Goal: Information Seeking & Learning: Compare options

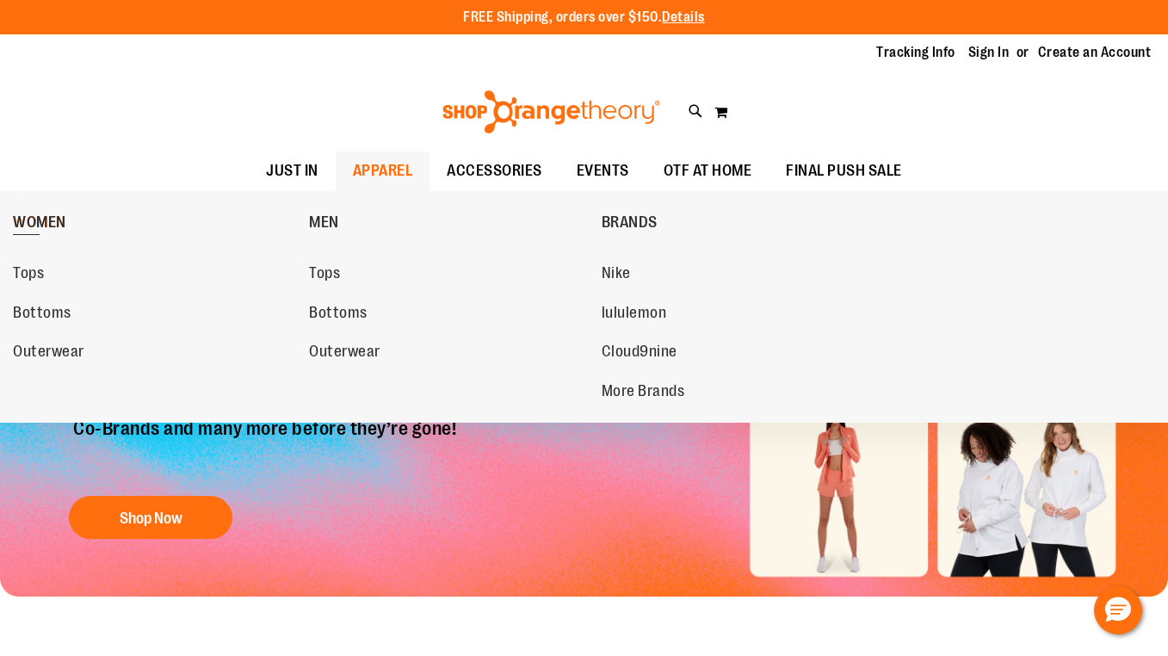
click at [44, 218] on span "WOMEN" at bounding box center [39, 225] width 53 height 22
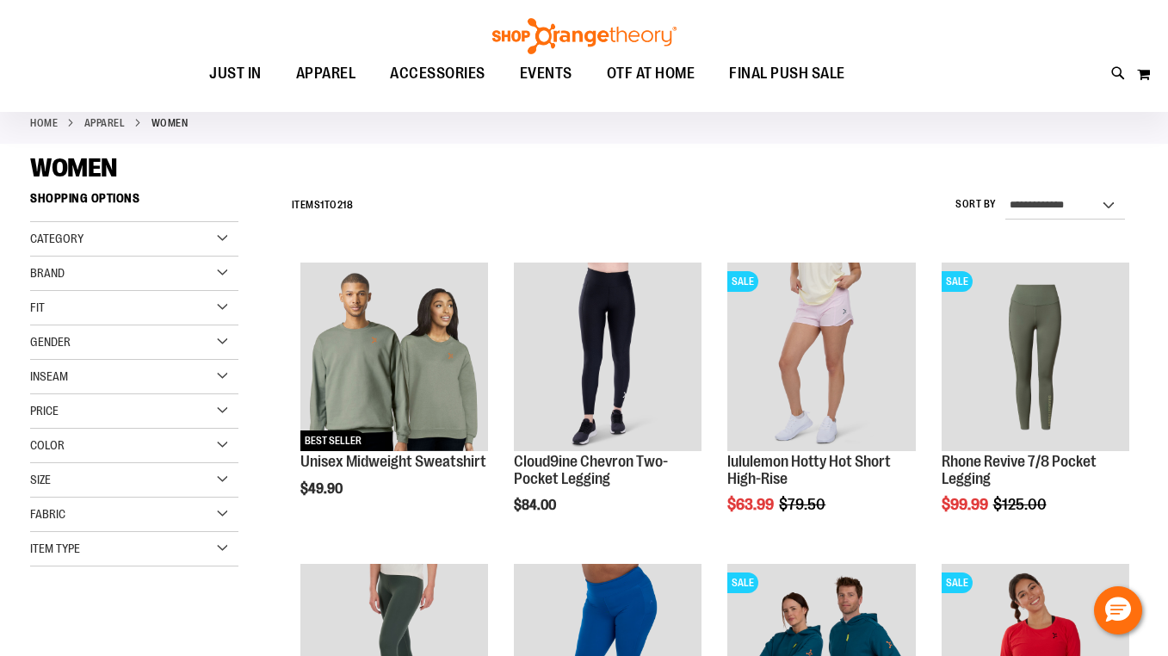
scroll to position [87, 0]
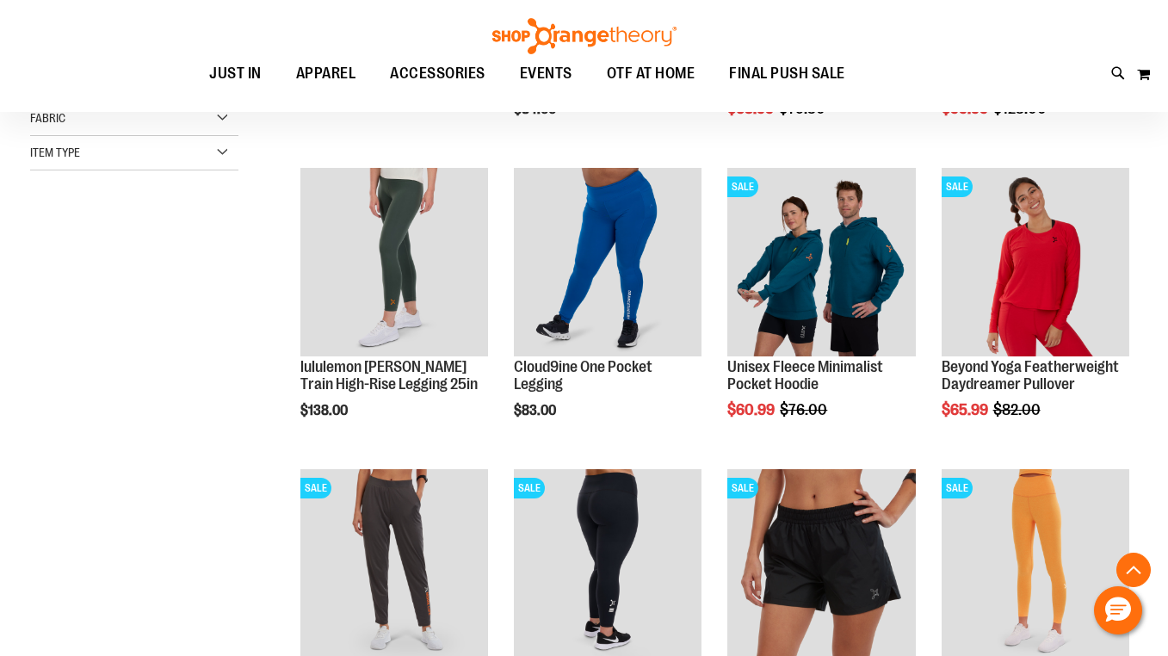
scroll to position [483, 0]
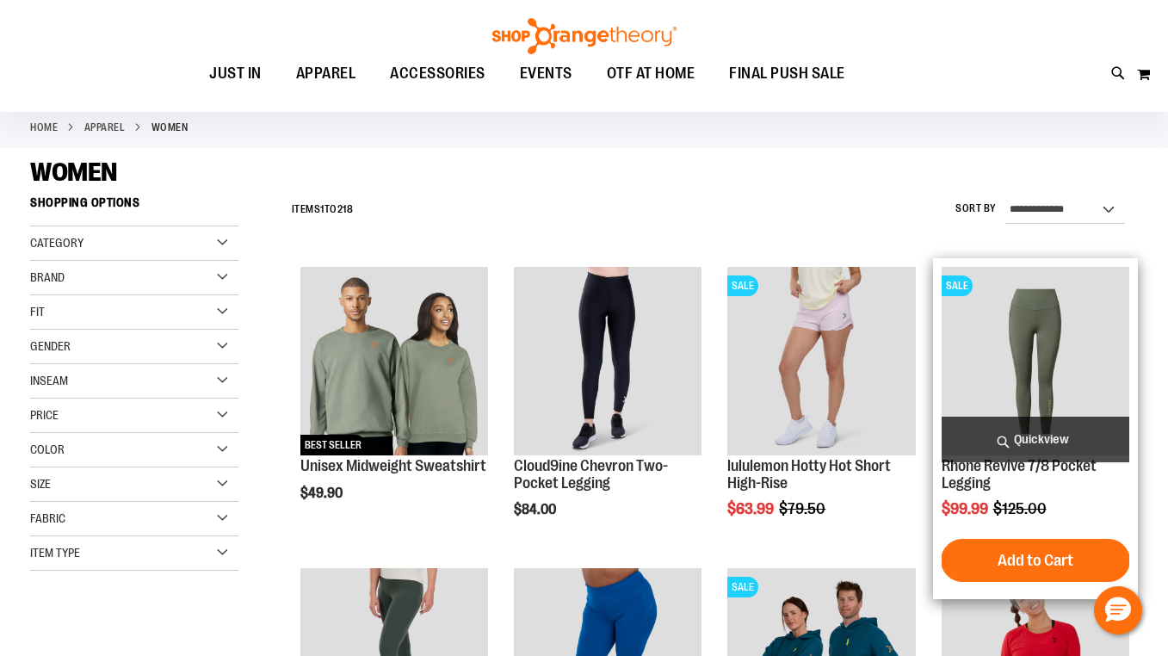
scroll to position [101, 0]
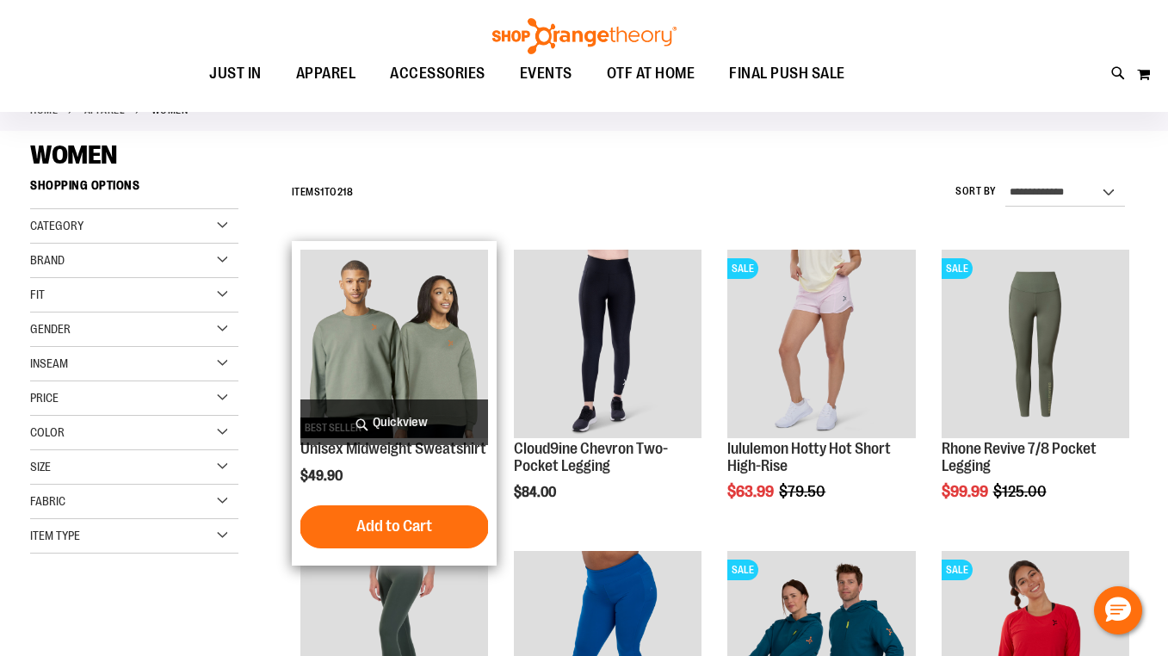
click at [364, 332] on img "product" at bounding box center [394, 344] width 188 height 188
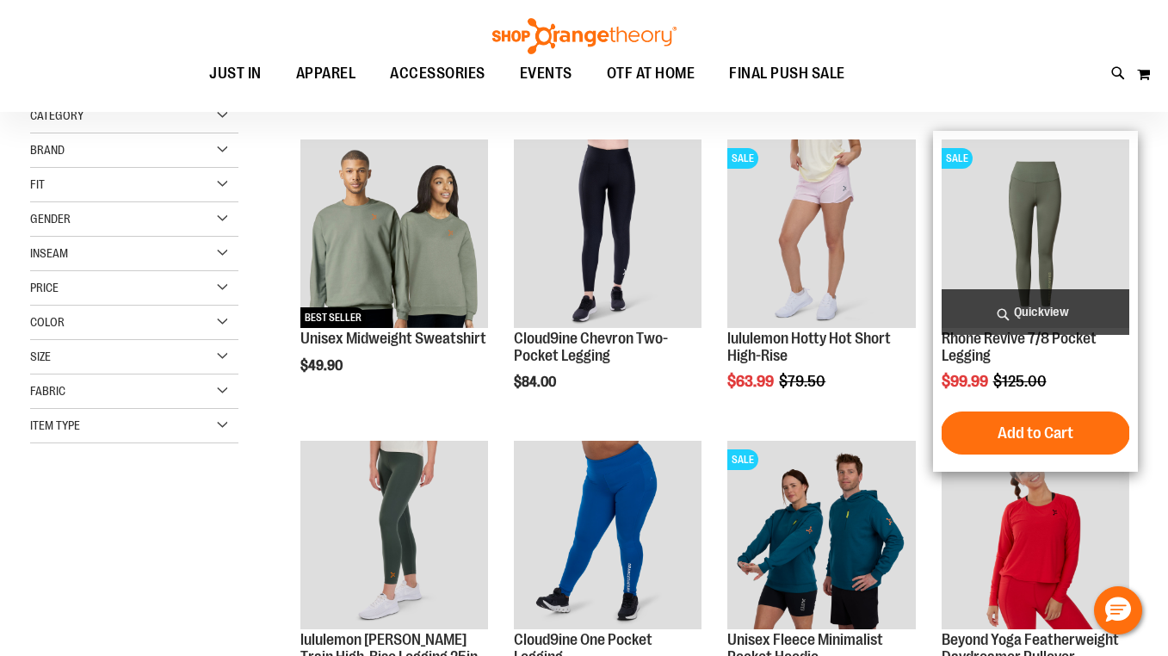
scroll to position [201, 0]
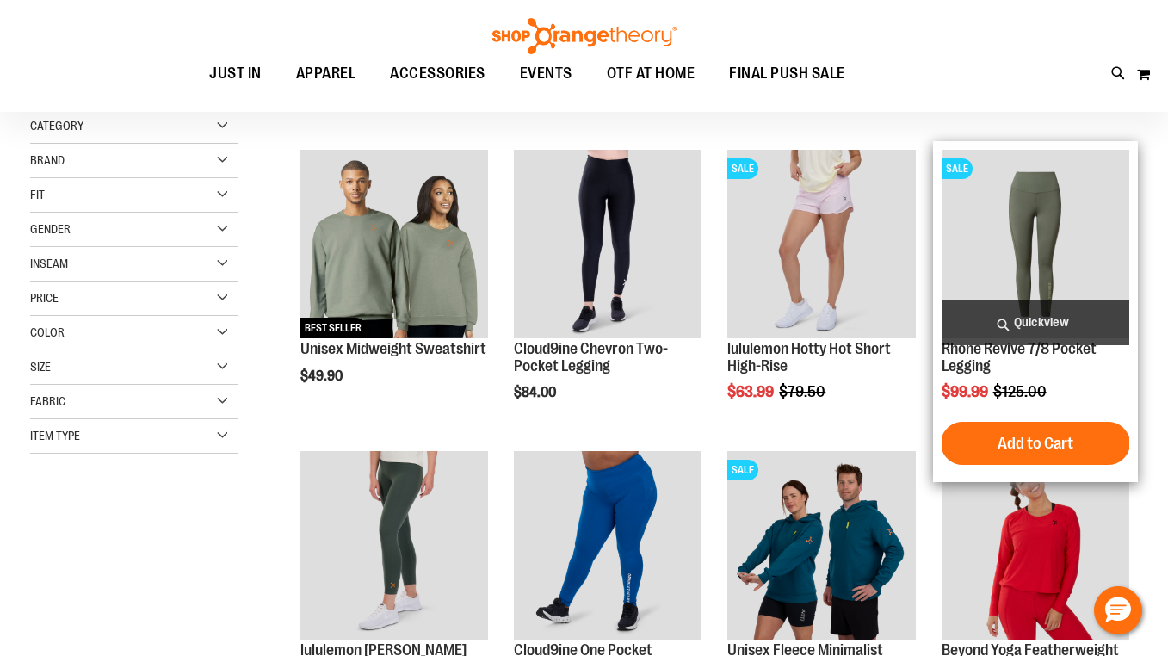
click at [1018, 214] on img "product" at bounding box center [1036, 244] width 188 height 188
click at [963, 267] on img "product" at bounding box center [1036, 244] width 188 height 188
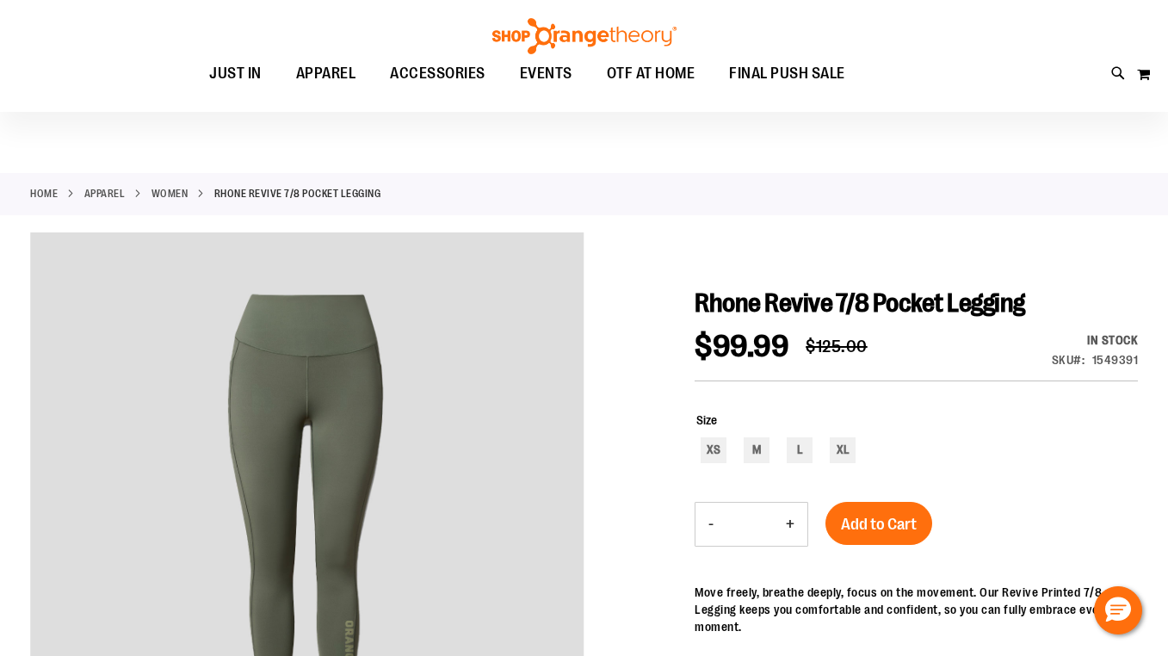
scroll to position [17, 0]
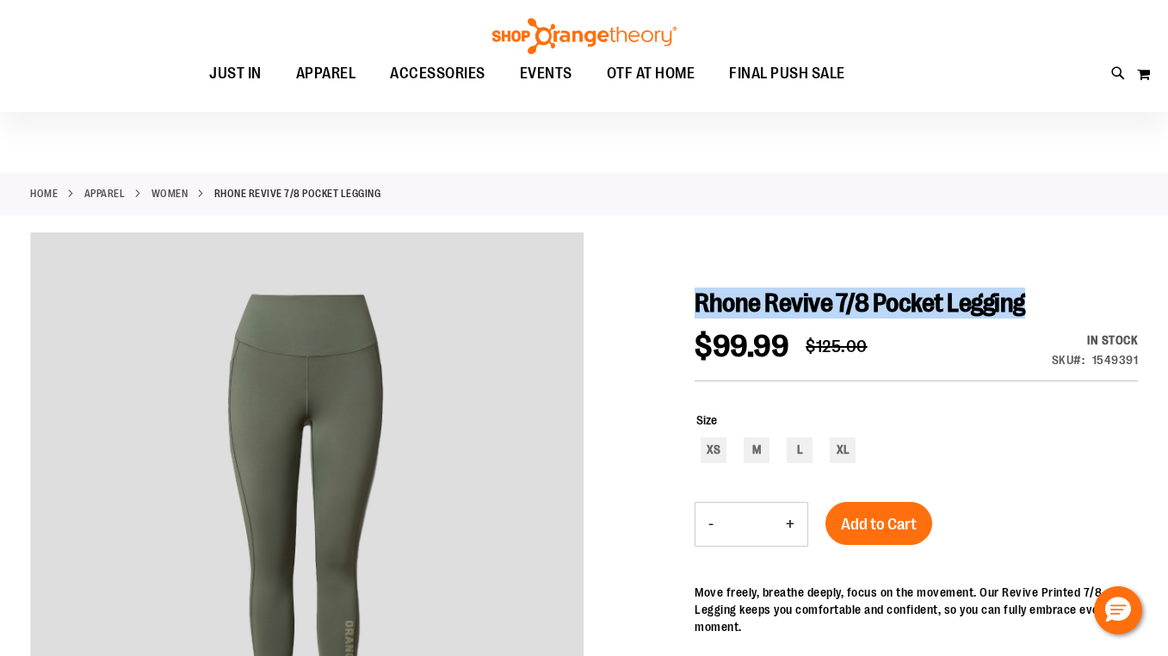
drag, startPoint x: 700, startPoint y: 310, endPoint x: 1054, endPoint y: 307, distance: 353.9
click at [1054, 307] on h1 "Rhone Revive 7/8 Pocket Legging" at bounding box center [916, 303] width 443 height 31
copy span "Rhone Revive 7/8 Pocket Legging"
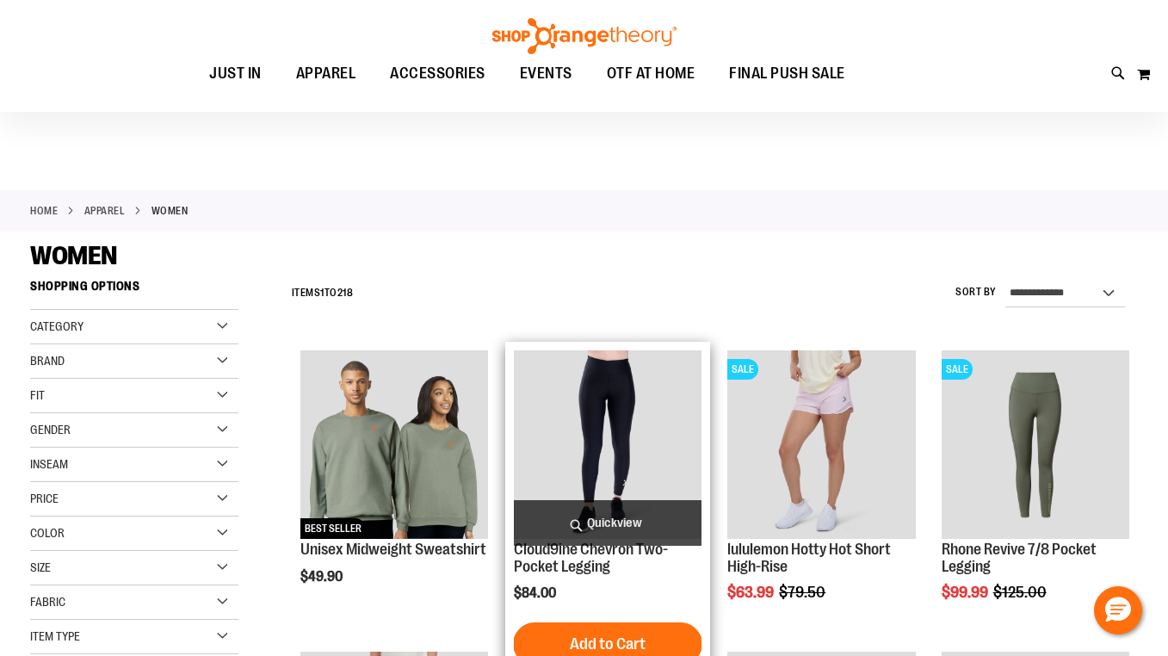
scroll to position [201, 0]
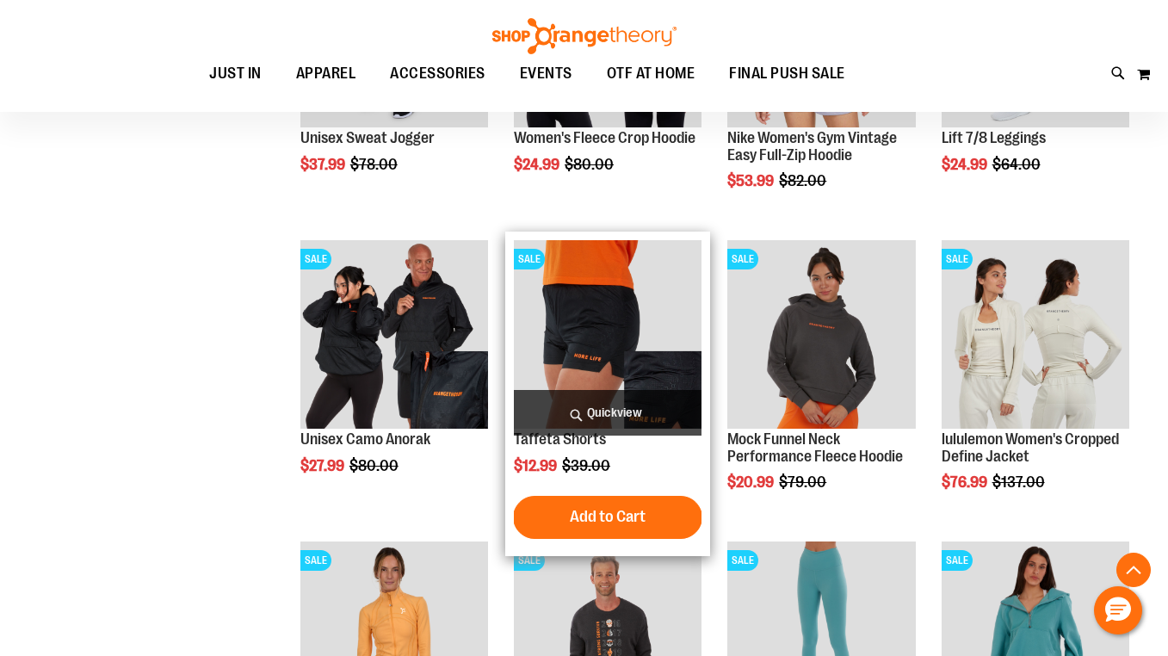
scroll to position [1129, 0]
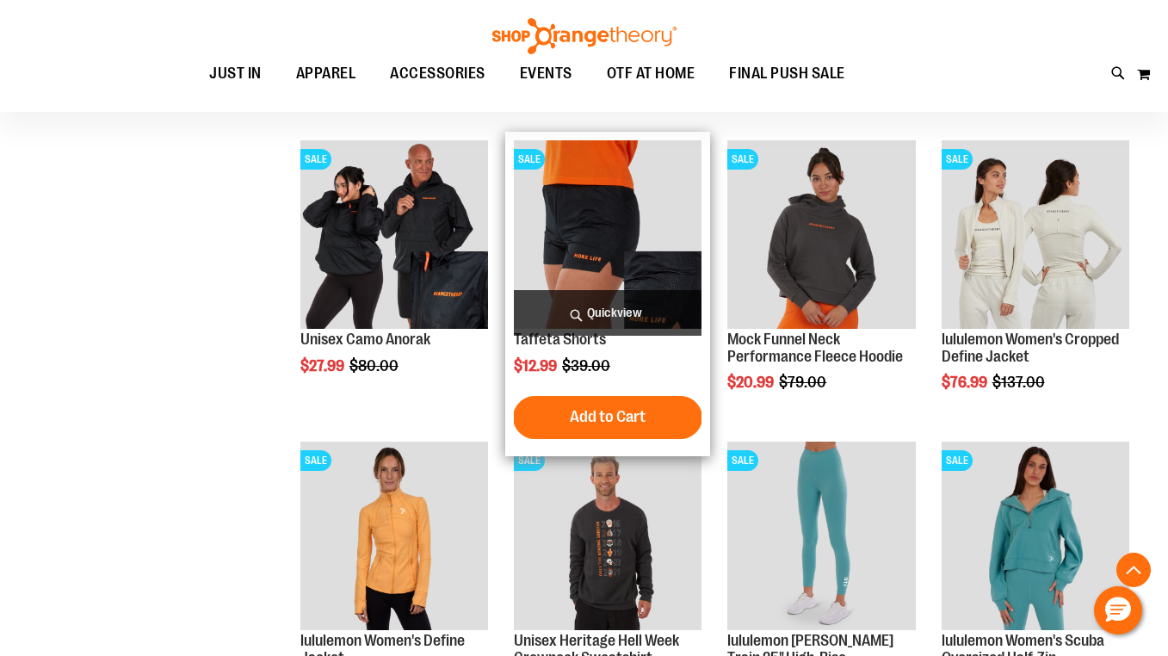
scroll to position [1236, 0]
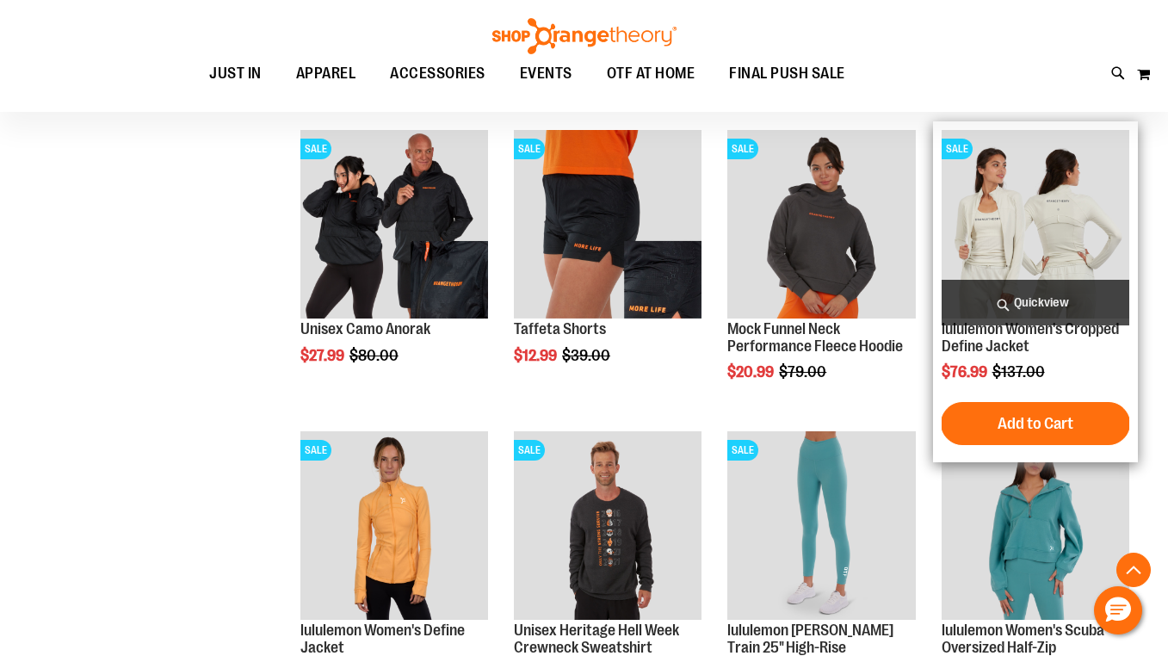
click at [1033, 208] on img "product" at bounding box center [1036, 224] width 188 height 188
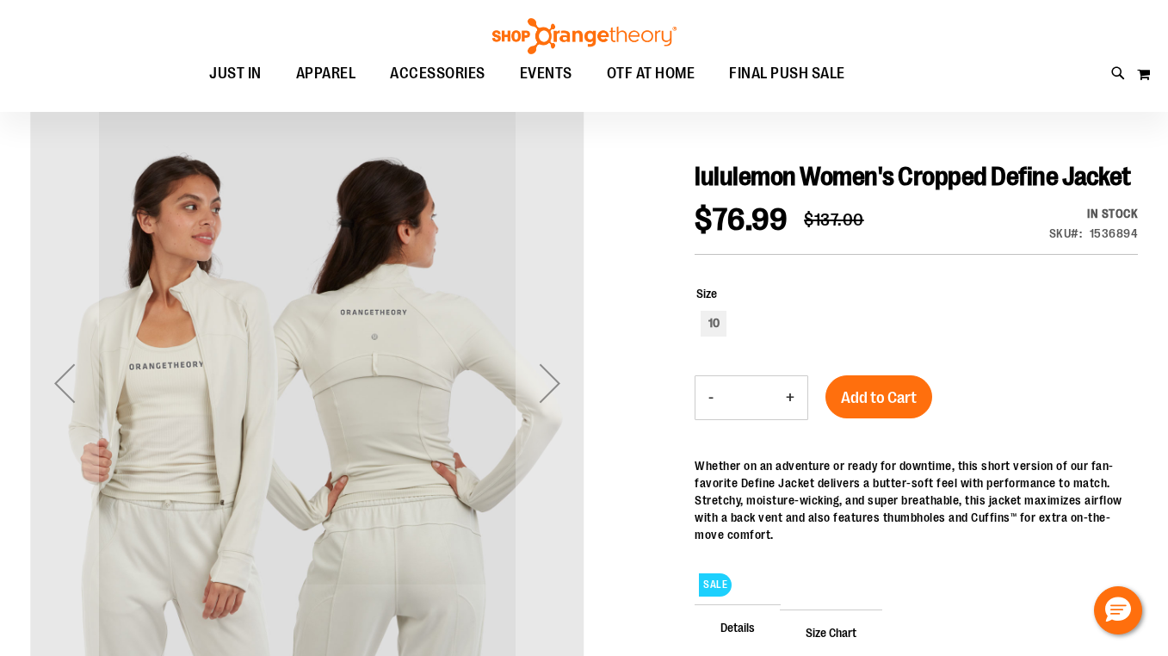
scroll to position [144, 0]
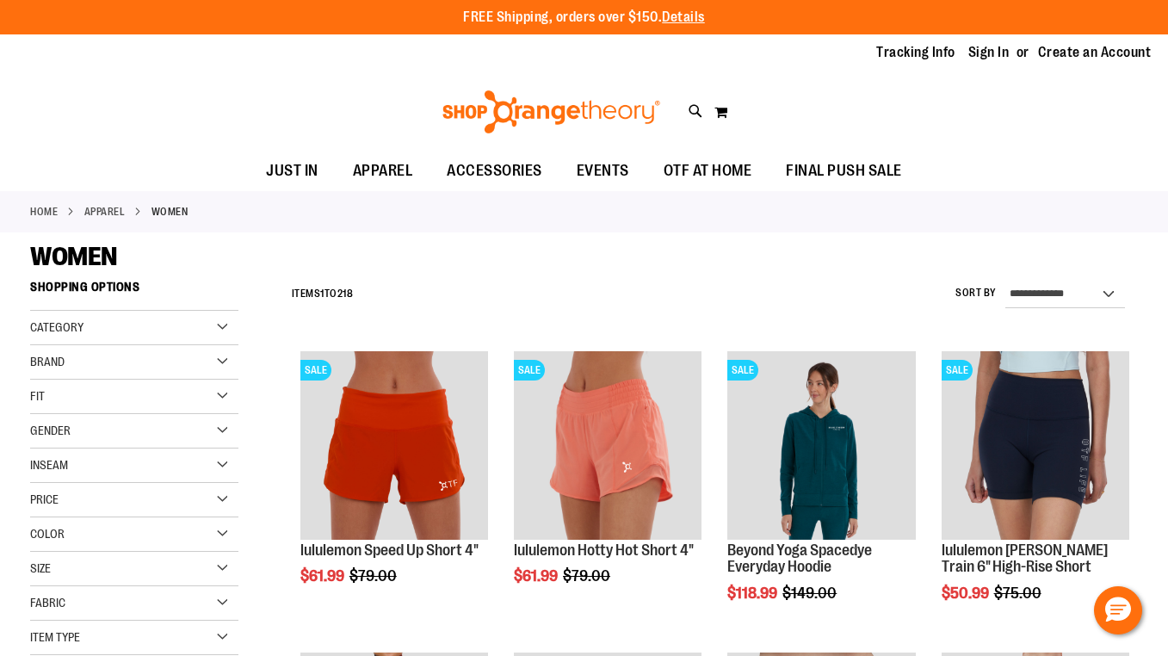
scroll to position [858, 0]
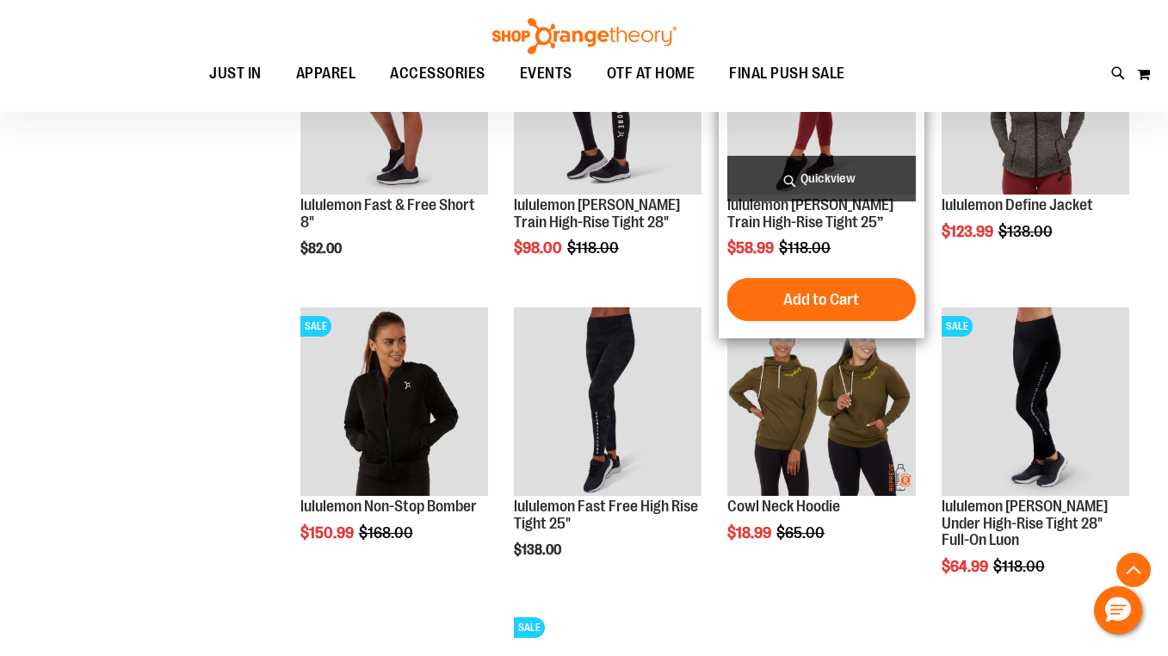
scroll to position [1261, 0]
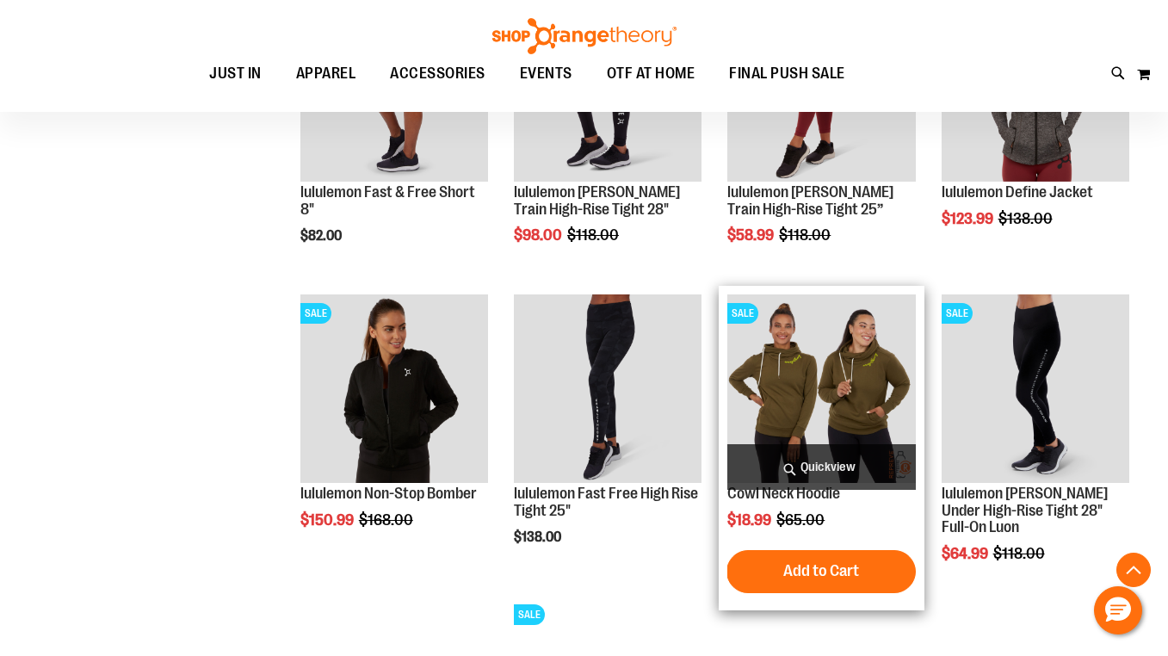
click at [819, 394] on img "product" at bounding box center [822, 388] width 188 height 188
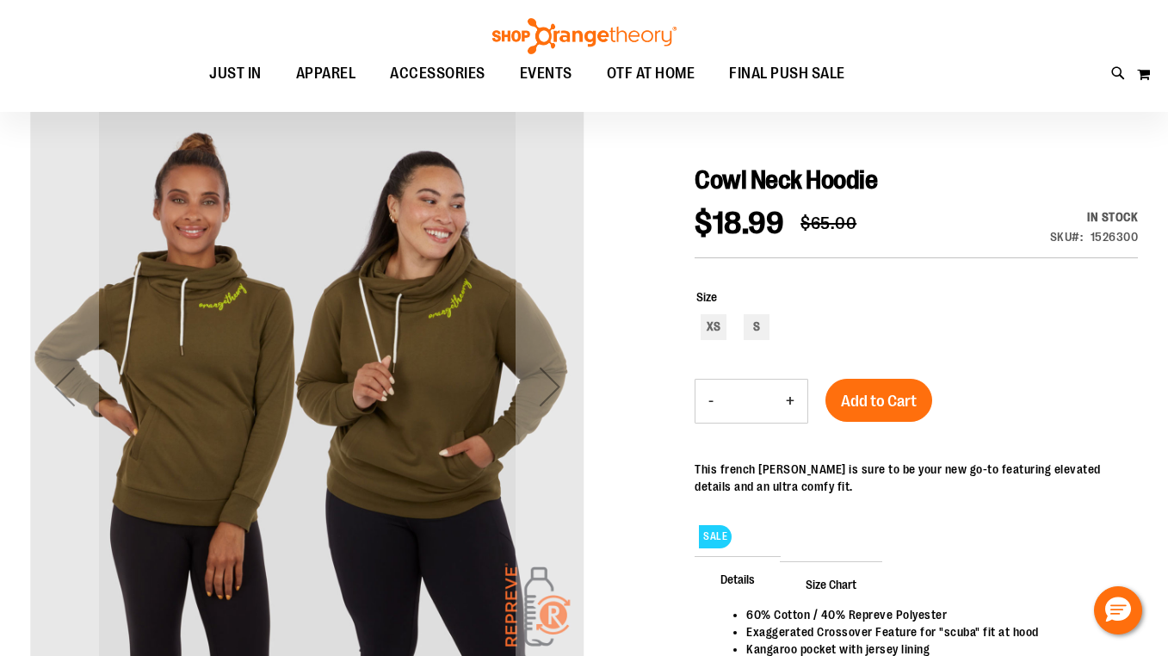
scroll to position [140, 0]
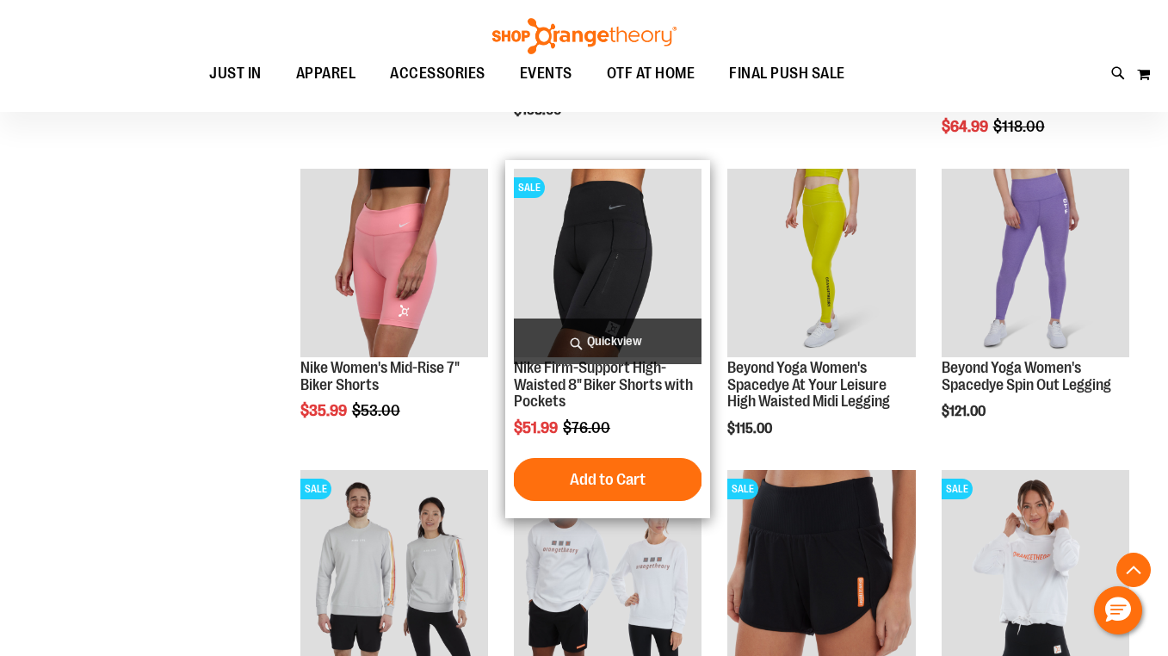
scroll to position [822, 0]
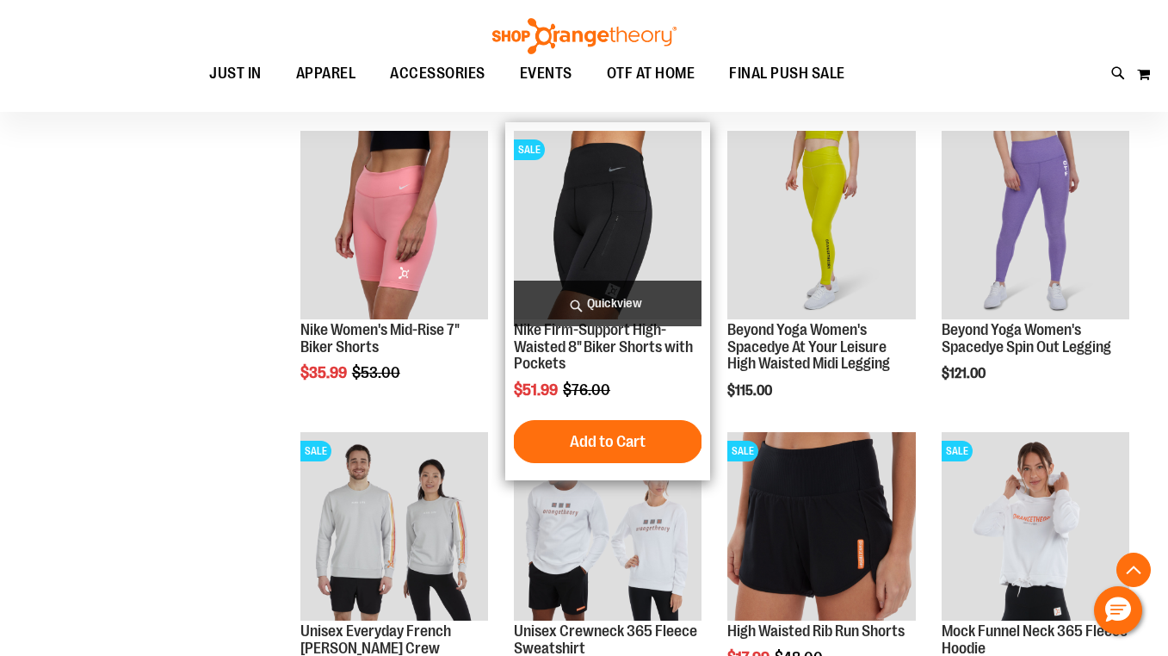
click at [610, 208] on img "product" at bounding box center [608, 225] width 188 height 188
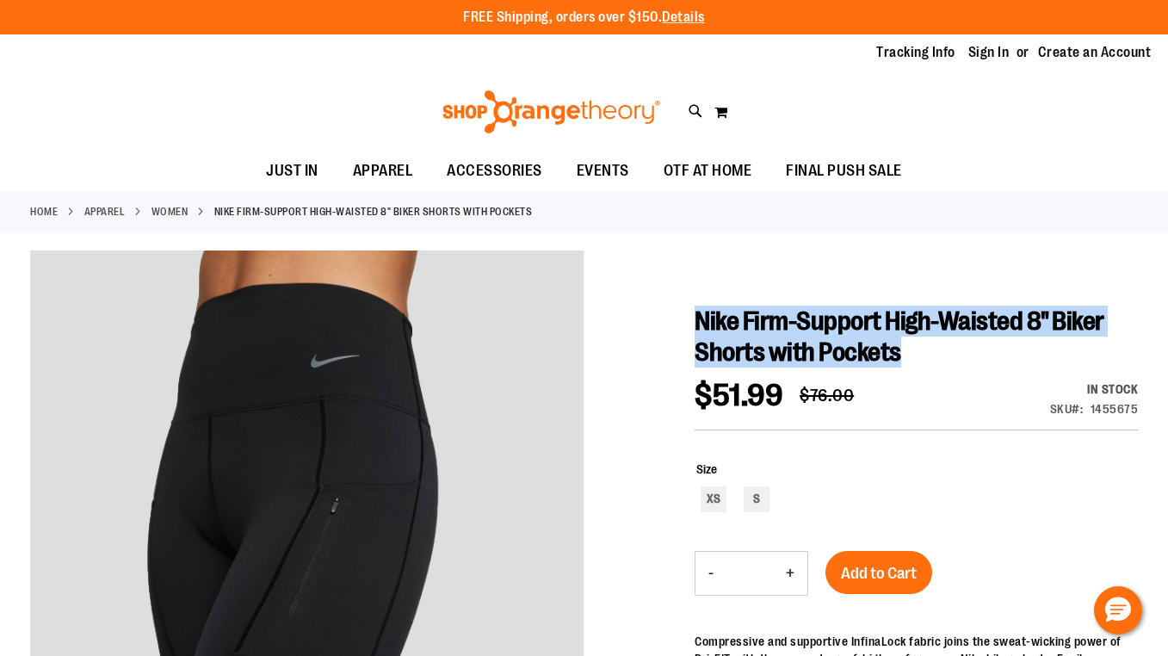
drag, startPoint x: 922, startPoint y: 352, endPoint x: 702, endPoint y: 319, distance: 223.0
click at [702, 319] on h1 "Nike Firm-Support High-Waisted 8" Biker Shorts with Pockets" at bounding box center [916, 337] width 443 height 62
copy span "Nike Firm-Support High-Waisted 8" Biker Shorts with Pockets"
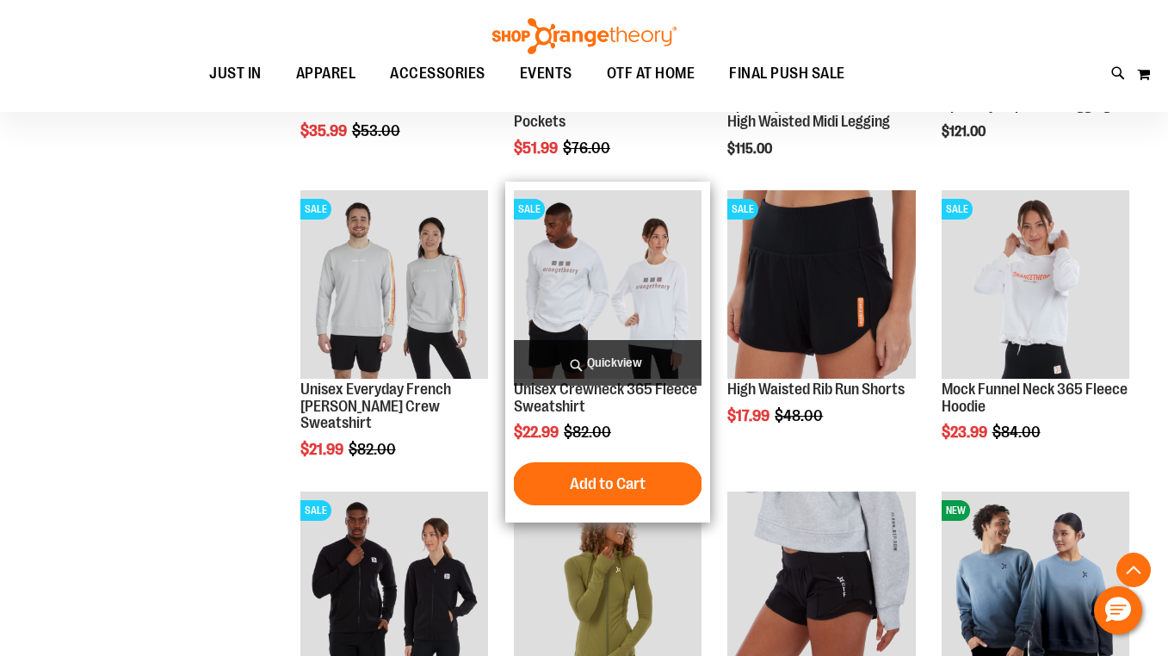
scroll to position [918, 0]
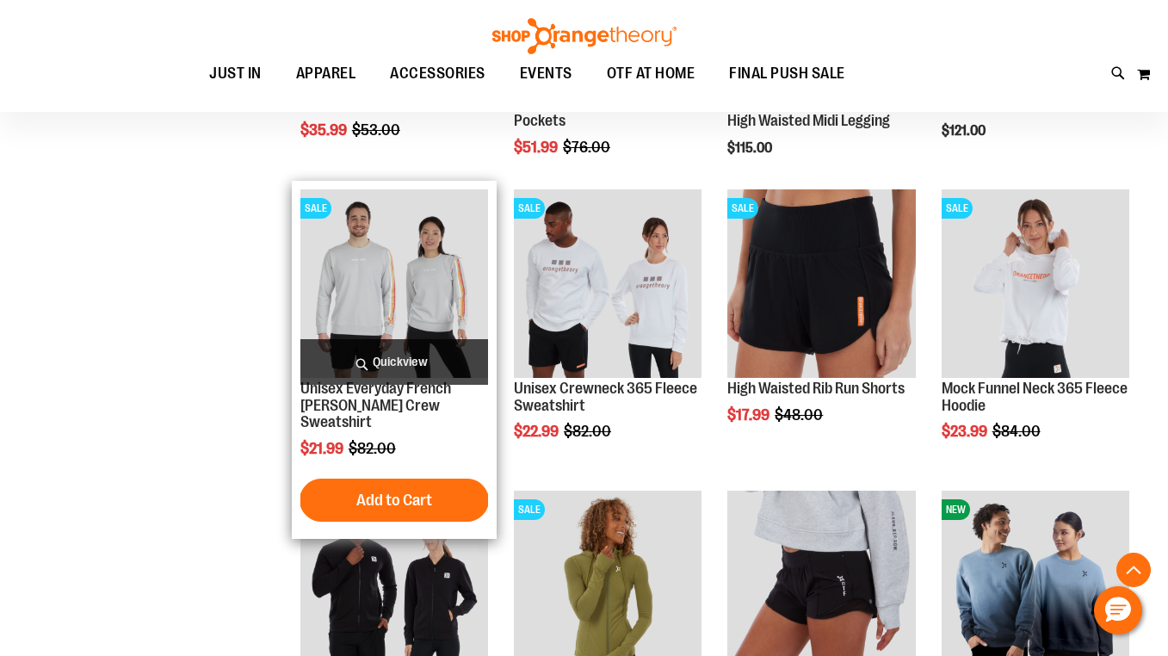
click at [428, 250] on img "product" at bounding box center [394, 283] width 188 height 188
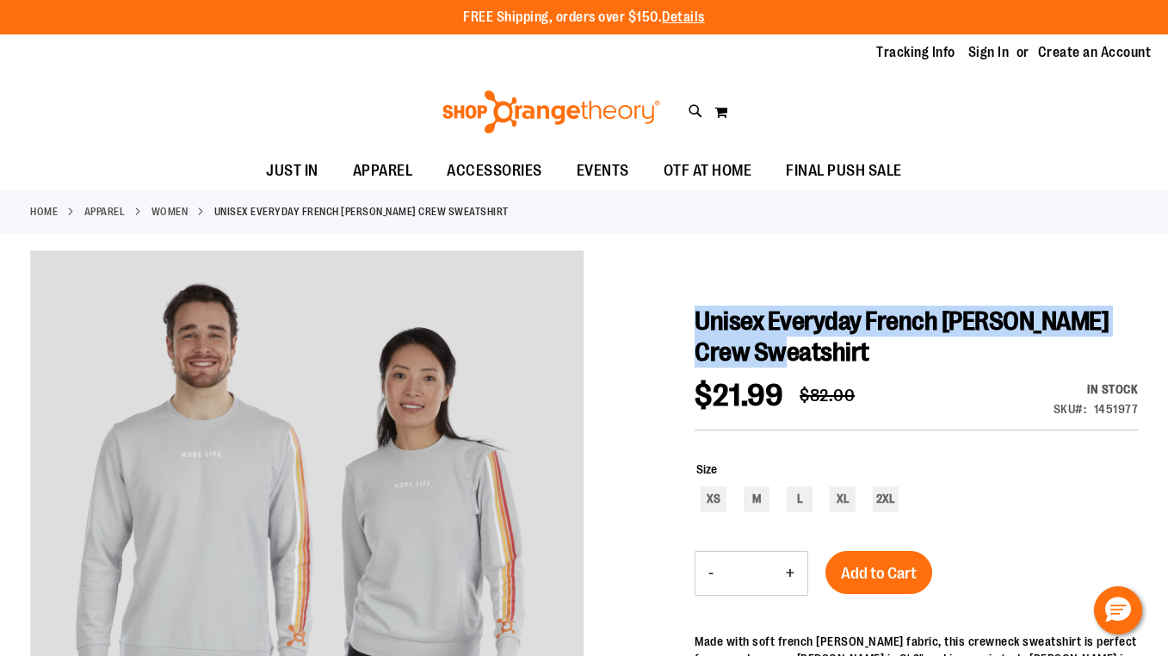
drag, startPoint x: 700, startPoint y: 313, endPoint x: 814, endPoint y: 363, distance: 124.1
click at [814, 363] on span "Unisex Everyday French Terry Crew Sweatshirt" at bounding box center [902, 337] width 414 height 60
copy span "Unisex Everyday French Terry Crew Sweatshirt"
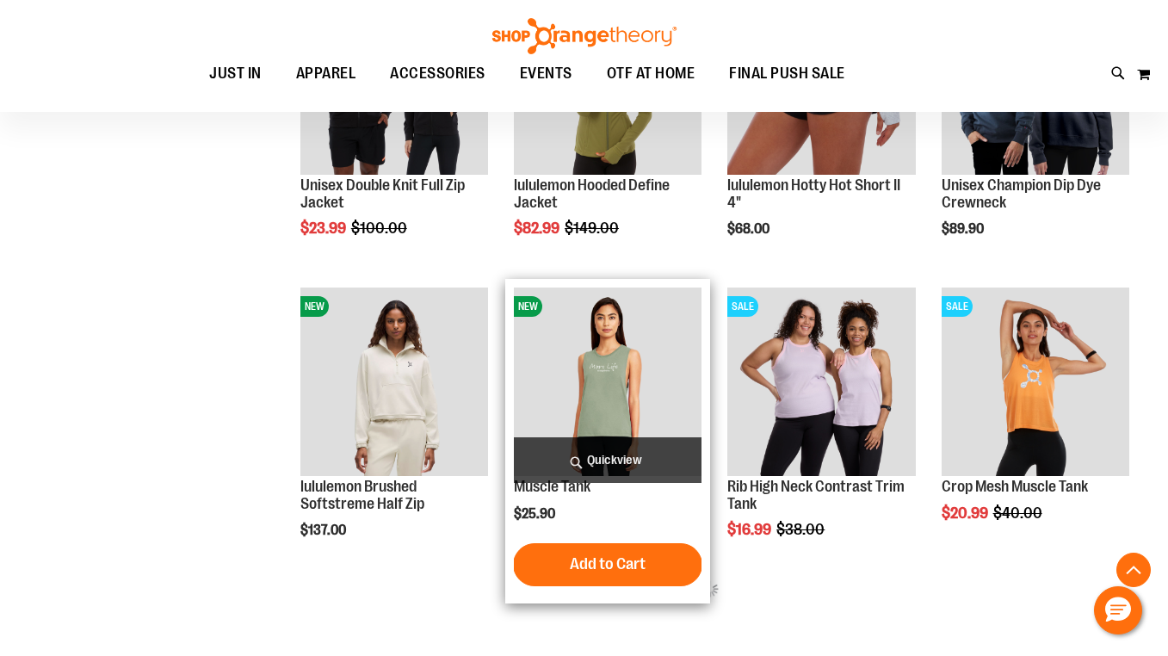
scroll to position [657, 0]
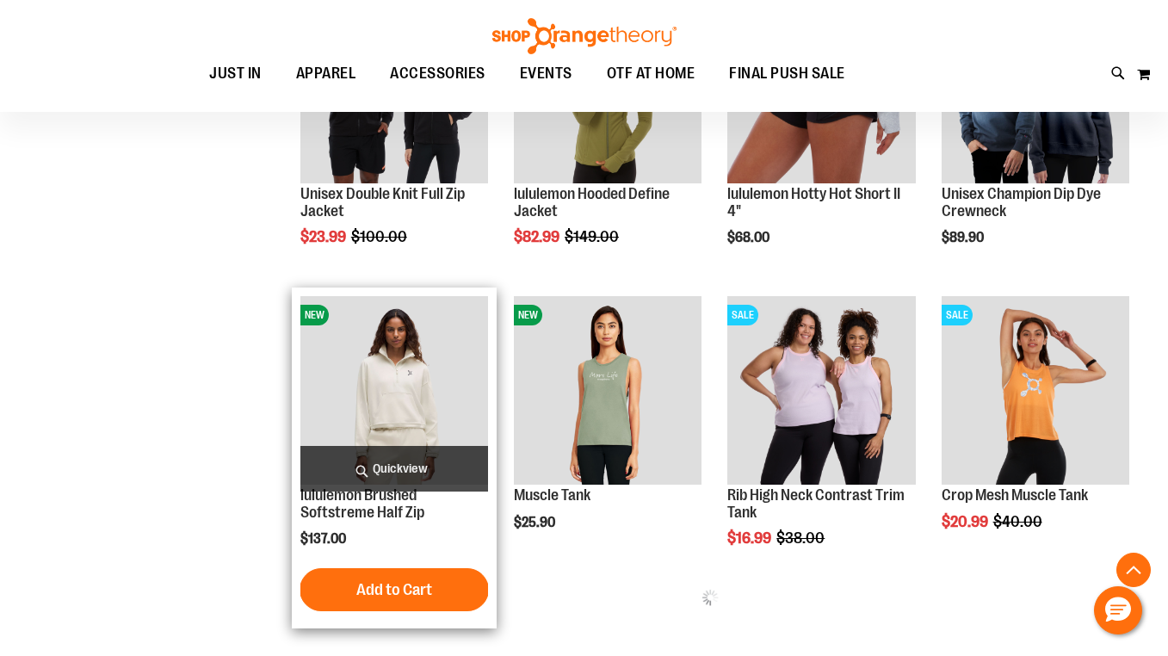
click at [406, 399] on img "product" at bounding box center [394, 390] width 188 height 188
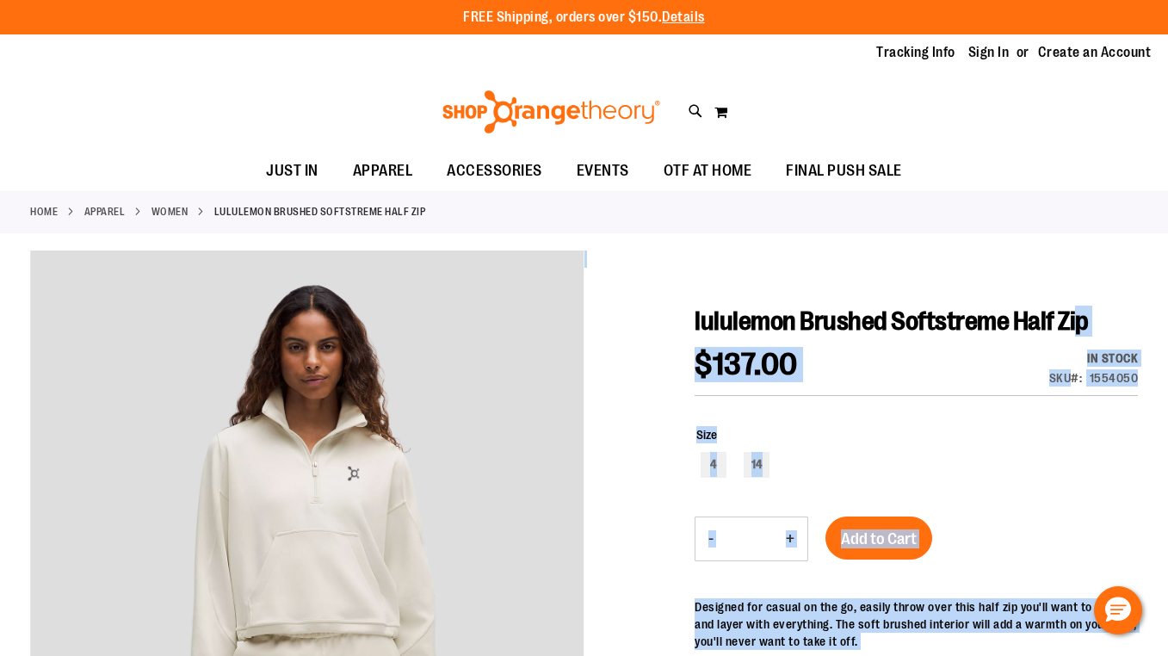
drag, startPoint x: 694, startPoint y: 321, endPoint x: 1103, endPoint y: 316, distance: 409.0
click at [1063, 294] on div at bounding box center [584, 601] width 1108 height 701
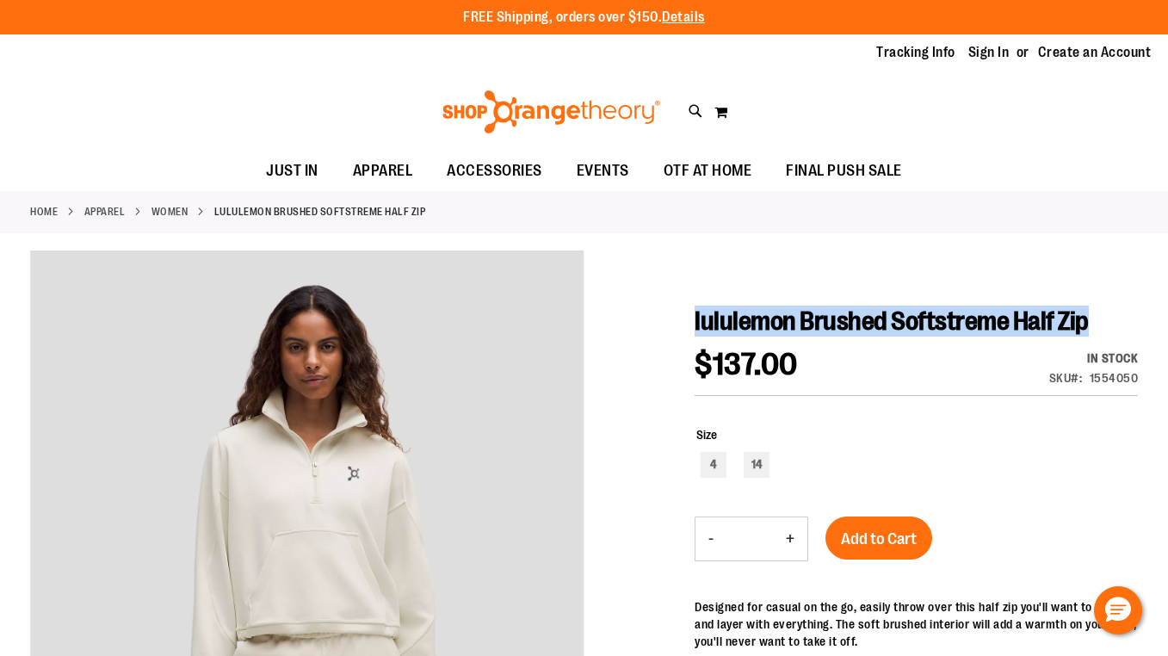
drag, startPoint x: 1121, startPoint y: 323, endPoint x: 697, endPoint y: 322, distance: 423.6
click at [697, 322] on h1 "lululemon Brushed Softstreme Half Zip" at bounding box center [916, 321] width 443 height 31
copy span "lululemon Brushed Softstreme Half Zip"
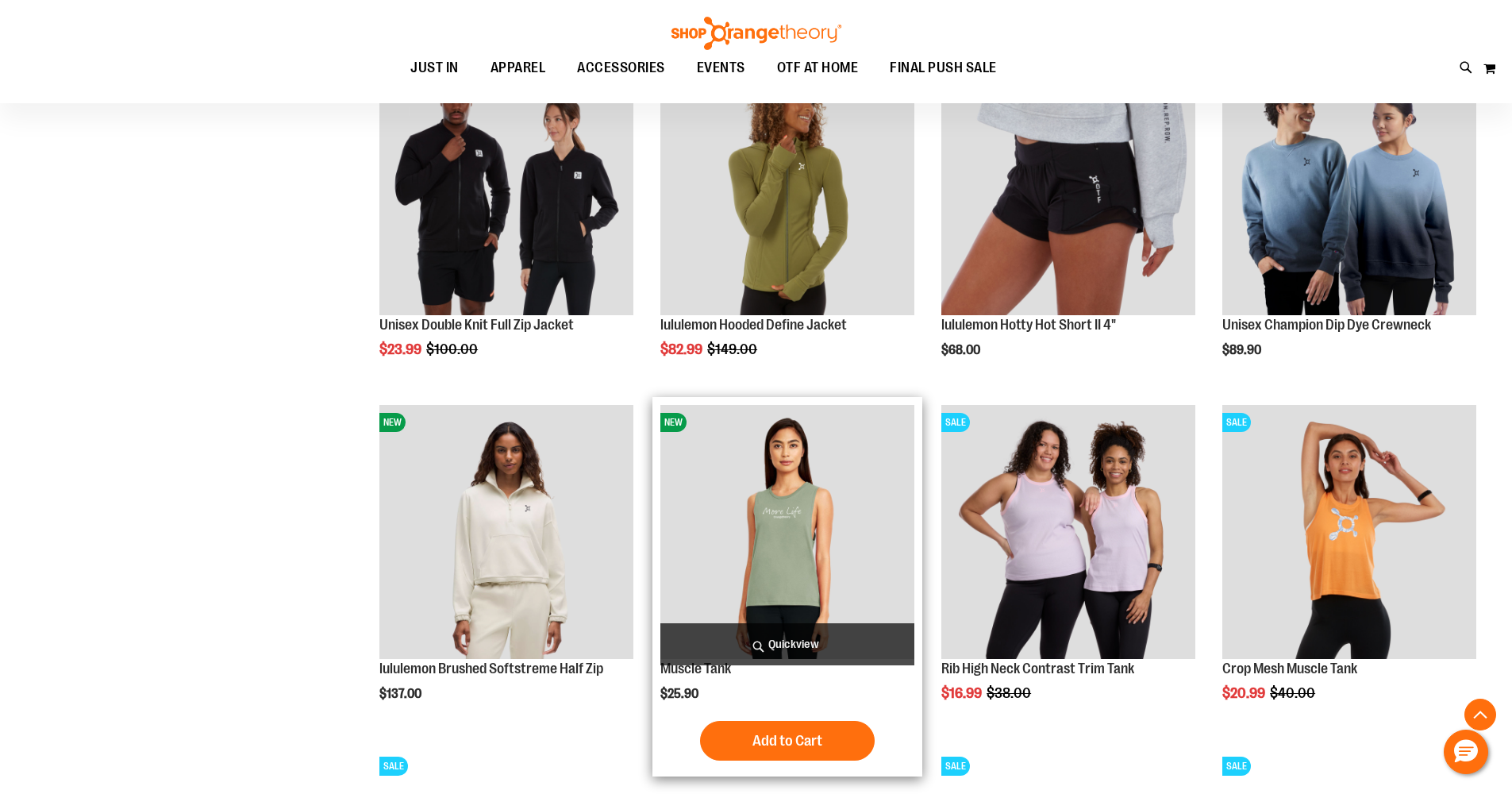
scroll to position [577, 0]
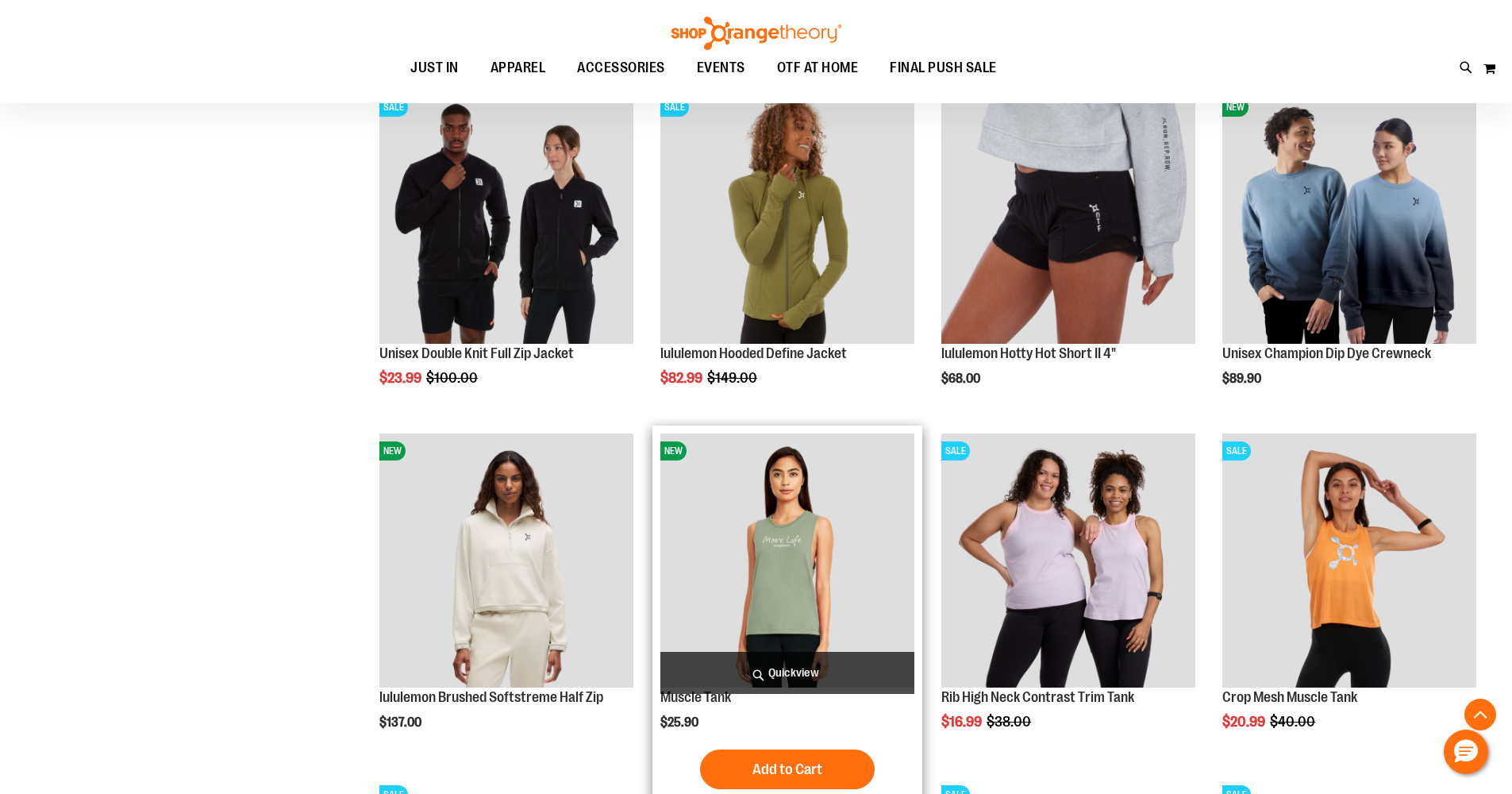
click at [767, 531] on img "product" at bounding box center [787, 561] width 254 height 255
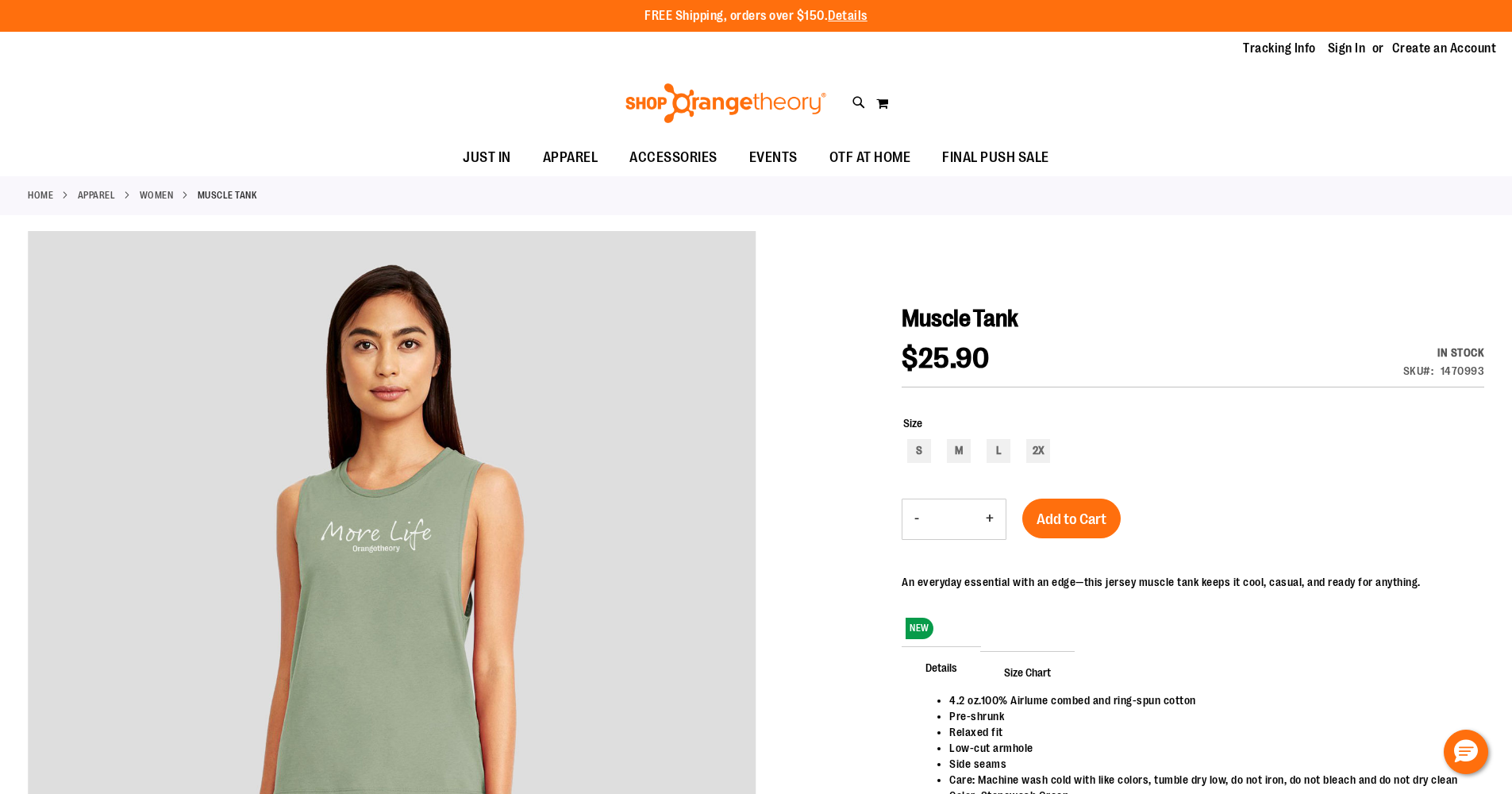
drag, startPoint x: 608, startPoint y: 505, endPoint x: 734, endPoint y: 1241, distance: 746.7
click at [734, 793] on html "Skip to Content The store will not work correctly when cookies are disabled. FR…" at bounding box center [756, 397] width 1512 height 794
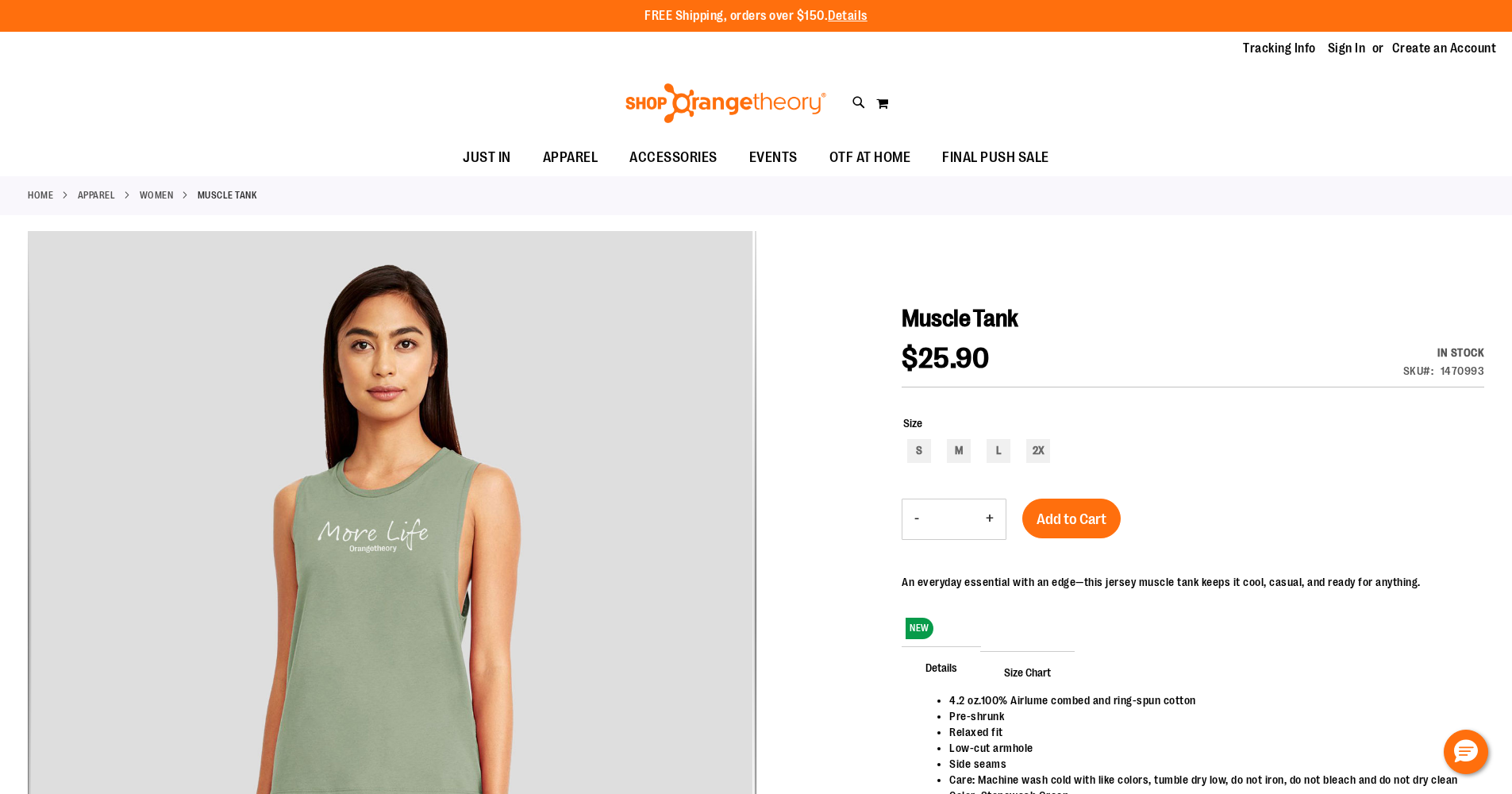
drag, startPoint x: 527, startPoint y: 450, endPoint x: 693, endPoint y: 1189, distance: 757.4
click at [693, 793] on html "Skip to Content The store will not work correctly when cookies are disabled. FR…" at bounding box center [756, 397] width 1512 height 794
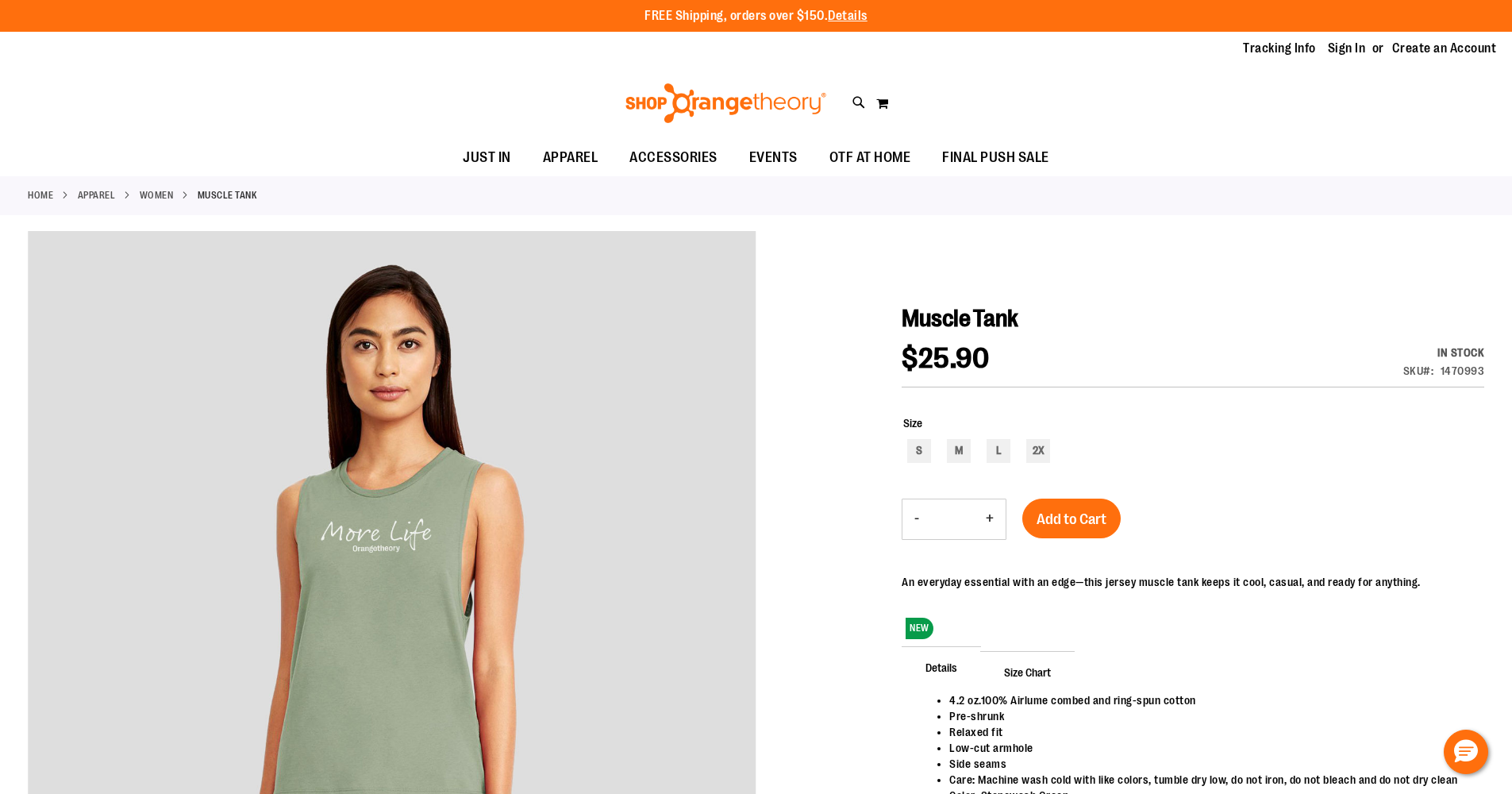
drag, startPoint x: 484, startPoint y: 388, endPoint x: 593, endPoint y: 1133, distance: 752.9
click at [593, 793] on html "Skip to Content The store will not work correctly when cookies are disabled. FR…" at bounding box center [756, 397] width 1512 height 794
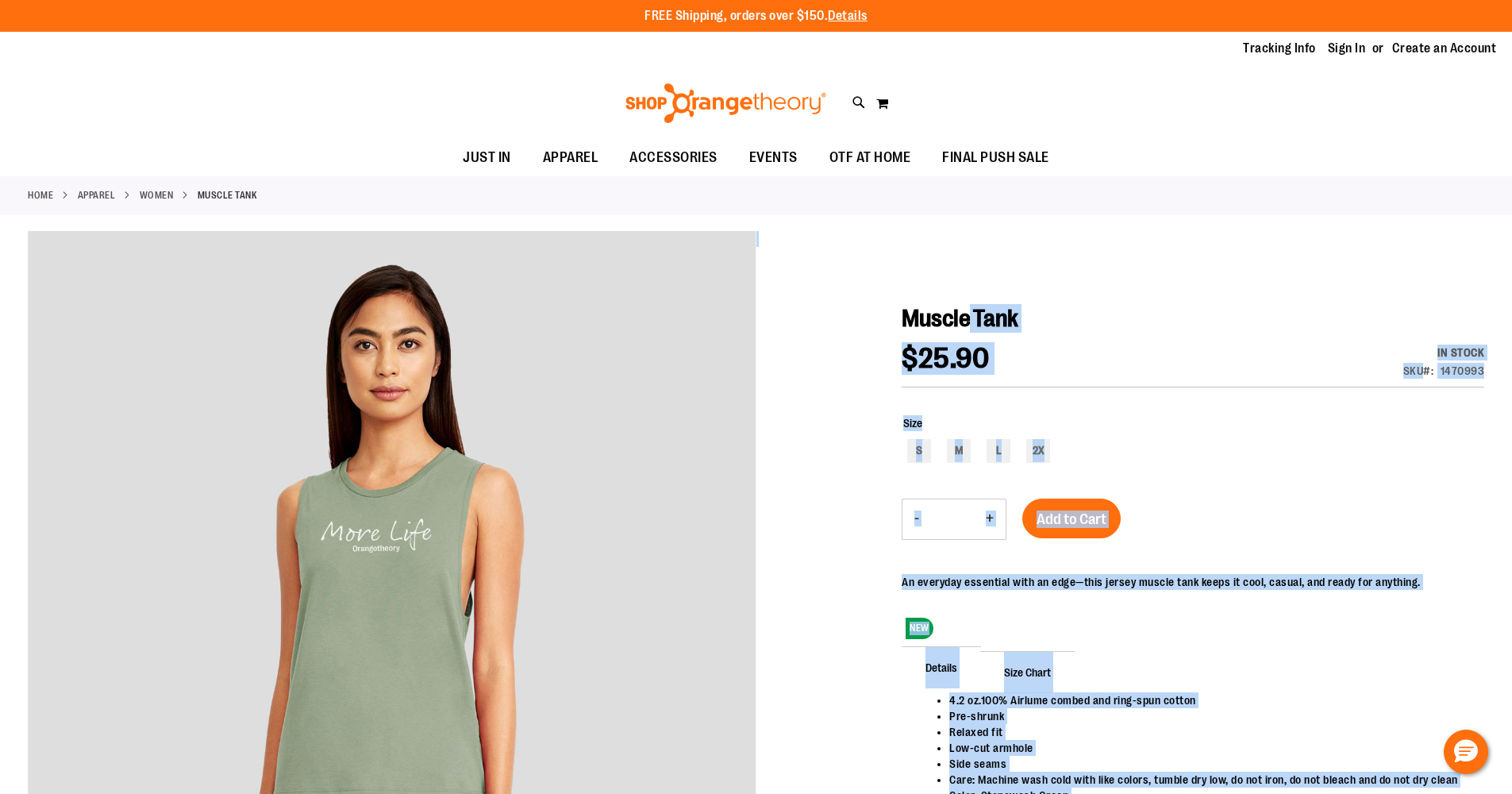
drag, startPoint x: 900, startPoint y: 312, endPoint x: 961, endPoint y: 314, distance: 61.0
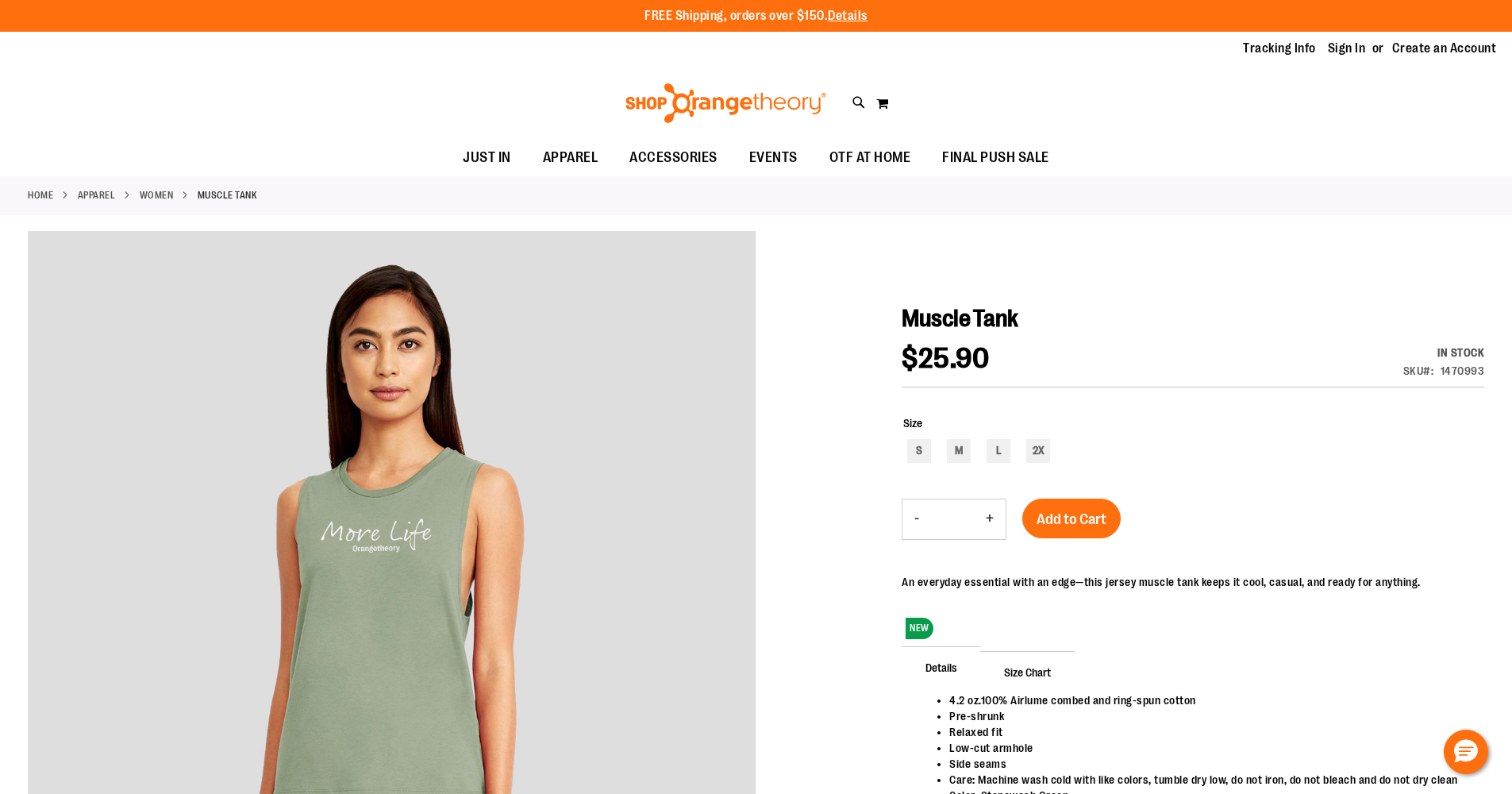
click at [960, 316] on span "Muscle Tank" at bounding box center [960, 318] width 117 height 27
drag, startPoint x: 912, startPoint y: 314, endPoint x: 1024, endPoint y: 324, distance: 112.4
click at [1019, 324] on span "Muscle Tank" at bounding box center [960, 318] width 117 height 27
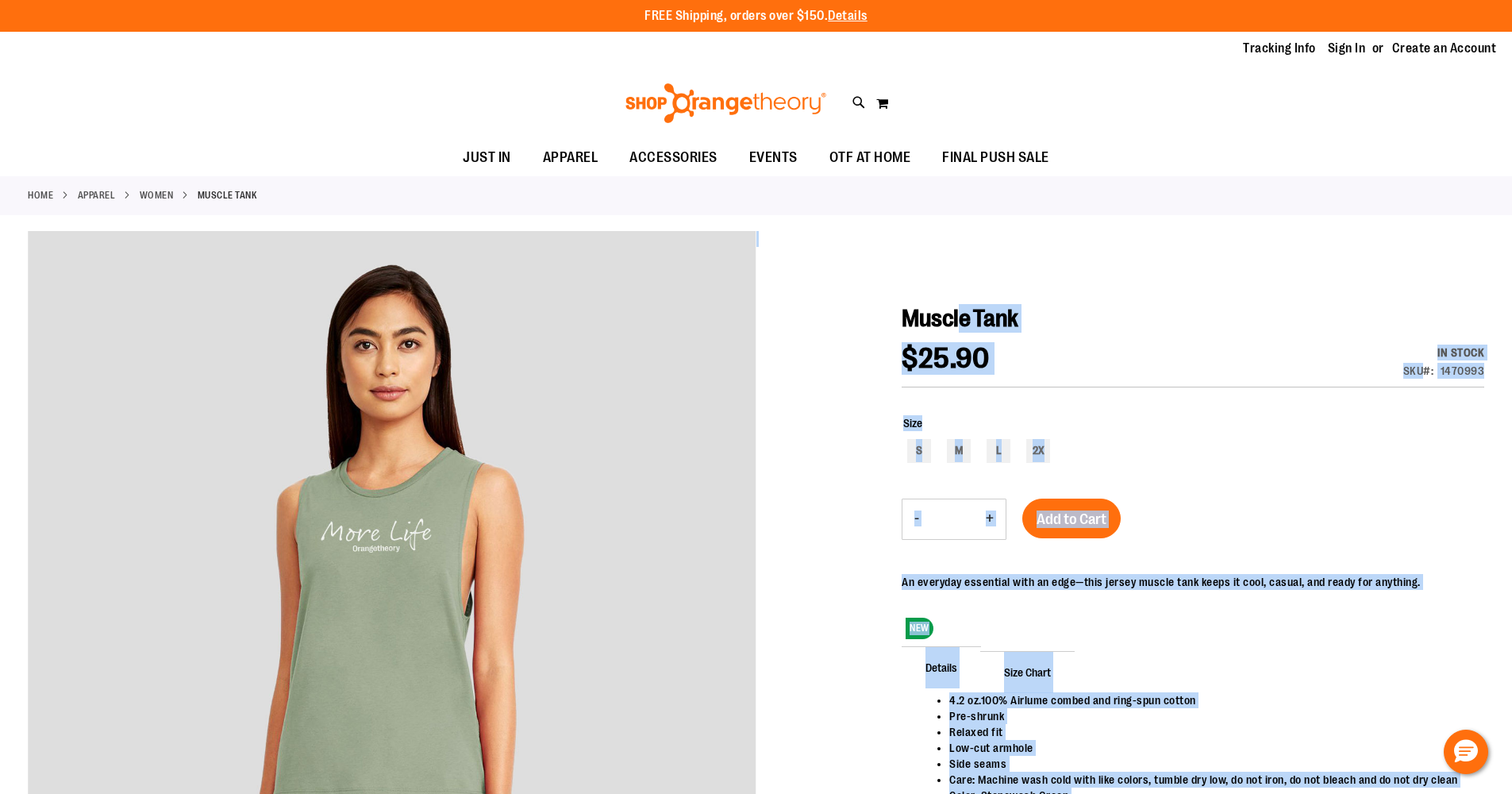
drag, startPoint x: 900, startPoint y: 312, endPoint x: 960, endPoint y: 316, distance: 60.1
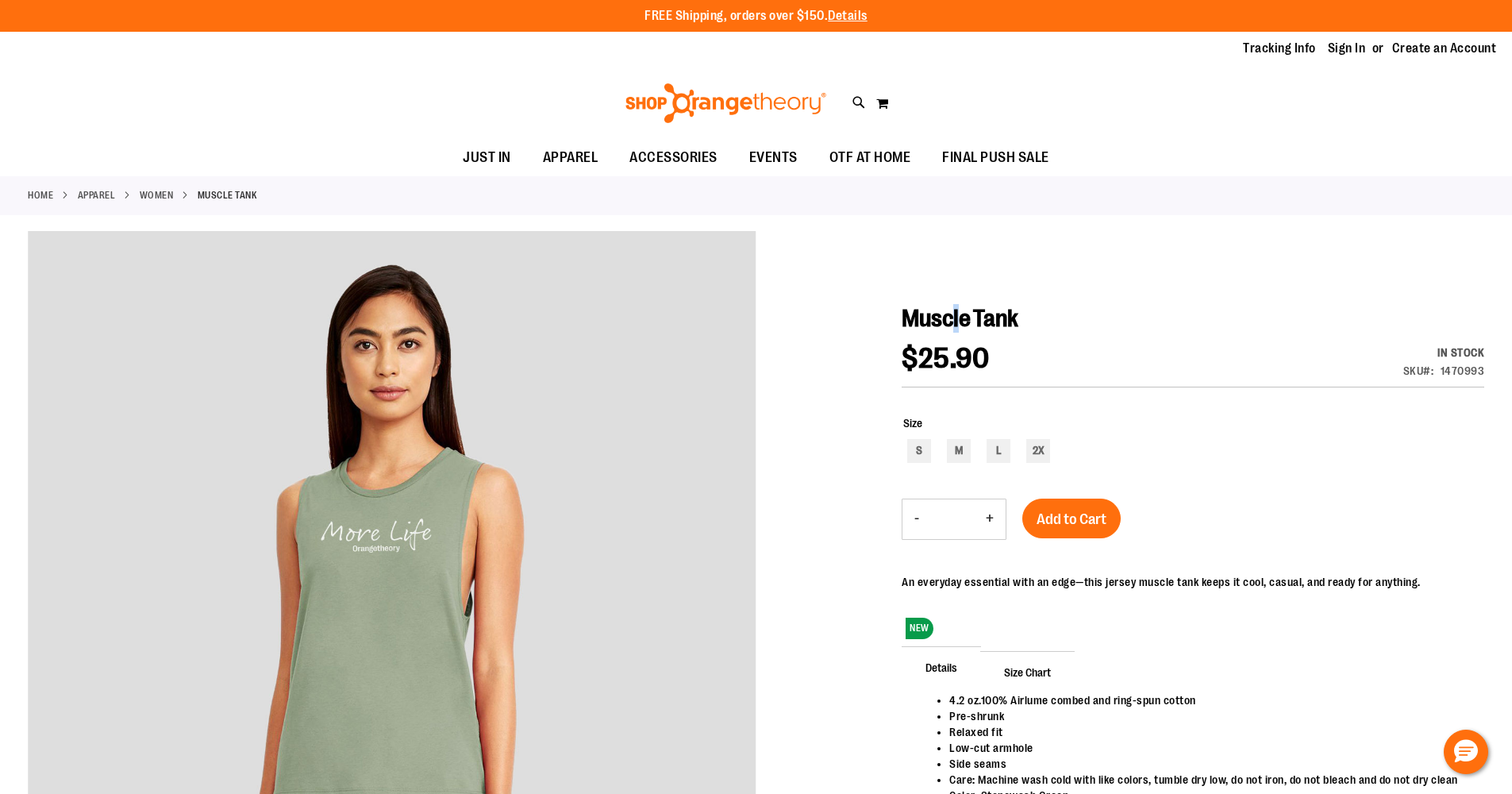
drag, startPoint x: 957, startPoint y: 317, endPoint x: 943, endPoint y: 321, distance: 14.6
click at [956, 317] on span "Muscle Tank" at bounding box center [960, 318] width 117 height 27
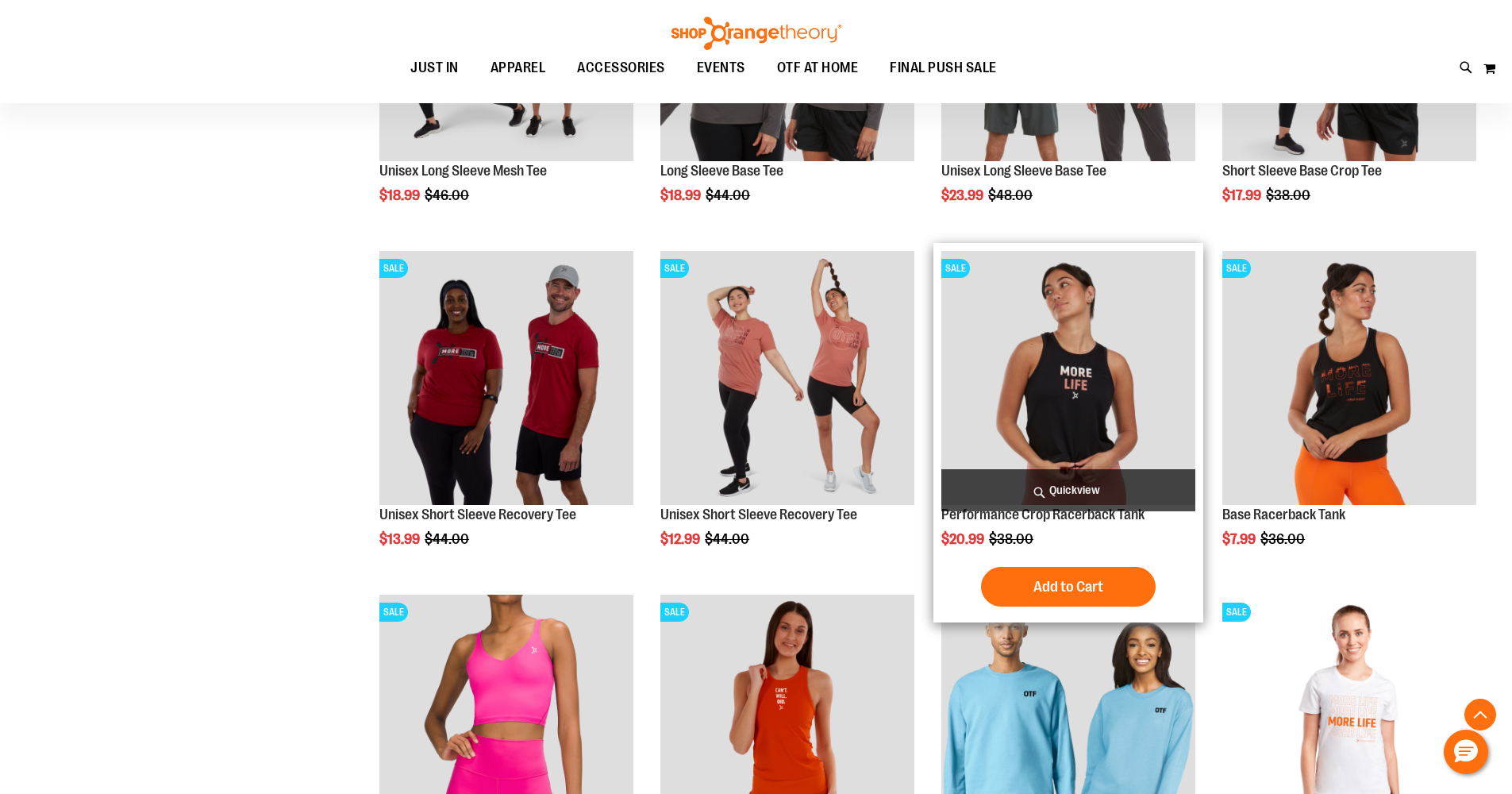
scroll to position [1470, 0]
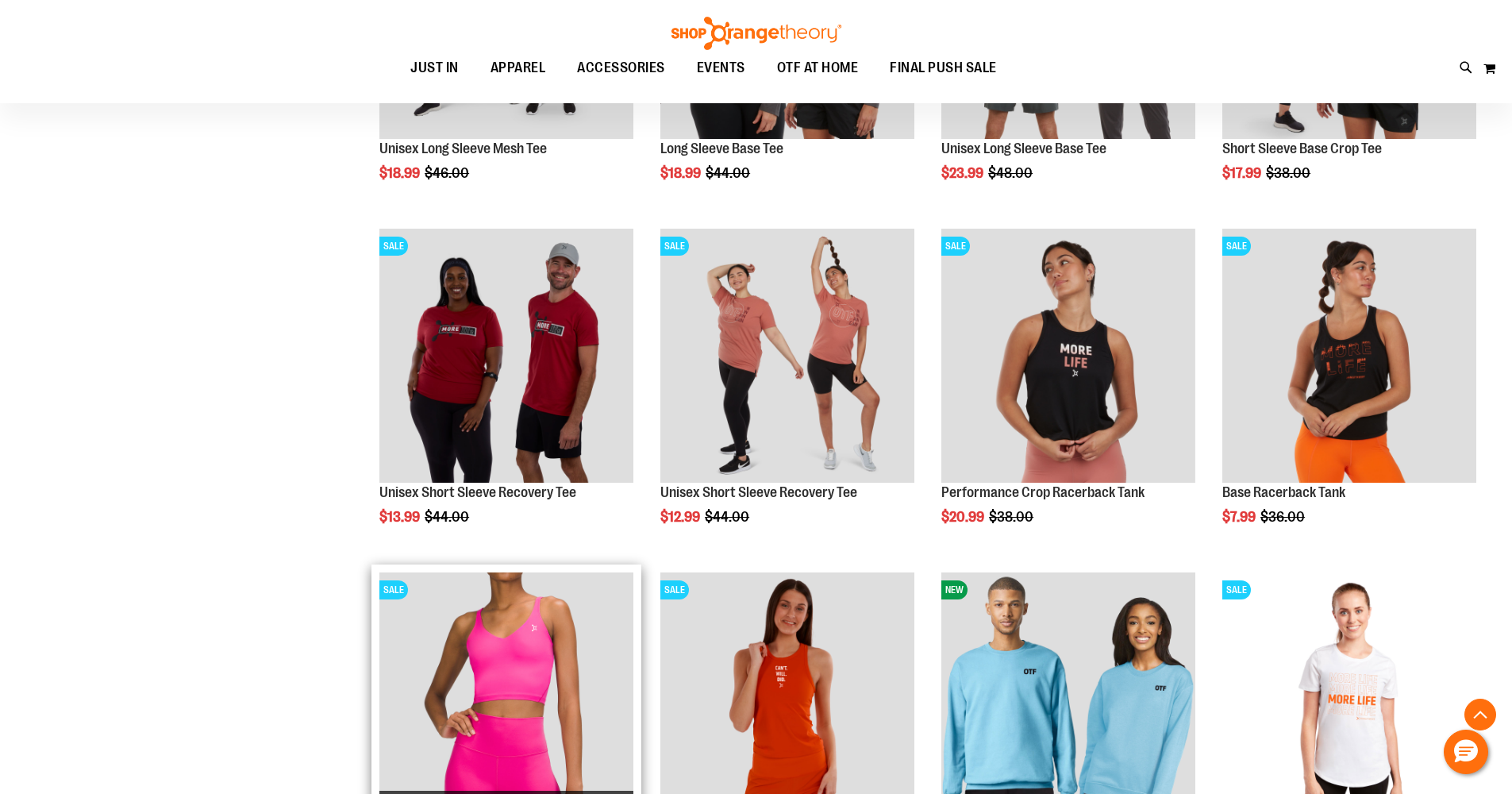
scroll to position [1561, 0]
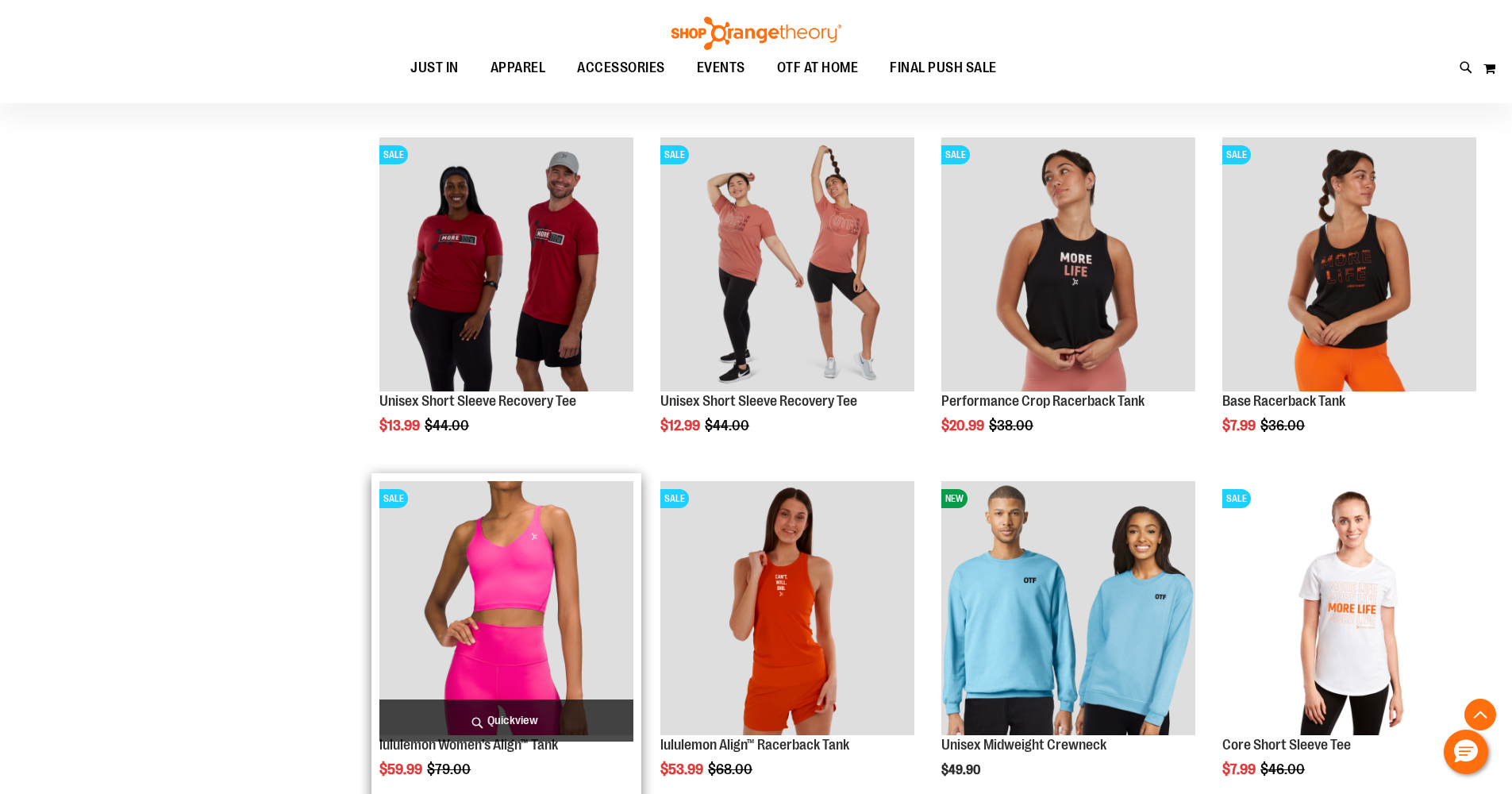
click at [514, 648] on img "product" at bounding box center [507, 609] width 254 height 255
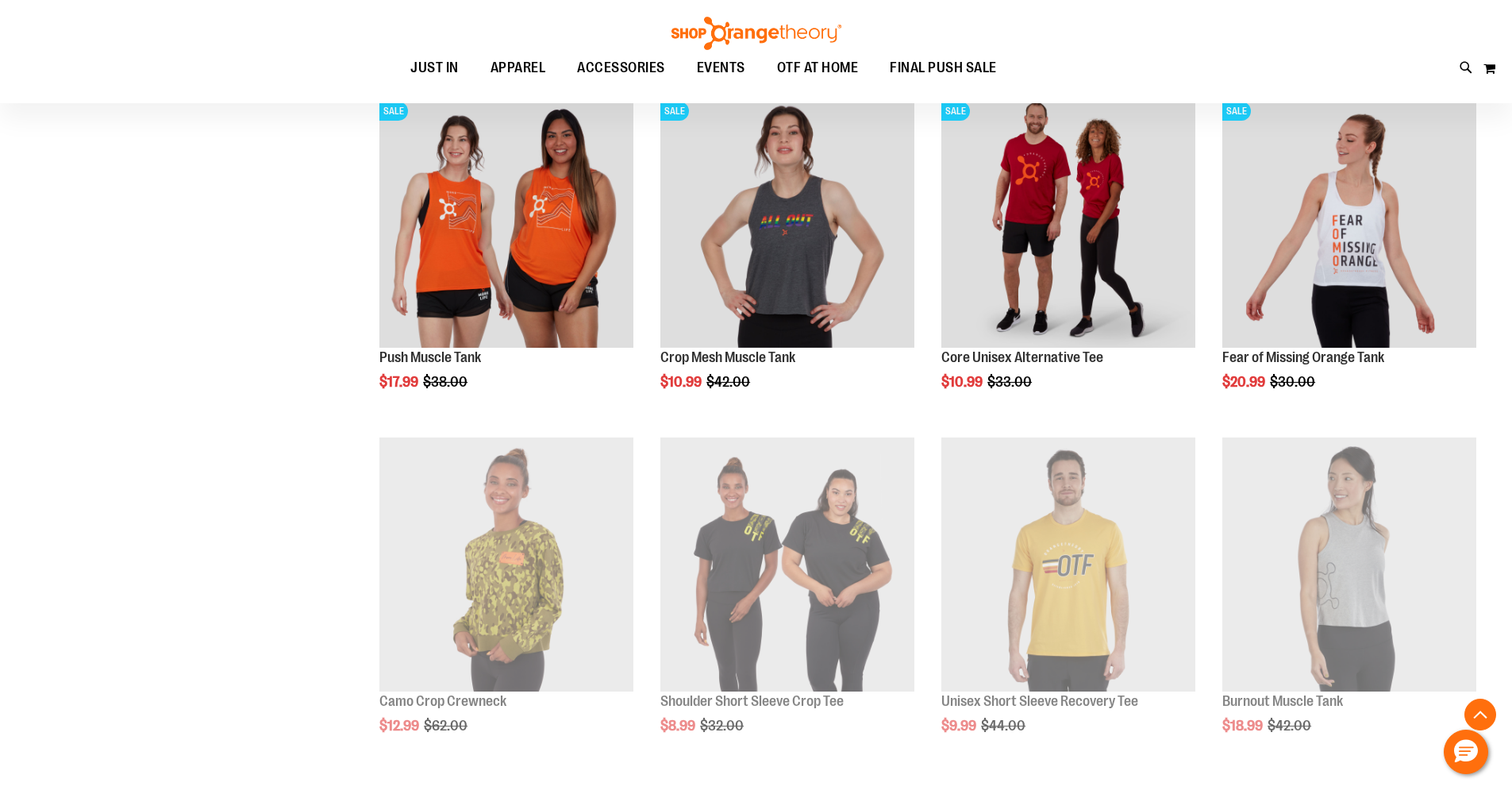
scroll to position [774, 0]
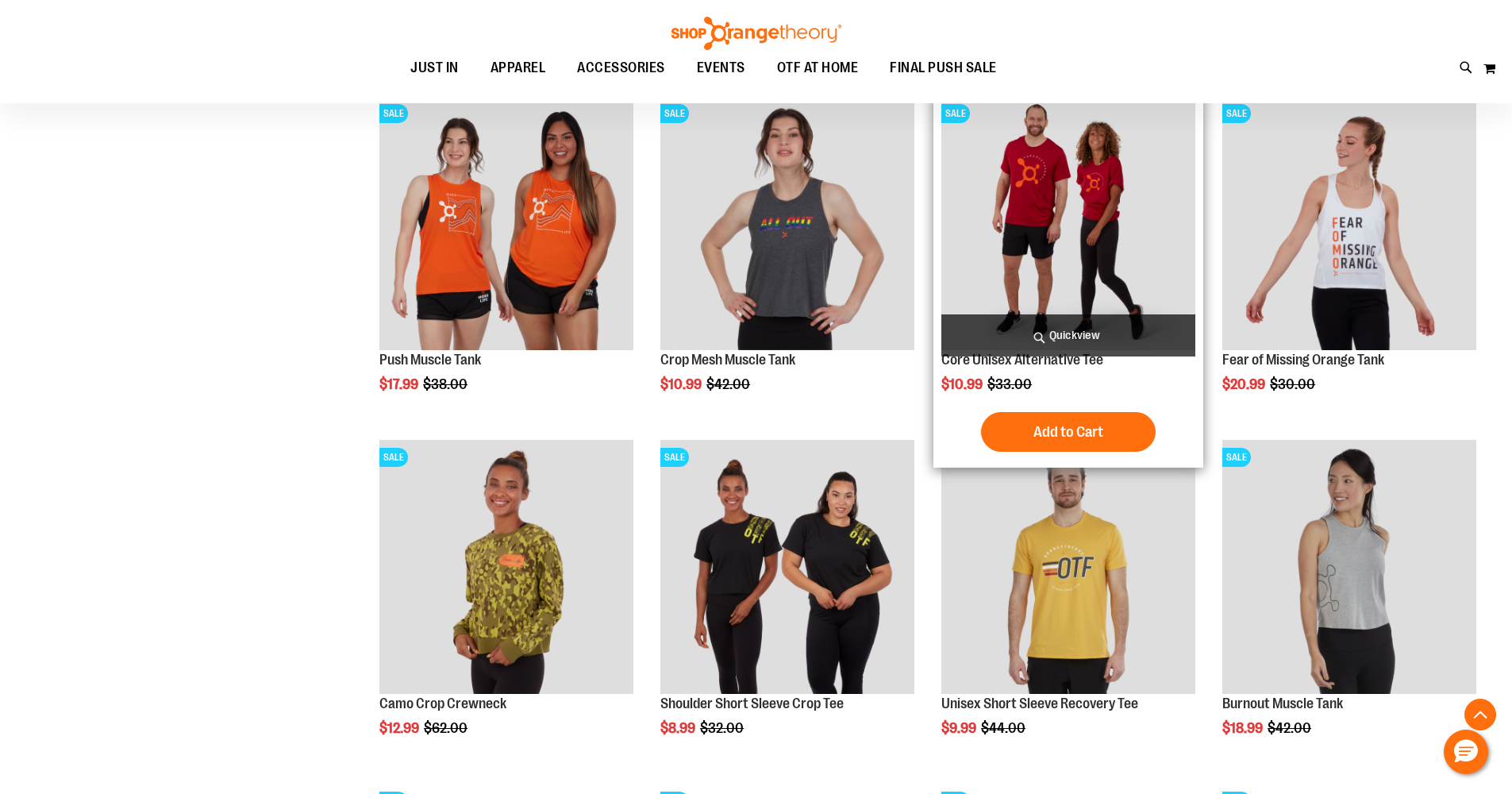
scroll to position [927, 0]
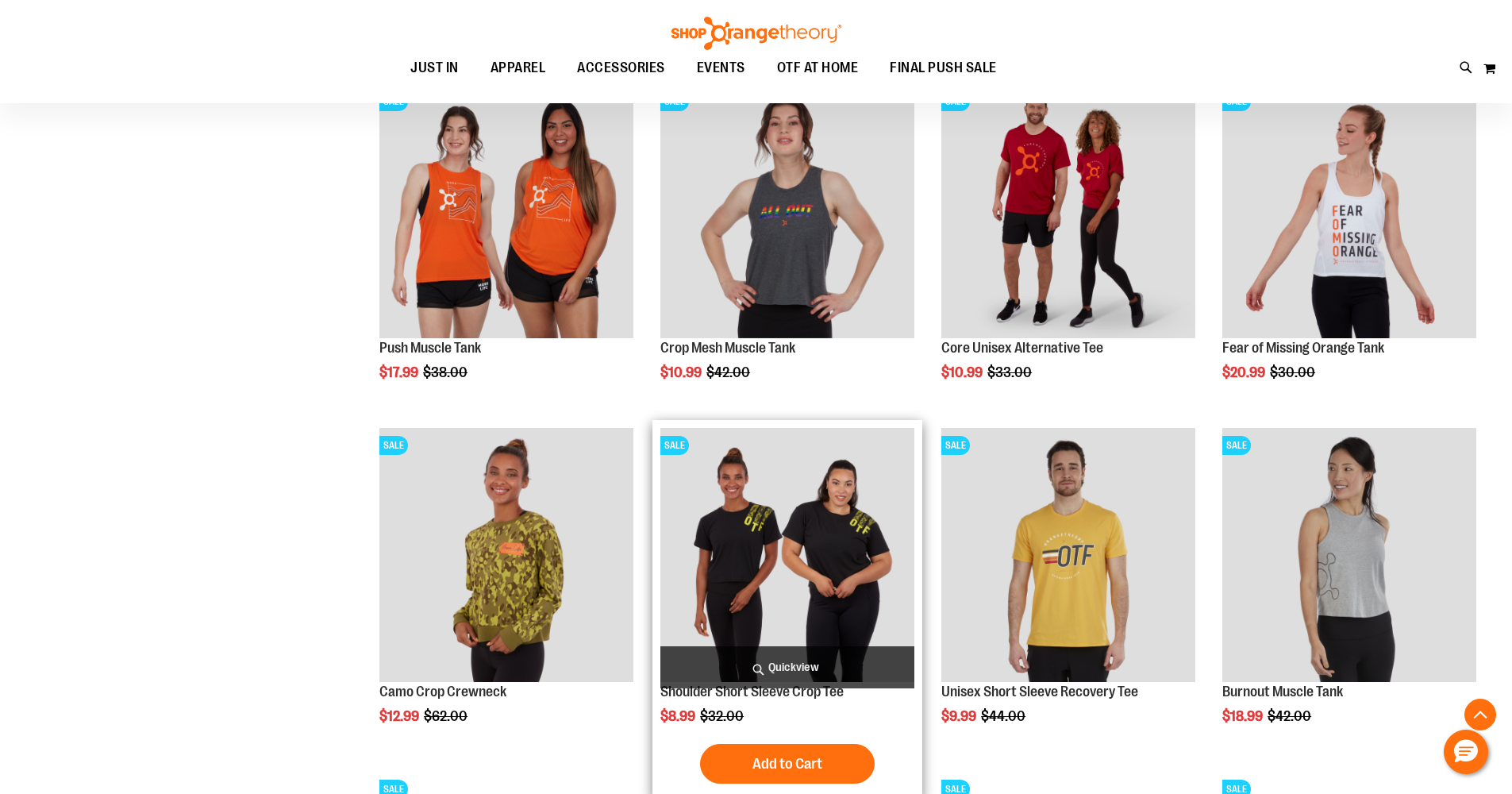
click at [779, 537] on img "product" at bounding box center [787, 555] width 254 height 255
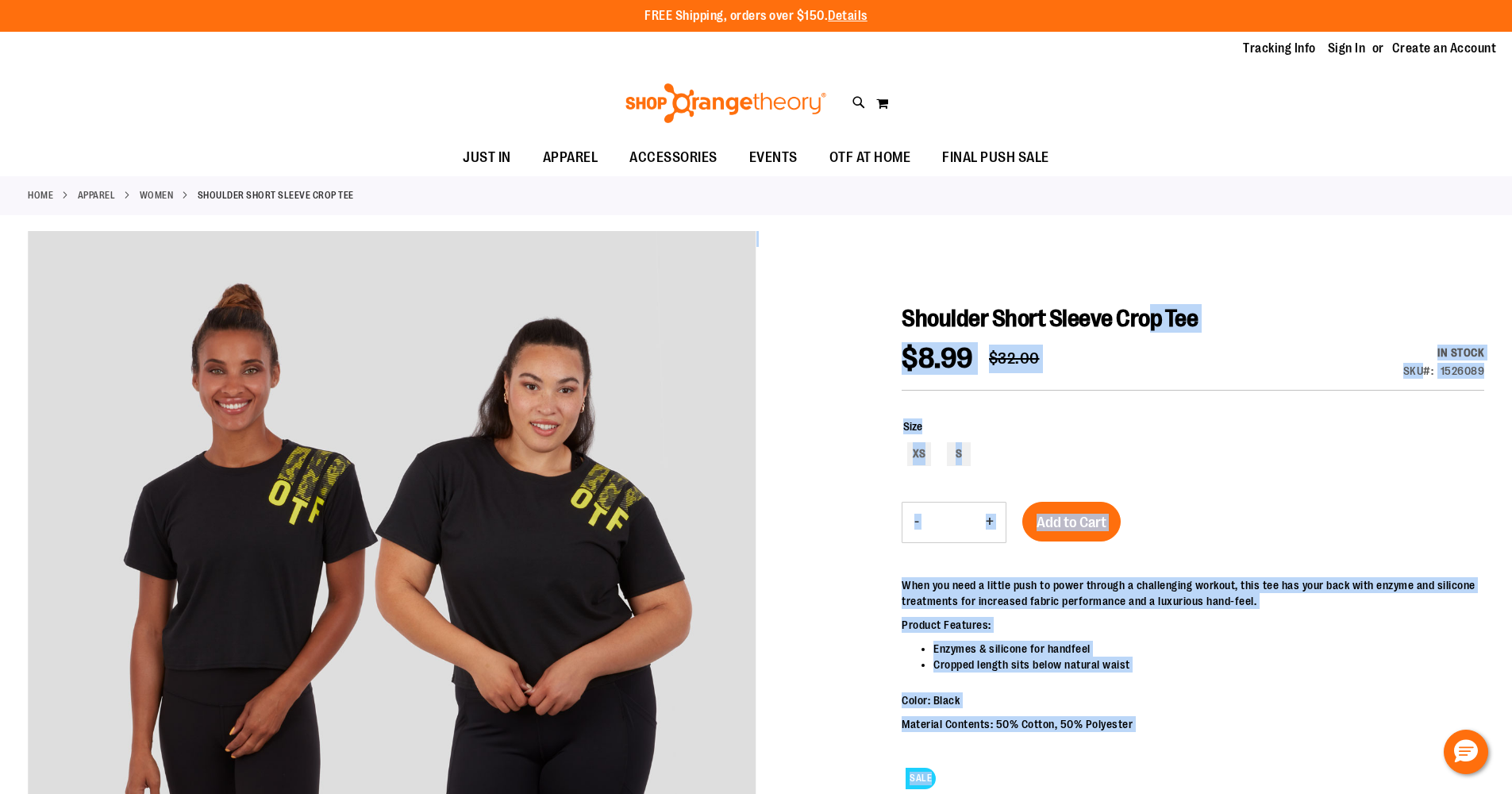
drag, startPoint x: 899, startPoint y: 314, endPoint x: 1162, endPoint y: 329, distance: 263.4
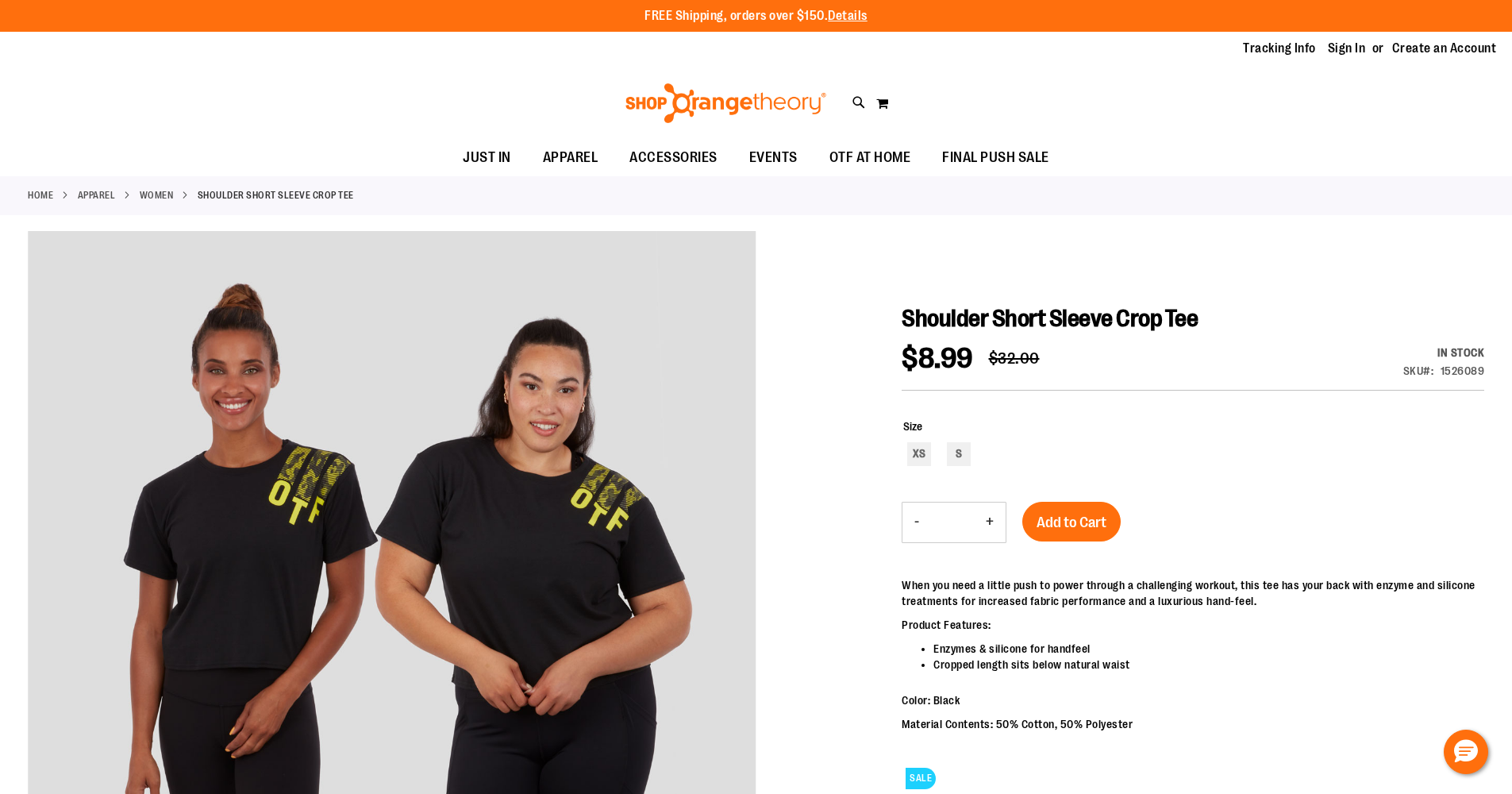
click at [1161, 329] on span "Shoulder Short Sleeve Crop Tee" at bounding box center [1049, 318] width 296 height 27
drag, startPoint x: 1217, startPoint y: 318, endPoint x: 909, endPoint y: 313, distance: 308.0
click at [906, 313] on span "Shoulder Short Sleeve Crop Tee" at bounding box center [1049, 318] width 296 height 27
copy span "Shoulder Short Sleeve Crop Tee"
drag, startPoint x: 1220, startPoint y: 316, endPoint x: 906, endPoint y: 313, distance: 314.0
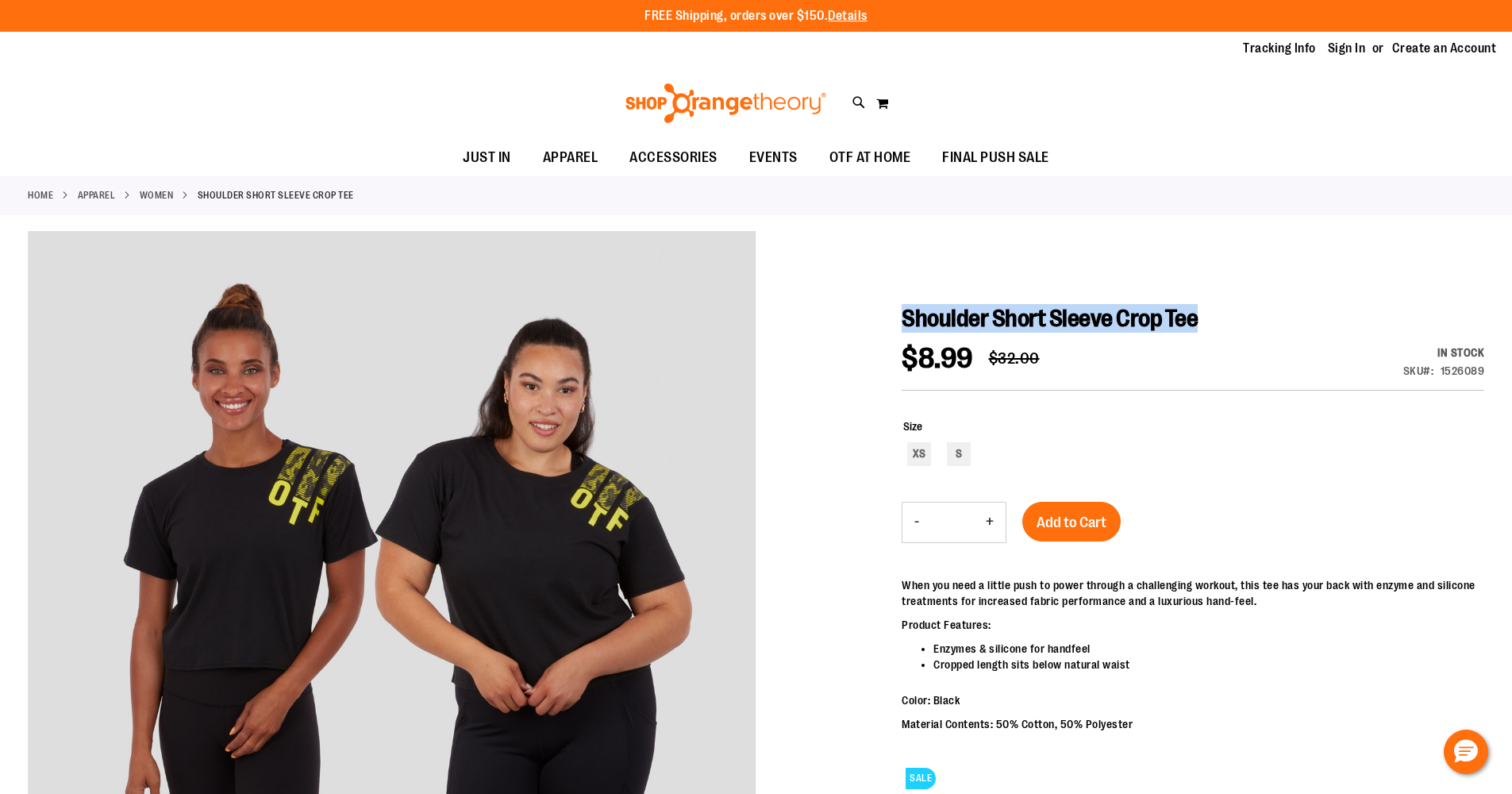
click at [906, 313] on h1 "Shoulder Short Sleeve Crop Tee" at bounding box center [1193, 318] width 583 height 29
copy span "Shoulder Short Sleeve Crop Tee"
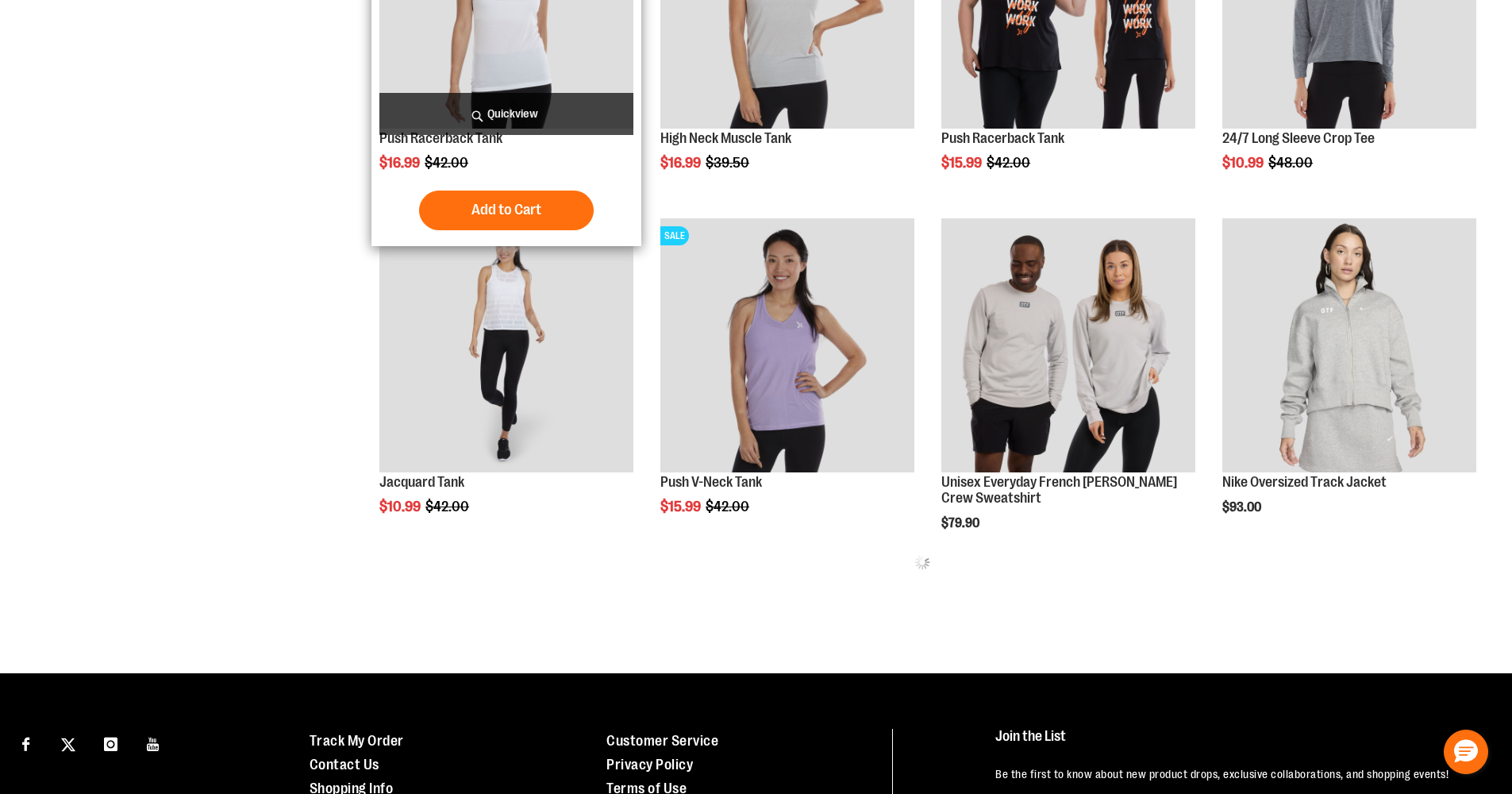
scroll to position [793, 0]
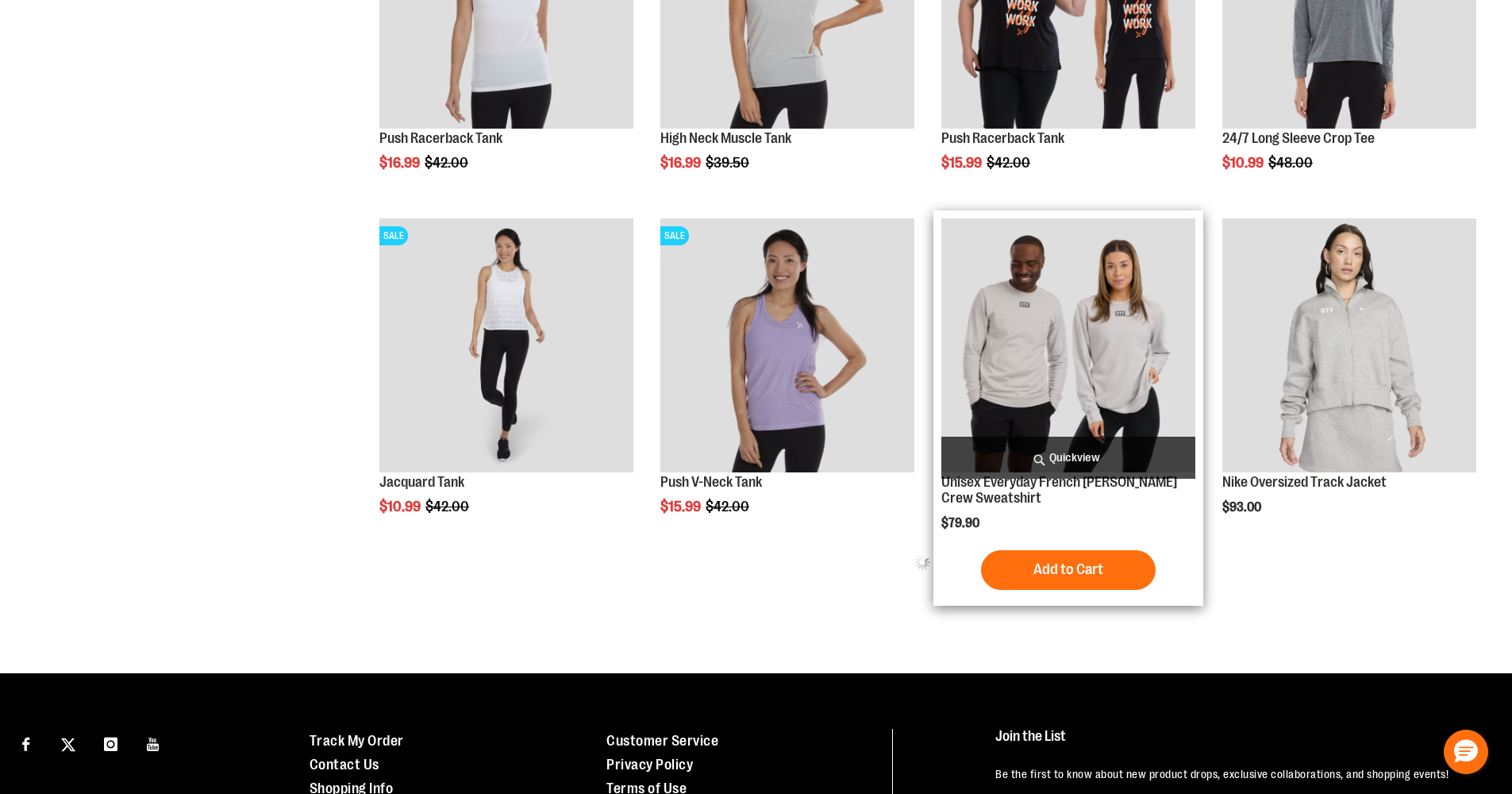
click at [1047, 344] on img "product" at bounding box center [1069, 346] width 254 height 255
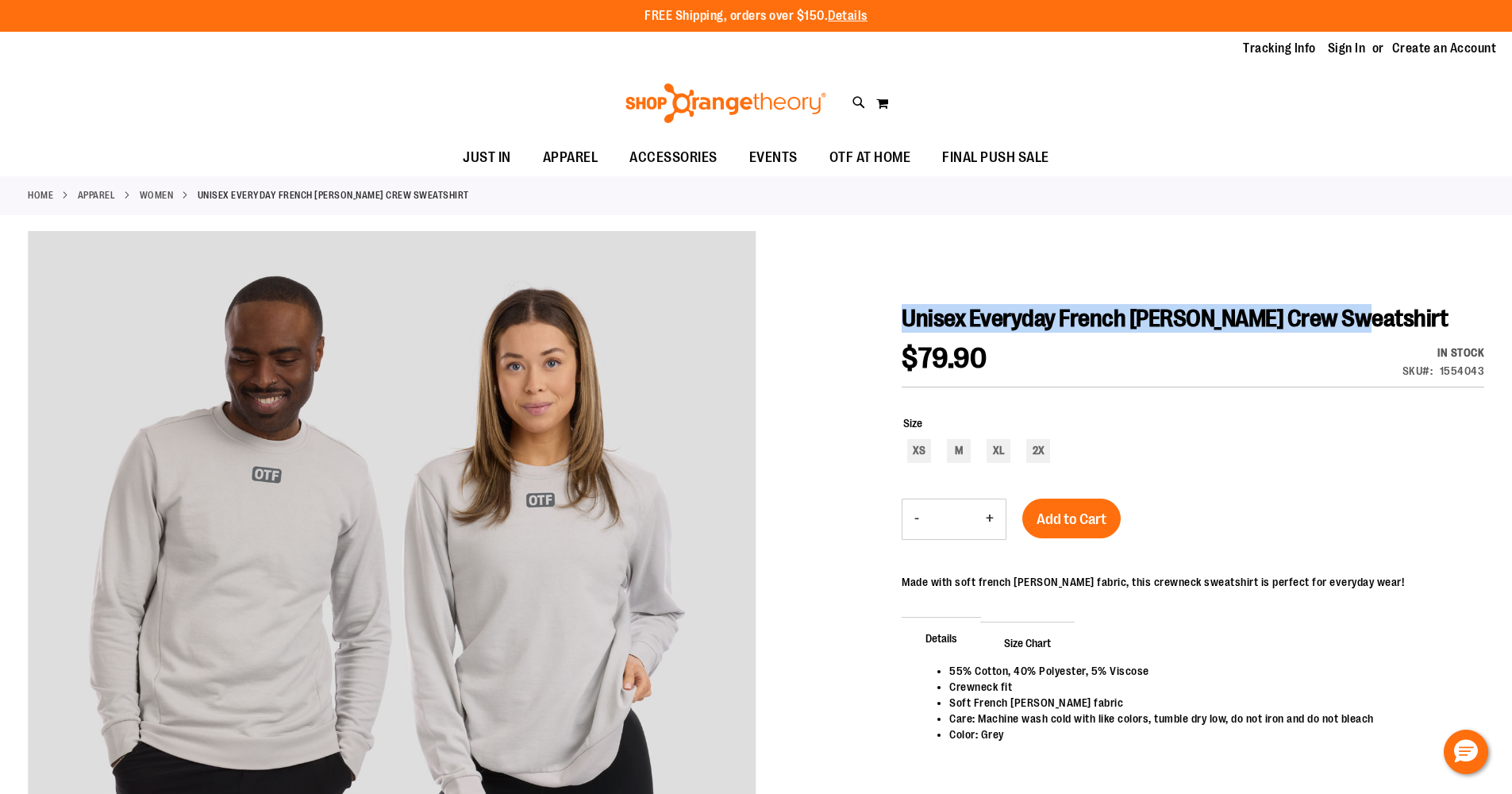
drag, startPoint x: 905, startPoint y: 314, endPoint x: 1387, endPoint y: 324, distance: 482.1
click at [1387, 324] on h1 "Unisex Everyday French [PERSON_NAME] Crew Sweatshirt" at bounding box center [1193, 318] width 583 height 29
copy span "Unisex Everyday French [PERSON_NAME] Crew Sweatshirt"
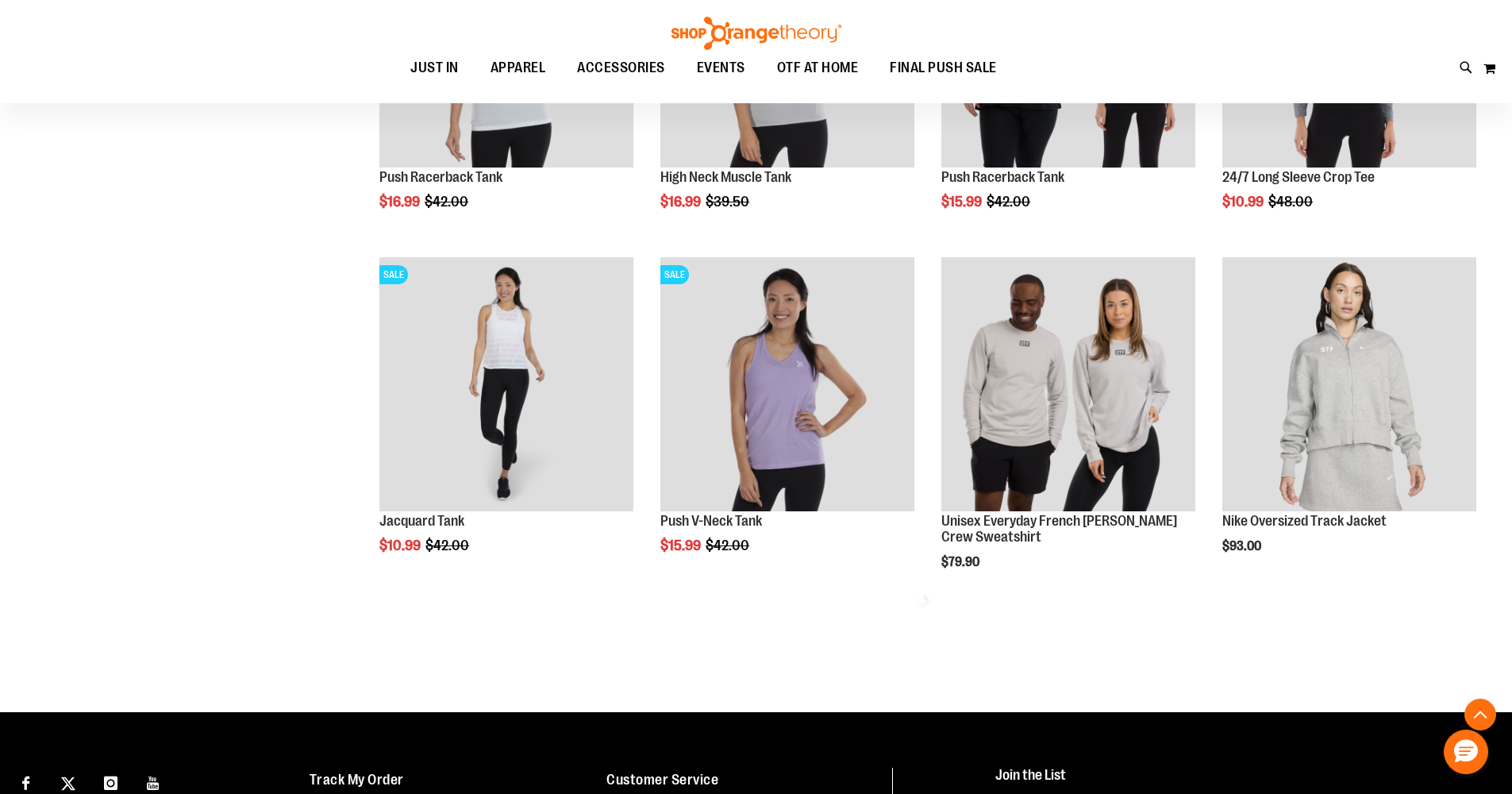
scroll to position [793, 0]
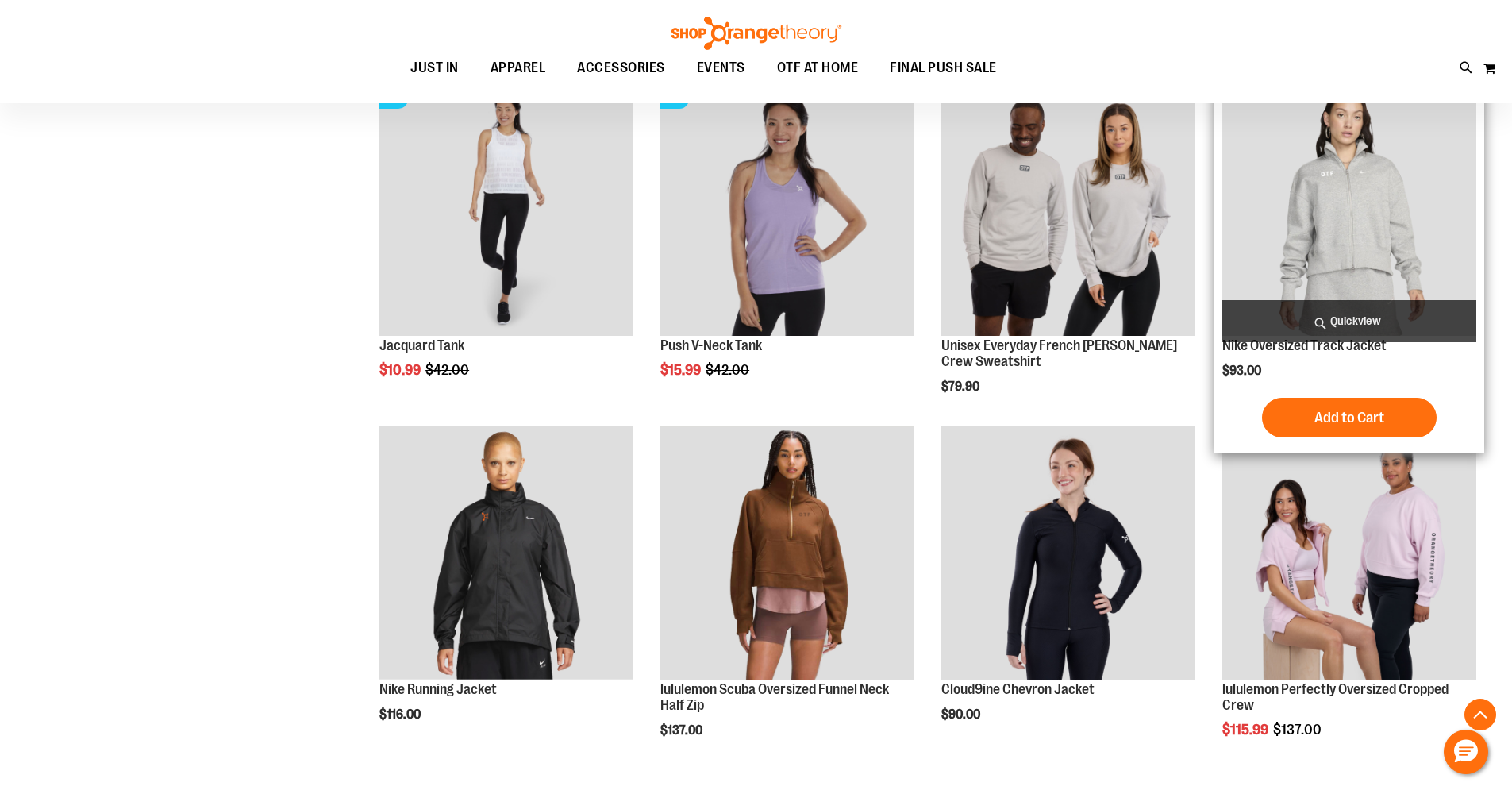
click at [1362, 223] on img "product" at bounding box center [1350, 209] width 254 height 255
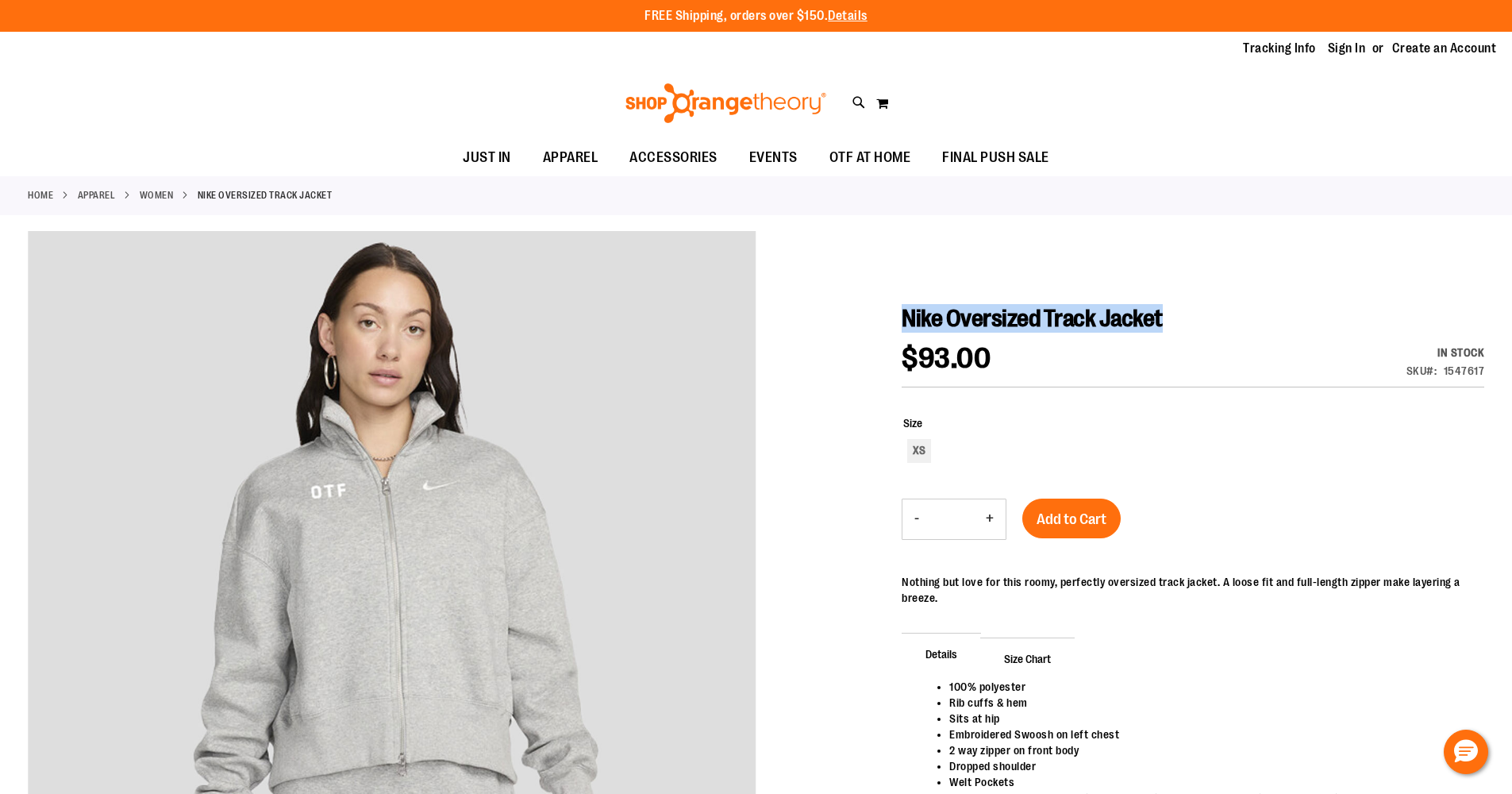
drag, startPoint x: 904, startPoint y: 317, endPoint x: 1202, endPoint y: 330, distance: 298.3
click at [1202, 330] on h1 "Nike Oversized Track Jacket" at bounding box center [1193, 318] width 583 height 29
copy span "Nike Oversized Track Jacket"
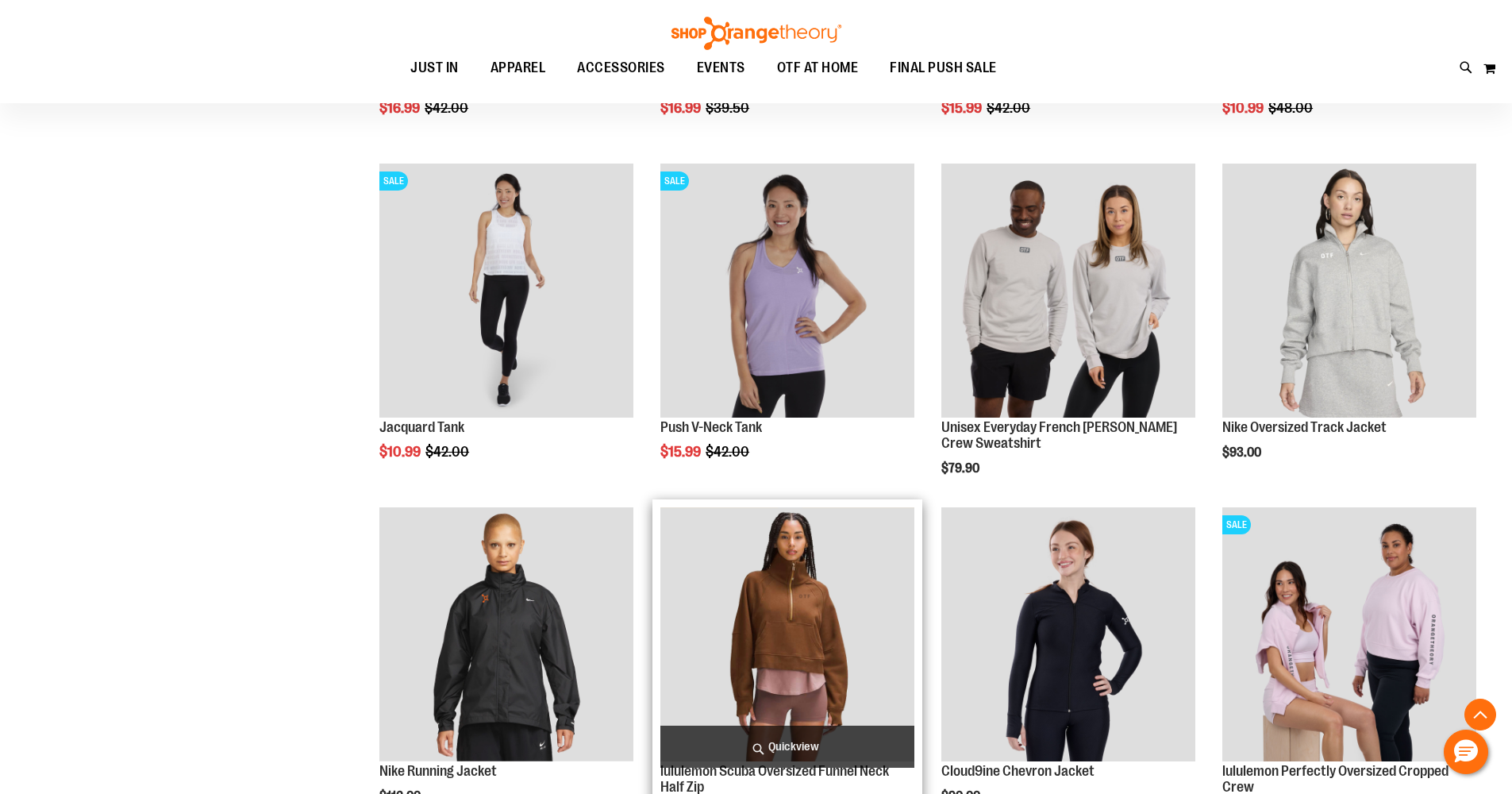
scroll to position [974, 0]
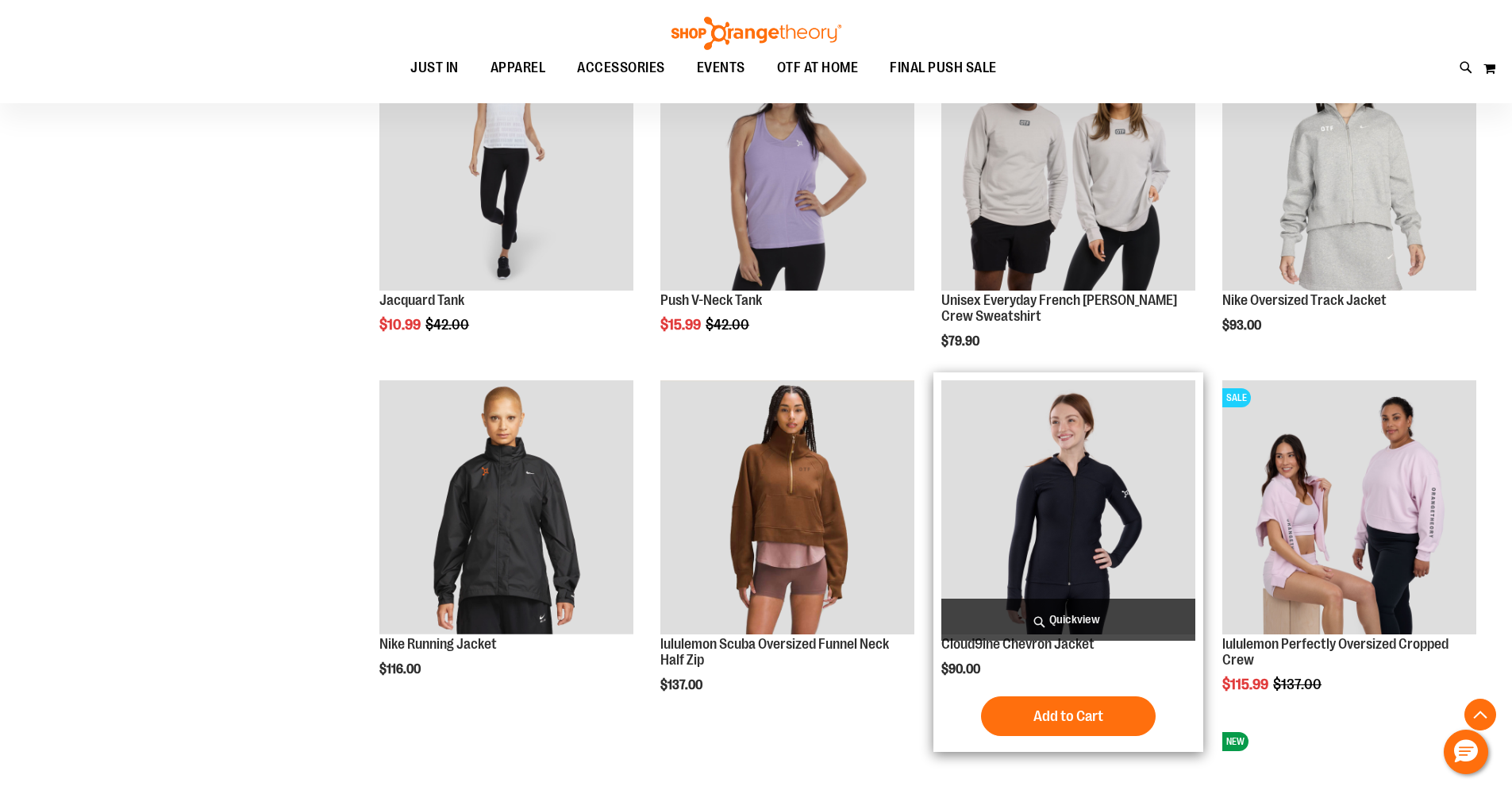
click at [1054, 502] on img "product" at bounding box center [1069, 507] width 254 height 255
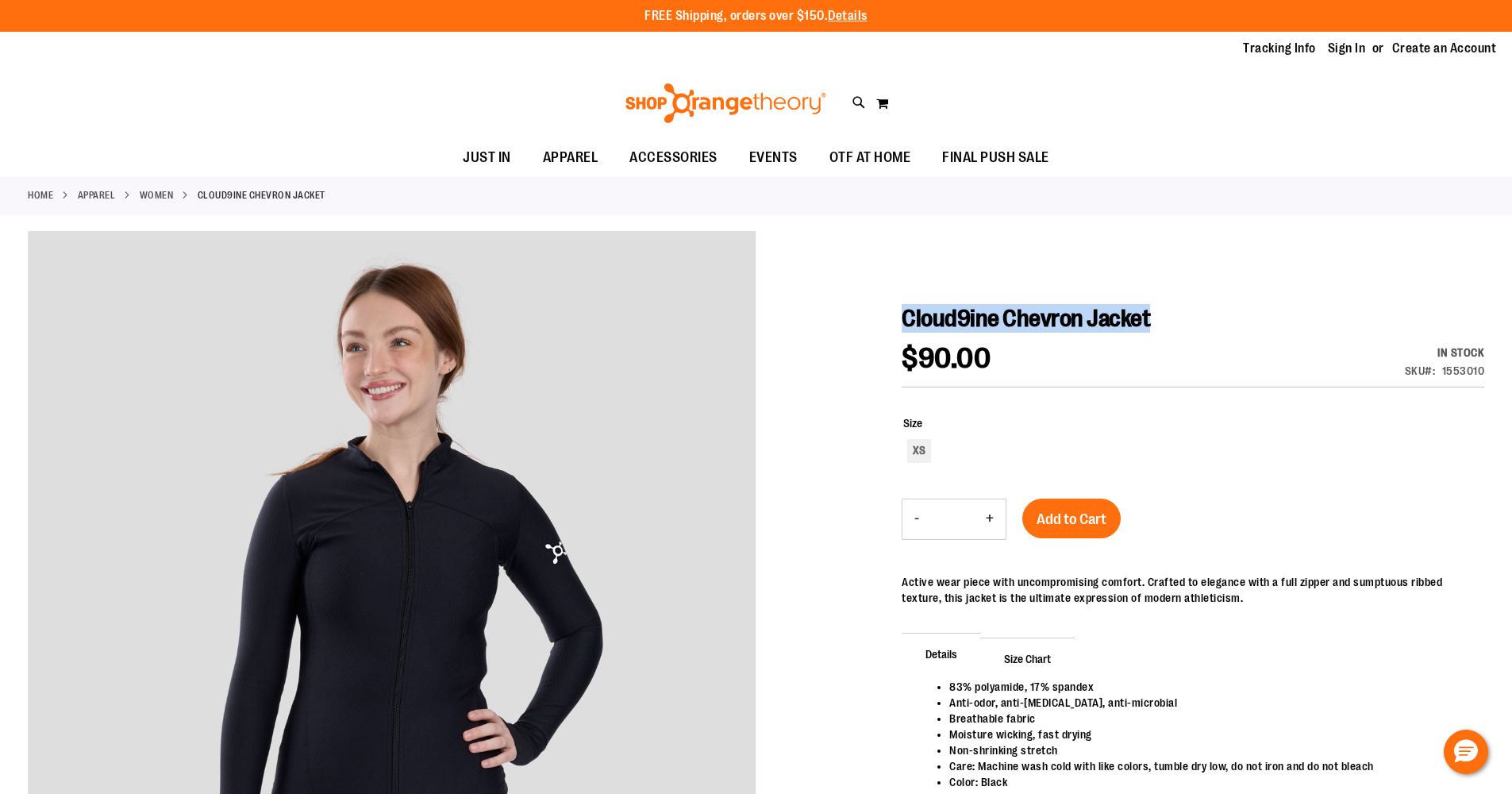
drag, startPoint x: 904, startPoint y: 317, endPoint x: 1189, endPoint y: 331, distance: 285.3
click at [1189, 331] on h1 "Cloud9ine Chevron Jacket" at bounding box center [1193, 318] width 583 height 29
copy span "Cloud9ine Chevron Jacket"
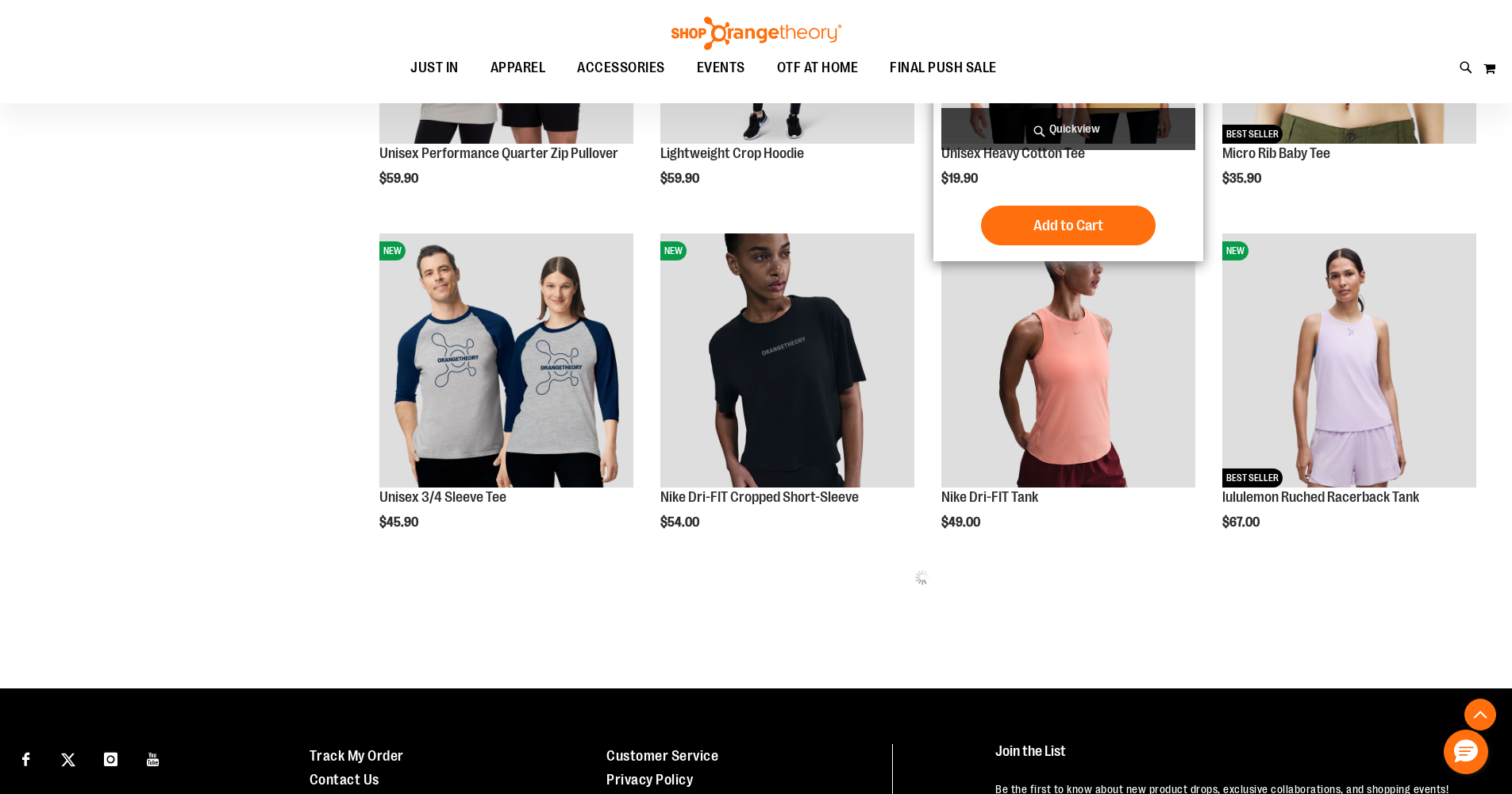
scroll to position [418, 0]
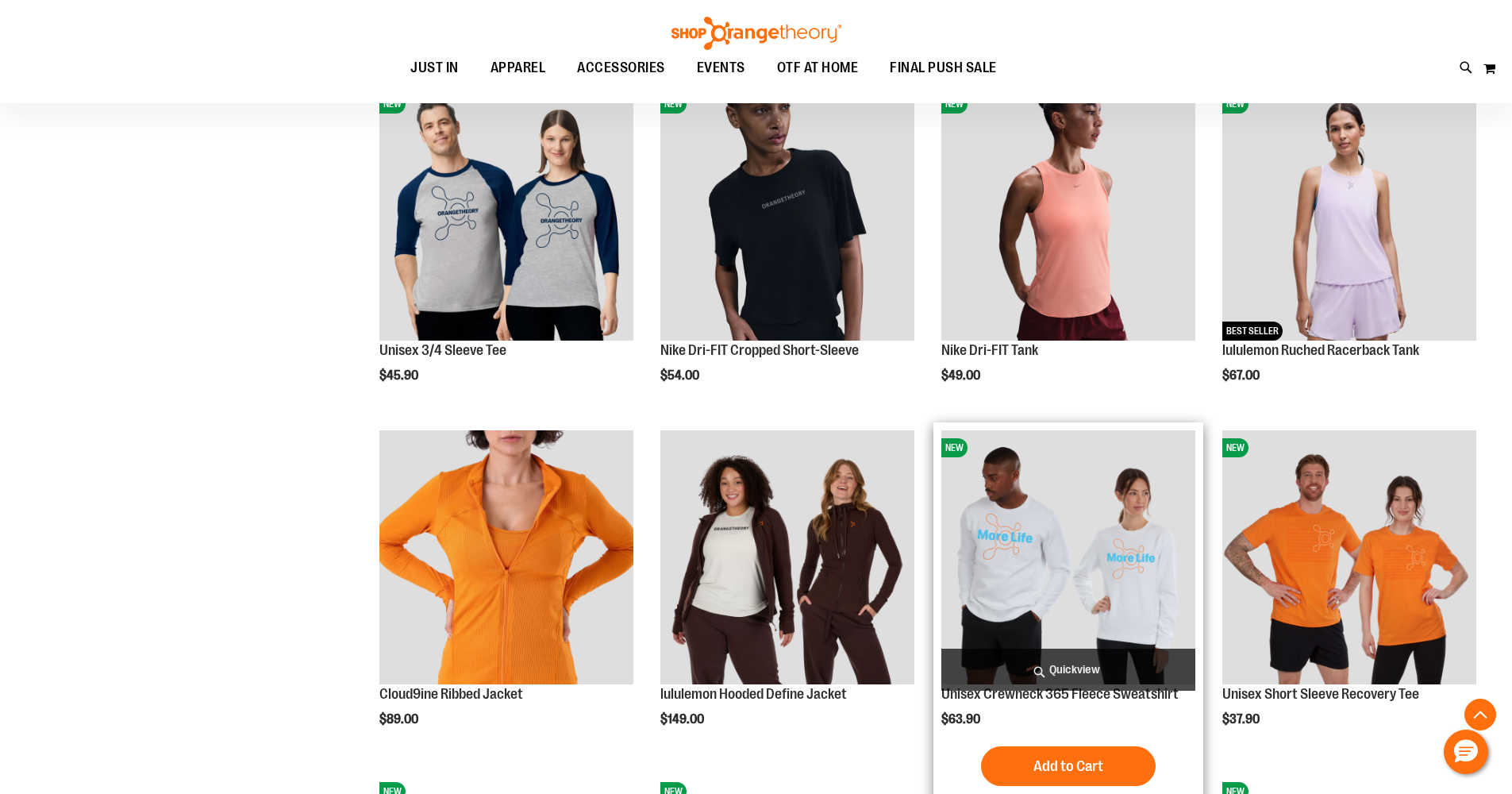
scroll to position [897, 0]
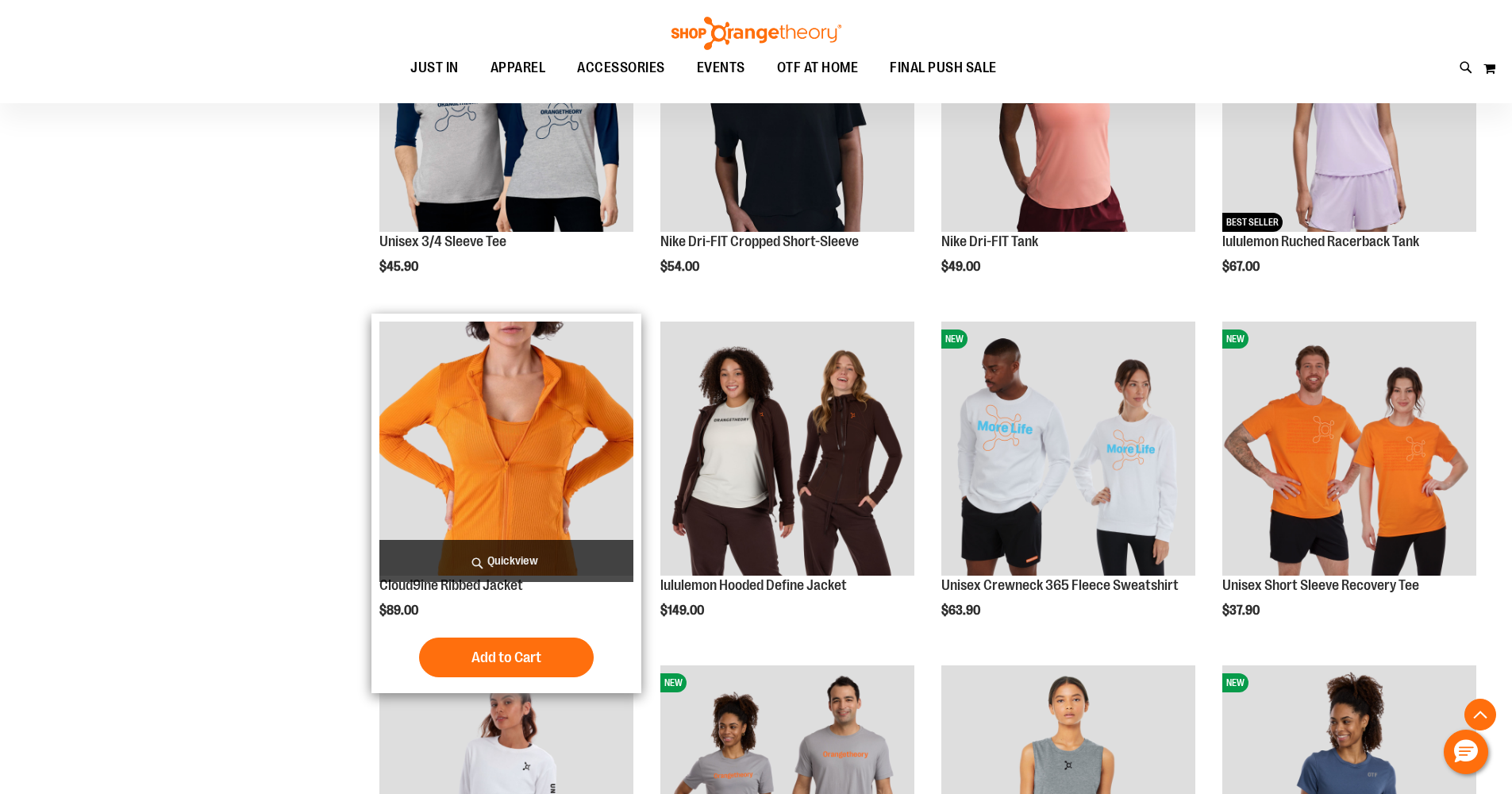
click at [560, 415] on img "product" at bounding box center [507, 449] width 254 height 255
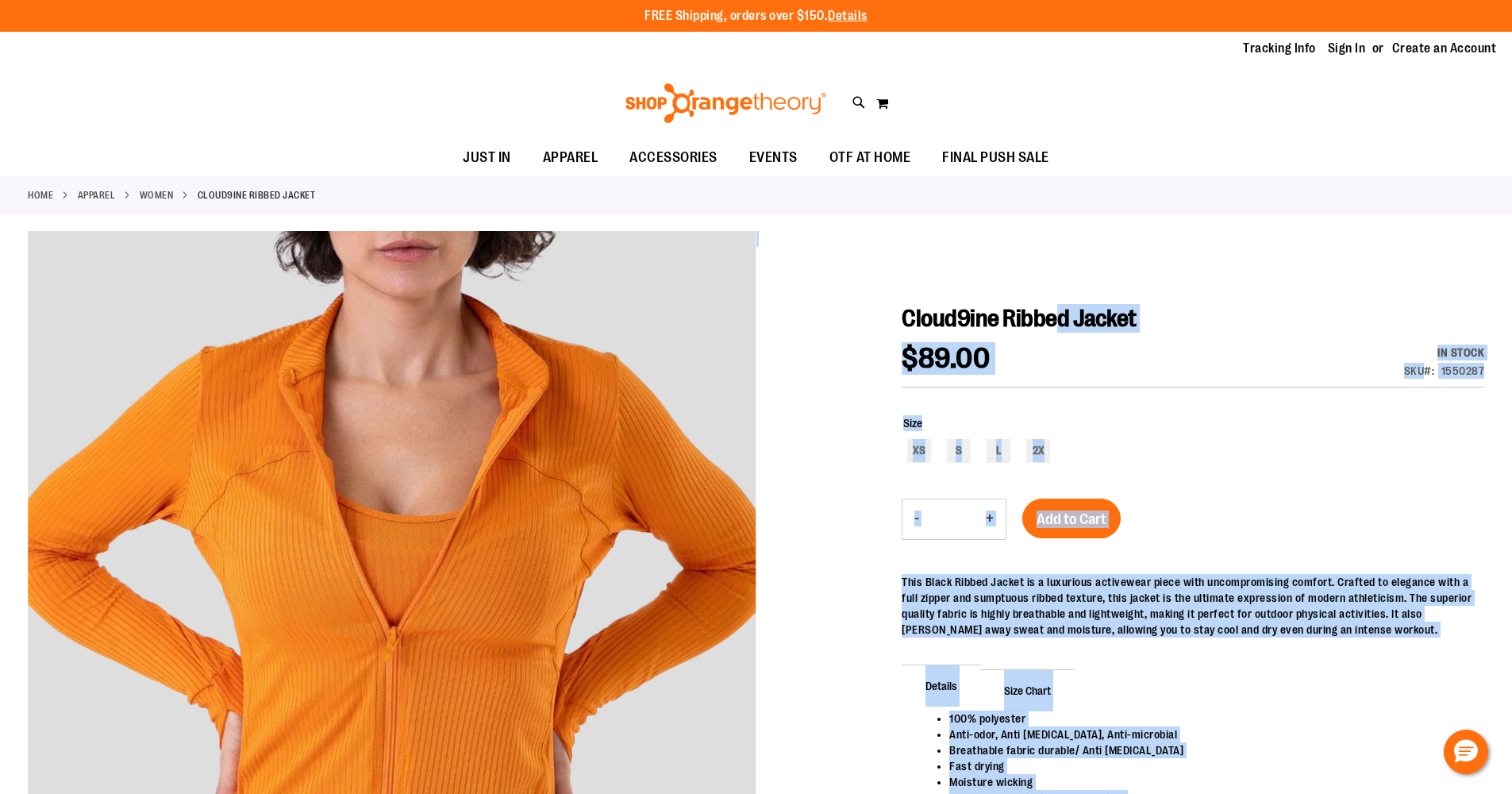
drag, startPoint x: 899, startPoint y: 312, endPoint x: 1065, endPoint y: 305, distance: 166.1
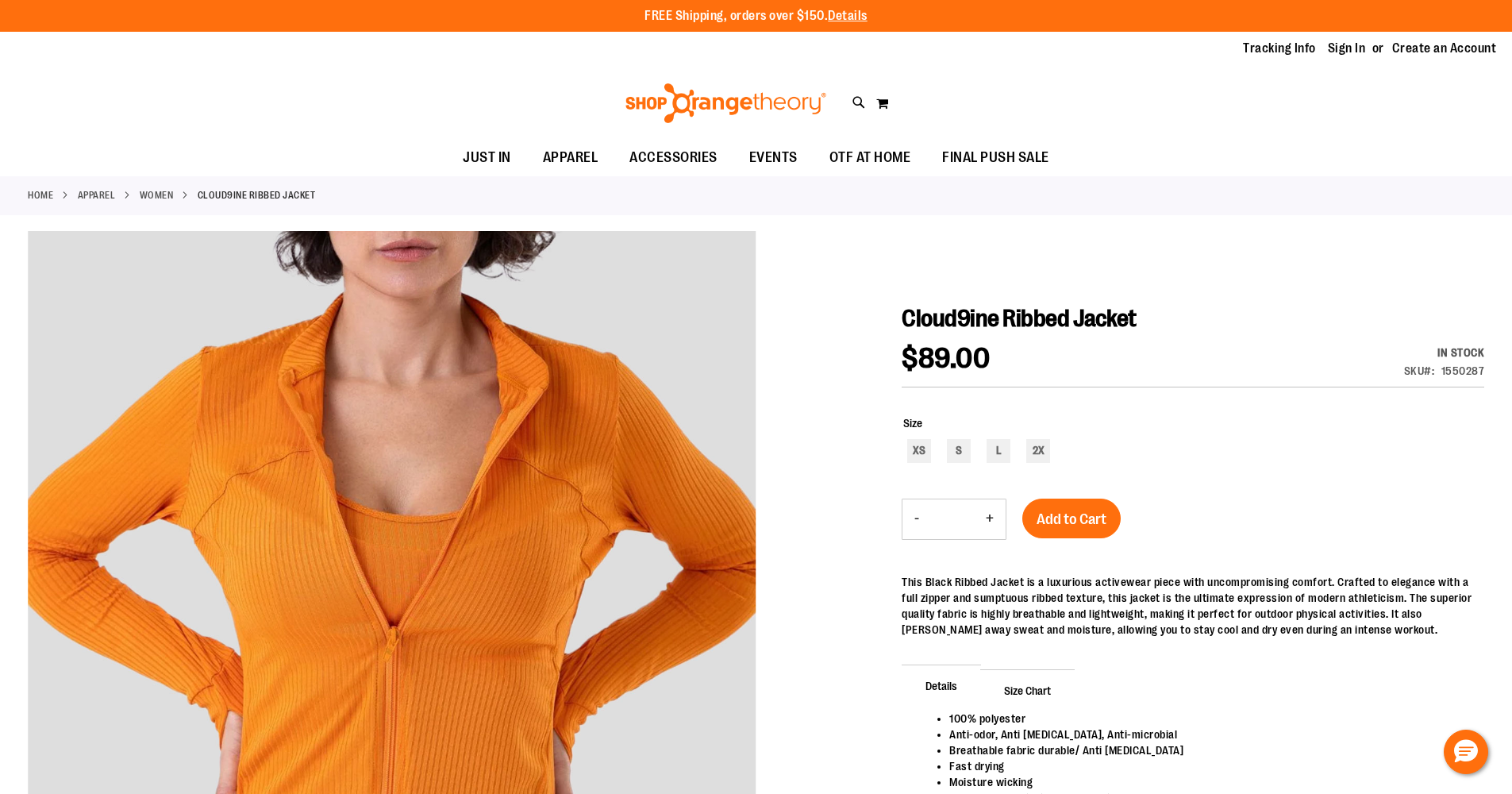
click at [1065, 310] on span "Cloud9ine Ribbed Jacket" at bounding box center [1019, 318] width 235 height 27
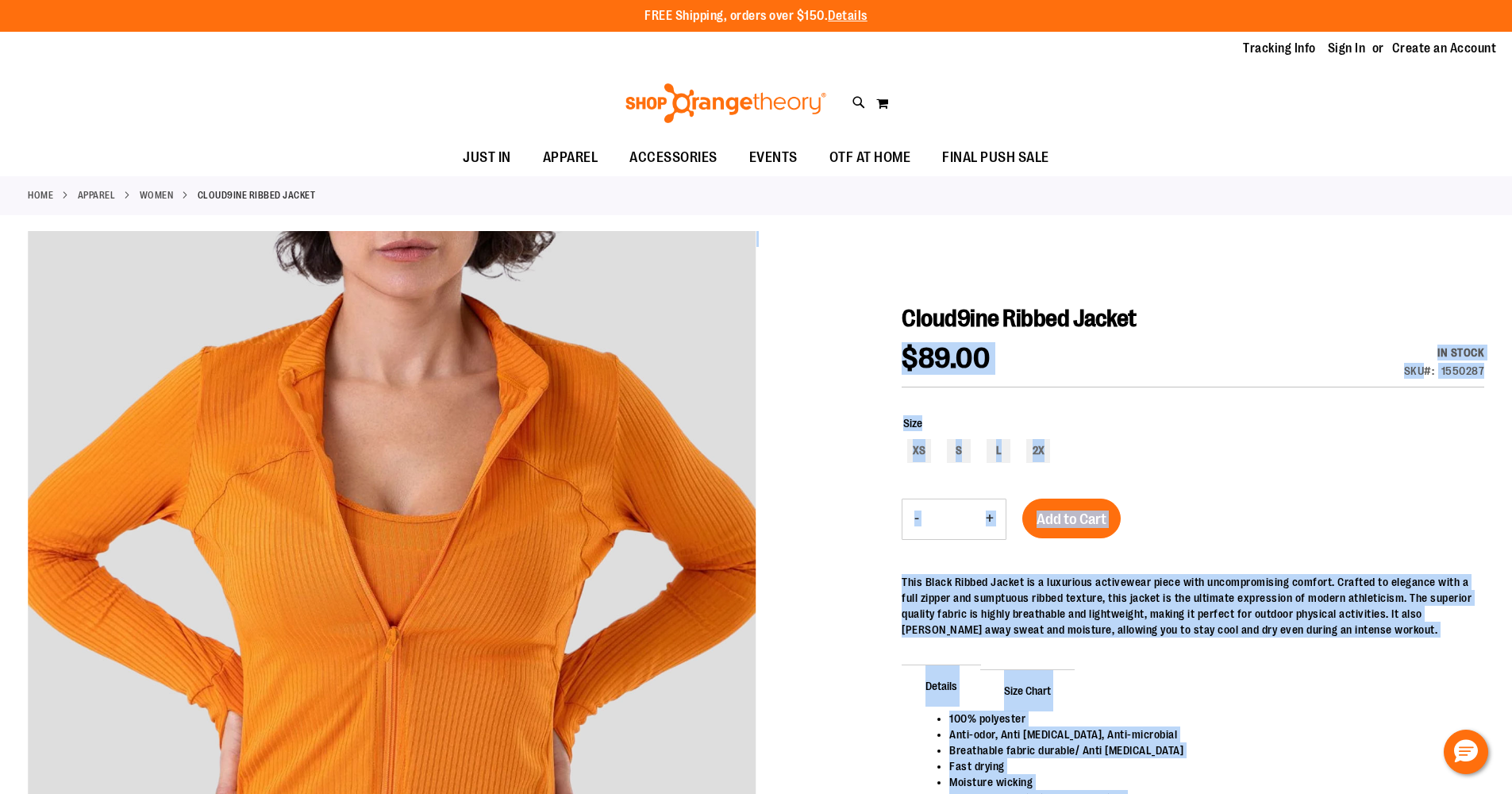
drag, startPoint x: 1152, startPoint y: 318, endPoint x: 896, endPoint y: 317, distance: 256.0
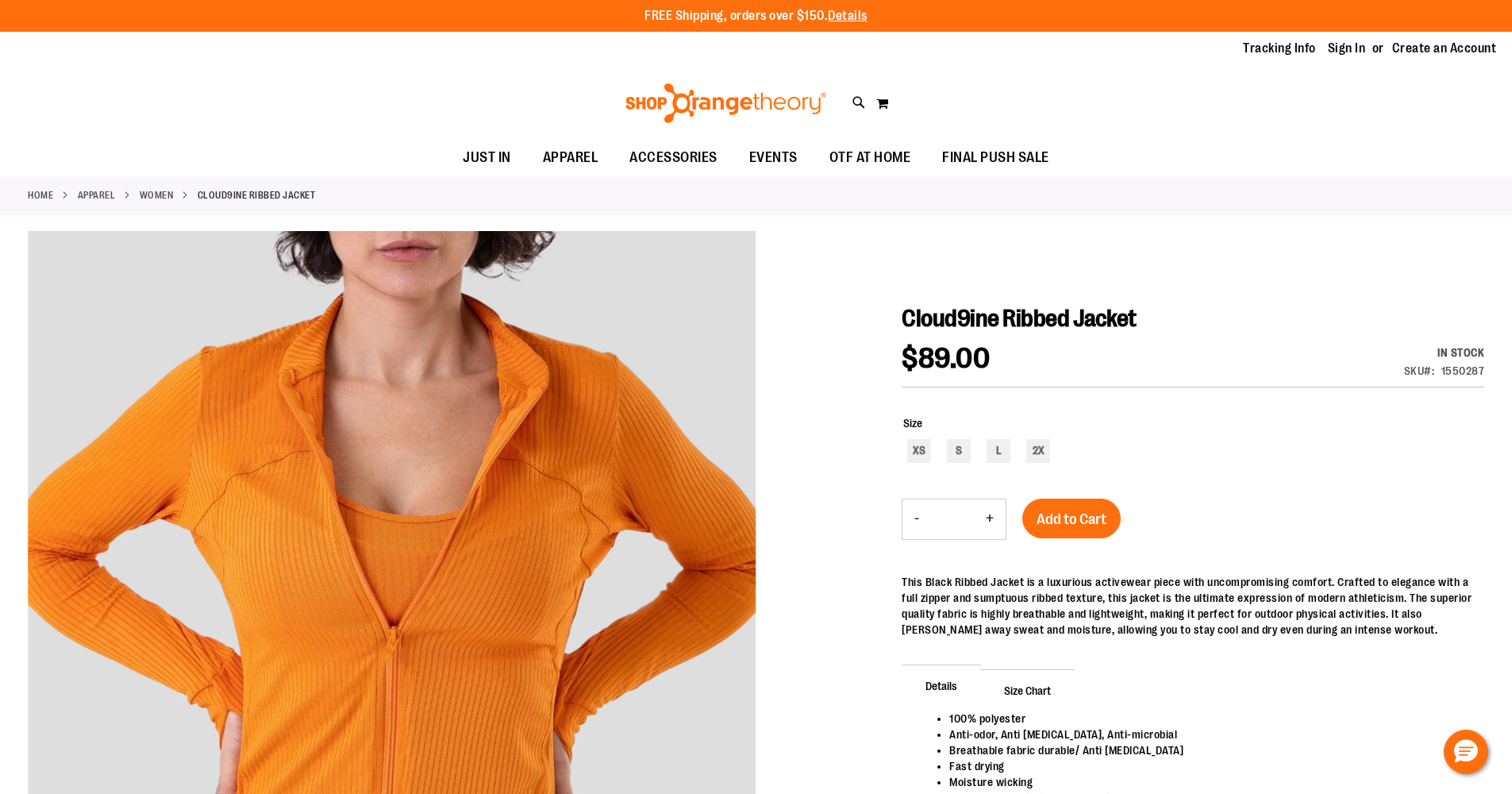
click at [934, 310] on span "Cloud9ine Ribbed Jacket" at bounding box center [1019, 318] width 235 height 27
drag, startPoint x: 903, startPoint y: 318, endPoint x: 1169, endPoint y: 319, distance: 266.0
click at [1187, 319] on h1 "Cloud9ine Ribbed Jacket" at bounding box center [1193, 318] width 583 height 29
copy span "Cloud9ine Ribbed Jacket"
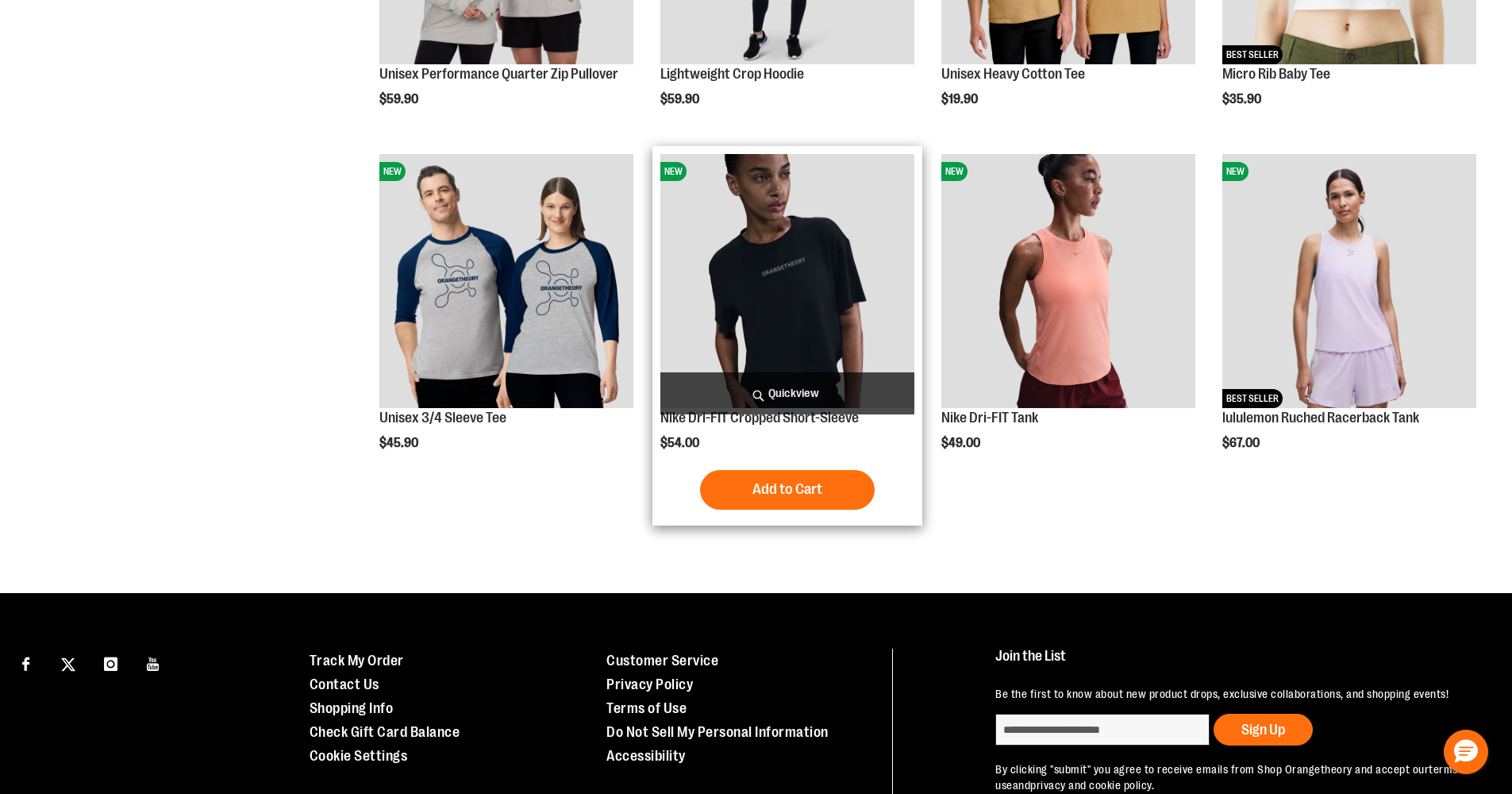
scroll to position [832, 0]
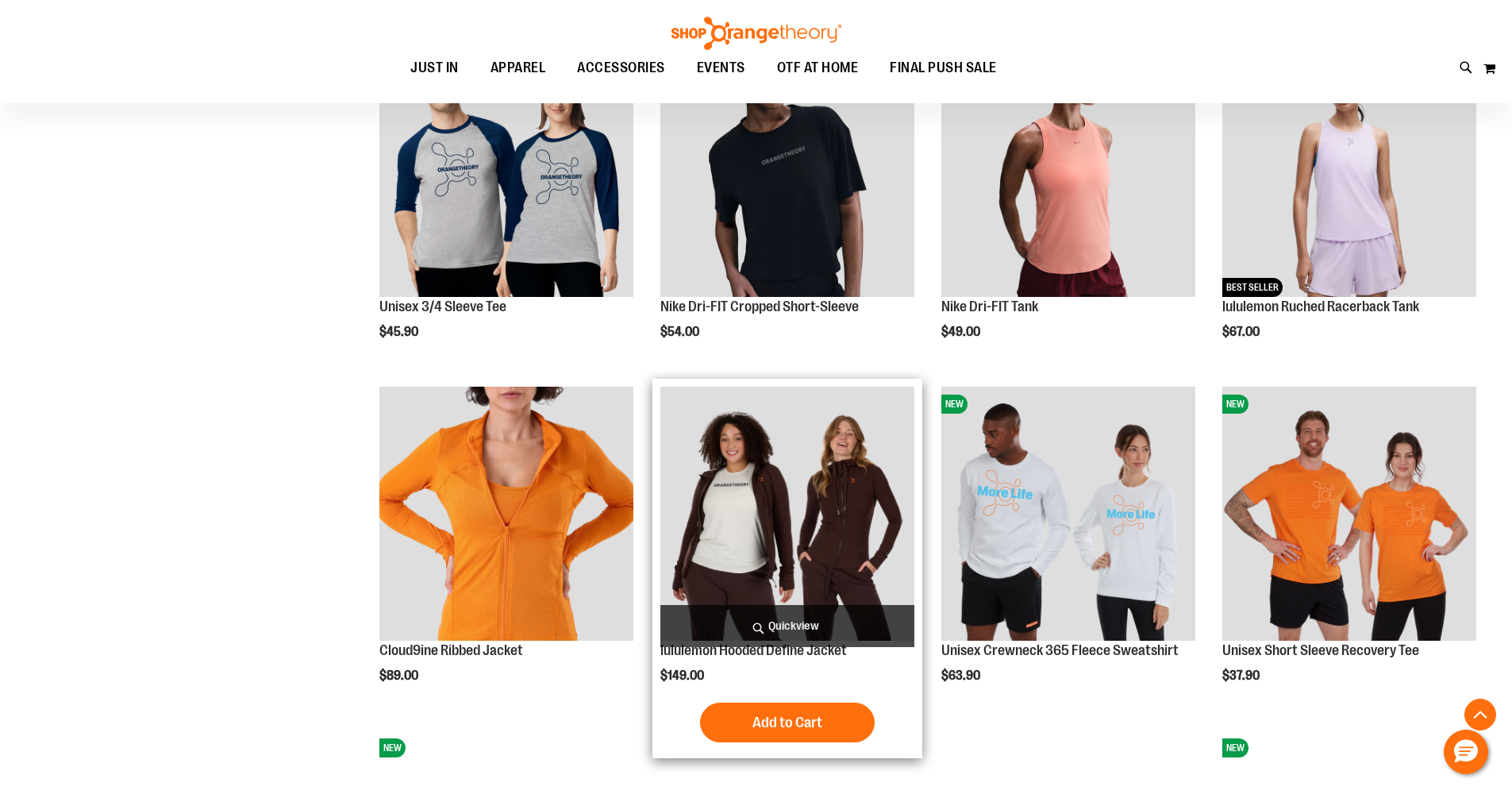
click at [768, 520] on img "product" at bounding box center [787, 514] width 254 height 255
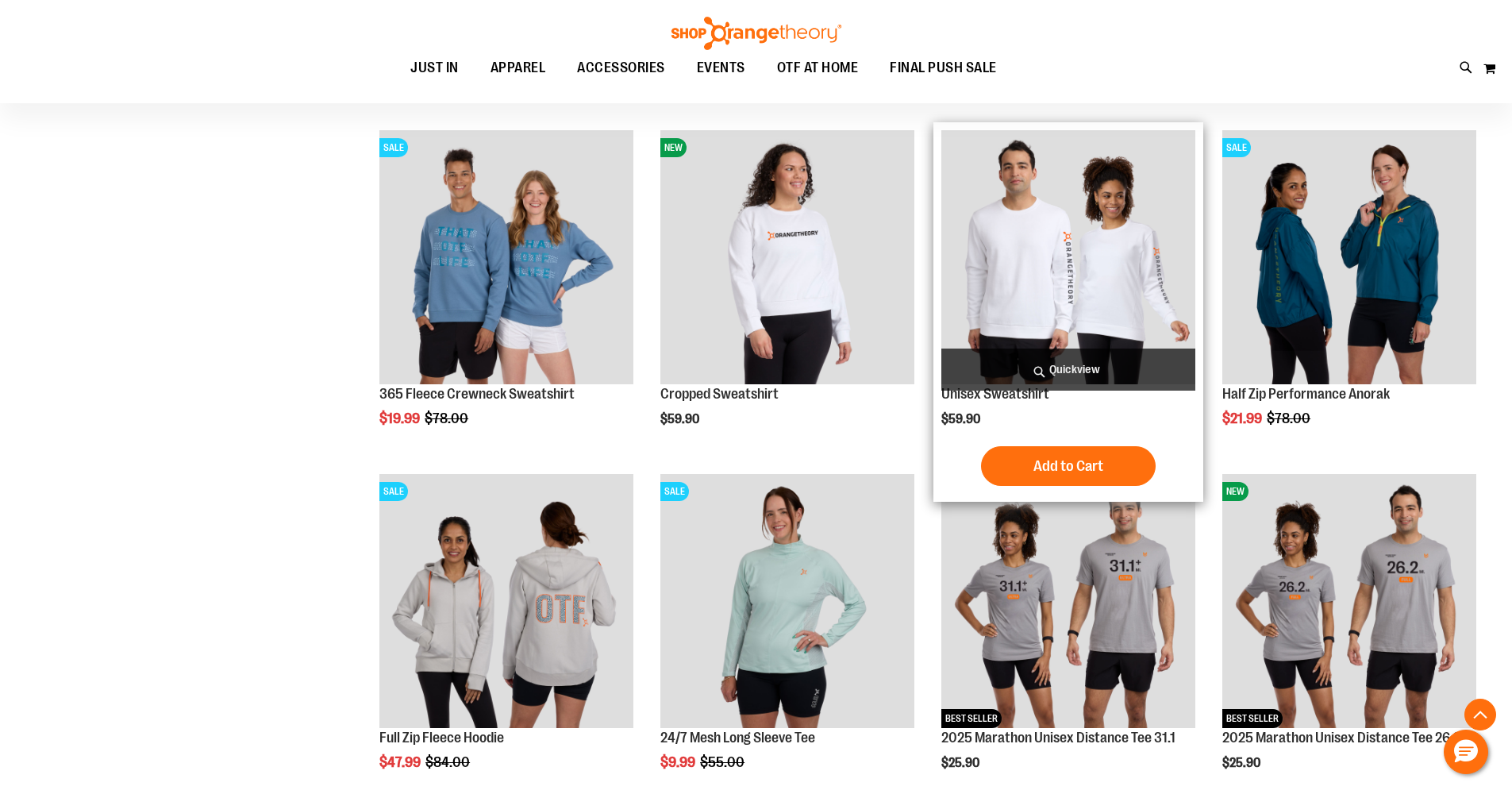
scroll to position [1240, 0]
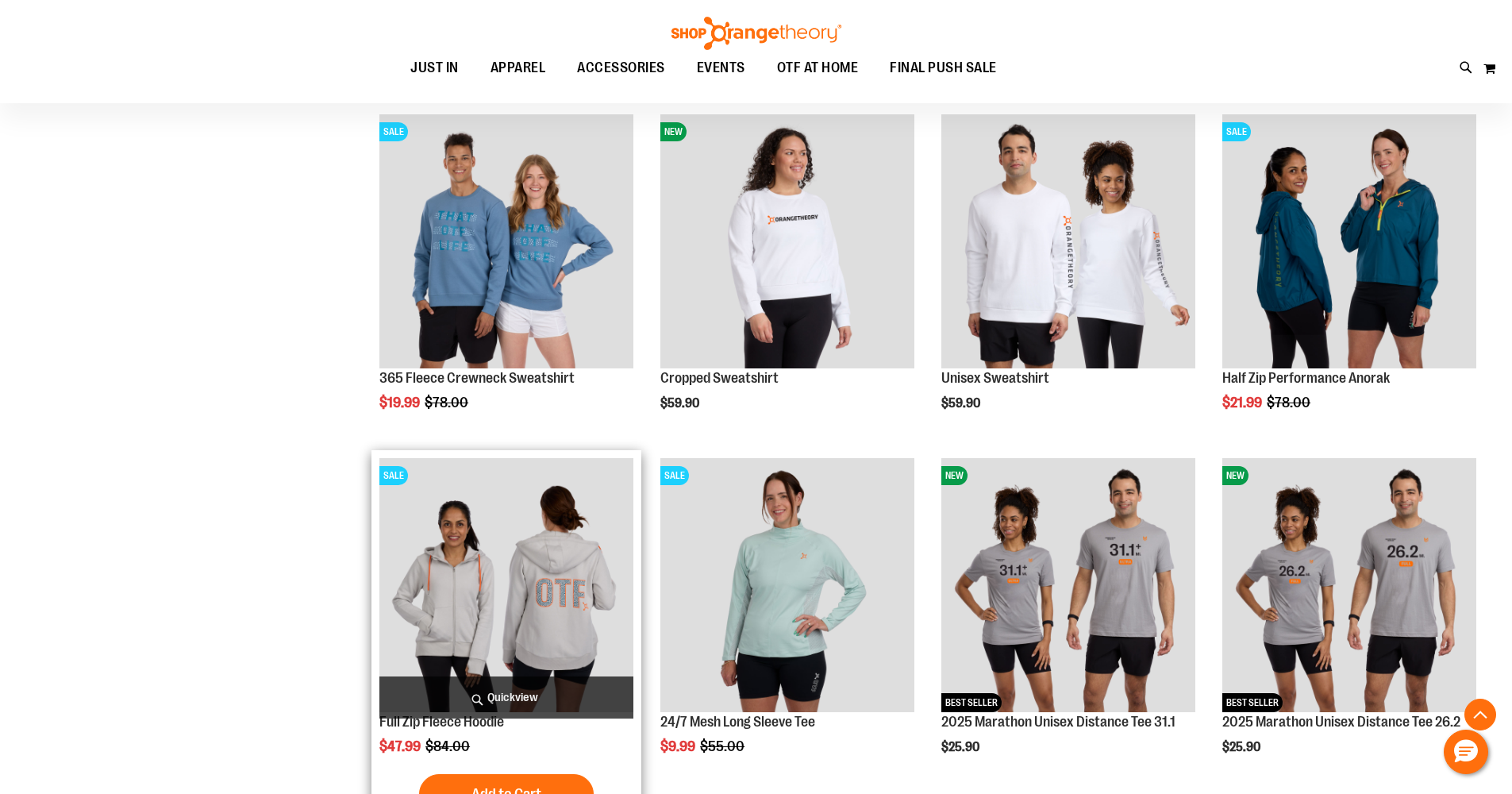
click at [539, 571] on img "product" at bounding box center [507, 586] width 254 height 255
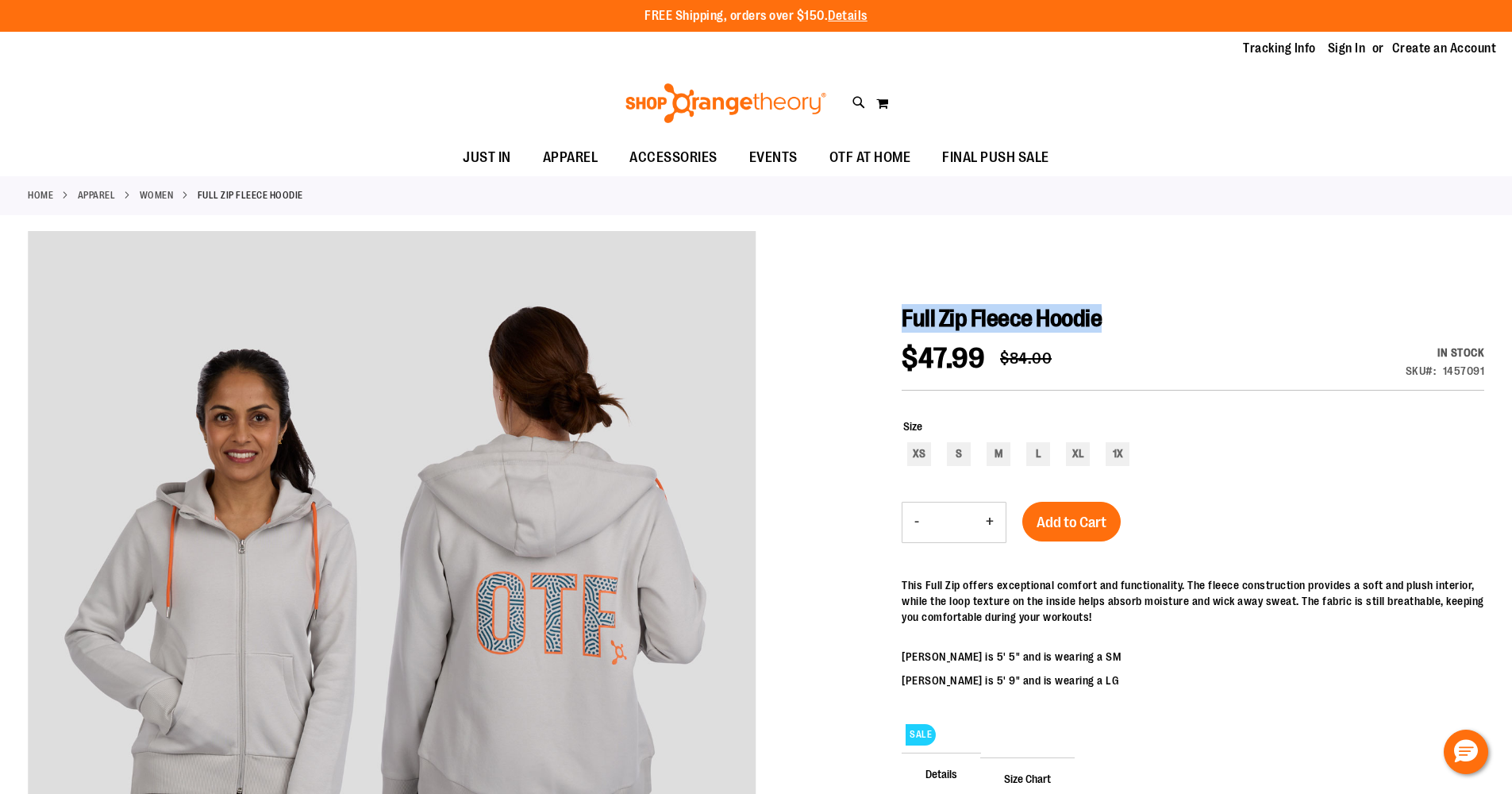
drag, startPoint x: 904, startPoint y: 314, endPoint x: 1125, endPoint y: 326, distance: 221.3
click at [1125, 326] on h1 "Full Zip Fleece Hoodie" at bounding box center [1193, 318] width 583 height 29
copy span "Full Zip Fleece Hoodie"
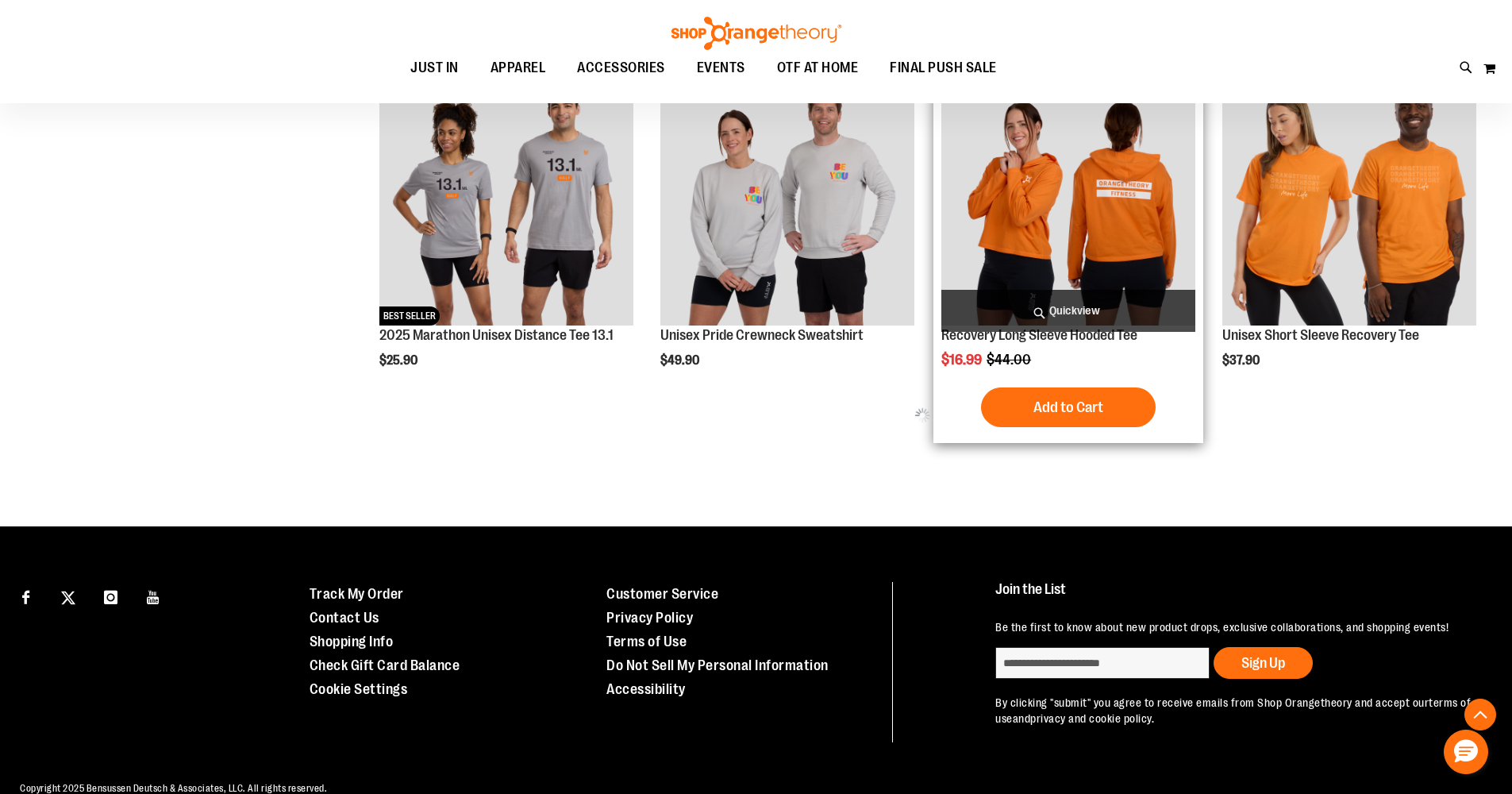
scroll to position [615, 0]
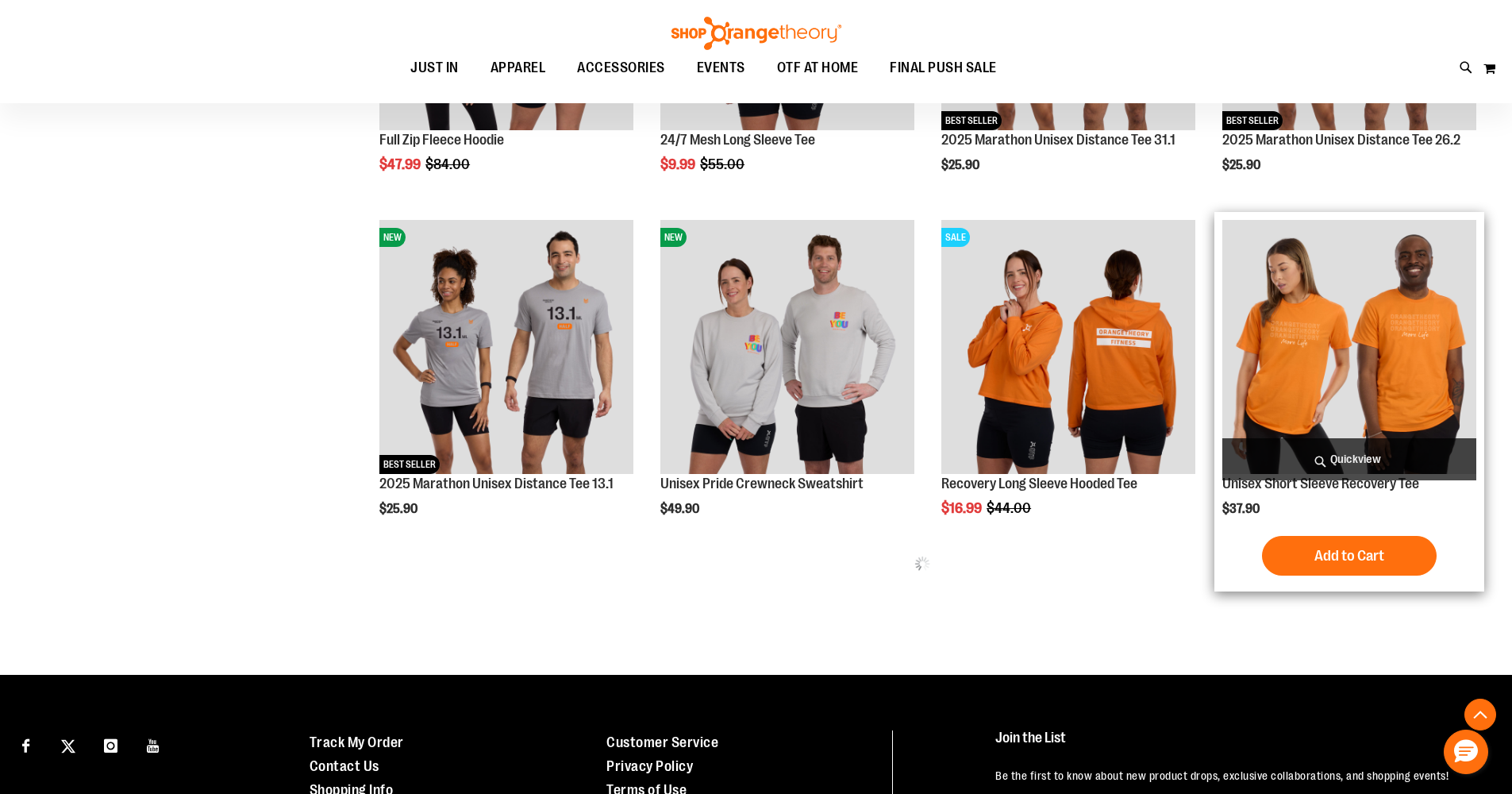
click at [1432, 356] on img "product" at bounding box center [1350, 347] width 254 height 255
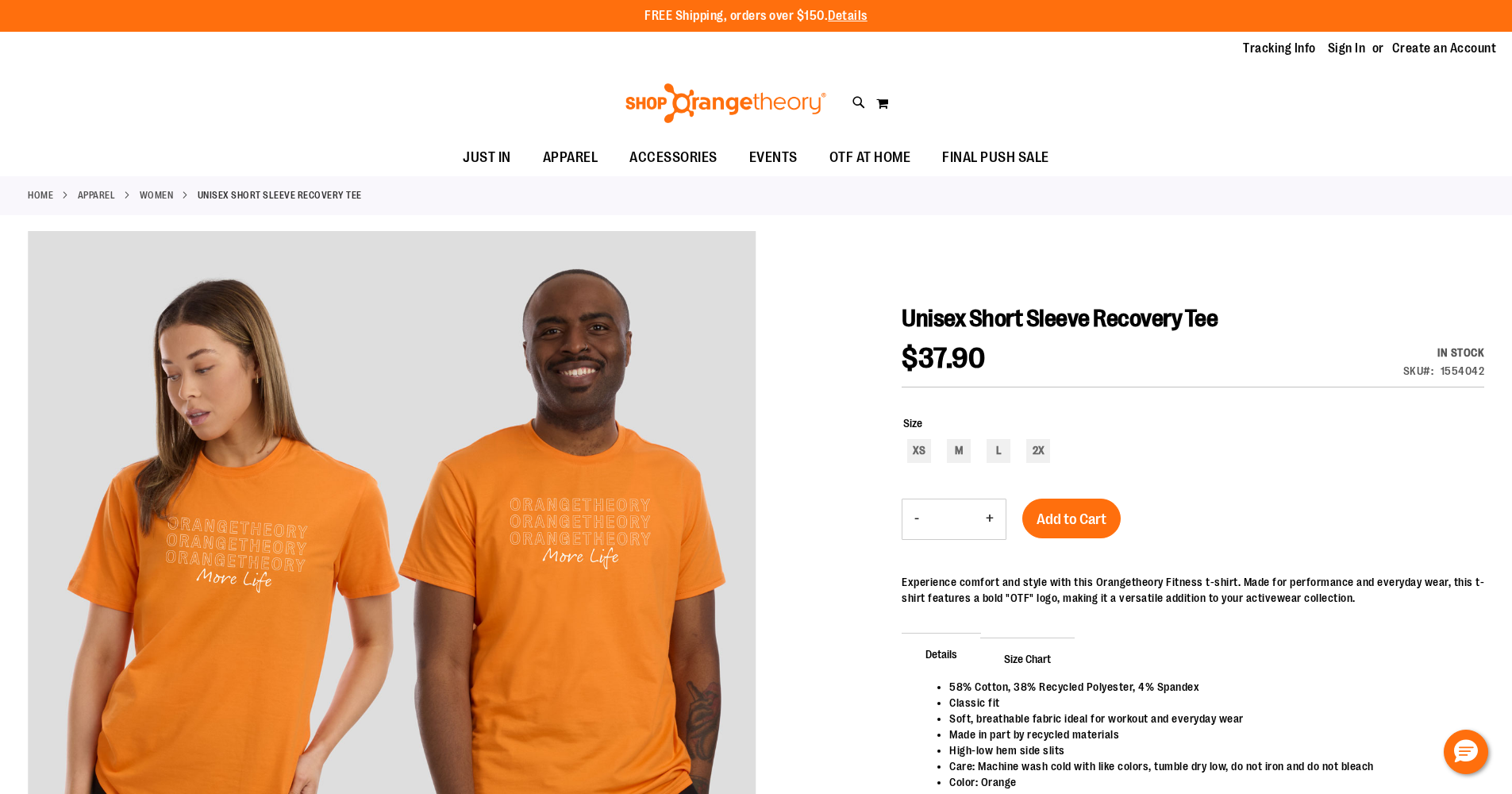
click at [1208, 322] on span "Unisex Short Sleeve Recovery Tee" at bounding box center [1059, 318] width 316 height 27
drag, startPoint x: 1245, startPoint y: 315, endPoint x: 906, endPoint y: 313, distance: 339.0
click at [906, 313] on h1 "Unisex Short Sleeve Recovery Tee" at bounding box center [1193, 318] width 583 height 29
copy span "Unisex Short Sleeve Recovery Tee"
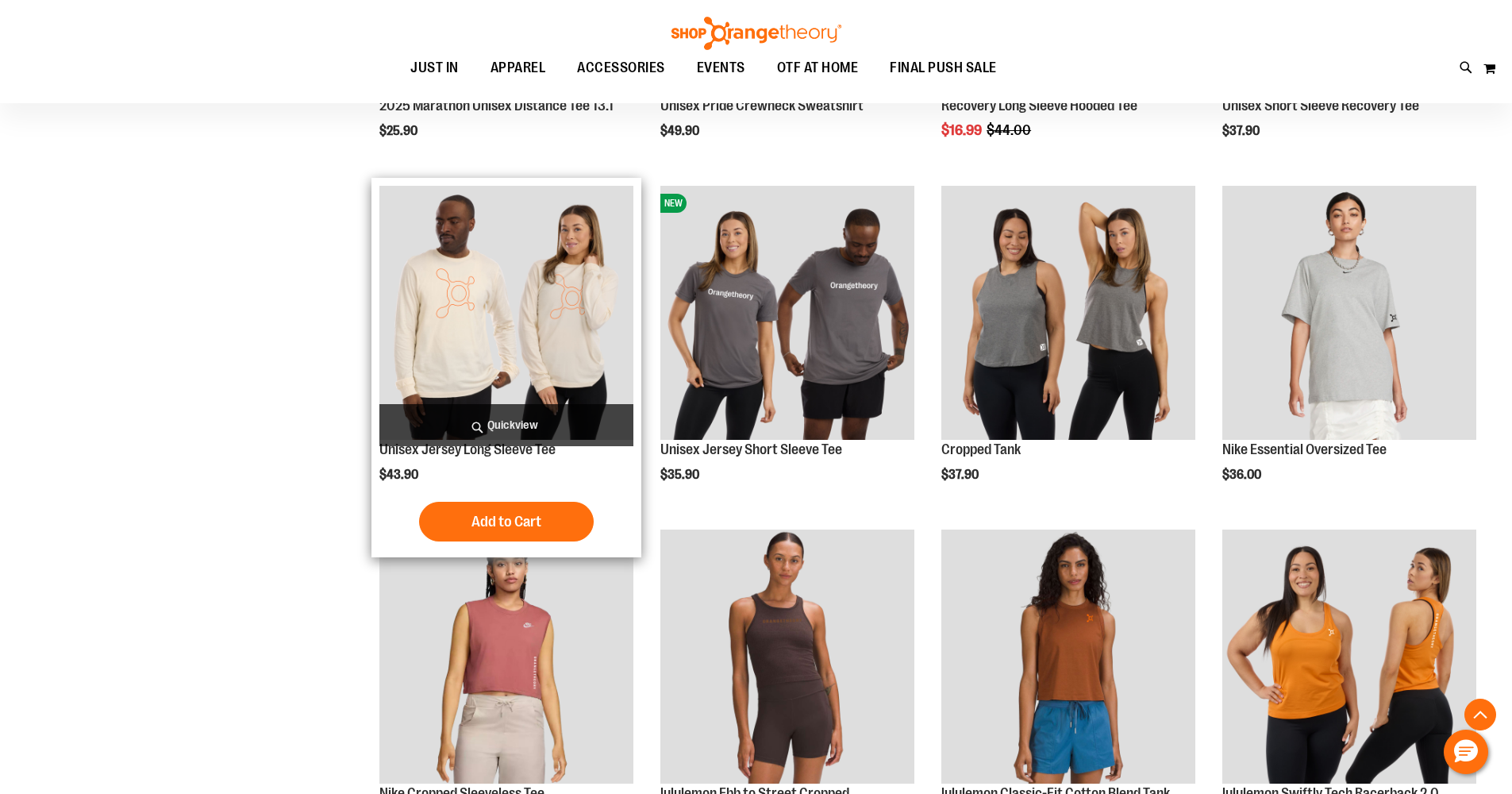
scroll to position [1111, 0]
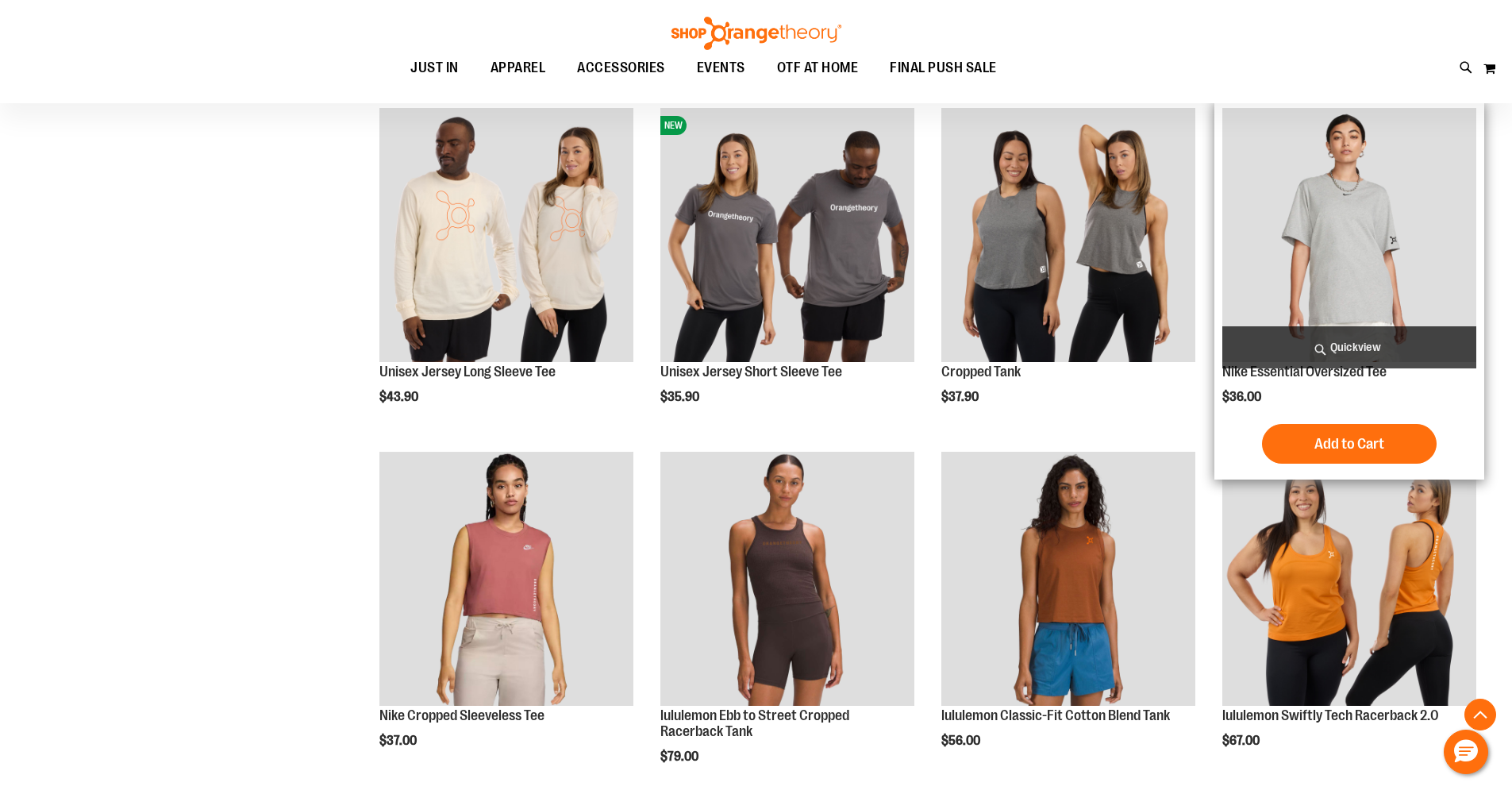
click at [1405, 221] on img "product" at bounding box center [1350, 235] width 254 height 255
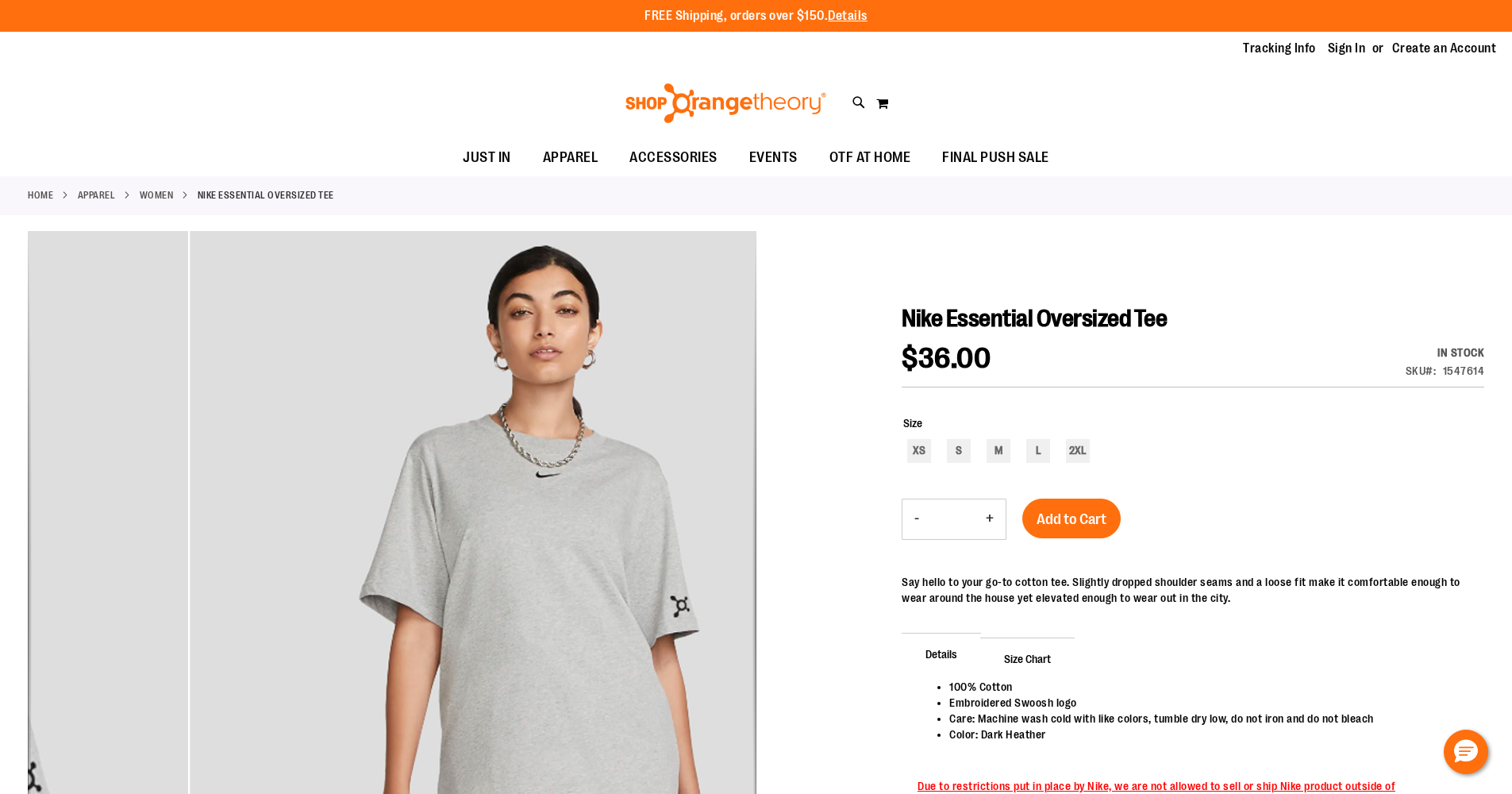
drag, startPoint x: 530, startPoint y: 496, endPoint x: 511, endPoint y: 729, distance: 233.8
click at [511, 729] on img "carousel" at bounding box center [554, 592] width 728 height 729
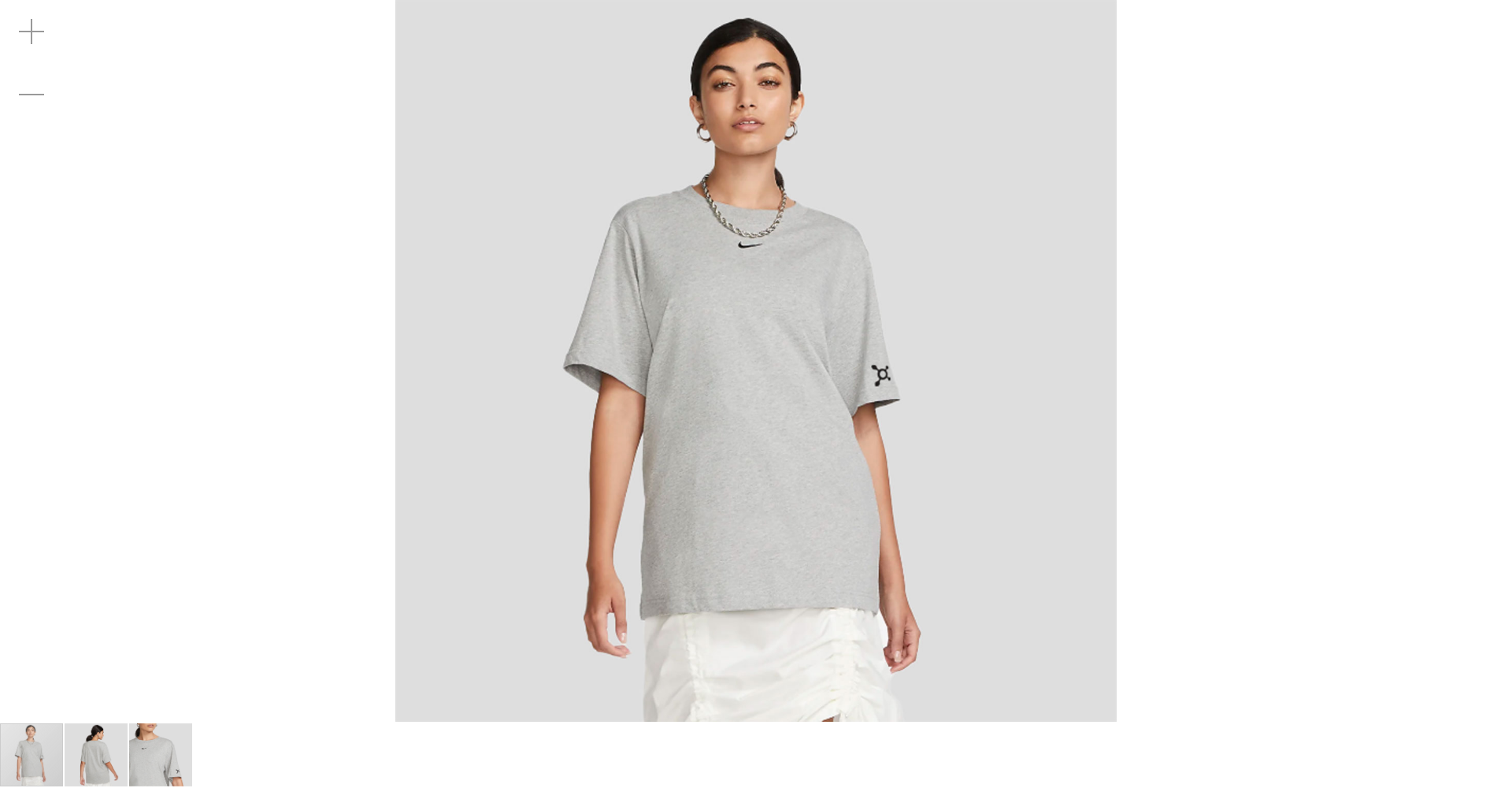
drag, startPoint x: 723, startPoint y: 217, endPoint x: 487, endPoint y: 963, distance: 782.4
click at [487, 787] on html "Skip to Content The store will not work correctly when cookies are disabled. FR…" at bounding box center [756, 394] width 1512 height 788
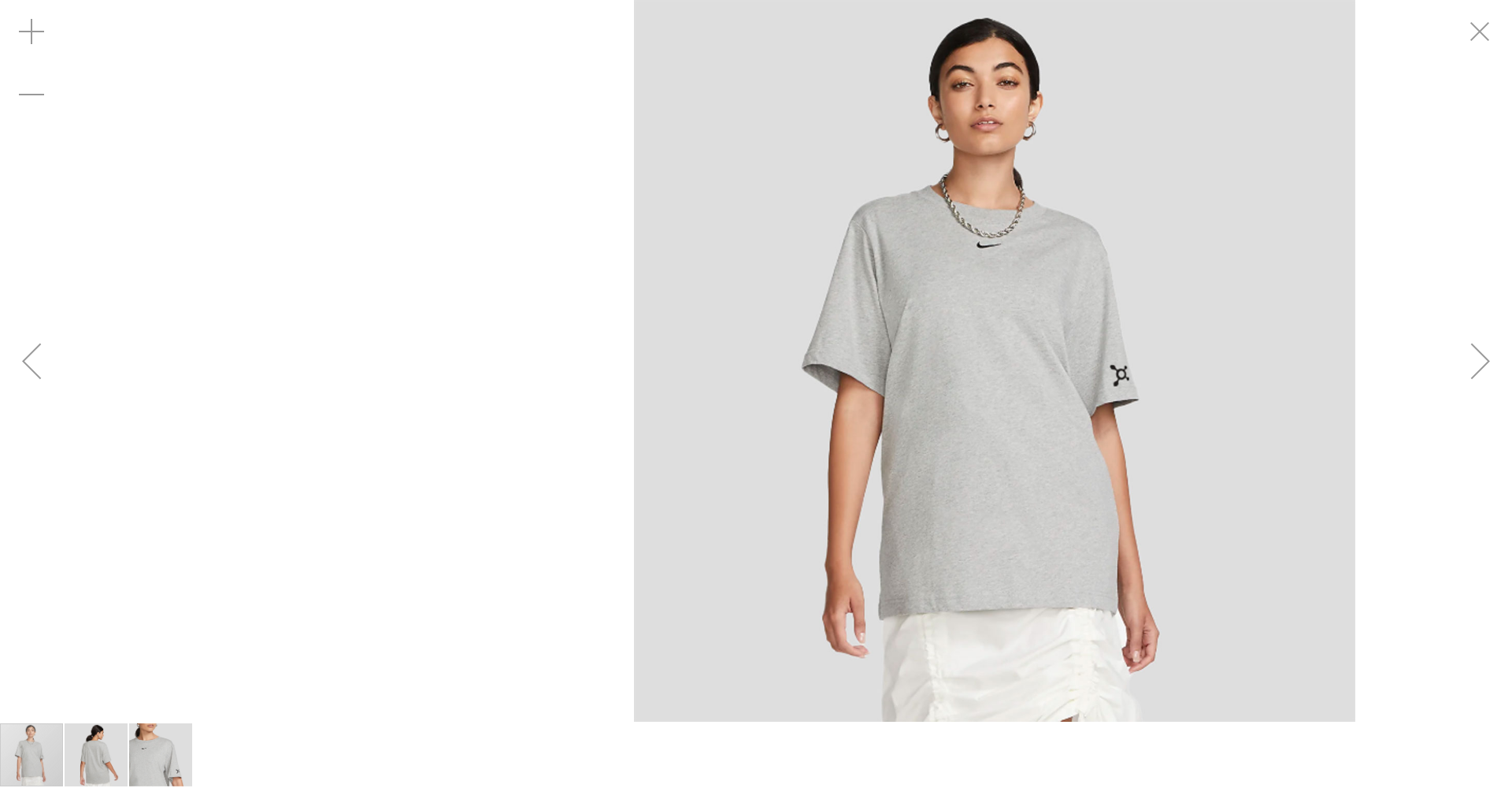
drag, startPoint x: 822, startPoint y: 161, endPoint x: 698, endPoint y: 553, distance: 411.1
click at [749, 597] on img "carousel" at bounding box center [994, 361] width 722 height 722
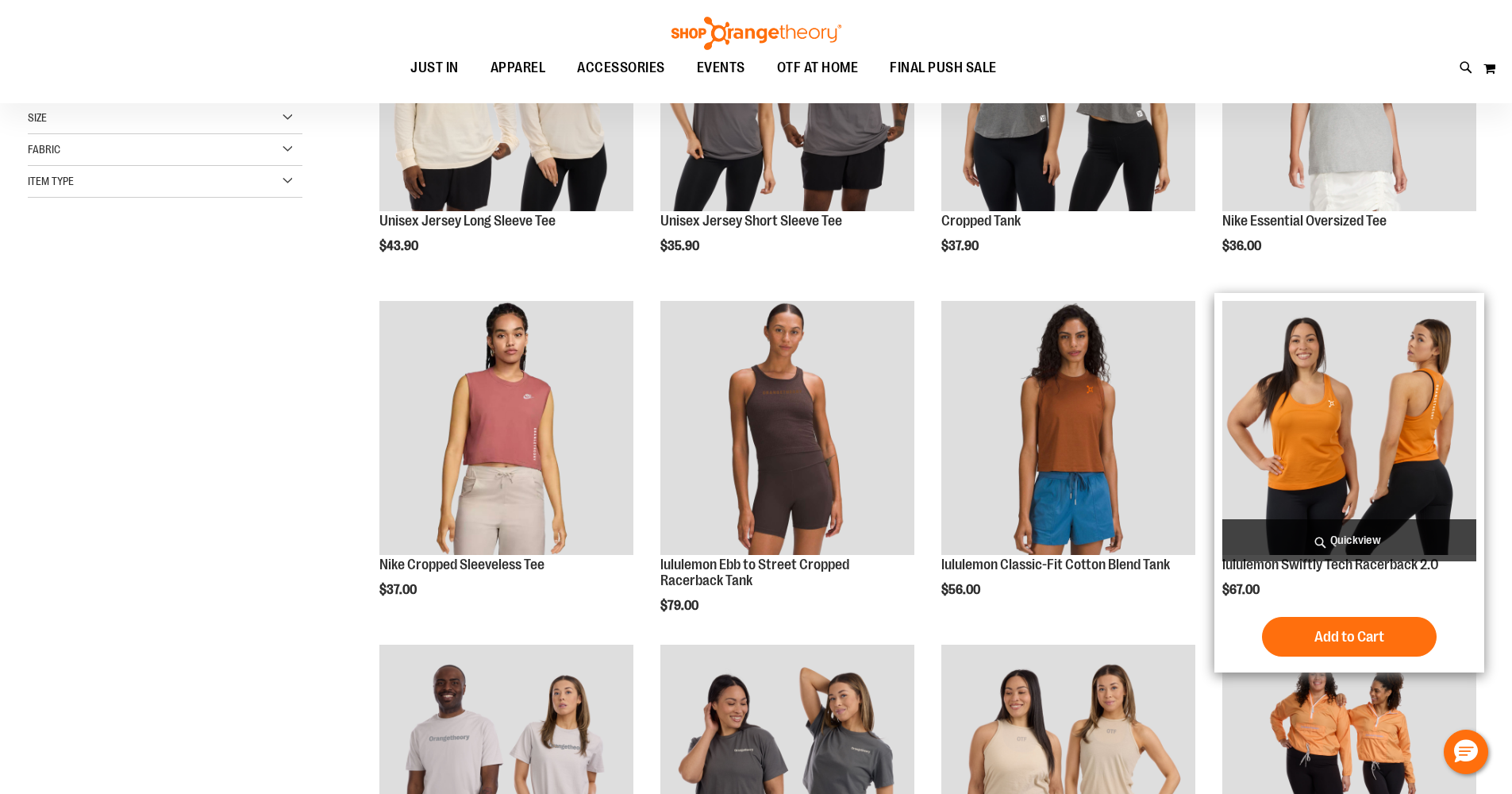
scroll to position [105, 0]
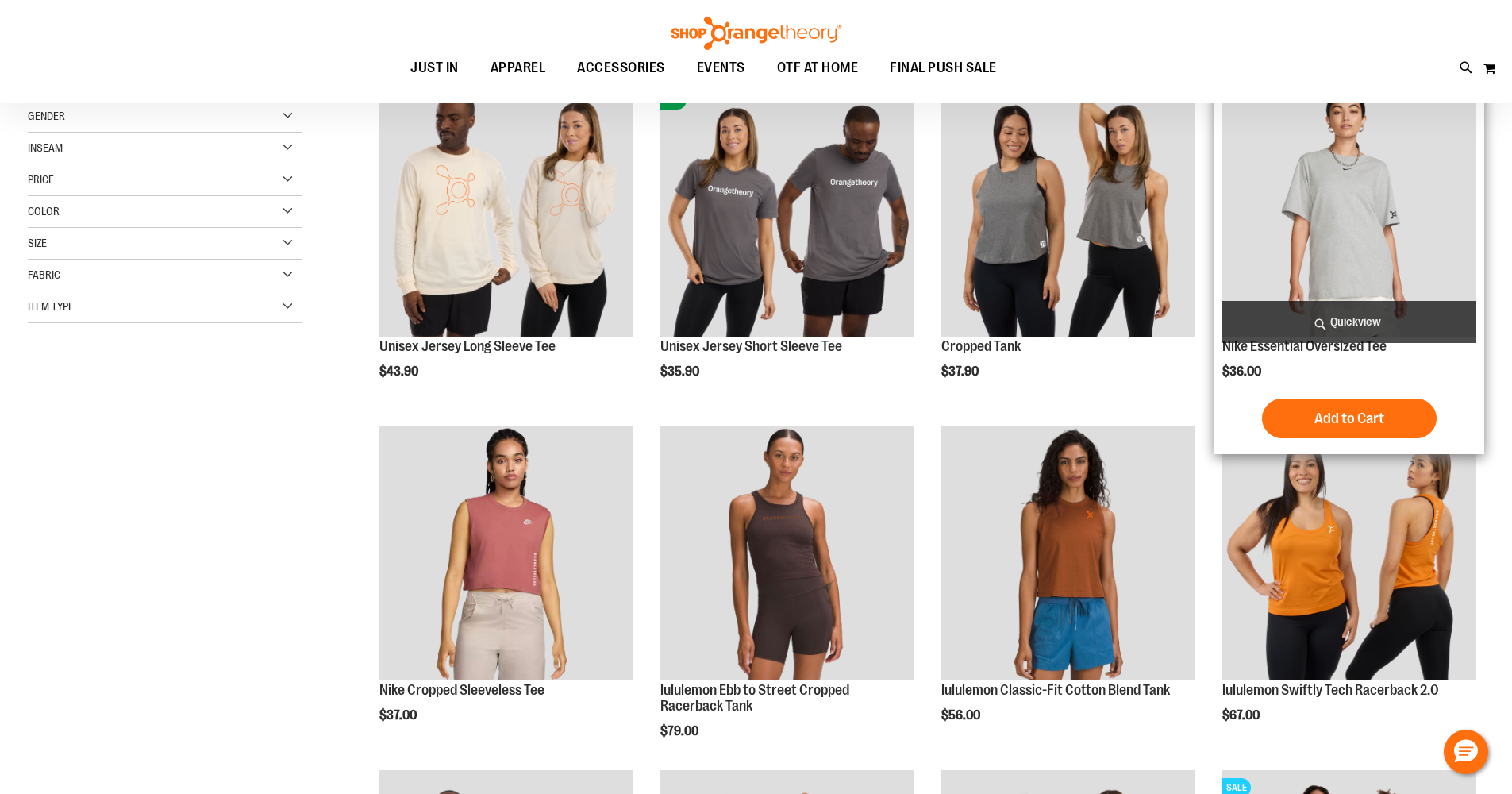
click at [1307, 243] on img "product" at bounding box center [1350, 210] width 254 height 255
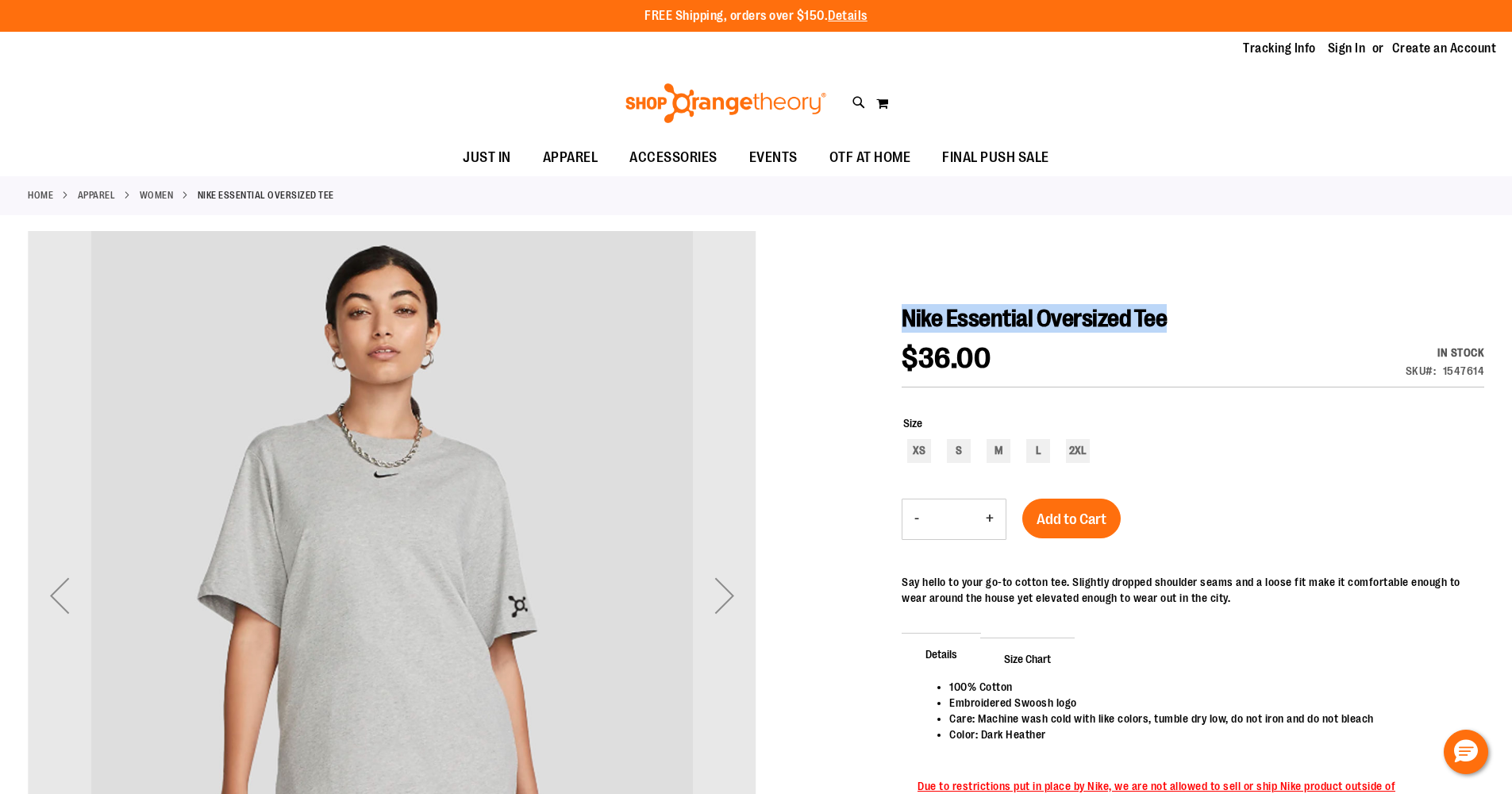
drag, startPoint x: 904, startPoint y: 314, endPoint x: 1186, endPoint y: 323, distance: 282.1
click at [1186, 323] on h1 "Nike Essential Oversized Tee" at bounding box center [1193, 318] width 583 height 29
copy span "Nike Essential Oversized Tee"
click at [151, 191] on link "WOMEN" at bounding box center [157, 195] width 34 height 14
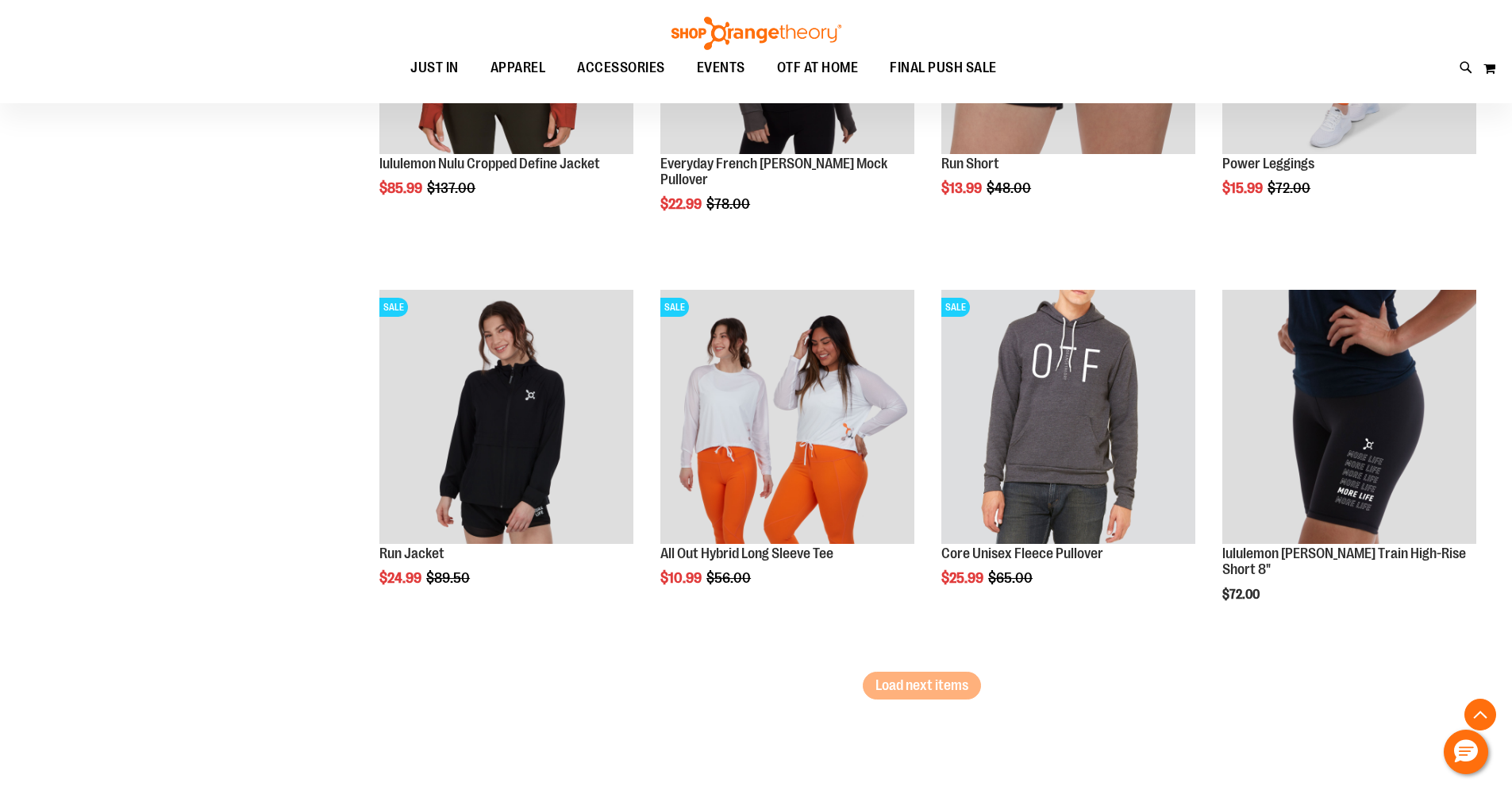
scroll to position [3457, 0]
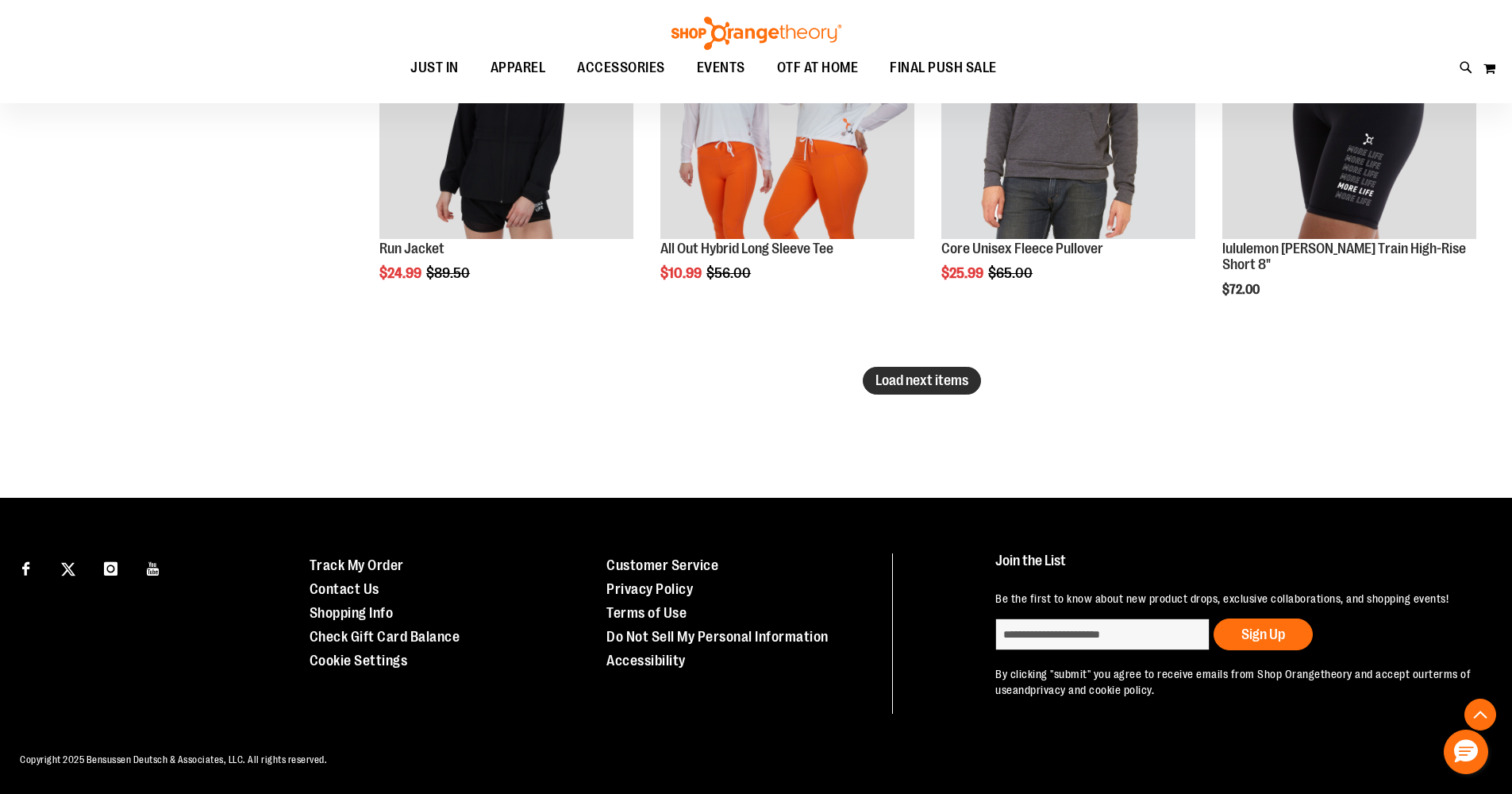
click at [938, 384] on span "Load next items" at bounding box center [922, 380] width 93 height 16
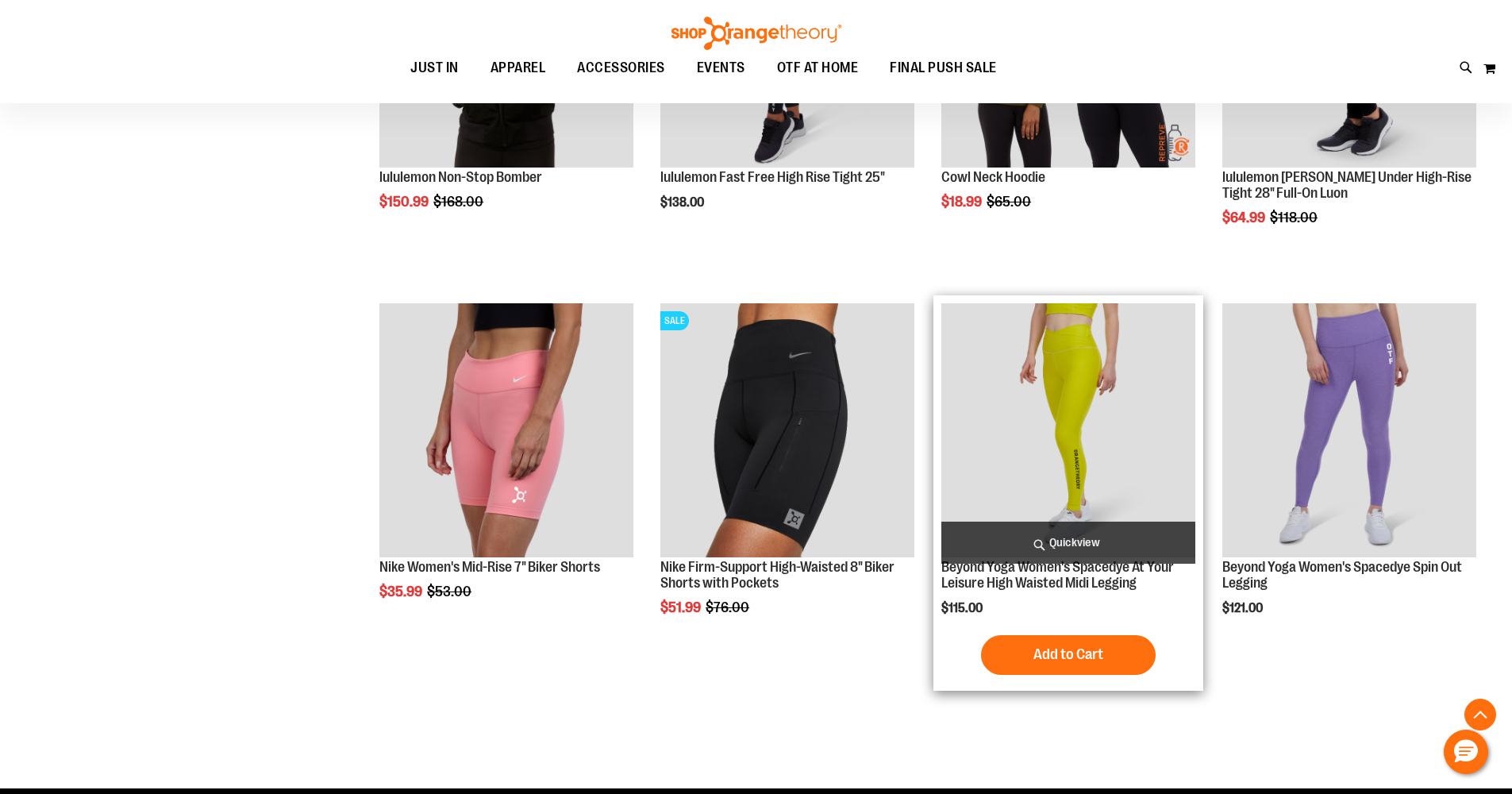
scroll to position [4496, 0]
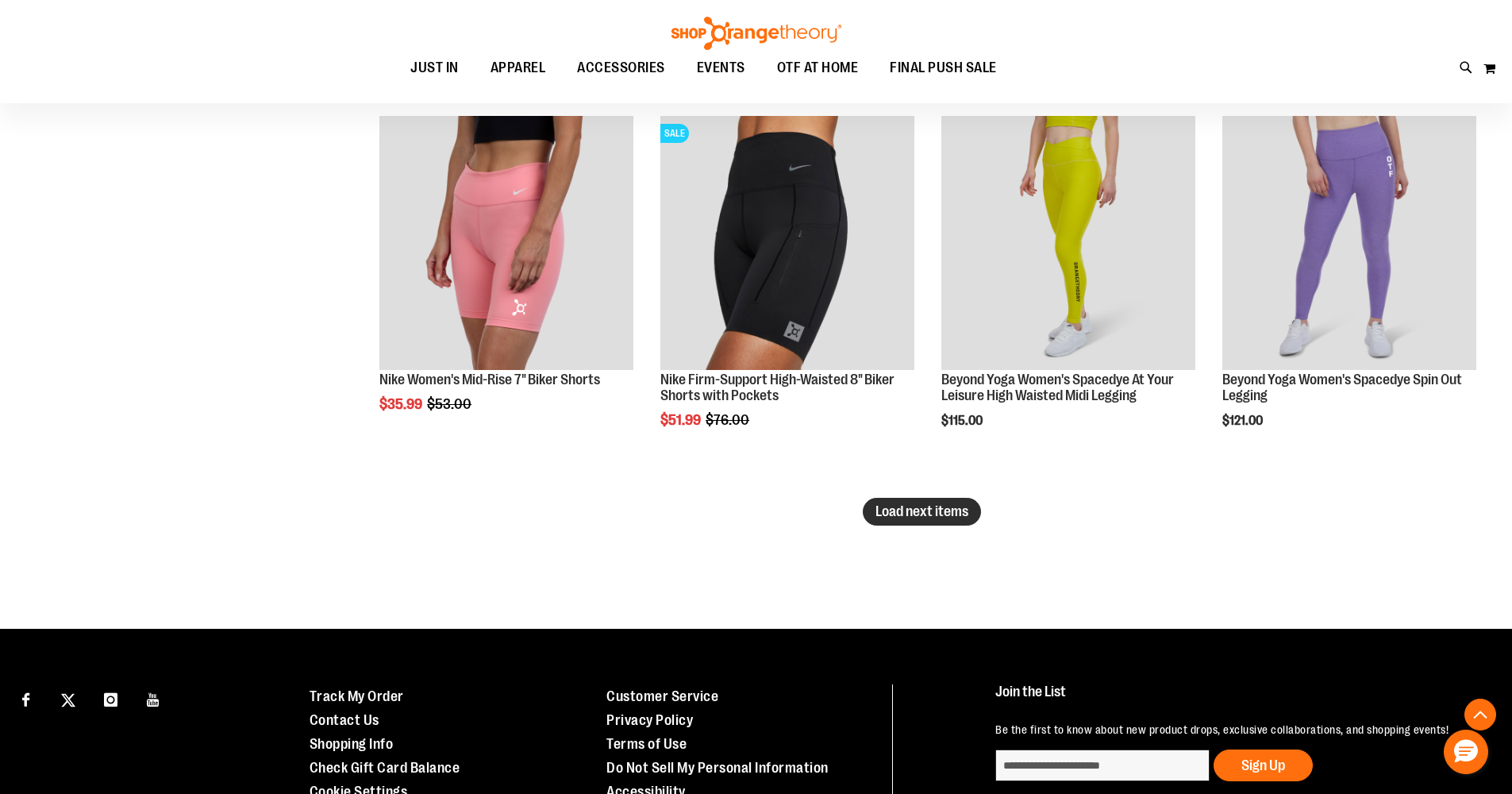
click at [951, 516] on span "Load next items" at bounding box center [922, 511] width 93 height 16
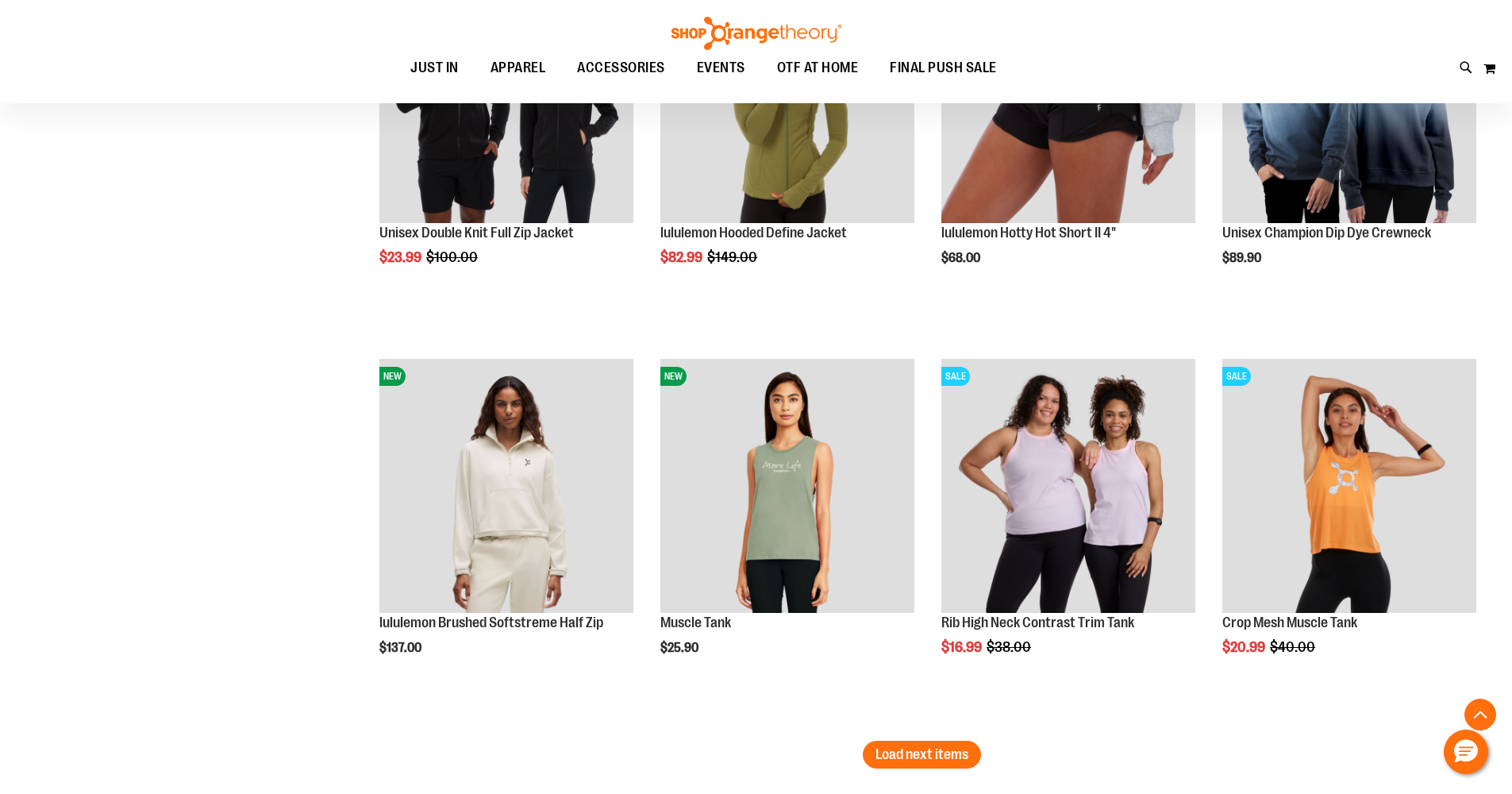
scroll to position [5394, 0]
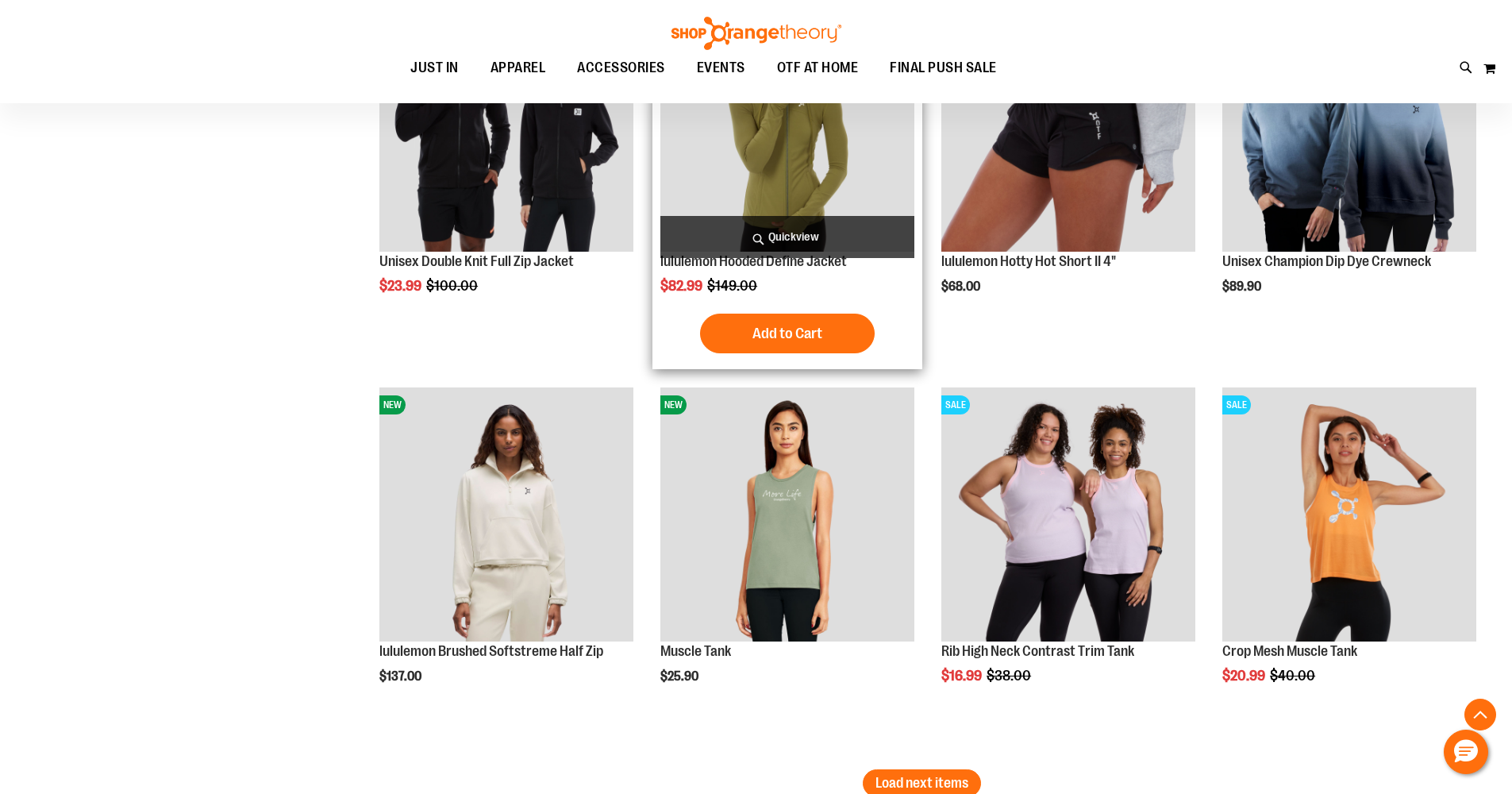
click at [739, 174] on img "product" at bounding box center [787, 124] width 254 height 255
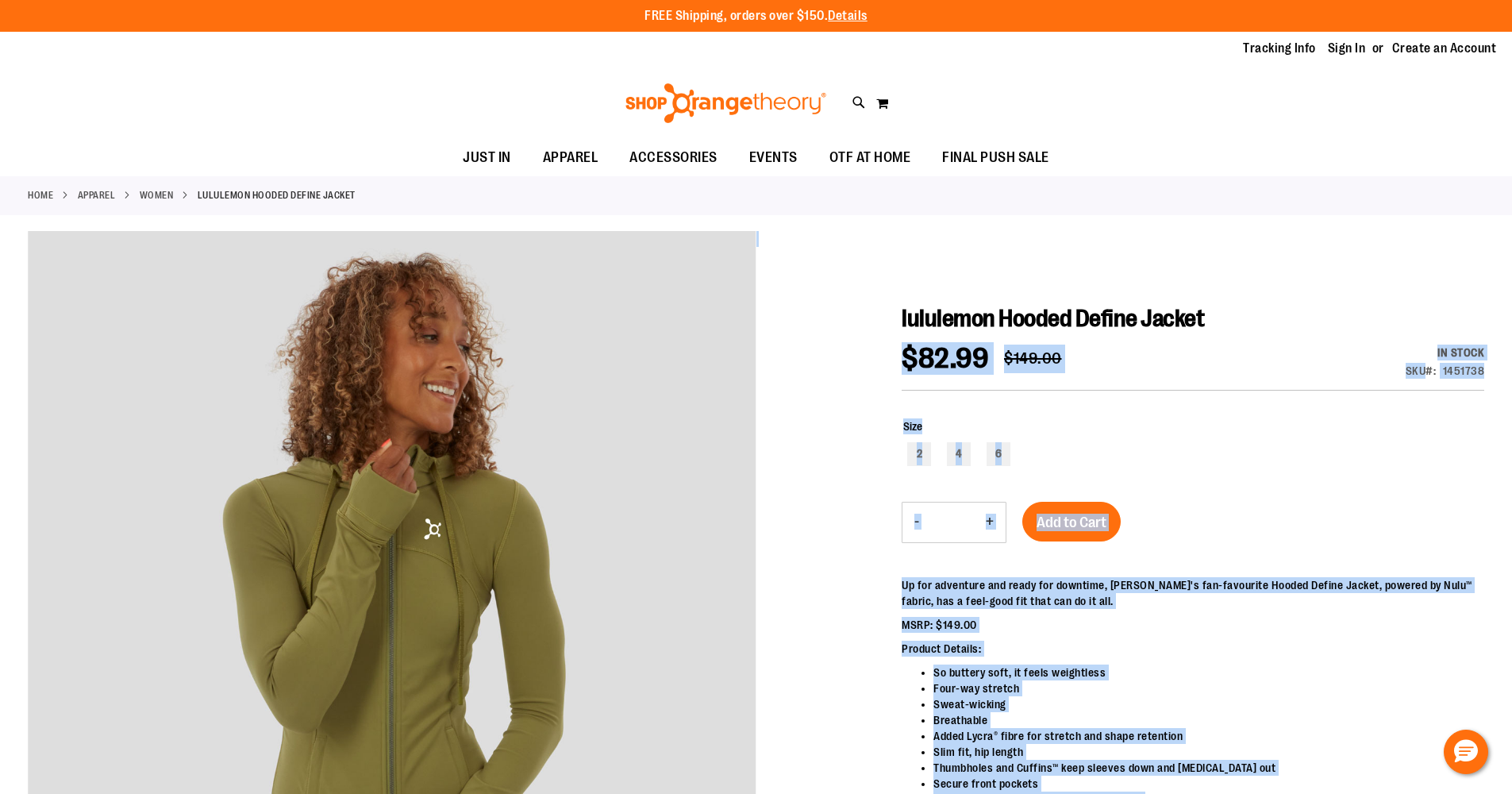
drag, startPoint x: 899, startPoint y: 317, endPoint x: 1153, endPoint y: 340, distance: 255.0
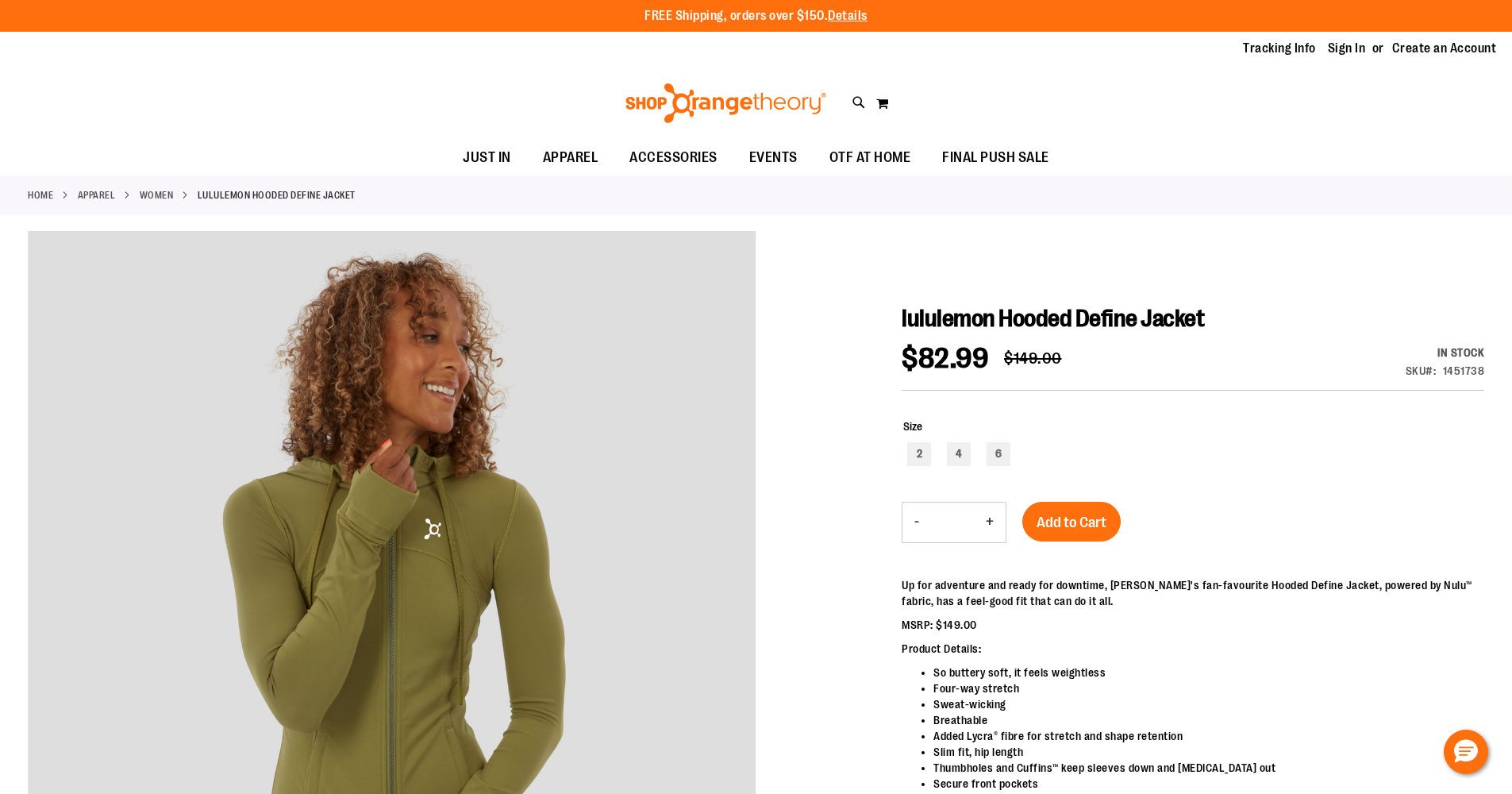
drag, startPoint x: 1225, startPoint y: 314, endPoint x: 904, endPoint y: 315, distance: 321.0
click at [904, 315] on h1 "lululemon Hooded Define Jacket" at bounding box center [1193, 318] width 583 height 29
copy span "lululemon Hooded Define Jacket"
click at [574, 157] on span "APPAREL" at bounding box center [571, 158] width 55 height 36
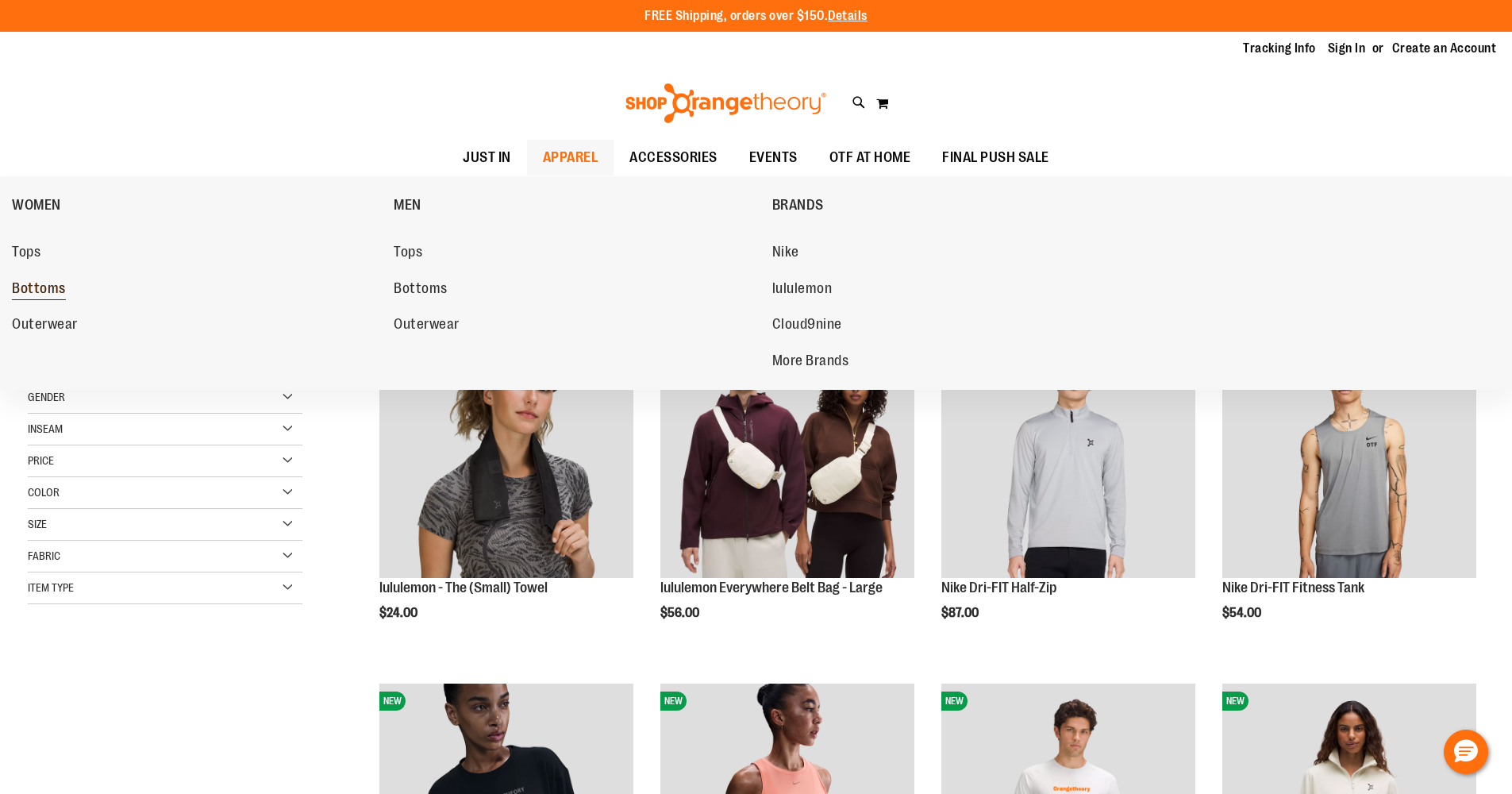
click at [42, 290] on span "Bottoms" at bounding box center [39, 290] width 54 height 20
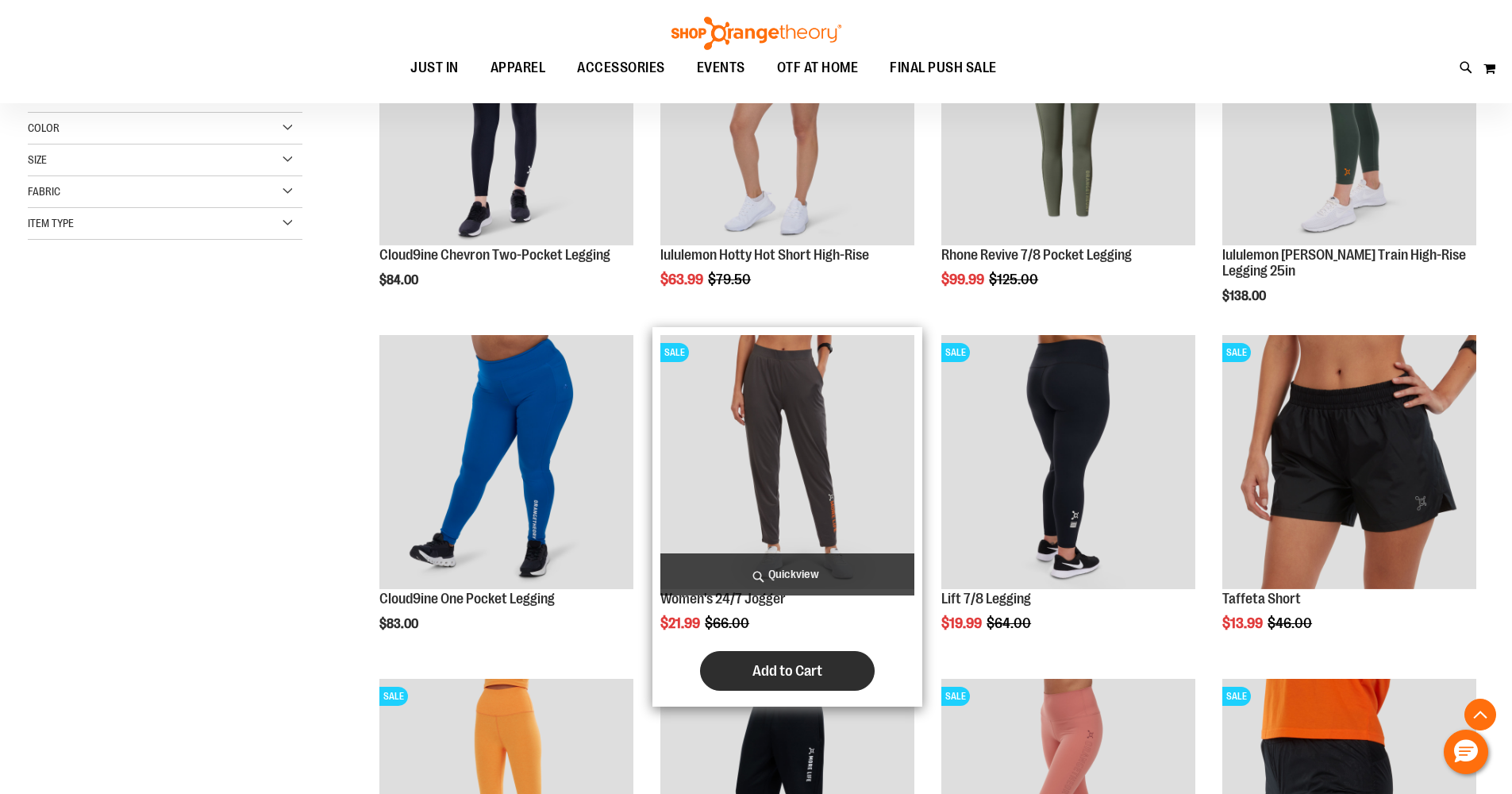
scroll to position [517, 0]
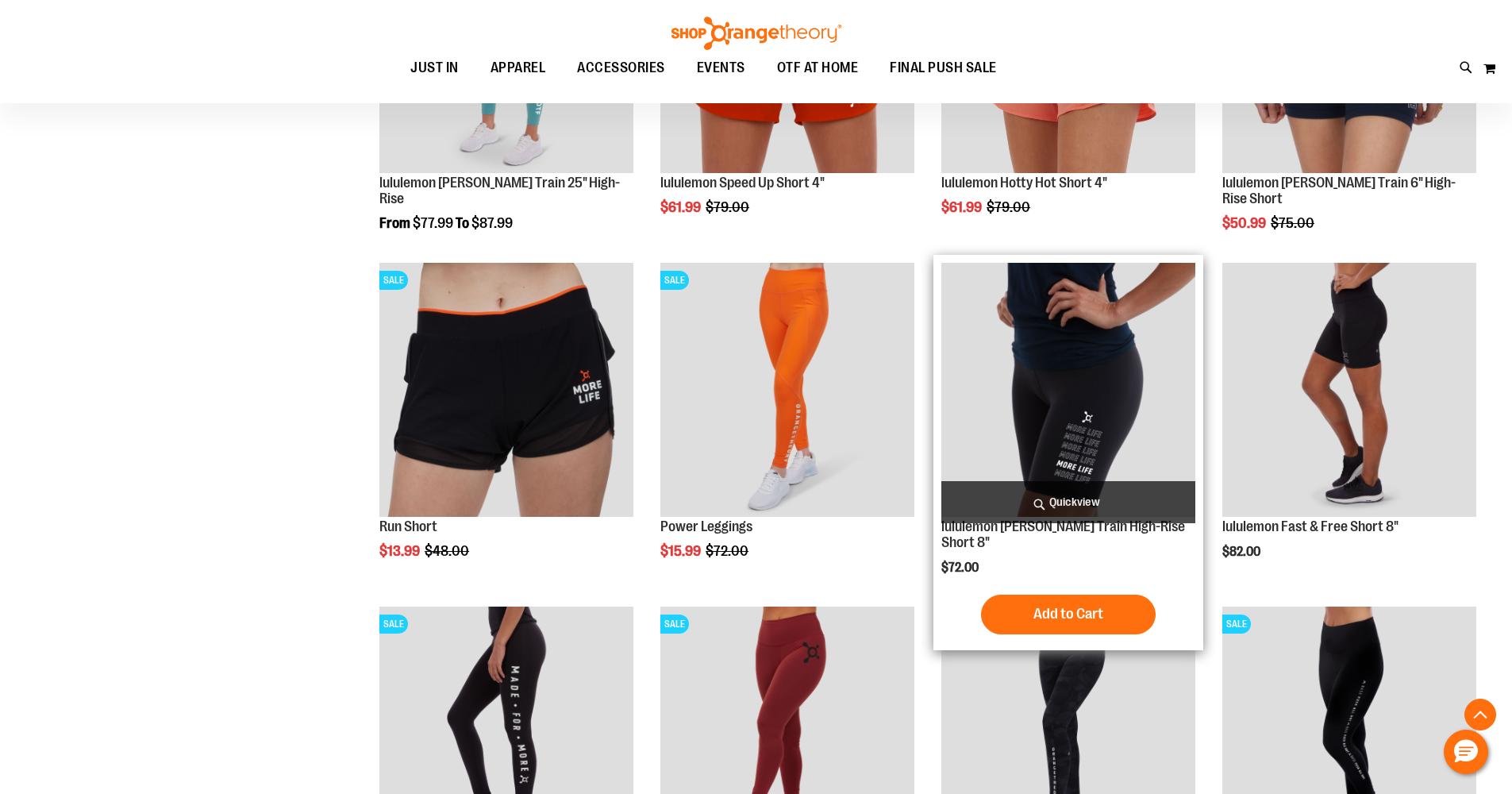
scroll to position [1557, 0]
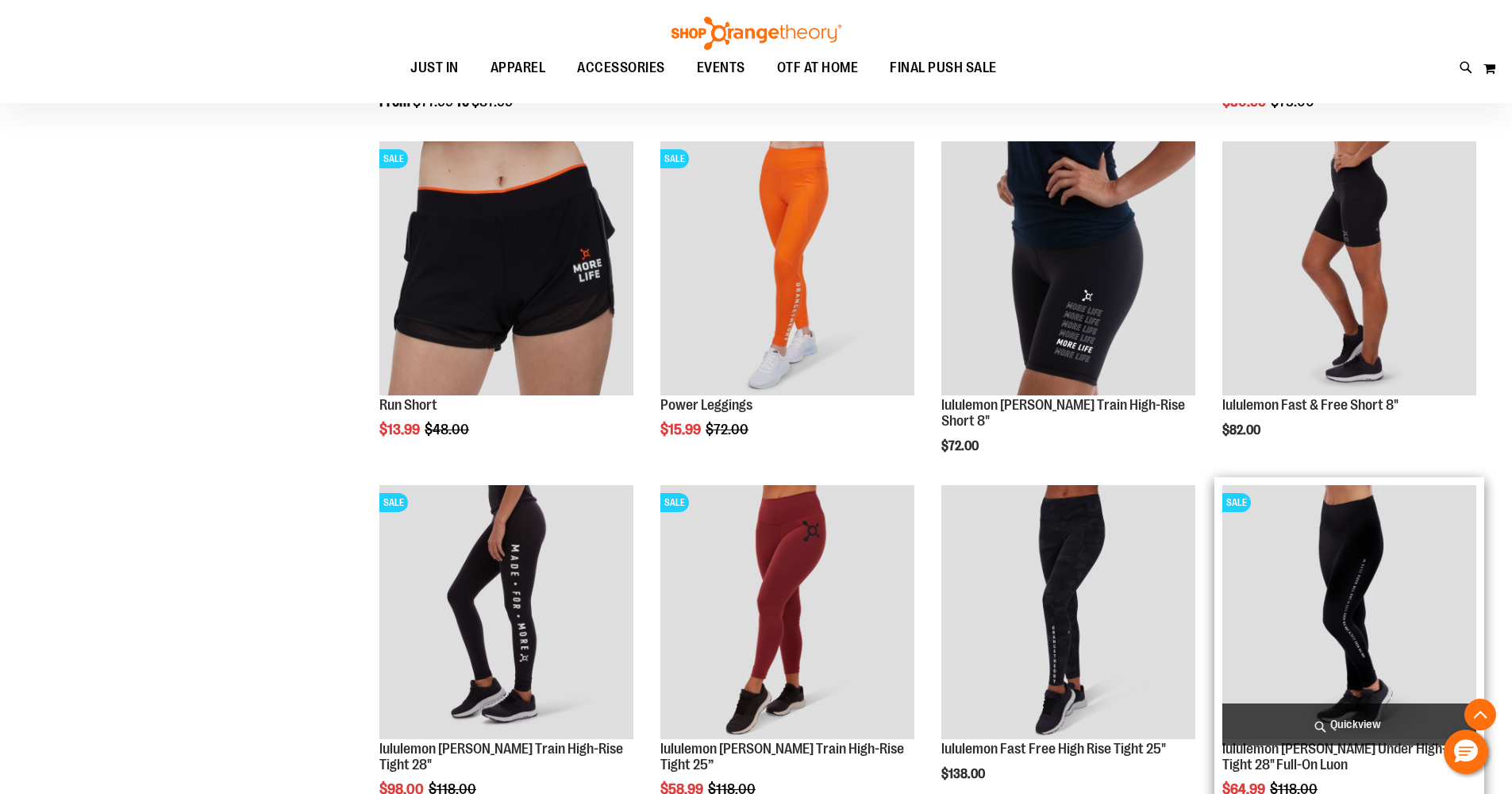
click at [1337, 587] on img "product" at bounding box center [1350, 612] width 254 height 255
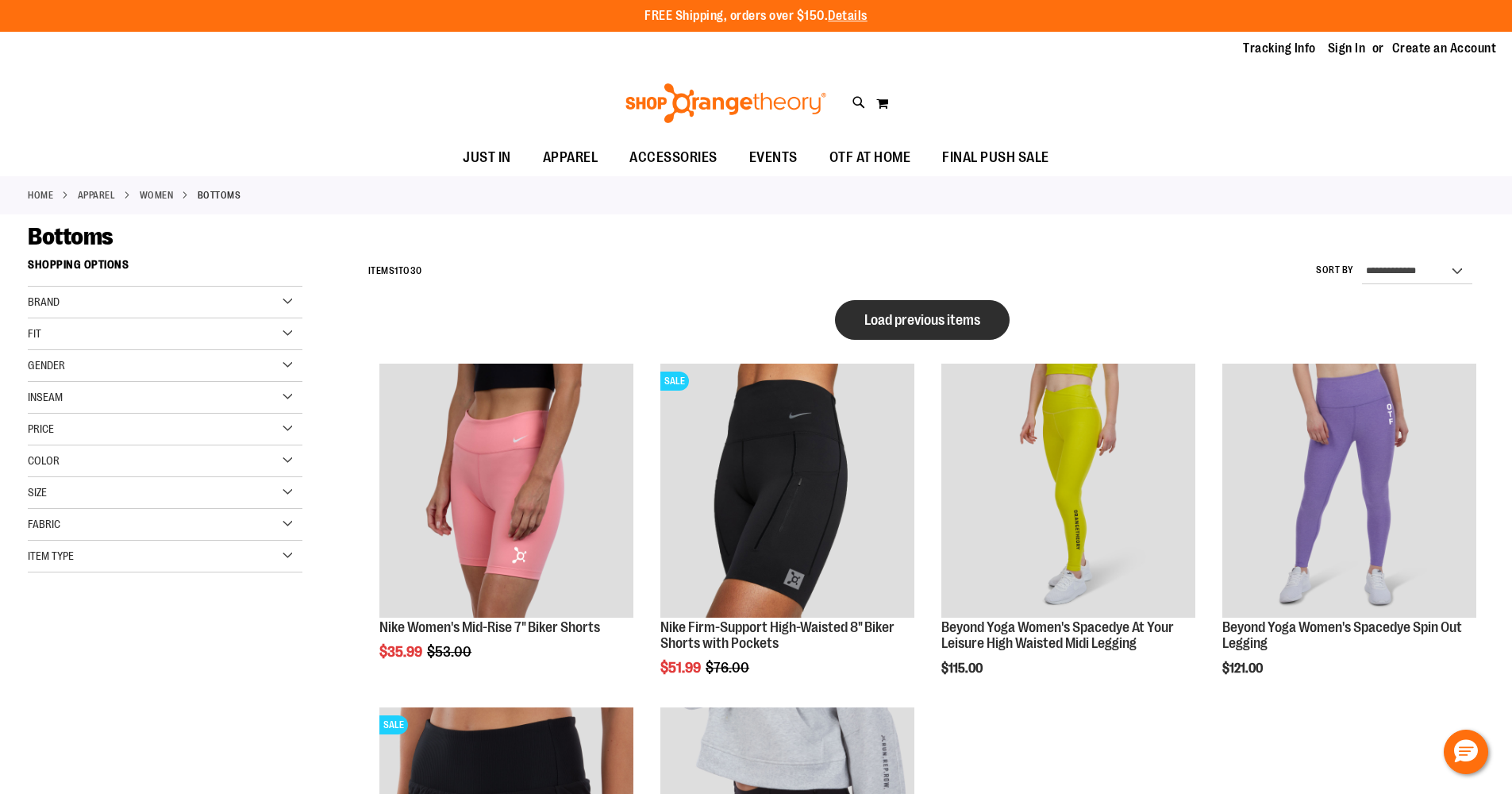
click at [905, 318] on span "Load previous items" at bounding box center [923, 319] width 116 height 16
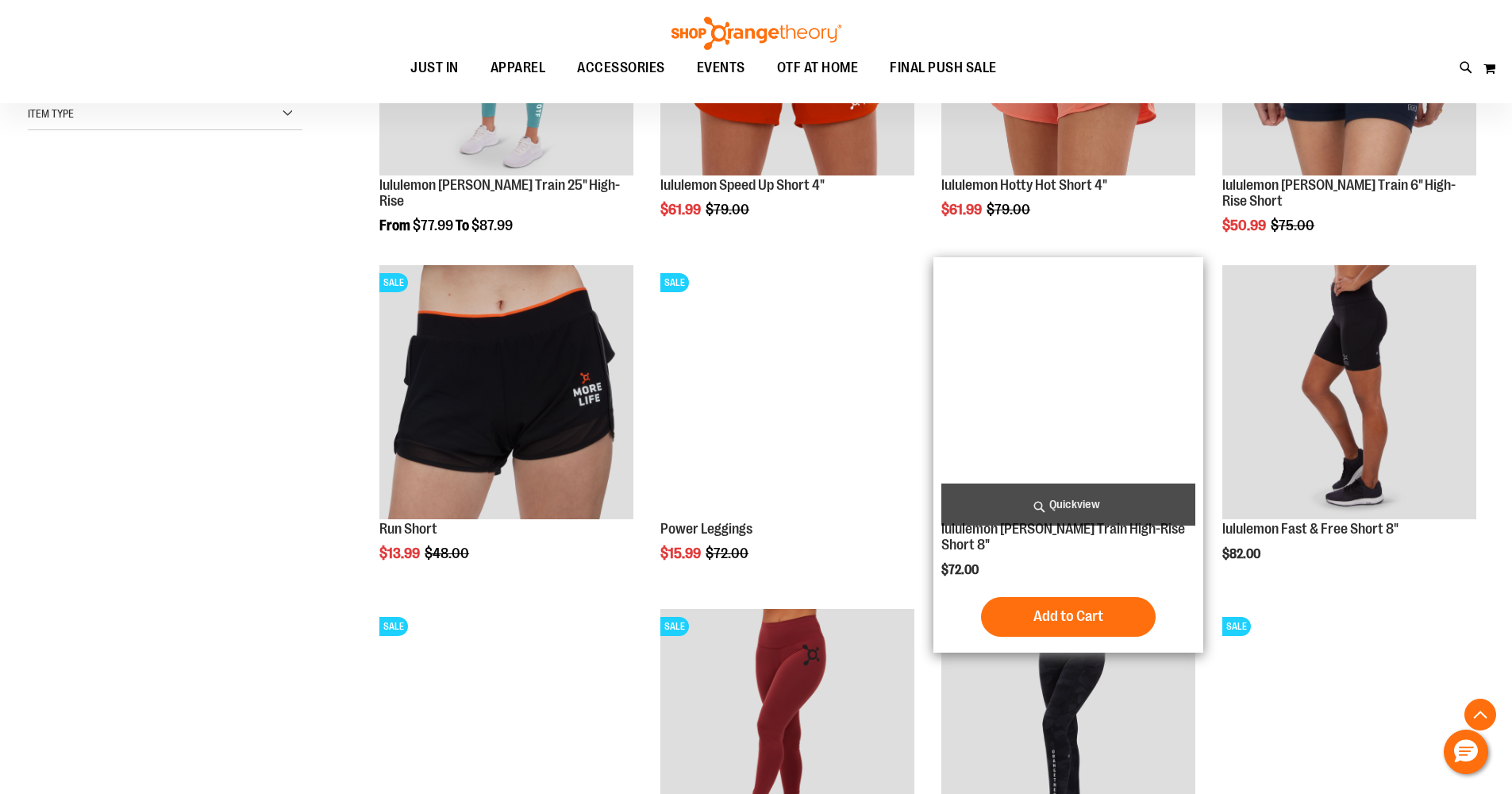
scroll to position [286, 0]
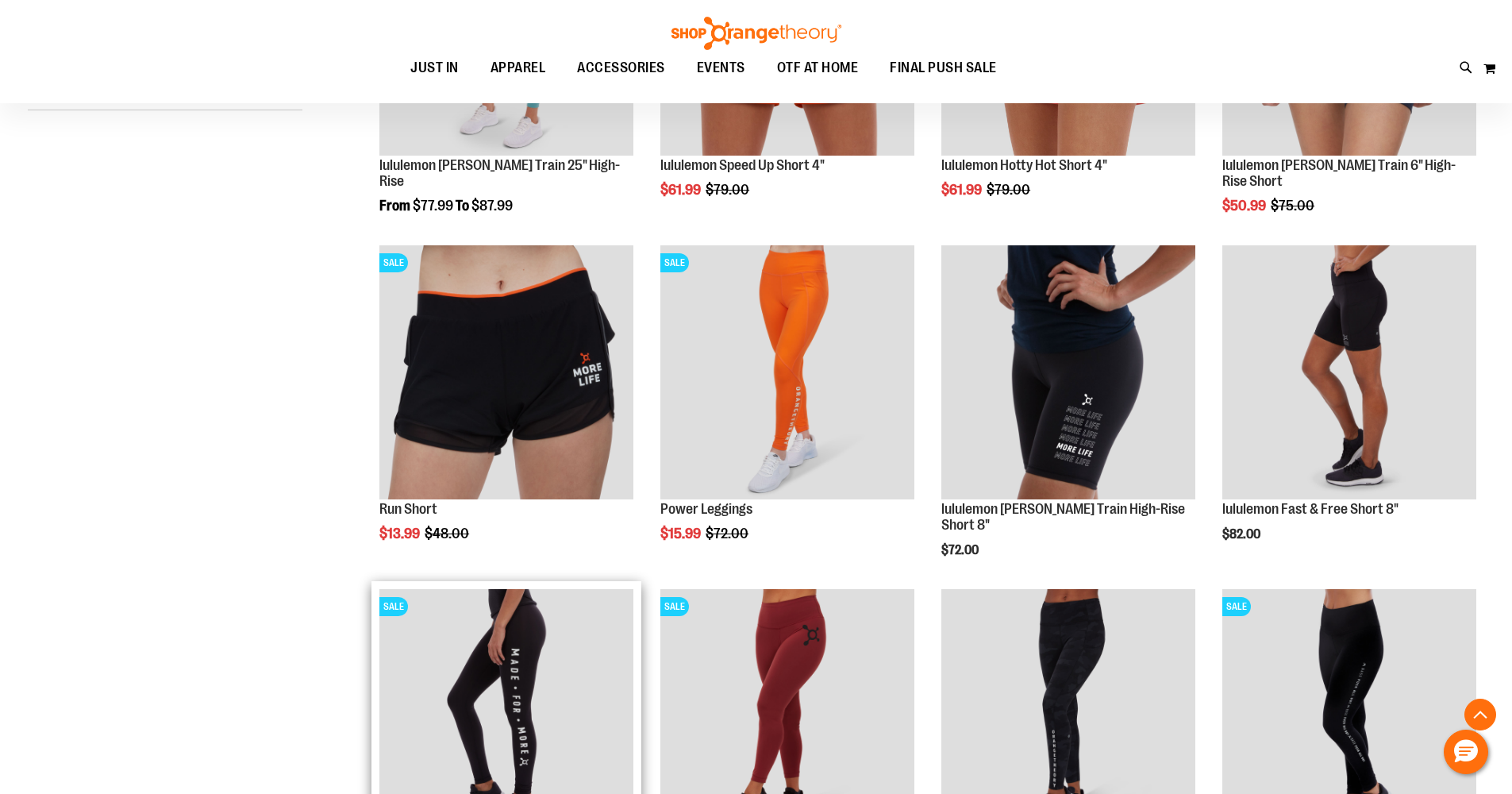
click at [505, 682] on img "product" at bounding box center [507, 717] width 254 height 255
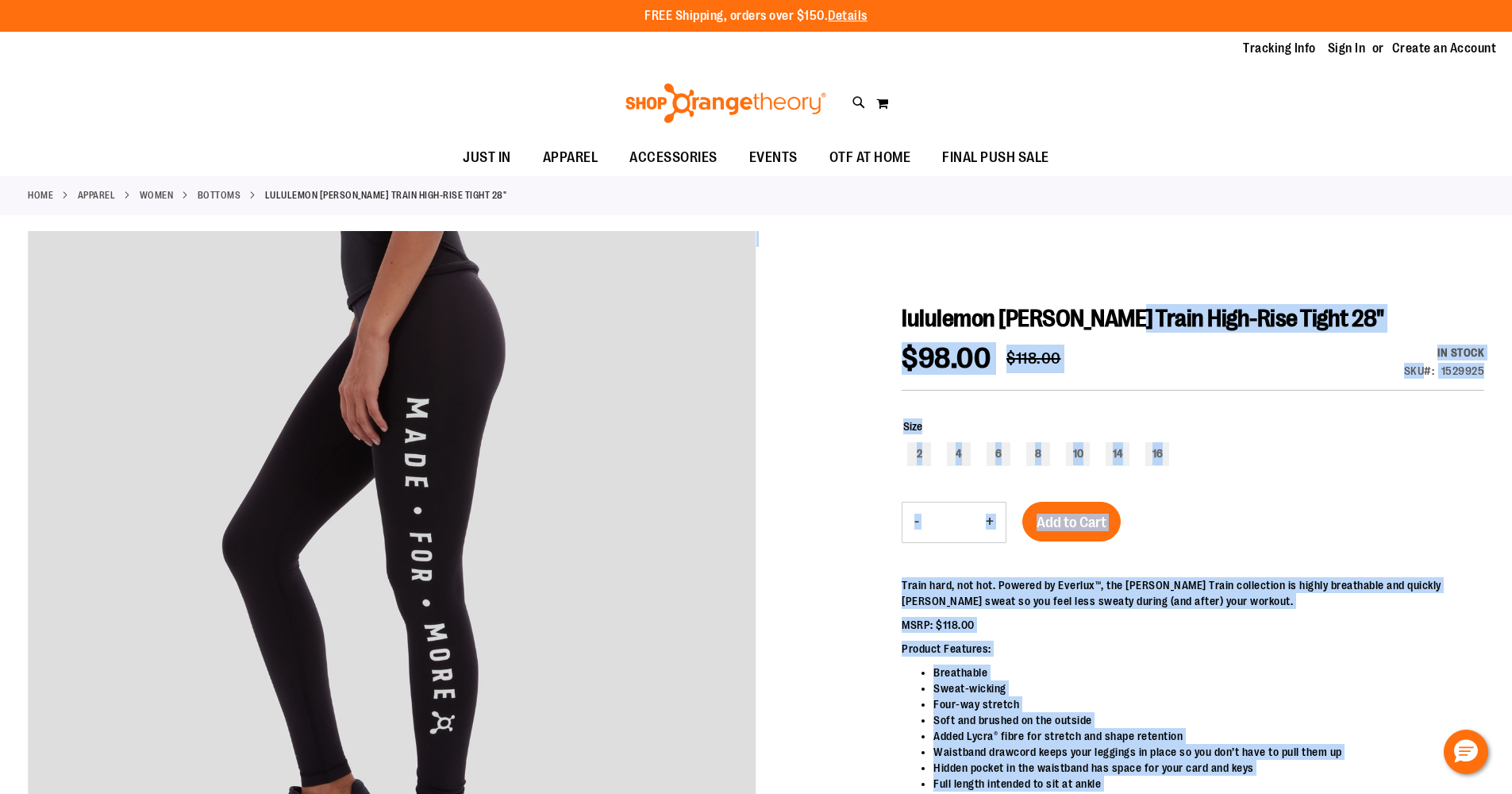
drag, startPoint x: 901, startPoint y: 315, endPoint x: 1140, endPoint y: 321, distance: 239.1
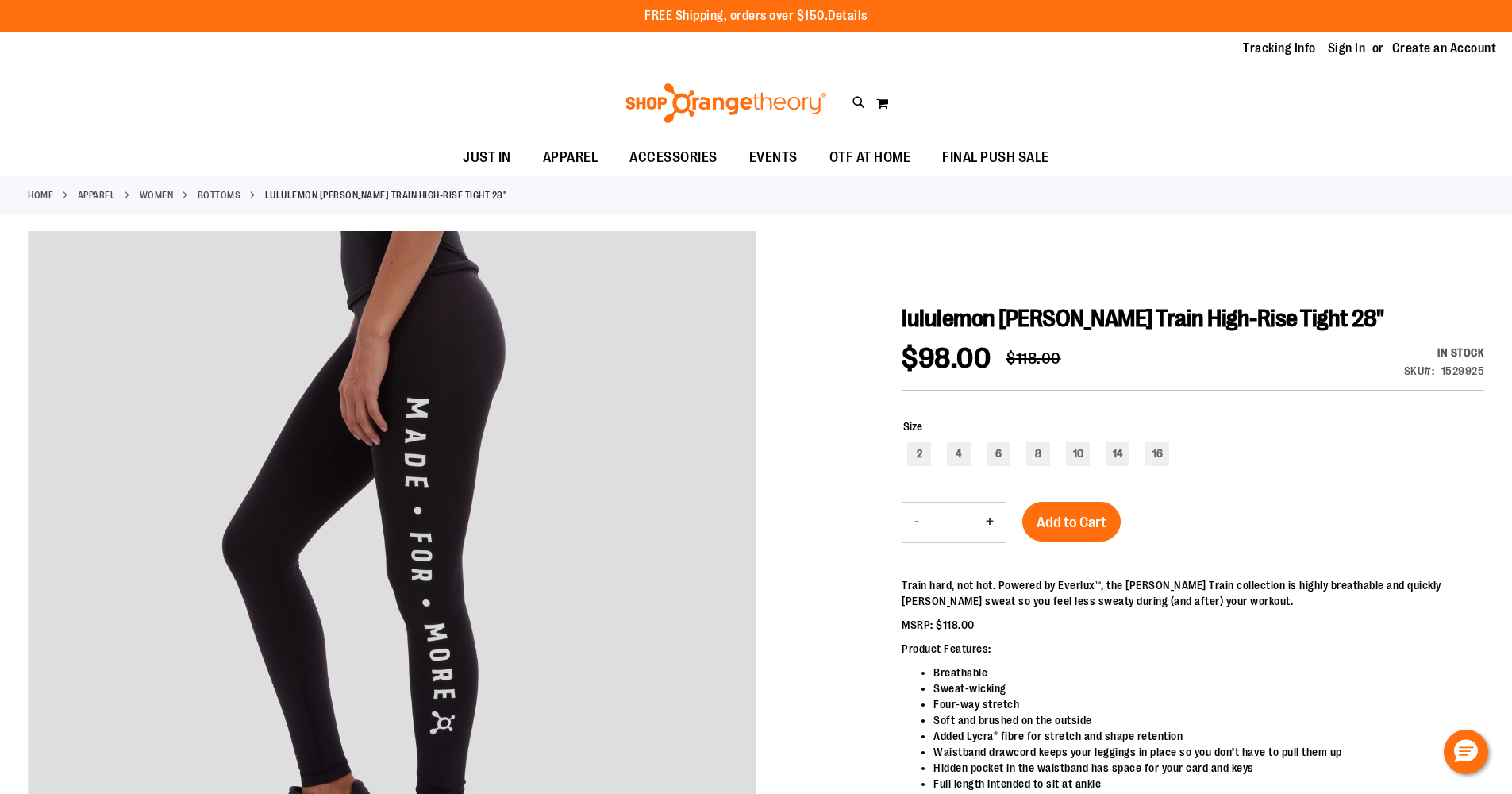
click at [1135, 321] on span "lululemon Wunder Train High-Rise Tight 28"" at bounding box center [1142, 318] width 482 height 27
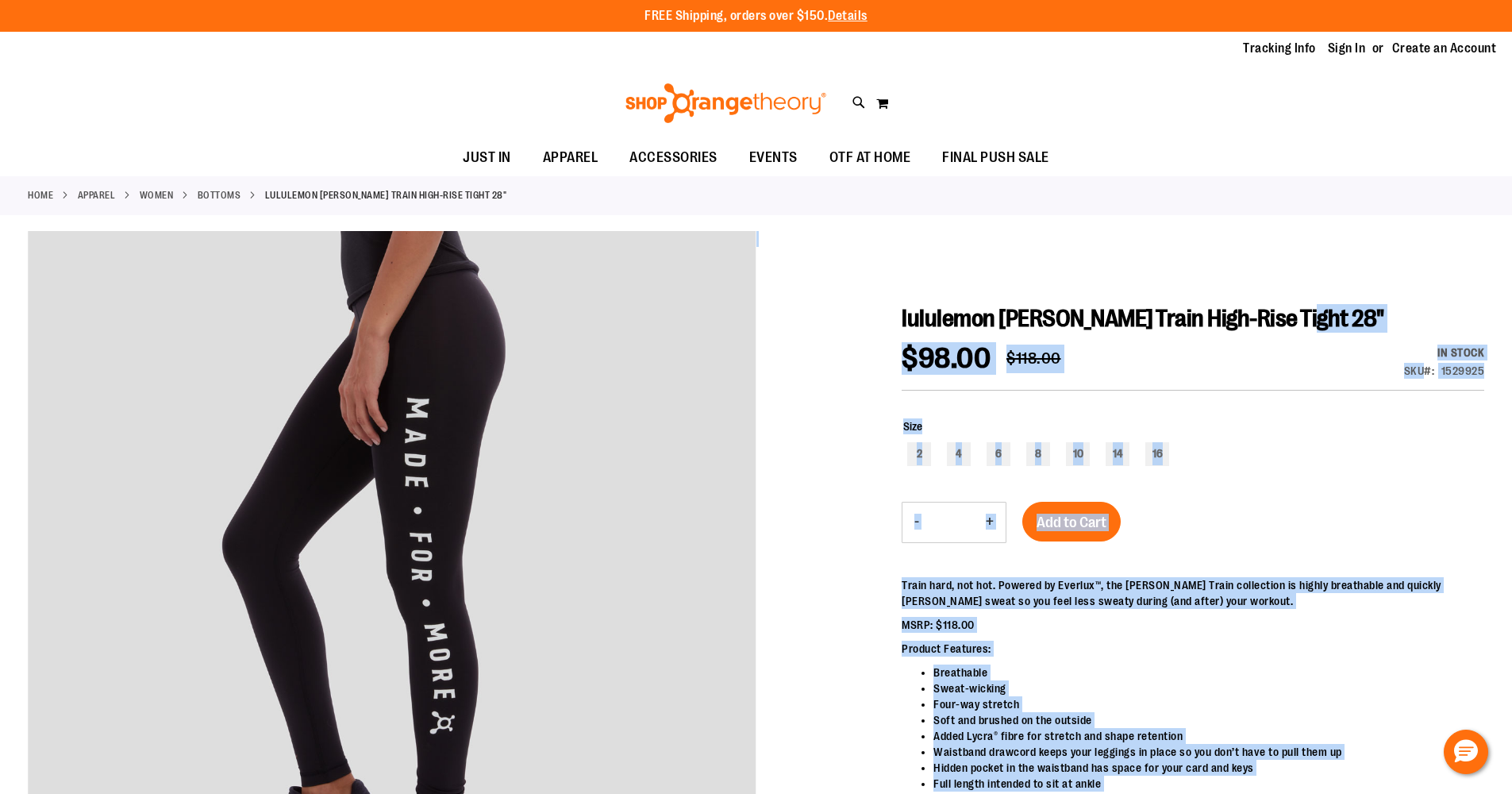
drag, startPoint x: 1341, startPoint y: 317, endPoint x: 893, endPoint y: 320, distance: 448.0
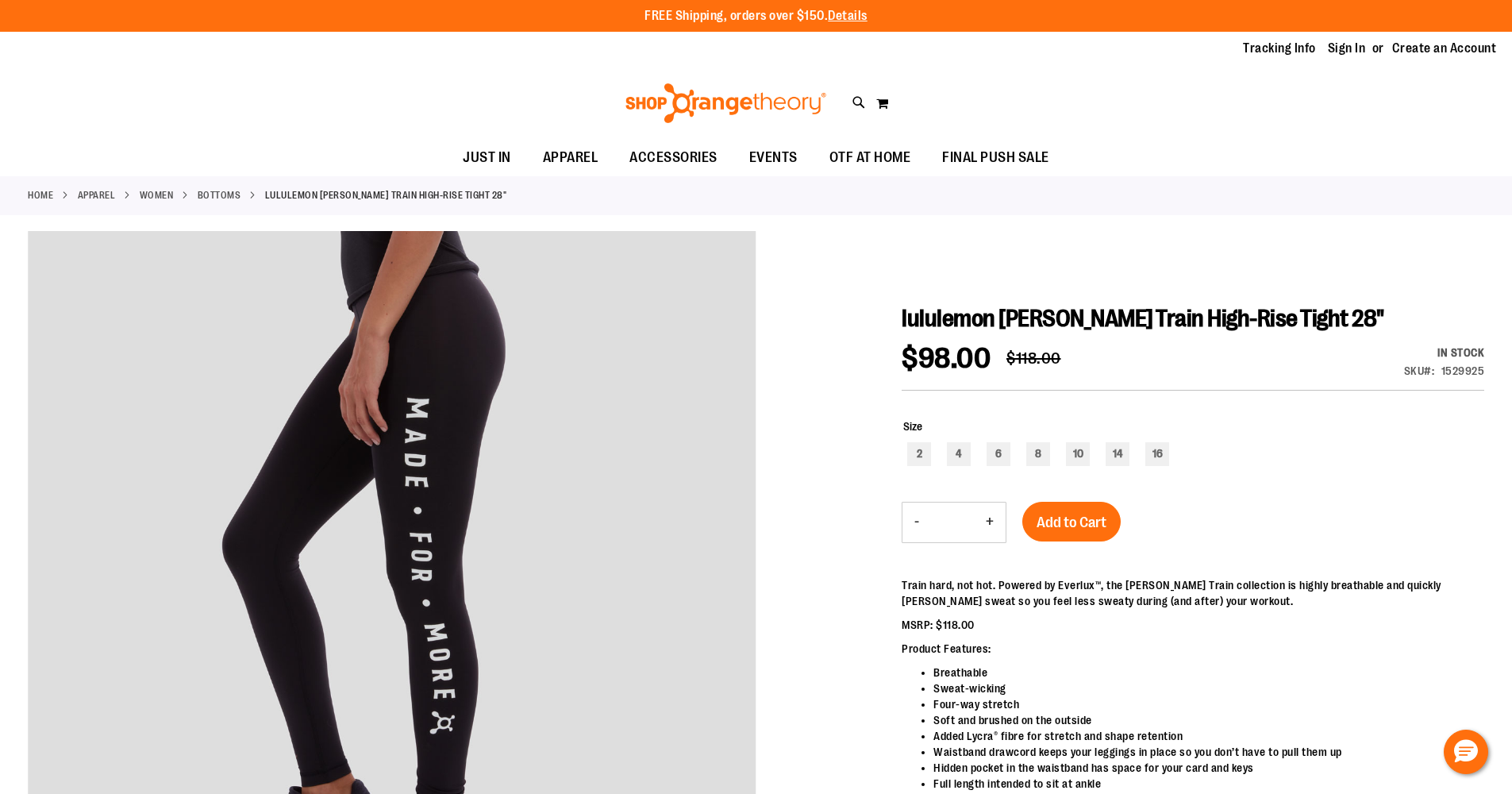
click at [910, 321] on span "lululemon Wunder Train High-Rise Tight 28"" at bounding box center [1142, 318] width 482 height 27
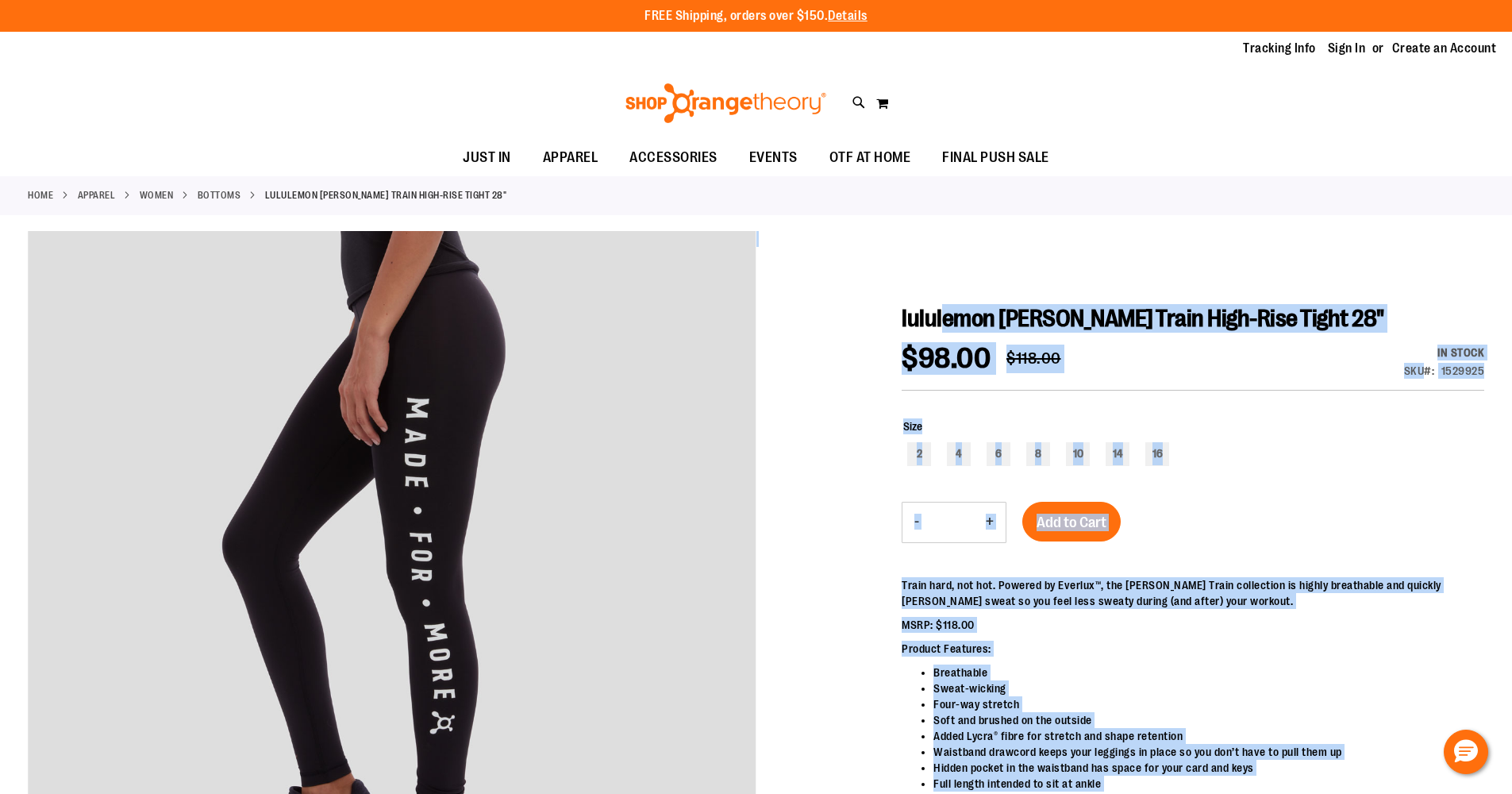
drag, startPoint x: 901, startPoint y: 314, endPoint x: 956, endPoint y: 314, distance: 55.0
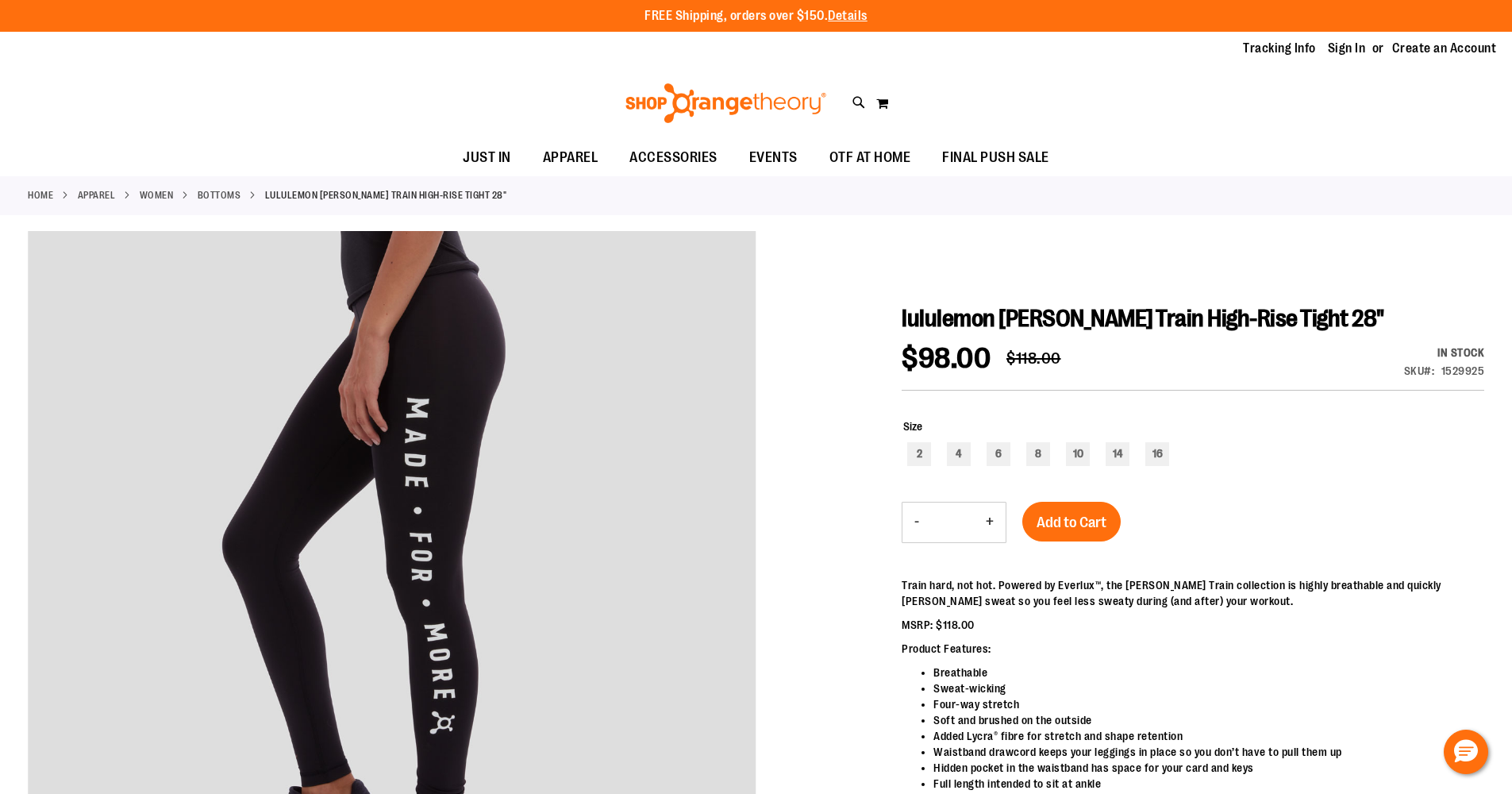
click at [971, 314] on span "lululemon Wunder Train High-Rise Tight 28"" at bounding box center [1142, 318] width 482 height 27
drag, startPoint x: 1339, startPoint y: 318, endPoint x: 902, endPoint y: 314, distance: 437.0
click at [902, 314] on h1 "lululemon Wunder Train High-Rise Tight 28"" at bounding box center [1193, 318] width 583 height 29
copy span "lululemon Wunder Train High-Rise Tight 28""
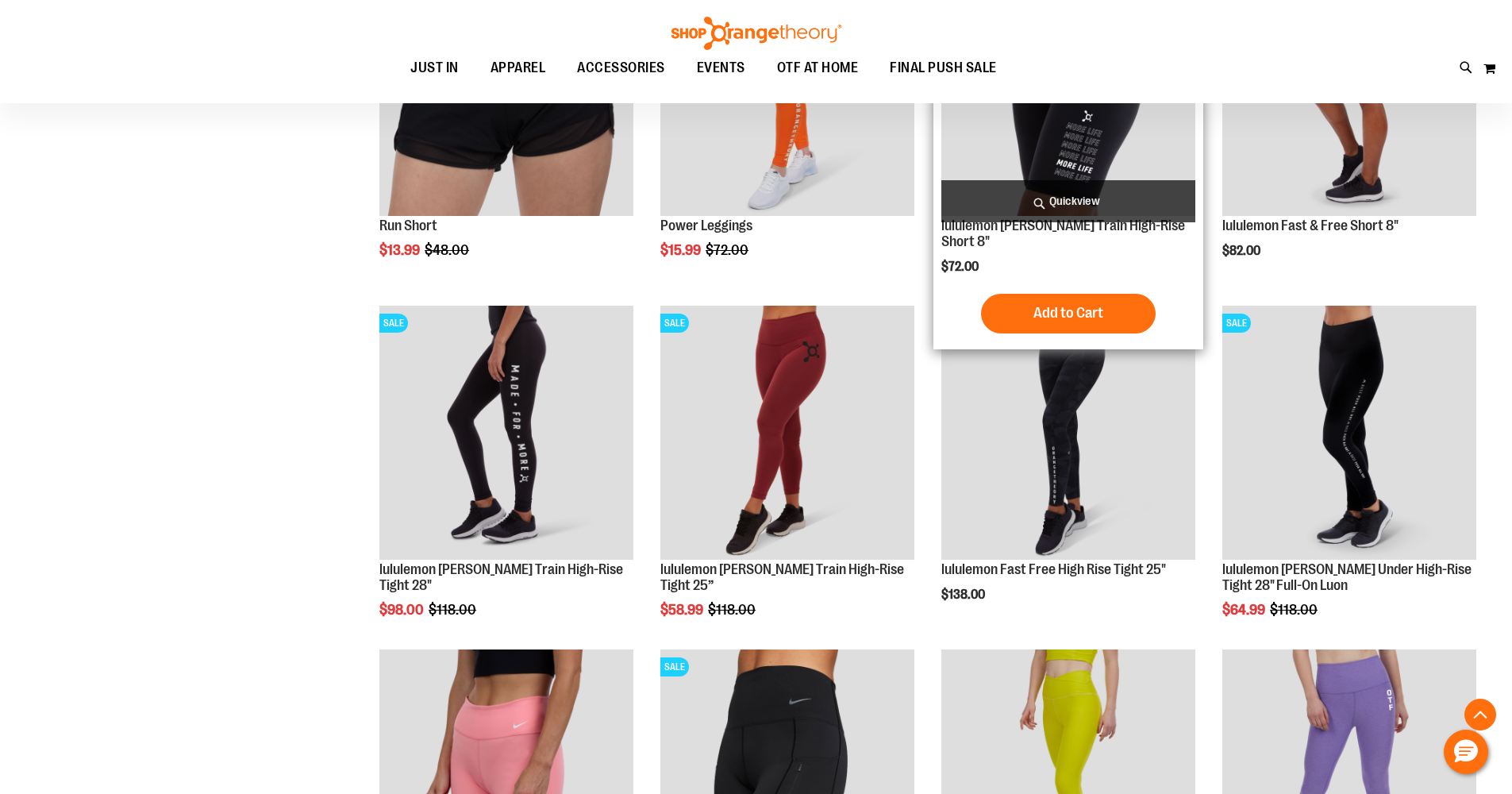
scroll to position [289, 0]
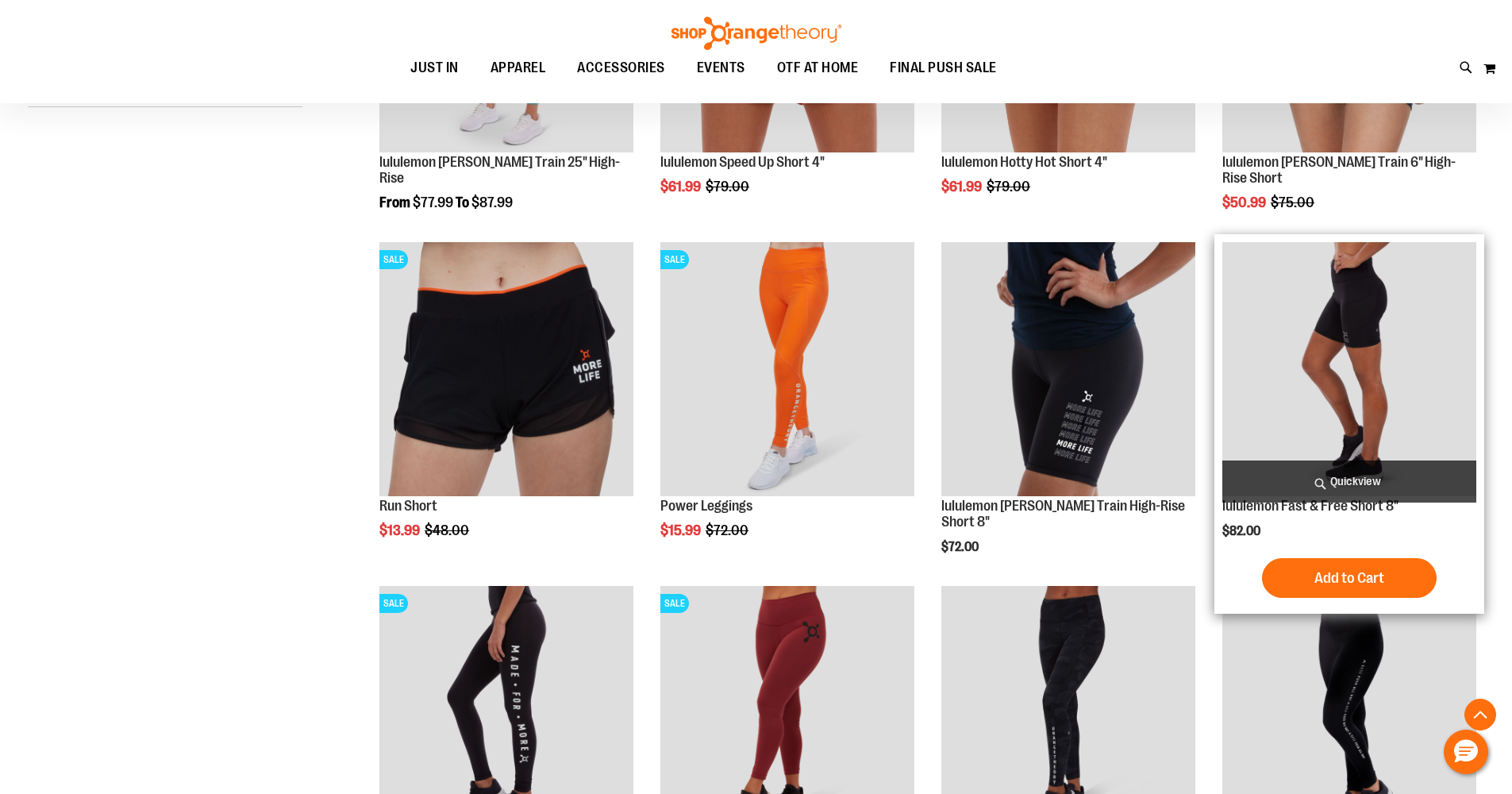
click at [1339, 356] on img "product" at bounding box center [1350, 370] width 254 height 255
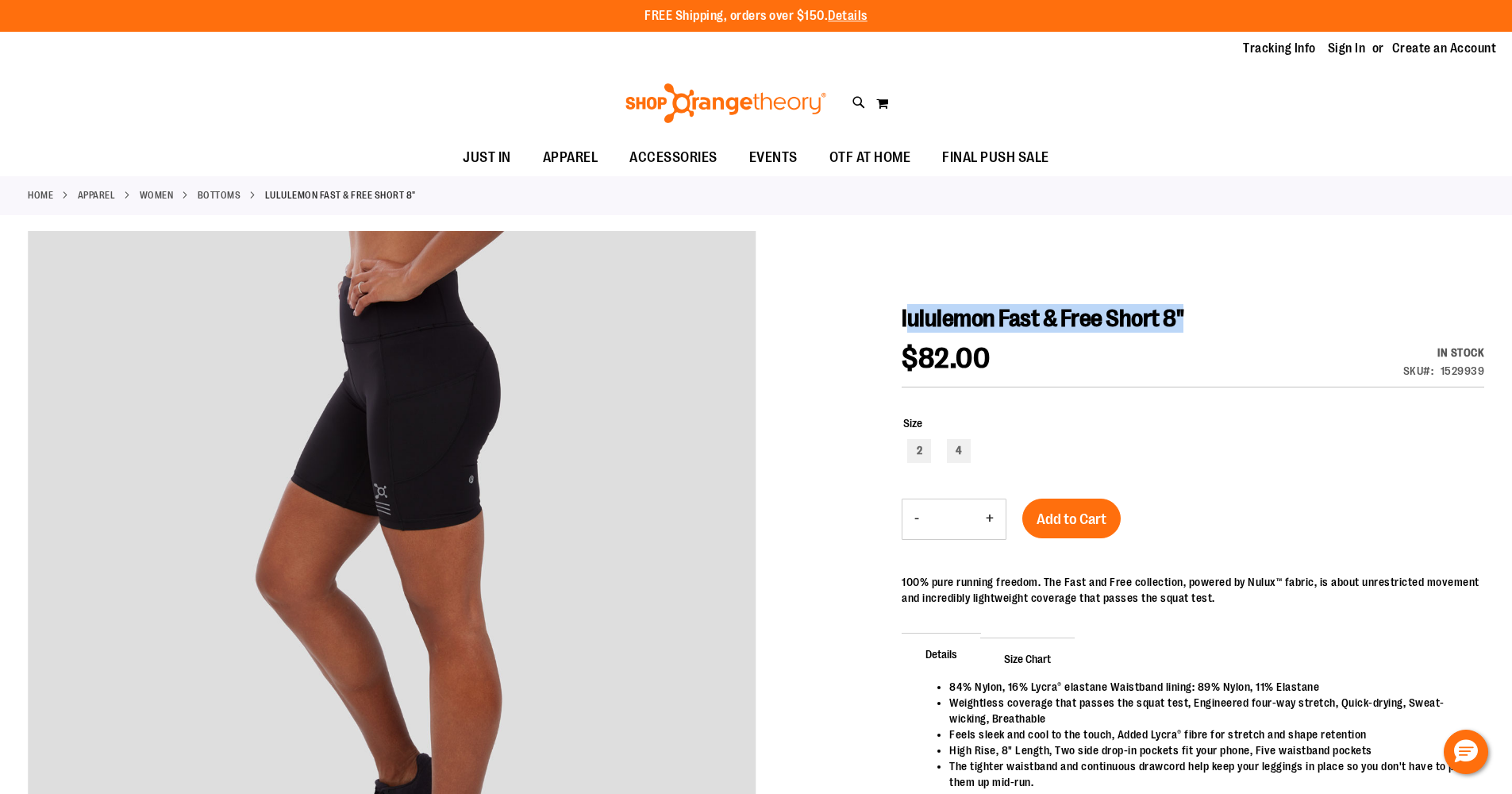
drag, startPoint x: 1206, startPoint y: 318, endPoint x: 906, endPoint y: 305, distance: 300.3
click at [905, 305] on h1 "lululemon Fast & Free Short 8"" at bounding box center [1193, 318] width 583 height 29
click at [903, 312] on span "lululemon Fast & Free Short 8"" at bounding box center [1043, 318] width 282 height 27
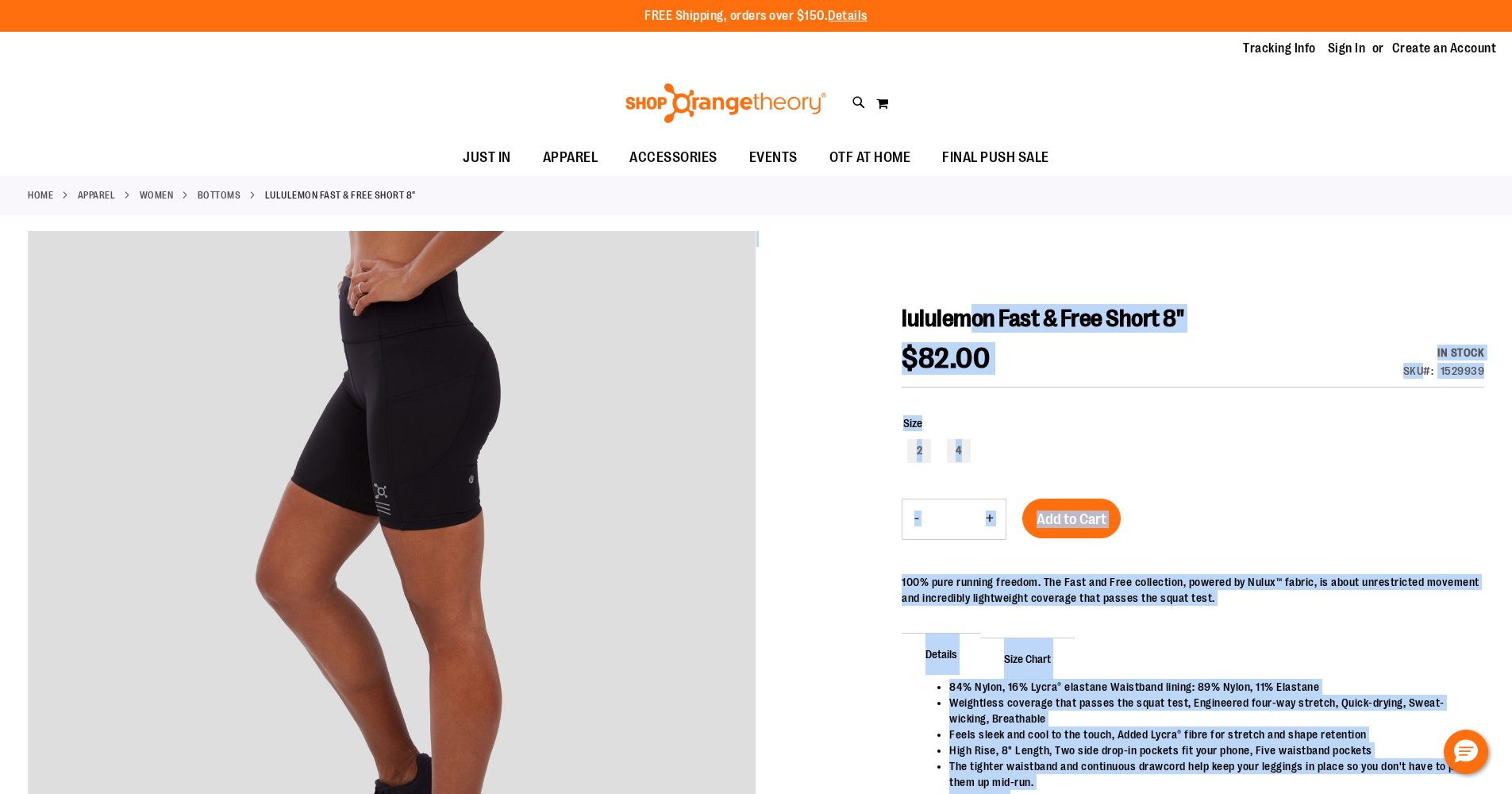
drag, startPoint x: 901, startPoint y: 312, endPoint x: 963, endPoint y: 319, distance: 62.4
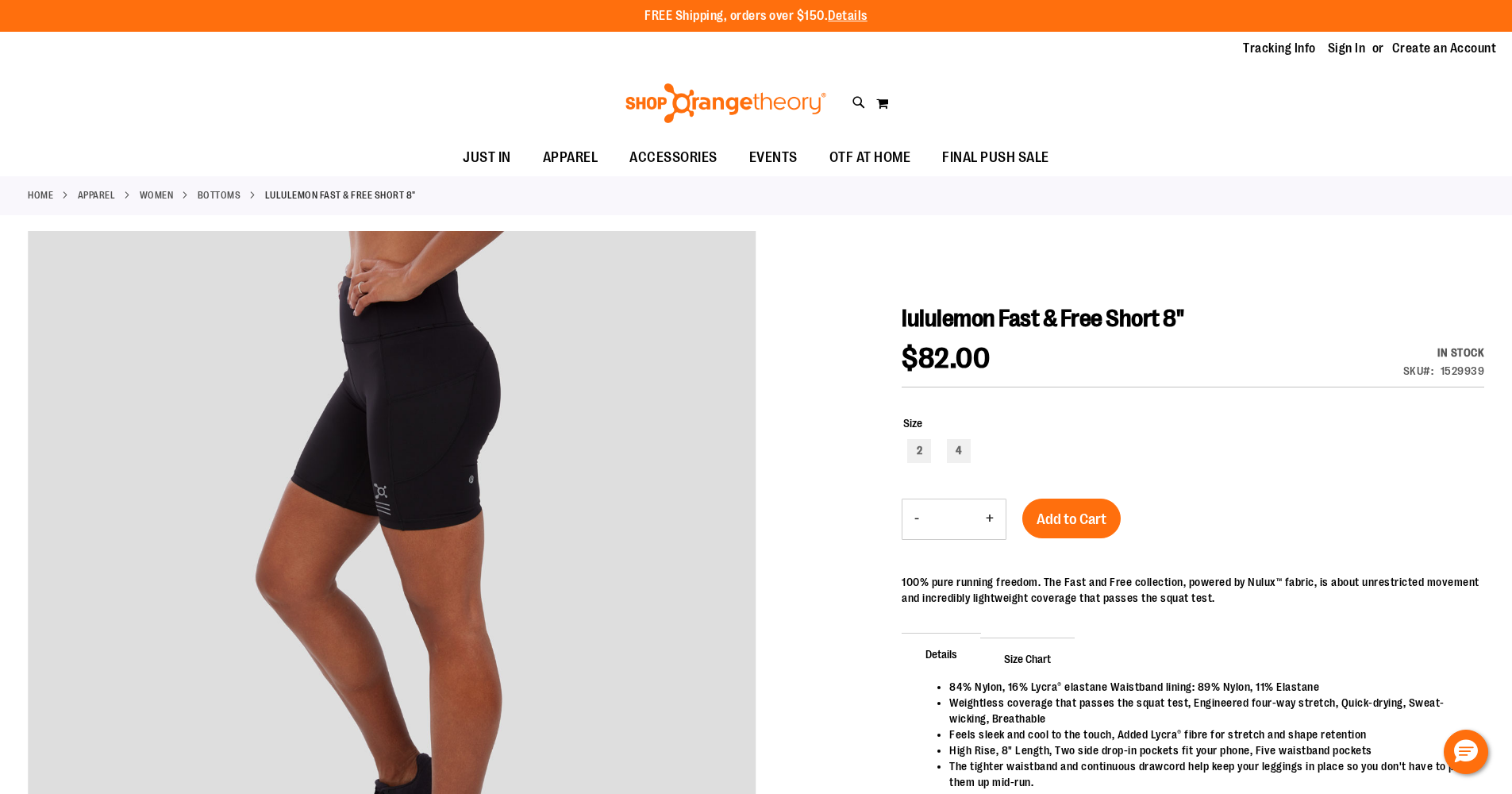
click at [923, 313] on span "lululemon Fast & Free Short 8"" at bounding box center [1043, 318] width 282 height 27
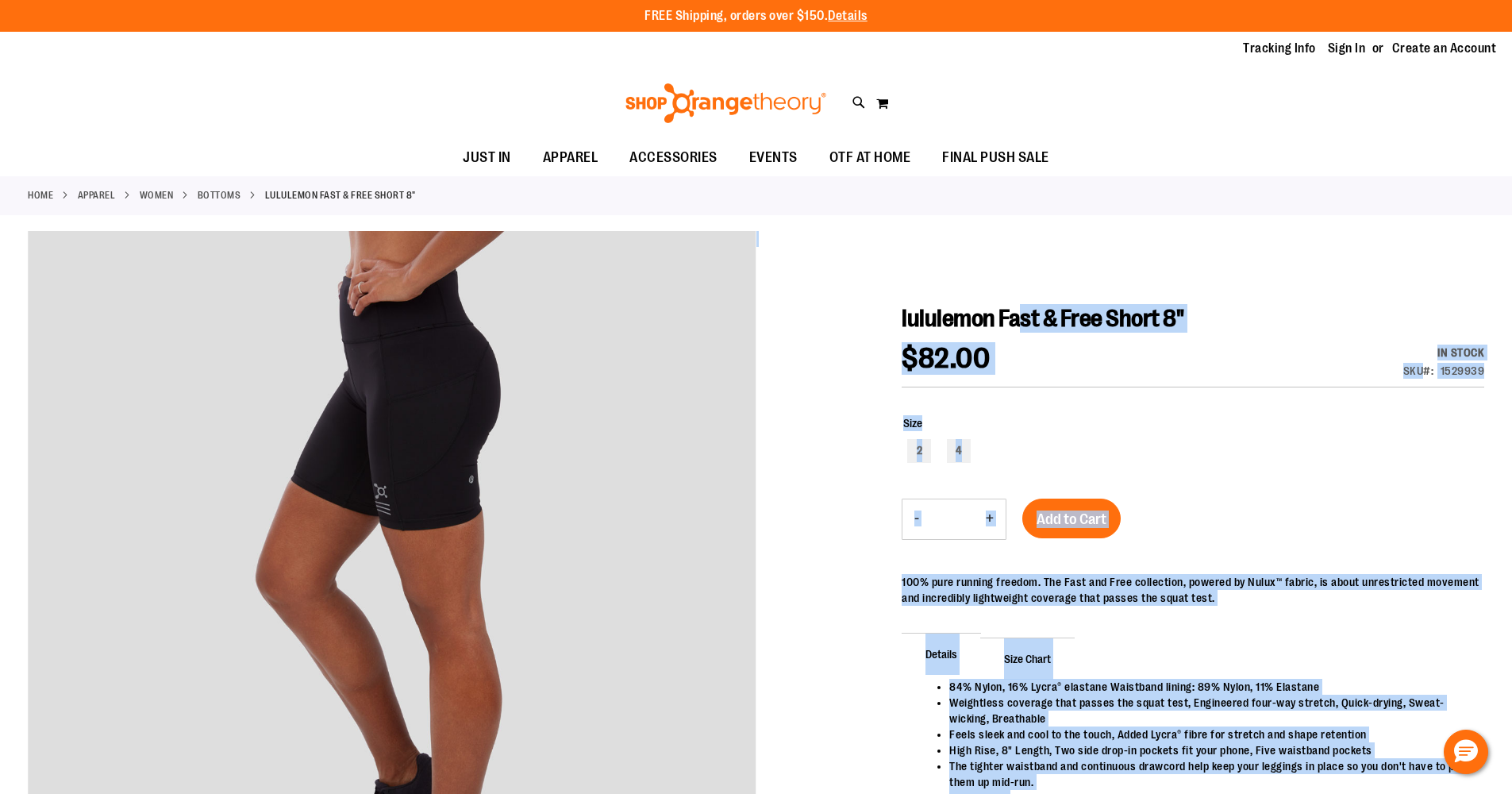
drag, startPoint x: 896, startPoint y: 314, endPoint x: 1034, endPoint y: 328, distance: 138.7
click at [1034, 328] on span "lululemon Fast & Free Short 8"" at bounding box center [1043, 318] width 282 height 27
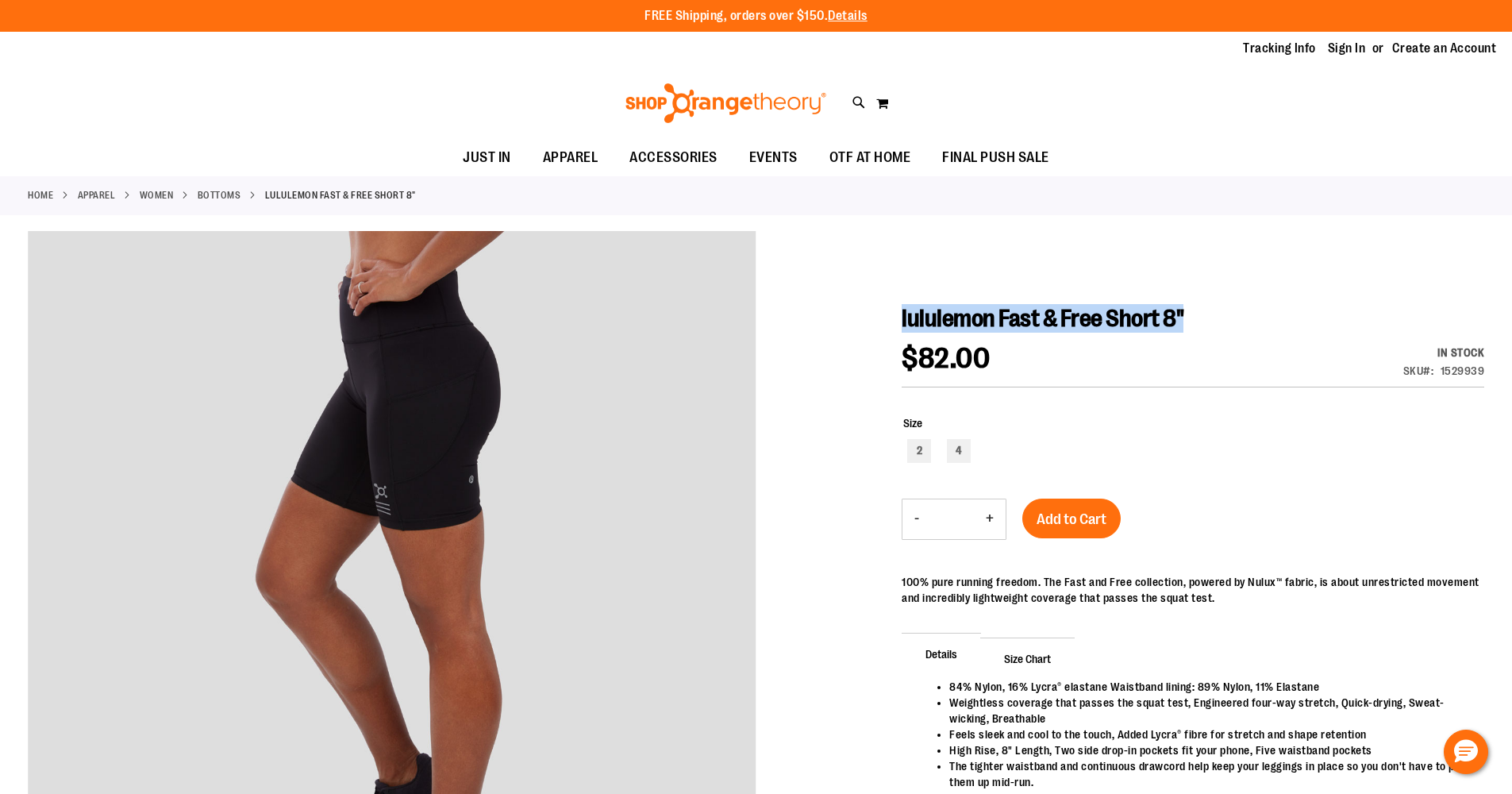
drag, startPoint x: 1222, startPoint y: 322, endPoint x: 903, endPoint y: 313, distance: 319.1
click at [903, 313] on h1 "lululemon Fast & Free Short 8"" at bounding box center [1193, 318] width 583 height 29
copy span "lululemon Fast & Free Short 8""
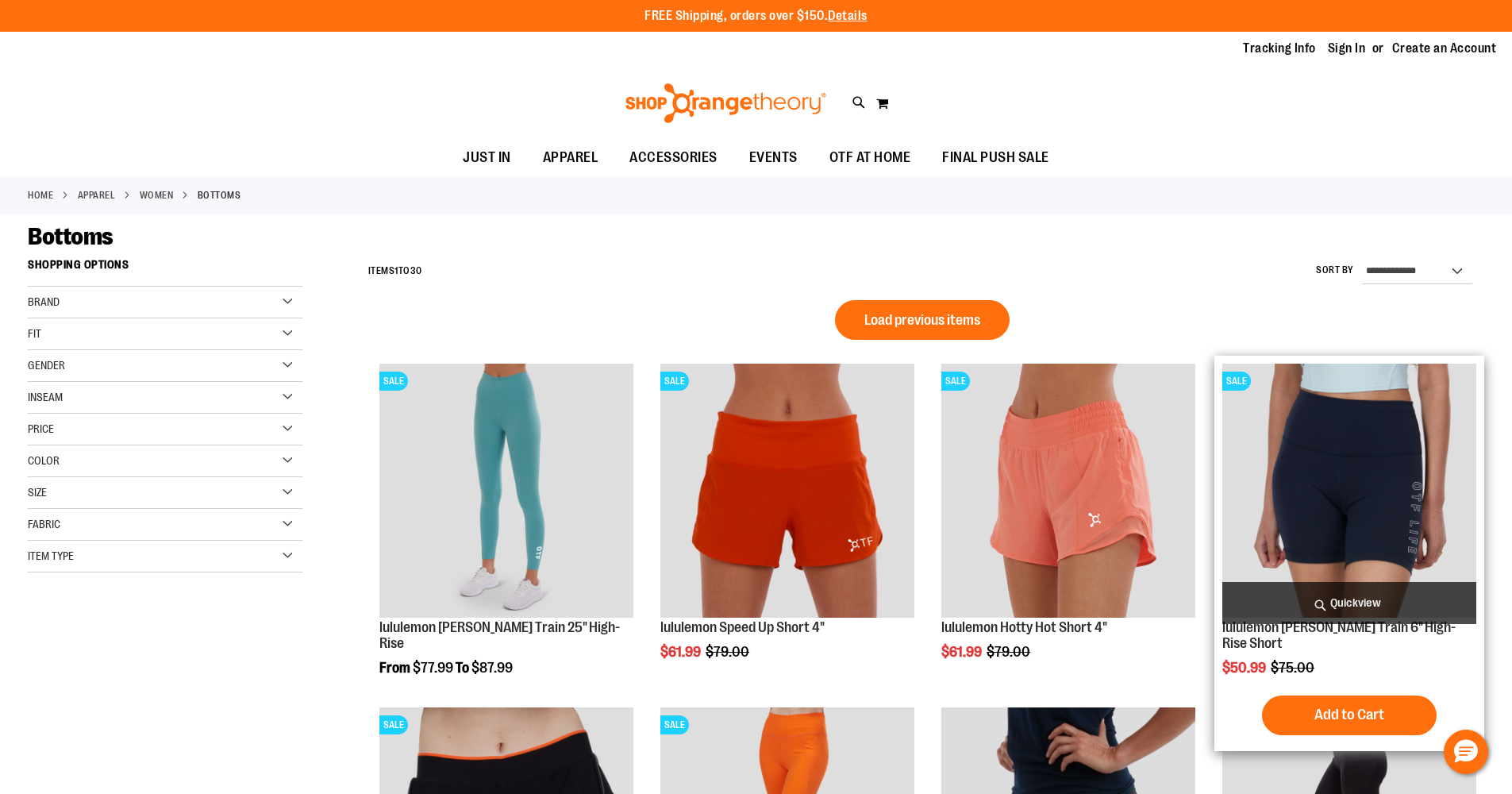
click at [1358, 426] on img "product" at bounding box center [1350, 491] width 254 height 255
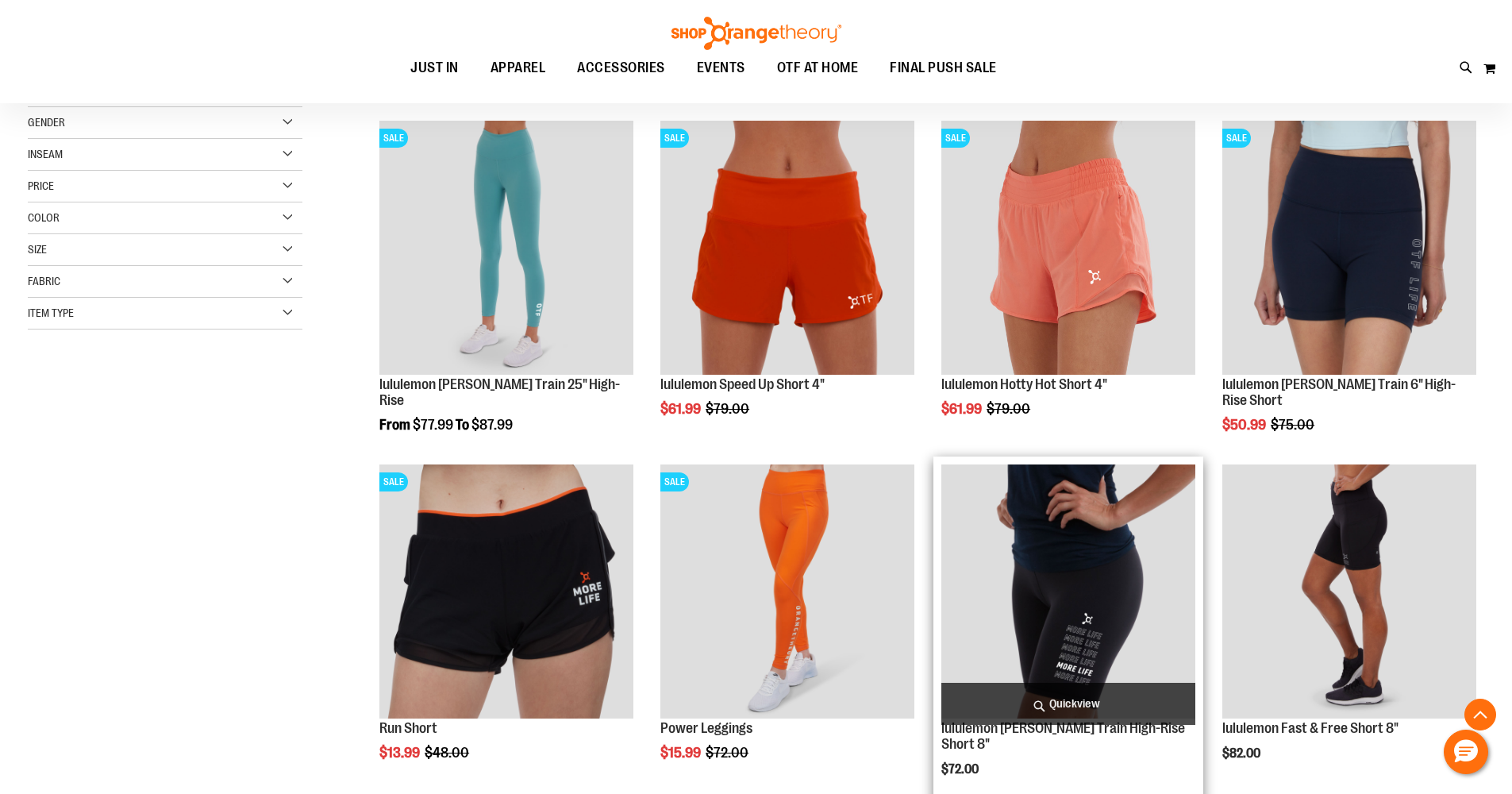
scroll to position [271, 0]
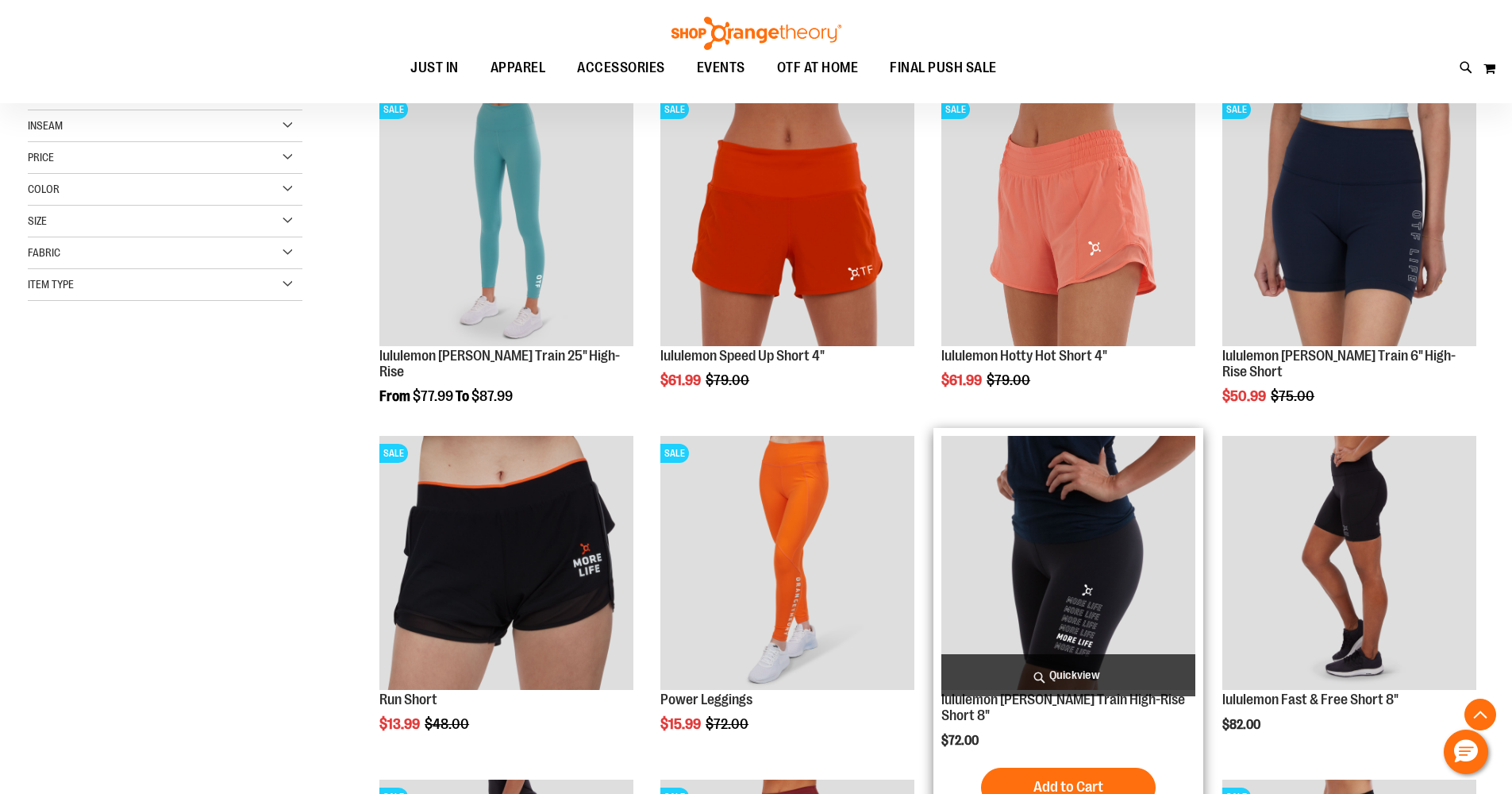
click at [1083, 540] on img "product" at bounding box center [1069, 563] width 254 height 255
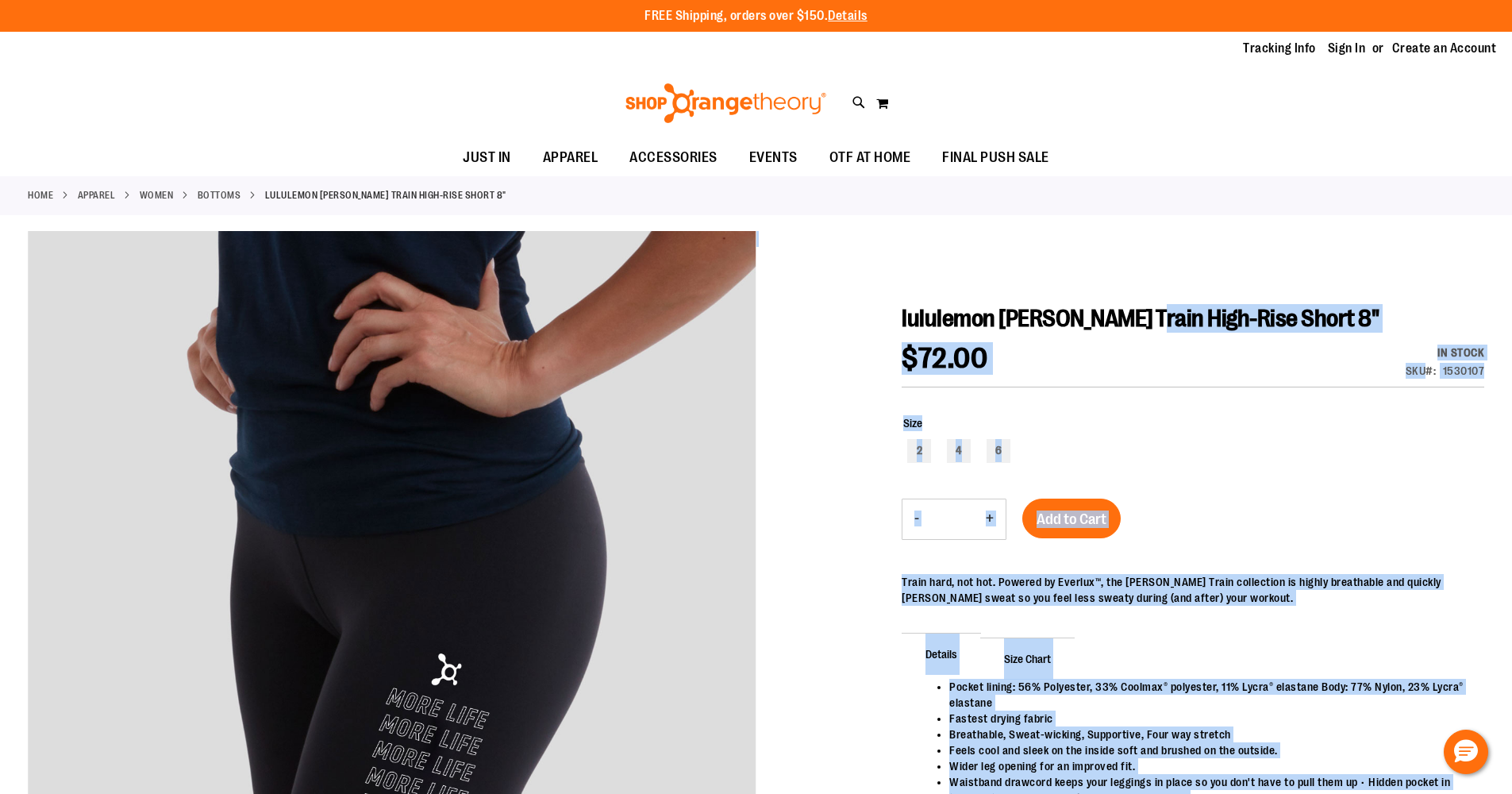
drag, startPoint x: 900, startPoint y: 314, endPoint x: 1192, endPoint y: 314, distance: 292.0
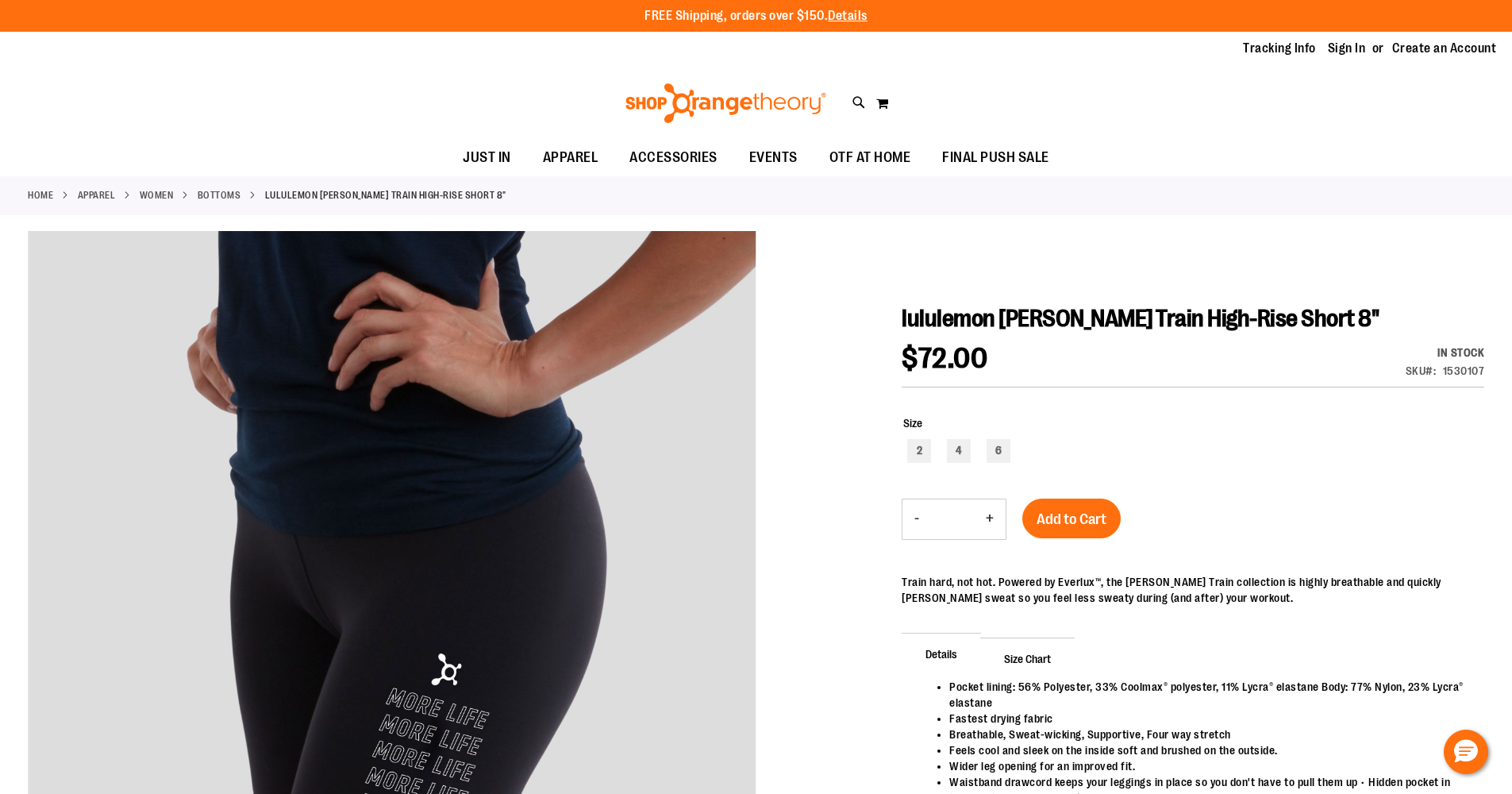
click at [1192, 314] on span "lululemon Wunder Train High-Rise Short 8"" at bounding box center [1140, 318] width 477 height 27
drag, startPoint x: 1336, startPoint y: 316, endPoint x: 906, endPoint y: 322, distance: 430.0
click at [903, 326] on h1 "lululemon Wunder Train High-Rise Short 8"" at bounding box center [1193, 318] width 583 height 29
copy span "lululemon Wunder Train High-Rise Short 8""
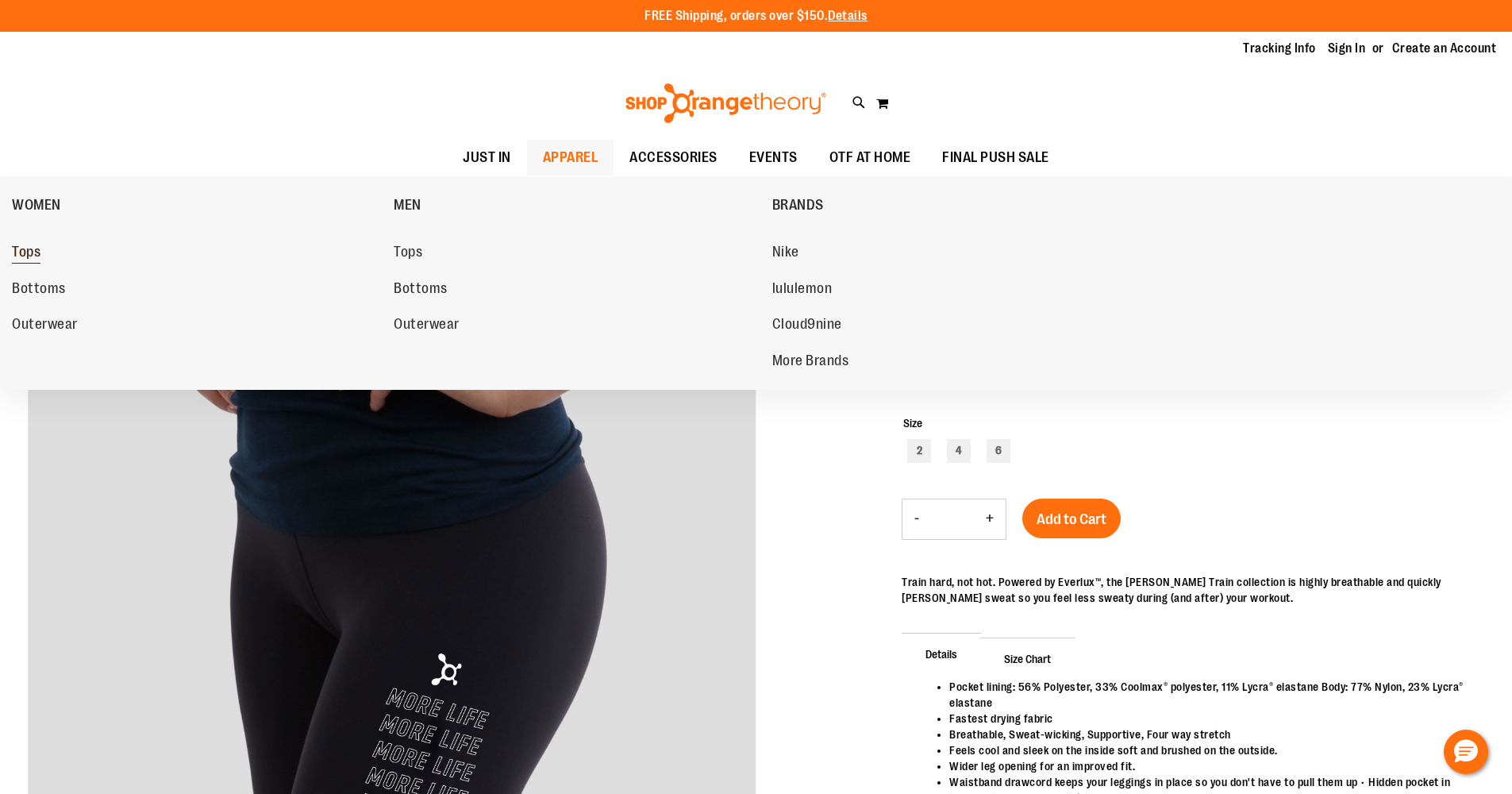
click at [31, 257] on span "Tops" at bounding box center [26, 254] width 29 height 20
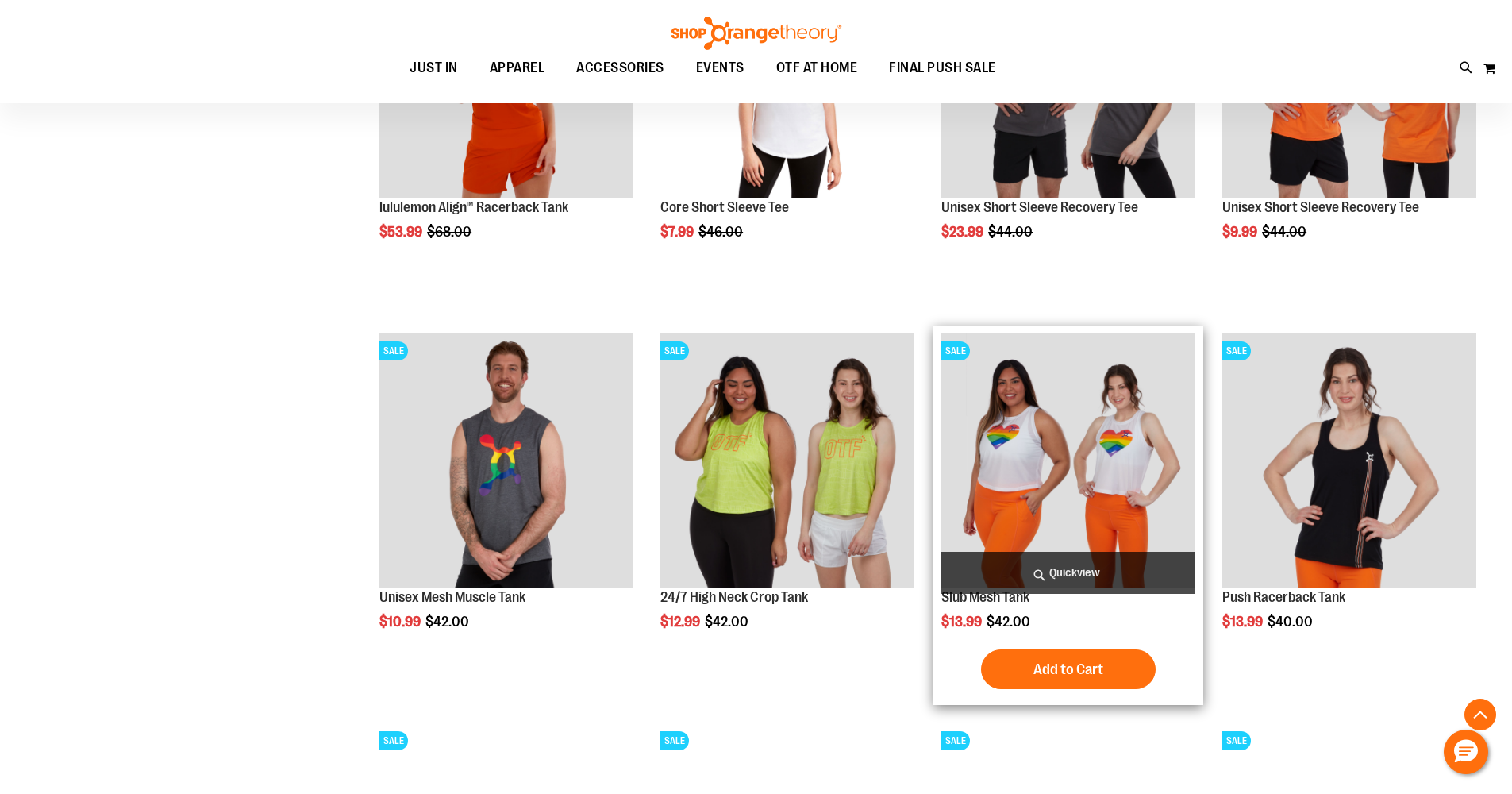
scroll to position [1432, 0]
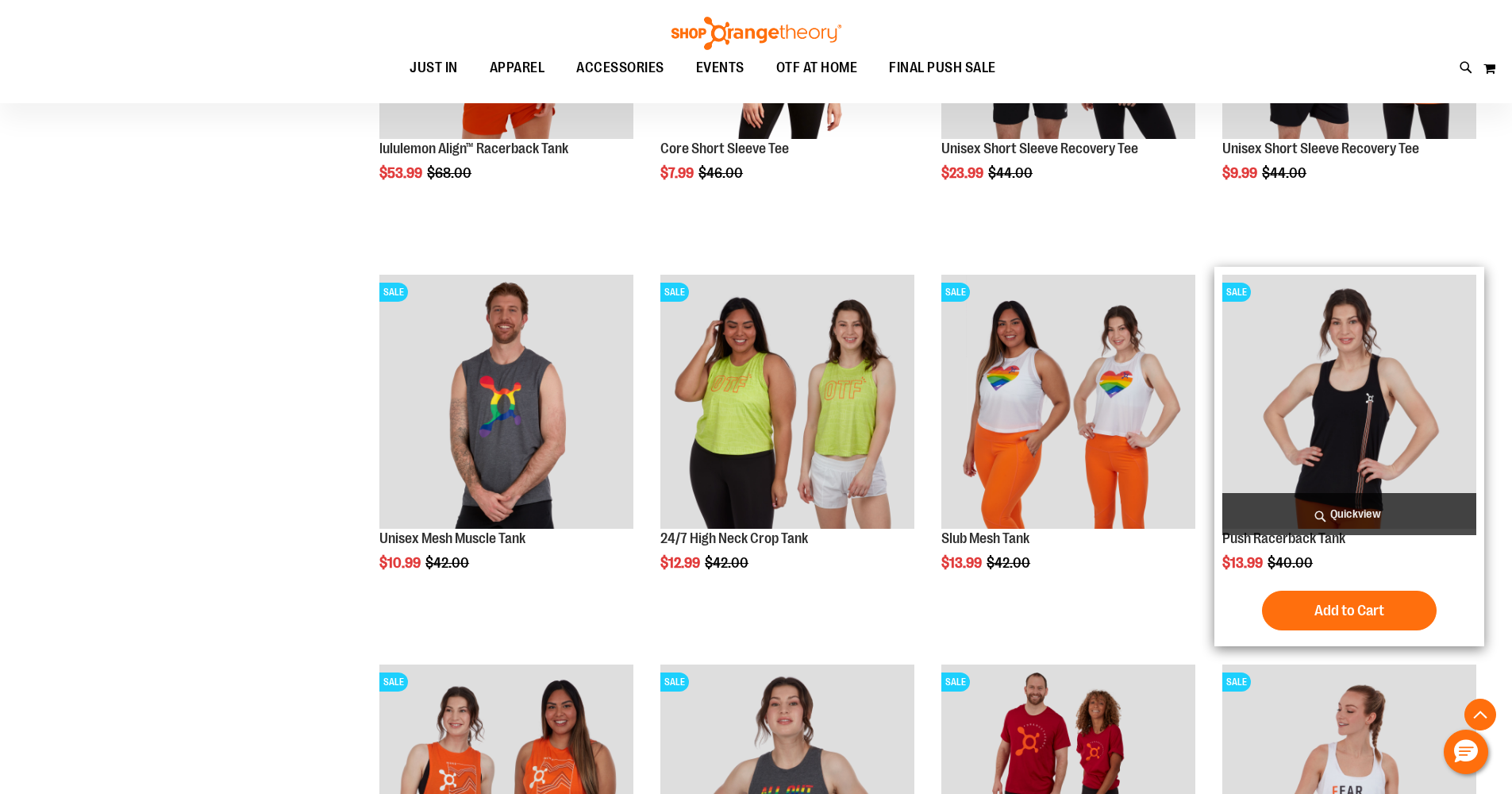
click at [1358, 404] on img "product" at bounding box center [1350, 402] width 254 height 255
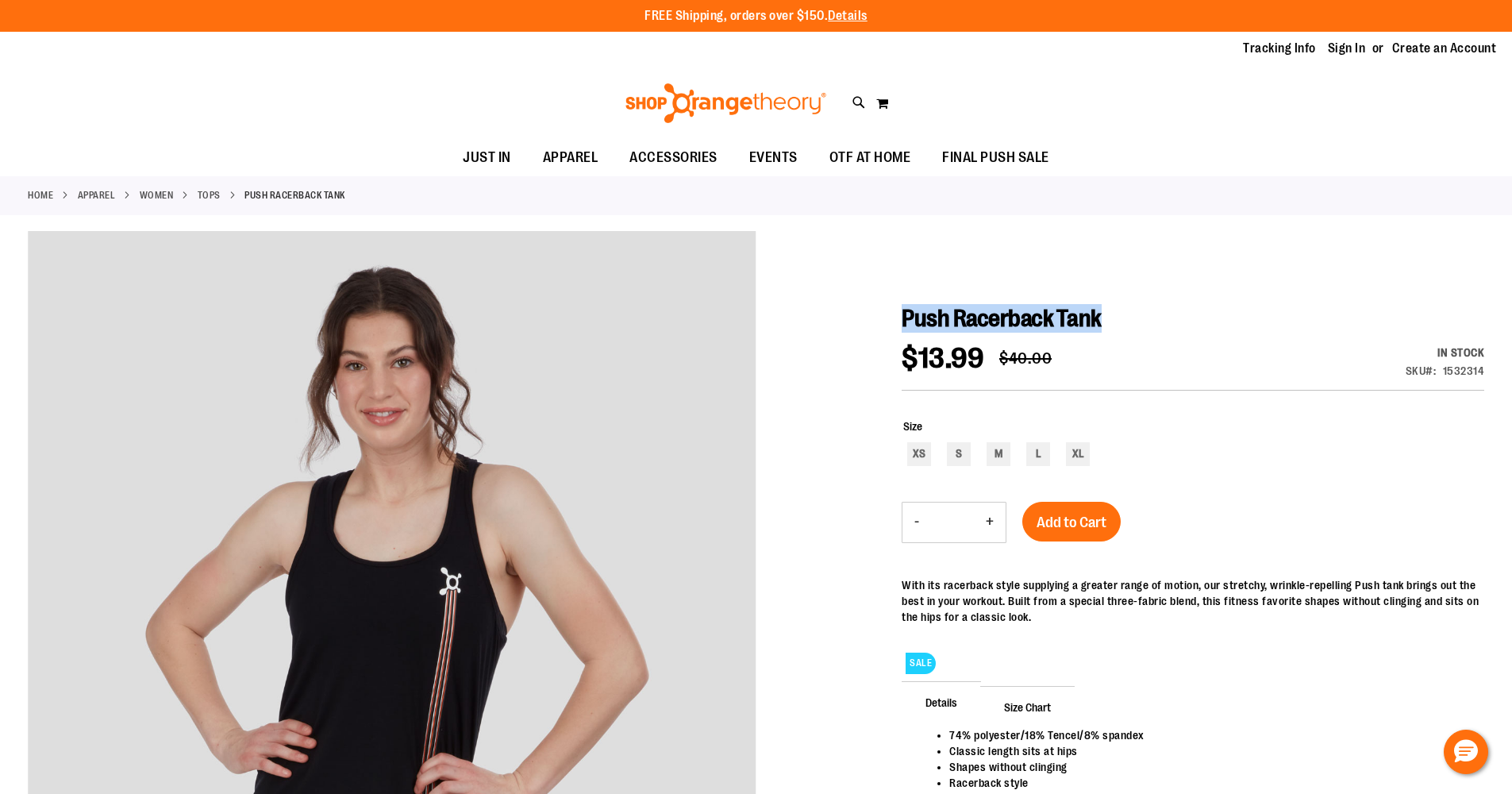
drag, startPoint x: 904, startPoint y: 316, endPoint x: 1135, endPoint y: 318, distance: 231.0
click at [1135, 318] on h1 "Push Racerback Tank" at bounding box center [1193, 318] width 583 height 29
copy span "Push Racerback Tank"
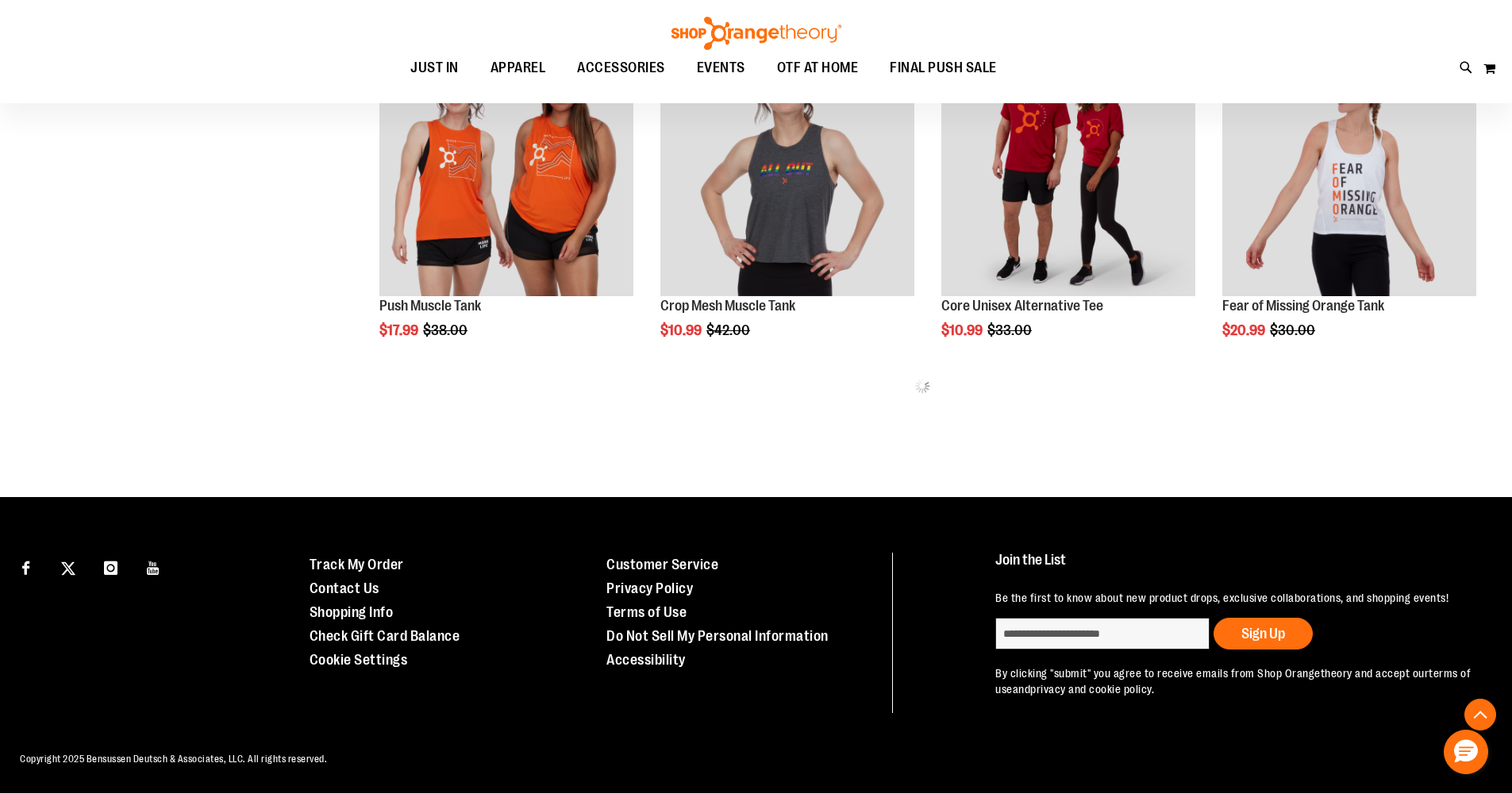
scroll to position [832, 0]
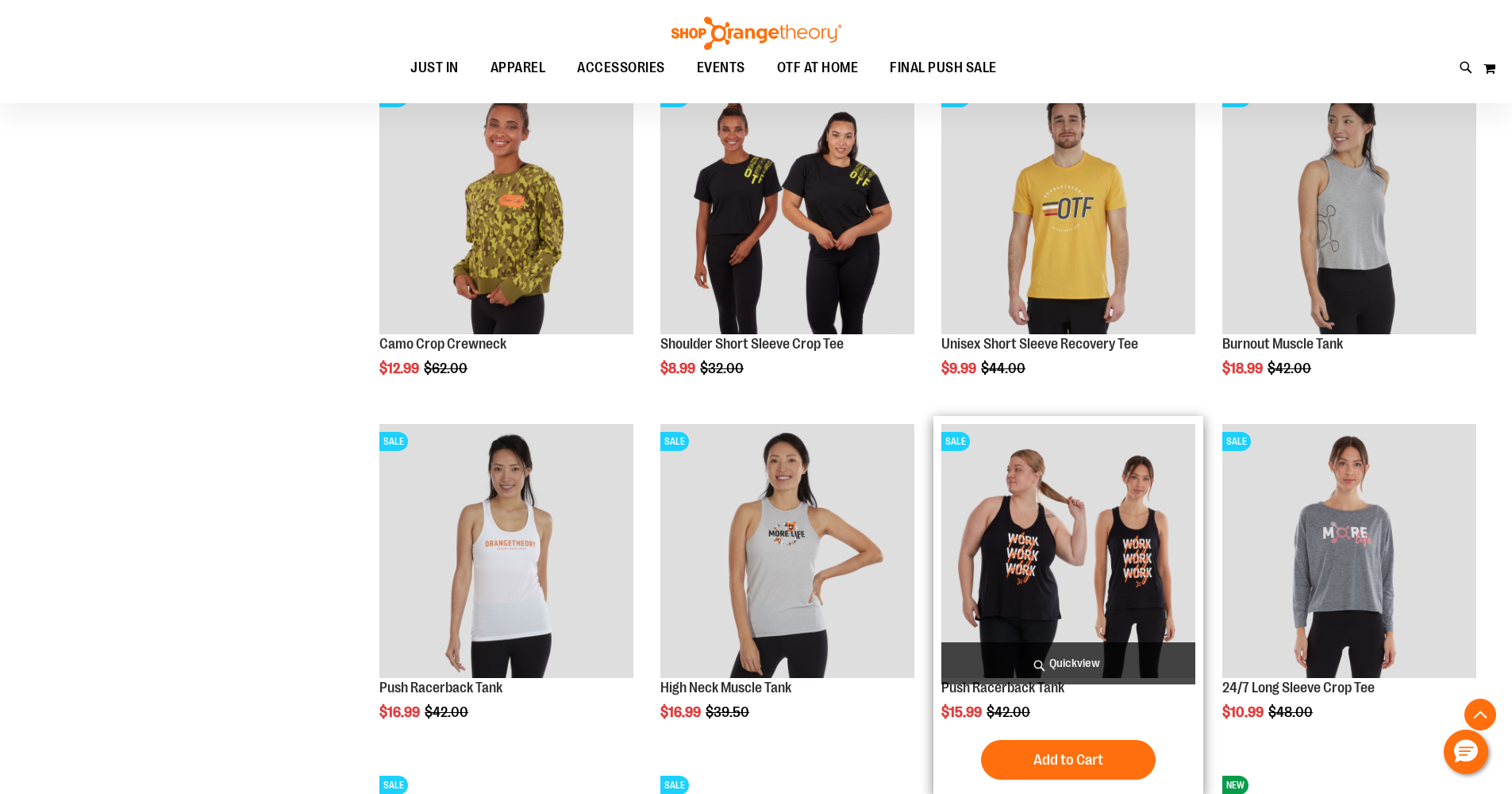
scroll to position [1159, 0]
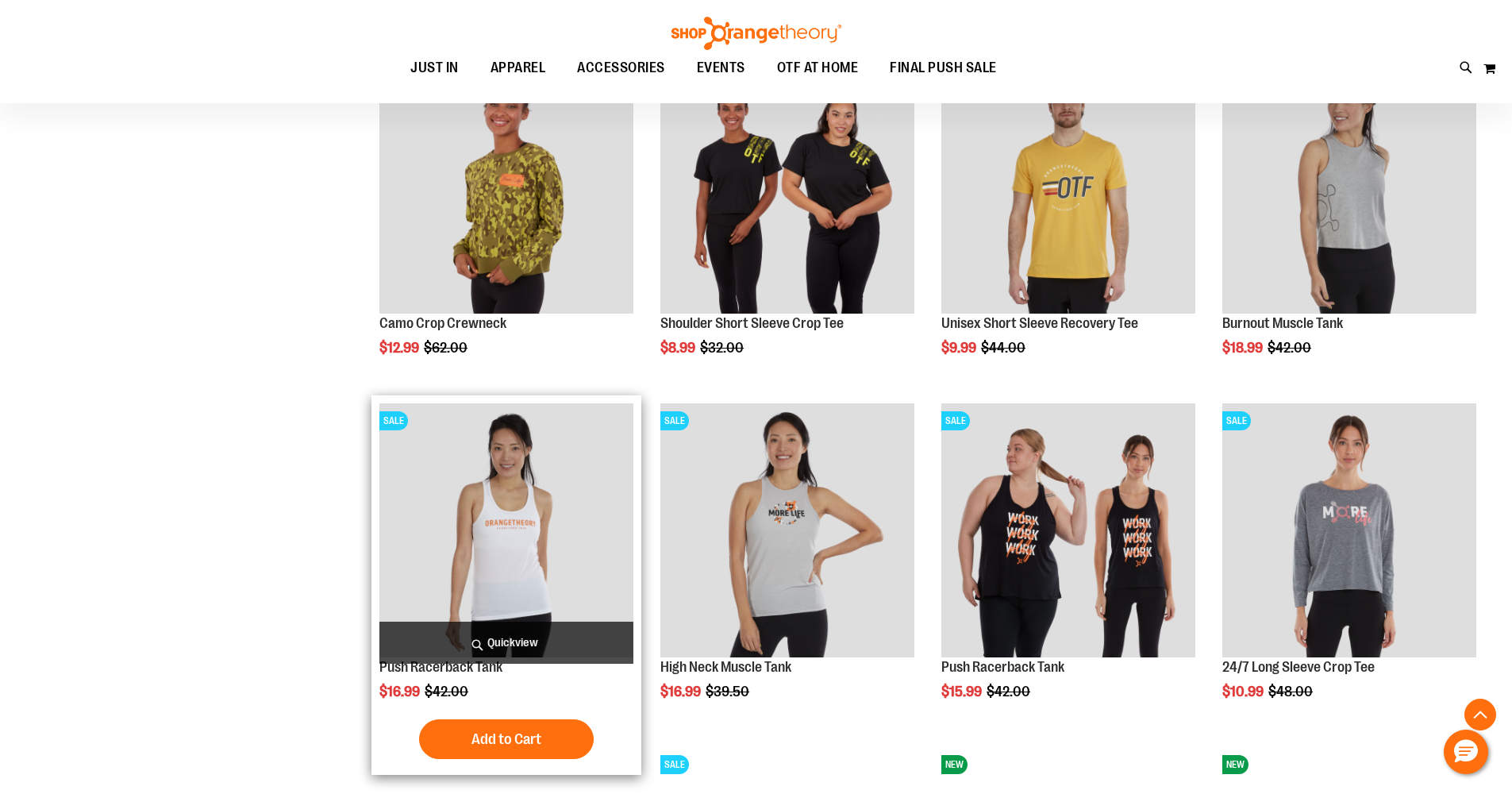
click at [502, 479] on img "product" at bounding box center [507, 530] width 254 height 255
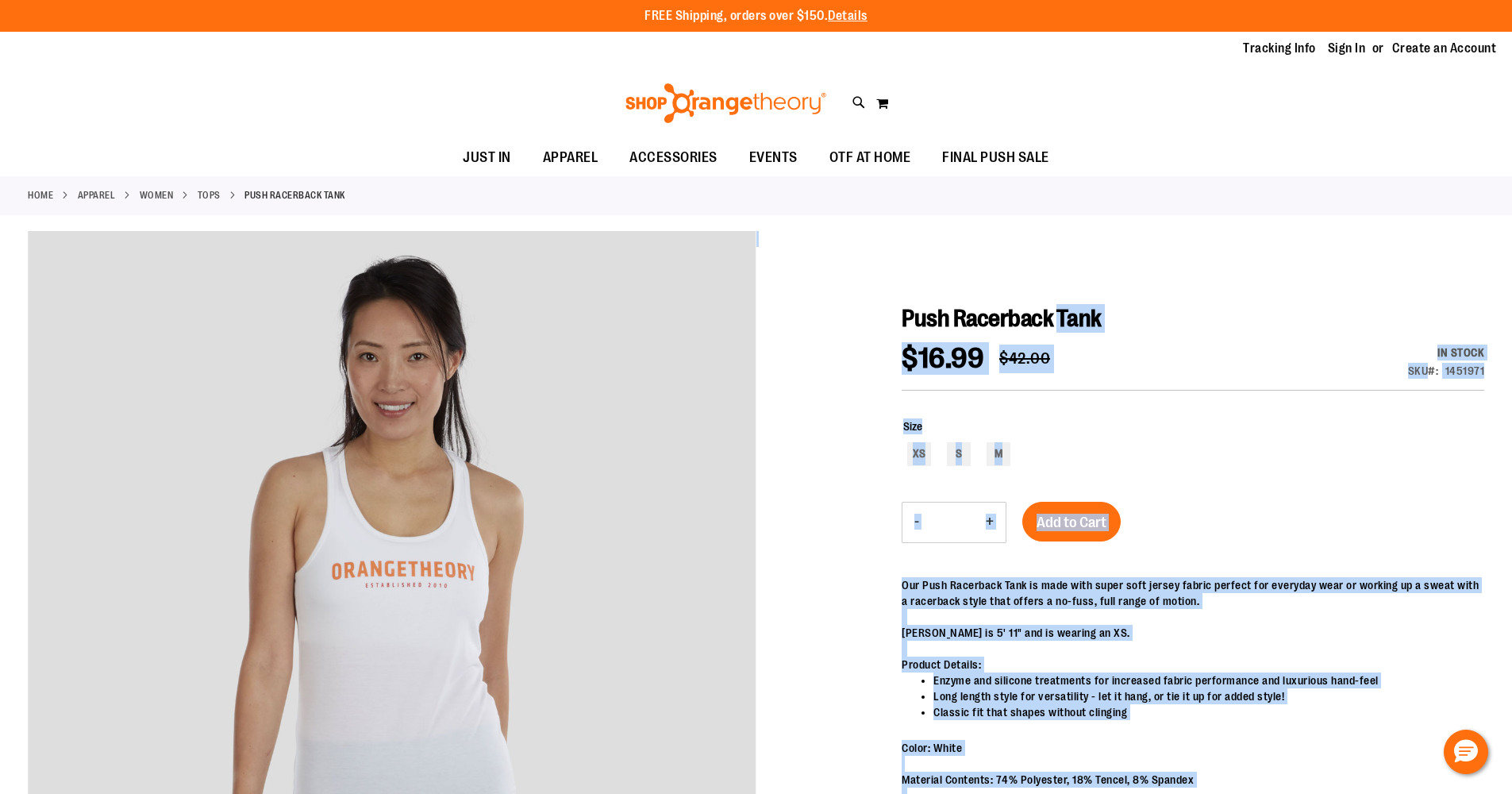
drag, startPoint x: 900, startPoint y: 318, endPoint x: 1067, endPoint y: 327, distance: 167.2
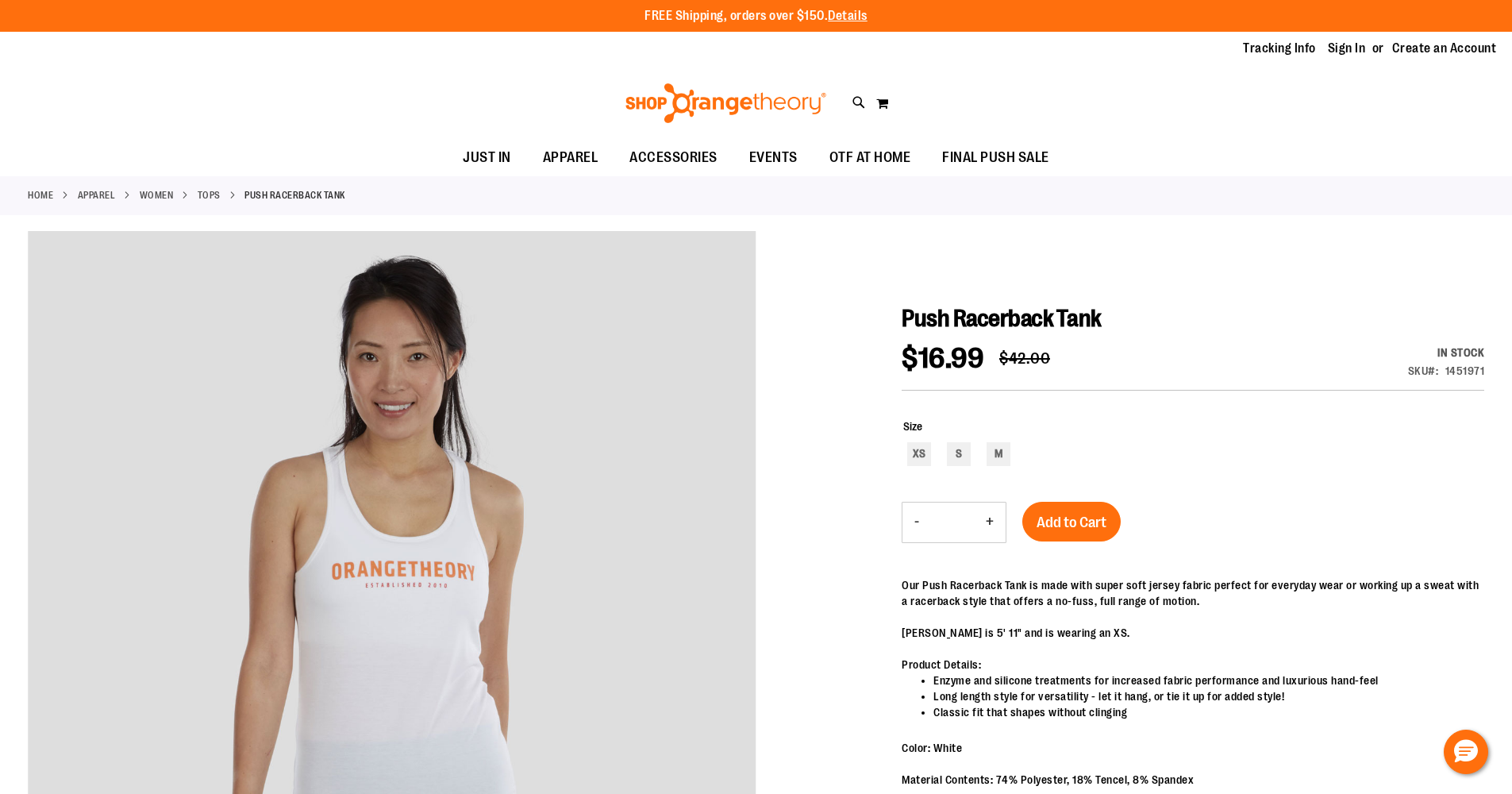
click at [1067, 327] on span "Push Racerback Tank" at bounding box center [1001, 318] width 200 height 27
drag, startPoint x: 1115, startPoint y: 318, endPoint x: 905, endPoint y: 311, distance: 210.1
click at [905, 311] on h1 "Push Racerback Tank" at bounding box center [1193, 318] width 583 height 29
copy span "Push Racerback Tank"
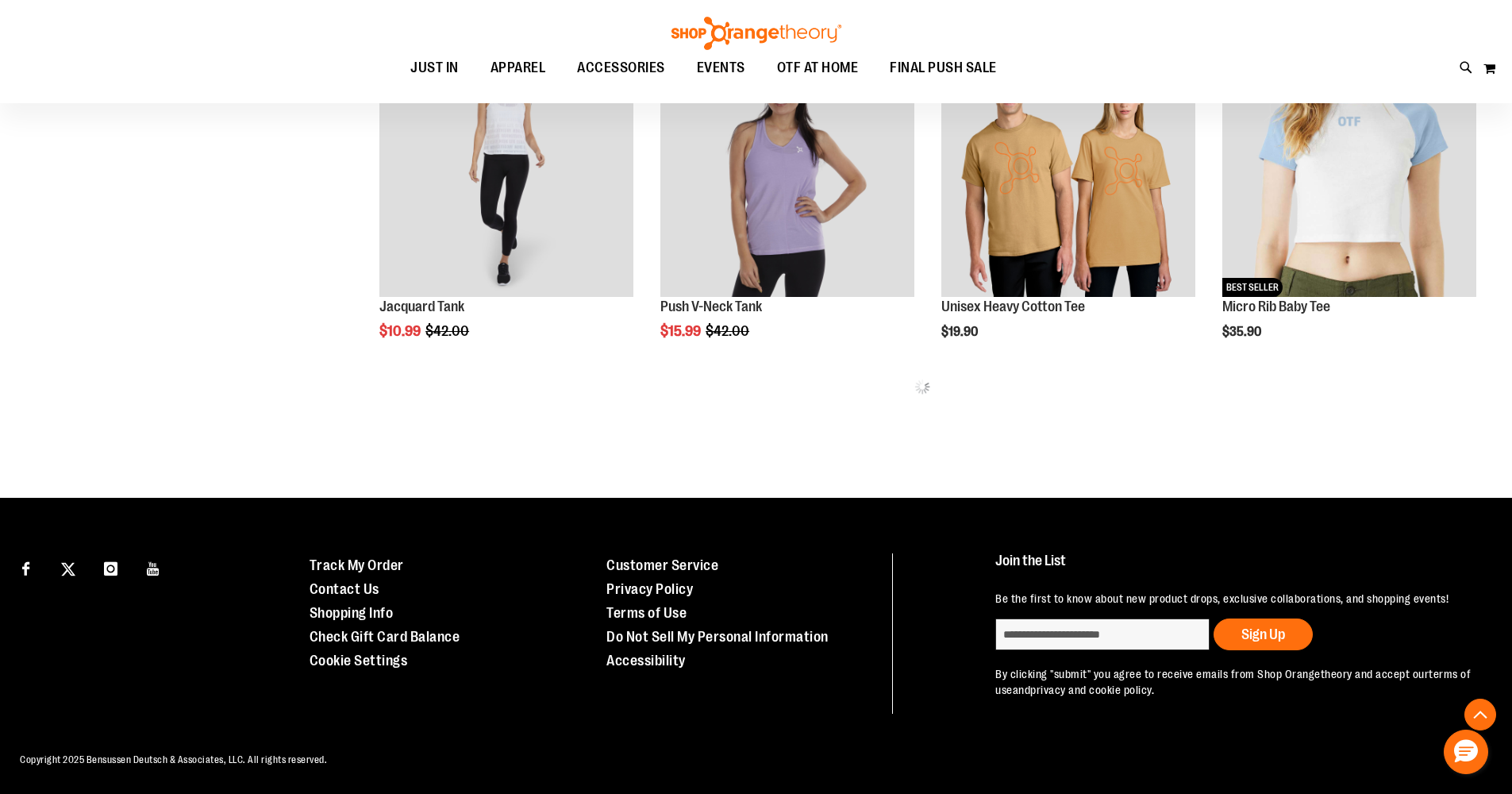
scroll to position [832, 0]
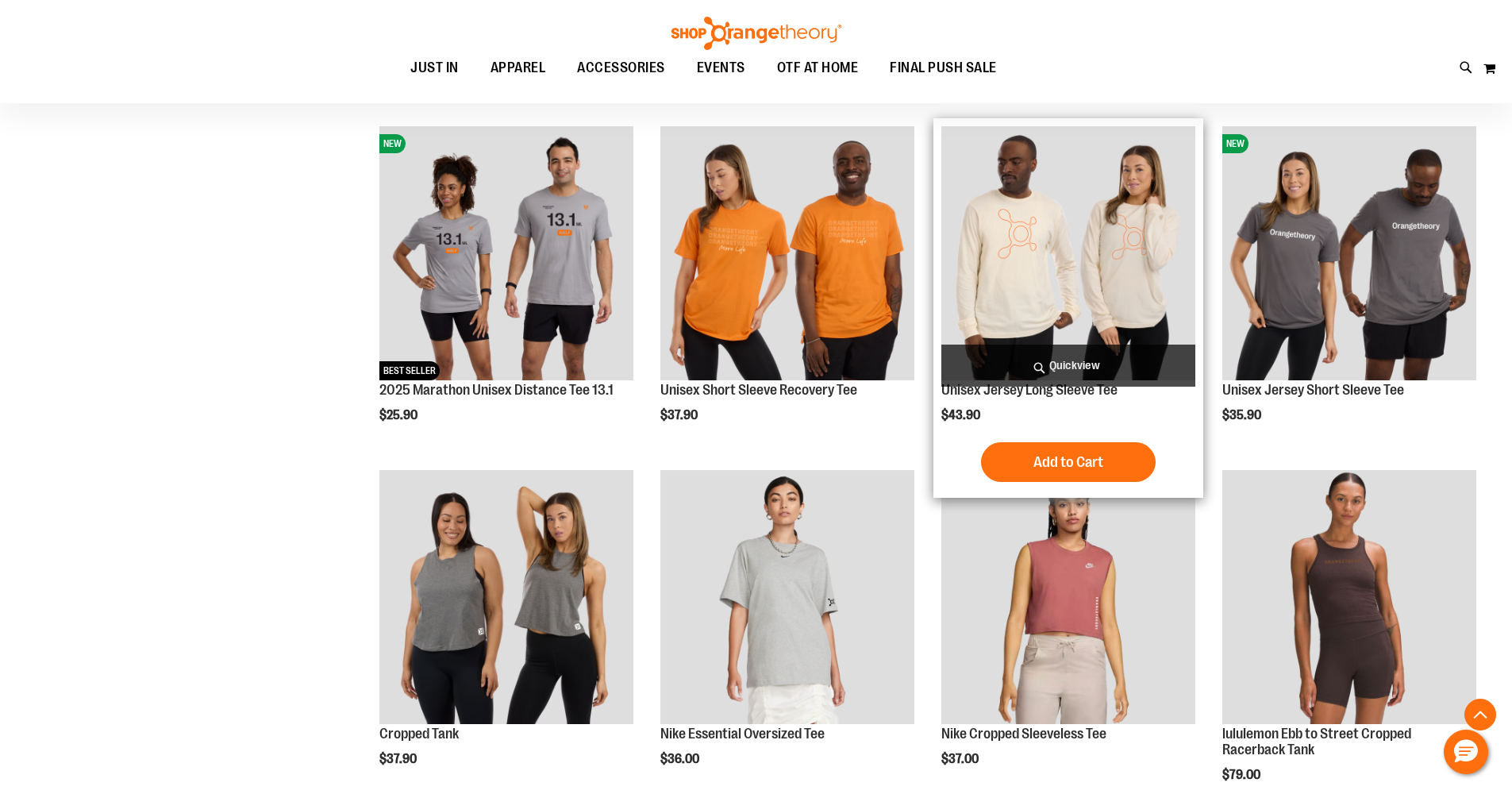
scroll to position [2907, 0]
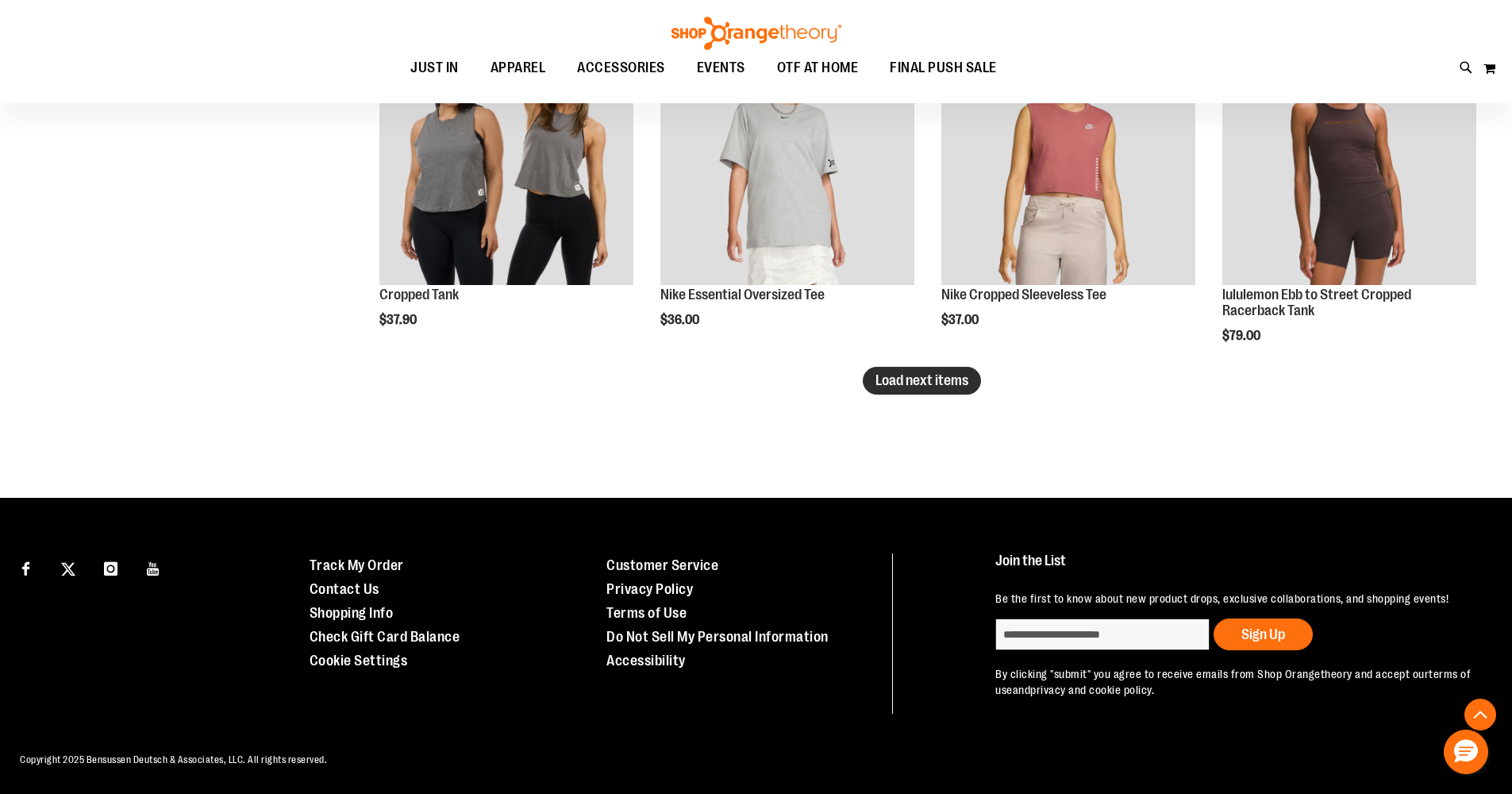
click at [931, 379] on span "Load next items" at bounding box center [922, 380] width 93 height 16
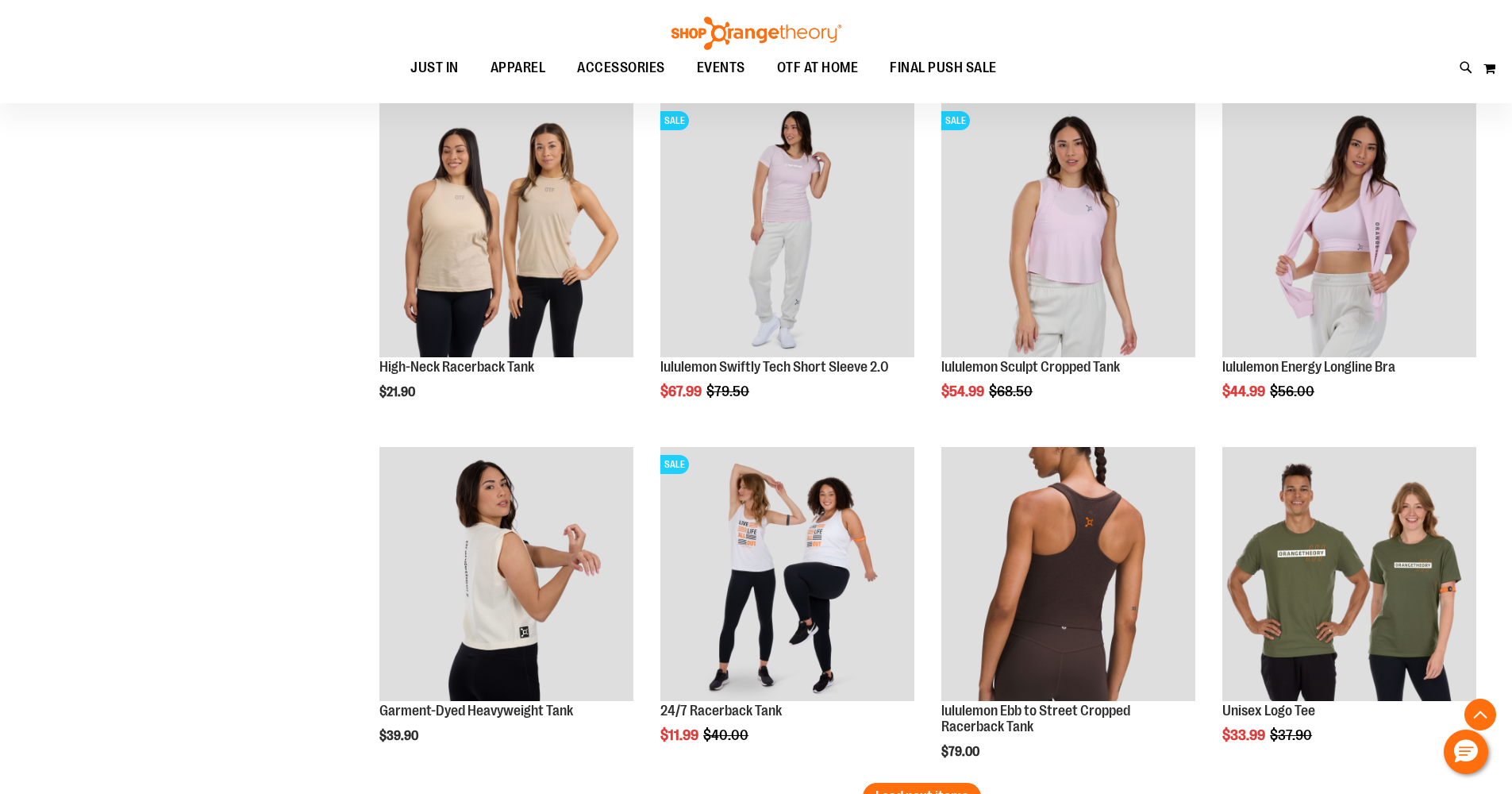
scroll to position [3819, 0]
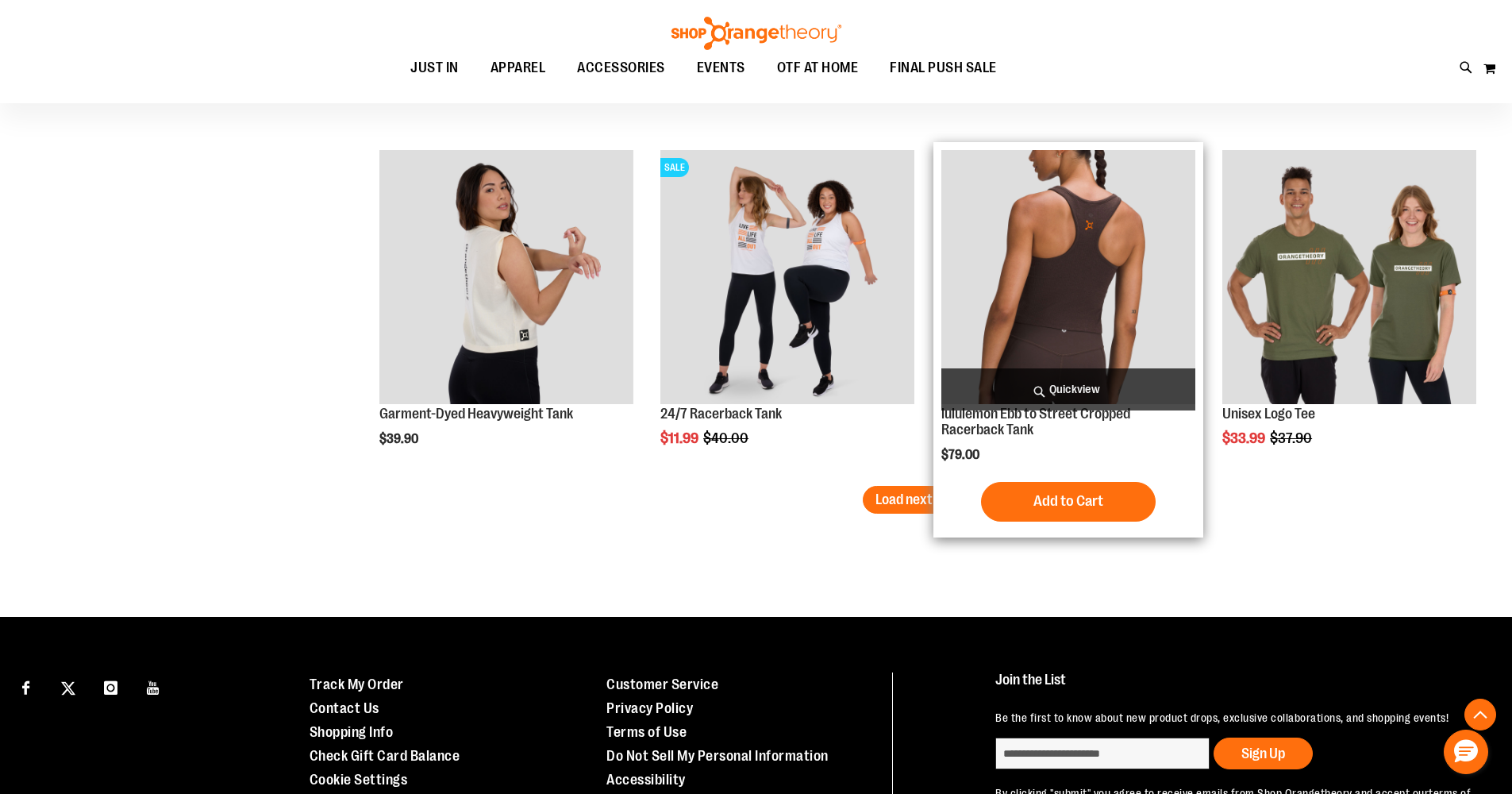
click at [1048, 290] on img "product" at bounding box center [1069, 278] width 254 height 255
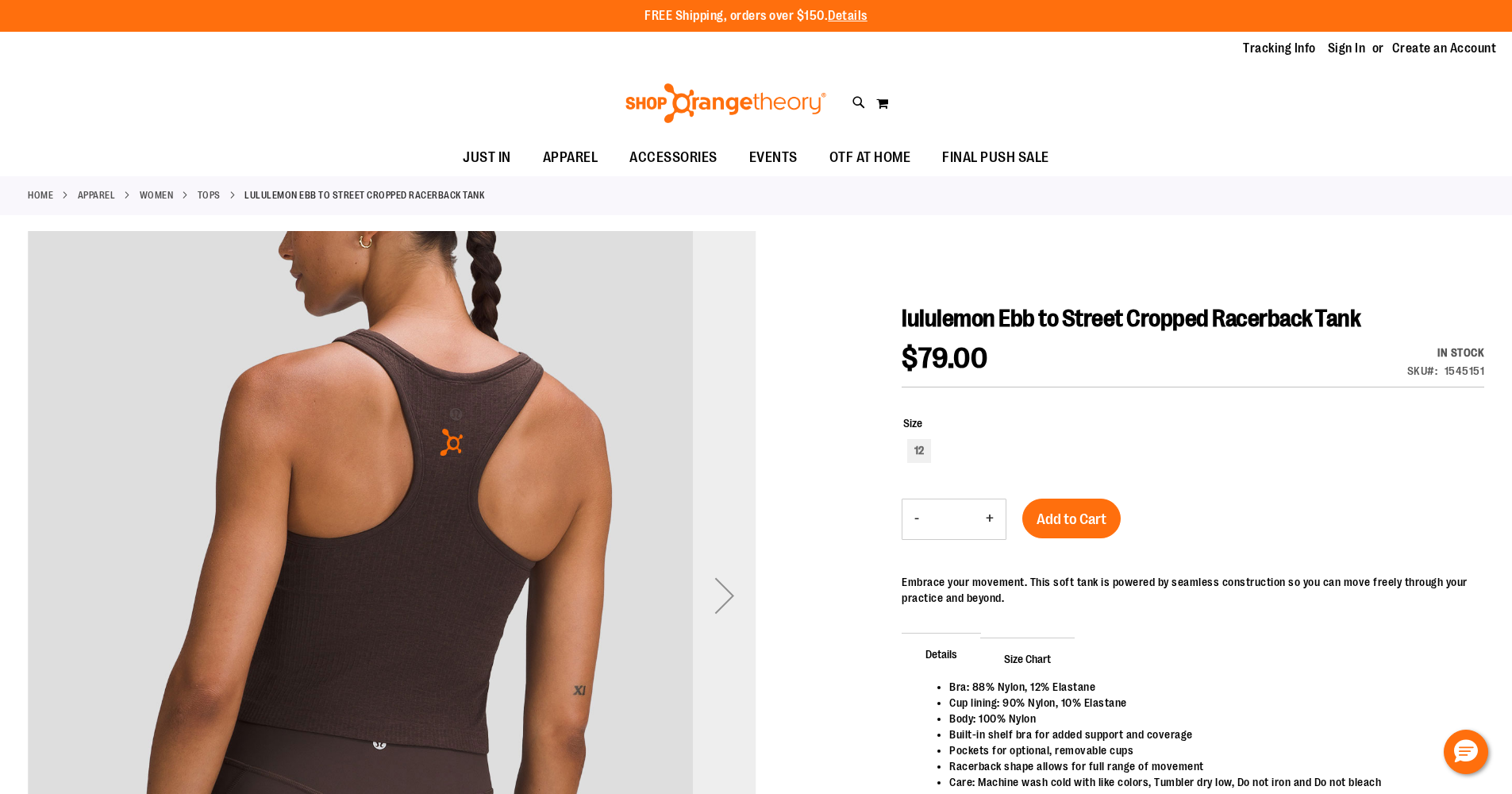
click at [715, 592] on div "Next" at bounding box center [725, 595] width 64 height 64
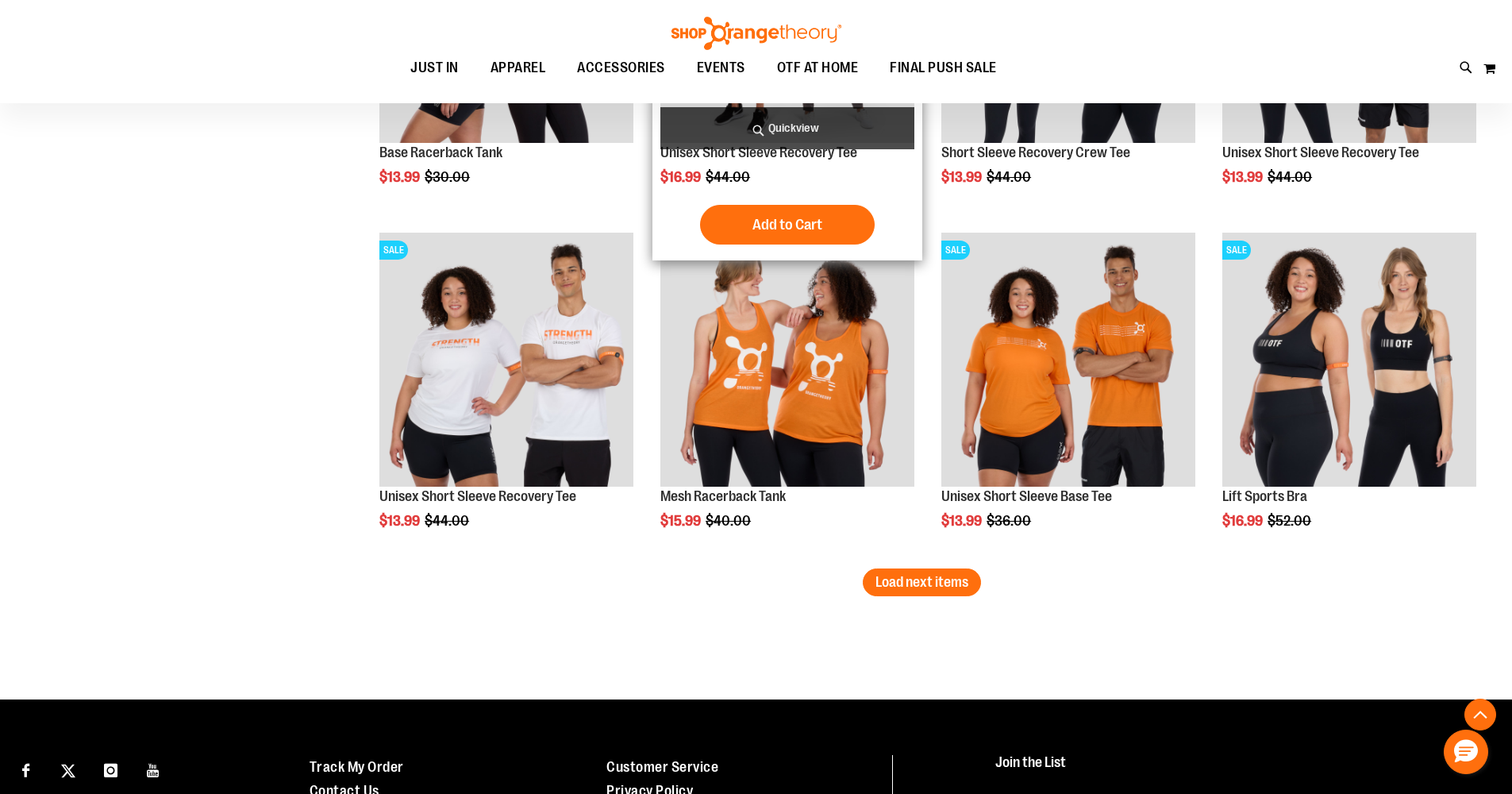
scroll to position [2394, 0]
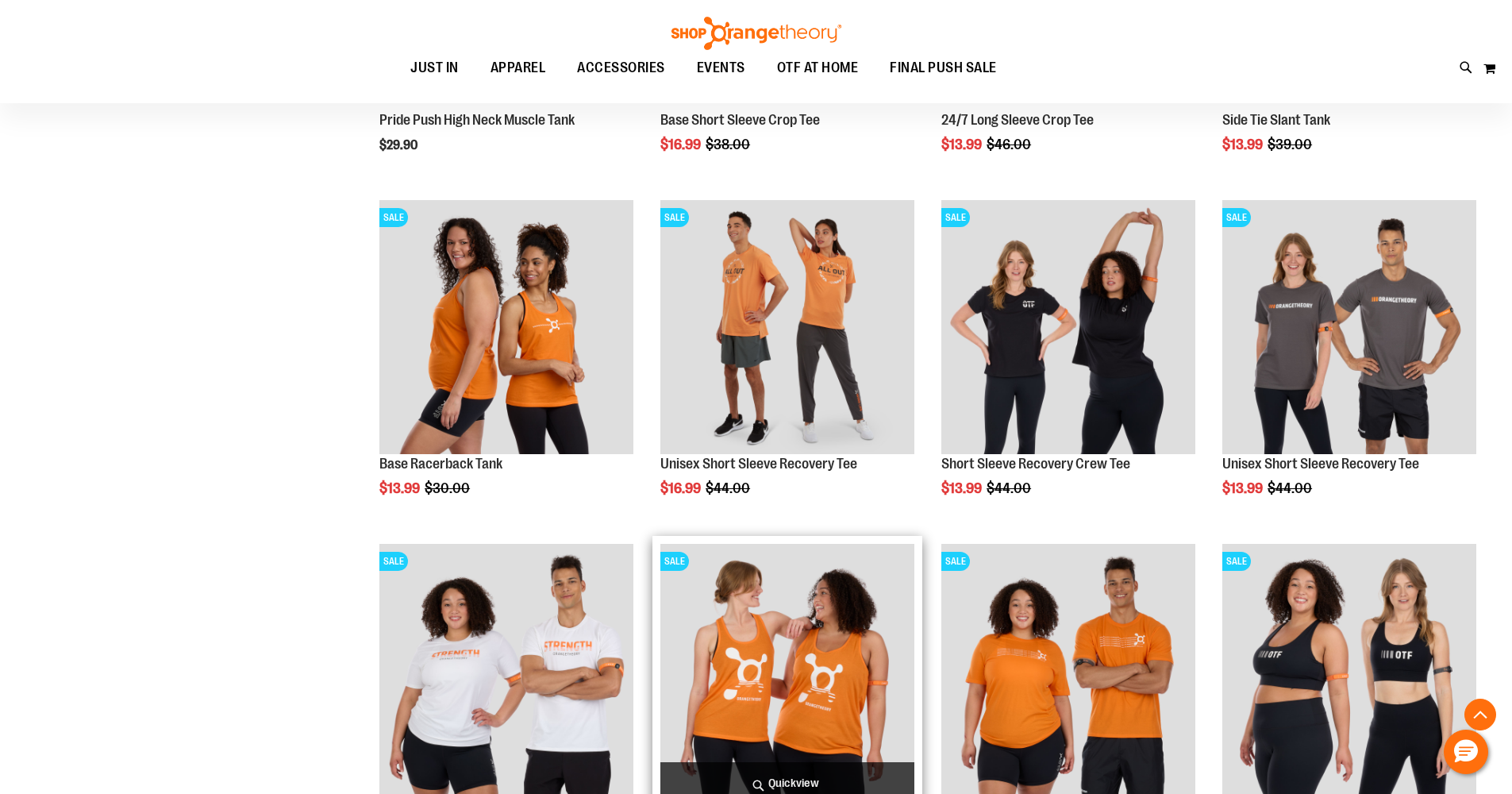
click at [818, 642] on img "product" at bounding box center [787, 671] width 254 height 255
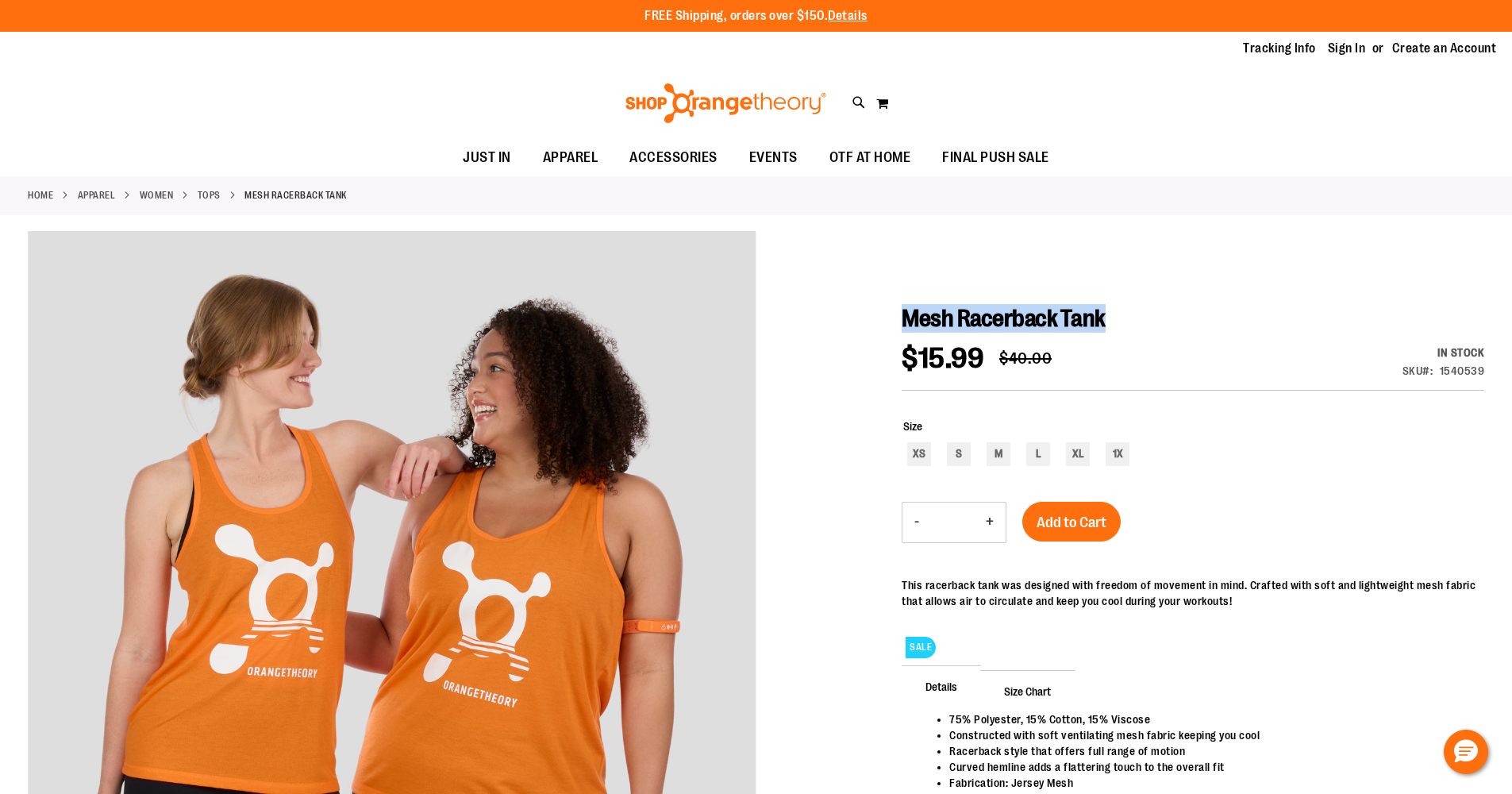
drag, startPoint x: 1123, startPoint y: 319, endPoint x: 905, endPoint y: 308, distance: 218.3
click at [905, 308] on h1 "Mesh Racerback Tank" at bounding box center [1193, 318] width 583 height 29
copy span "Mesh Racerback Tank"
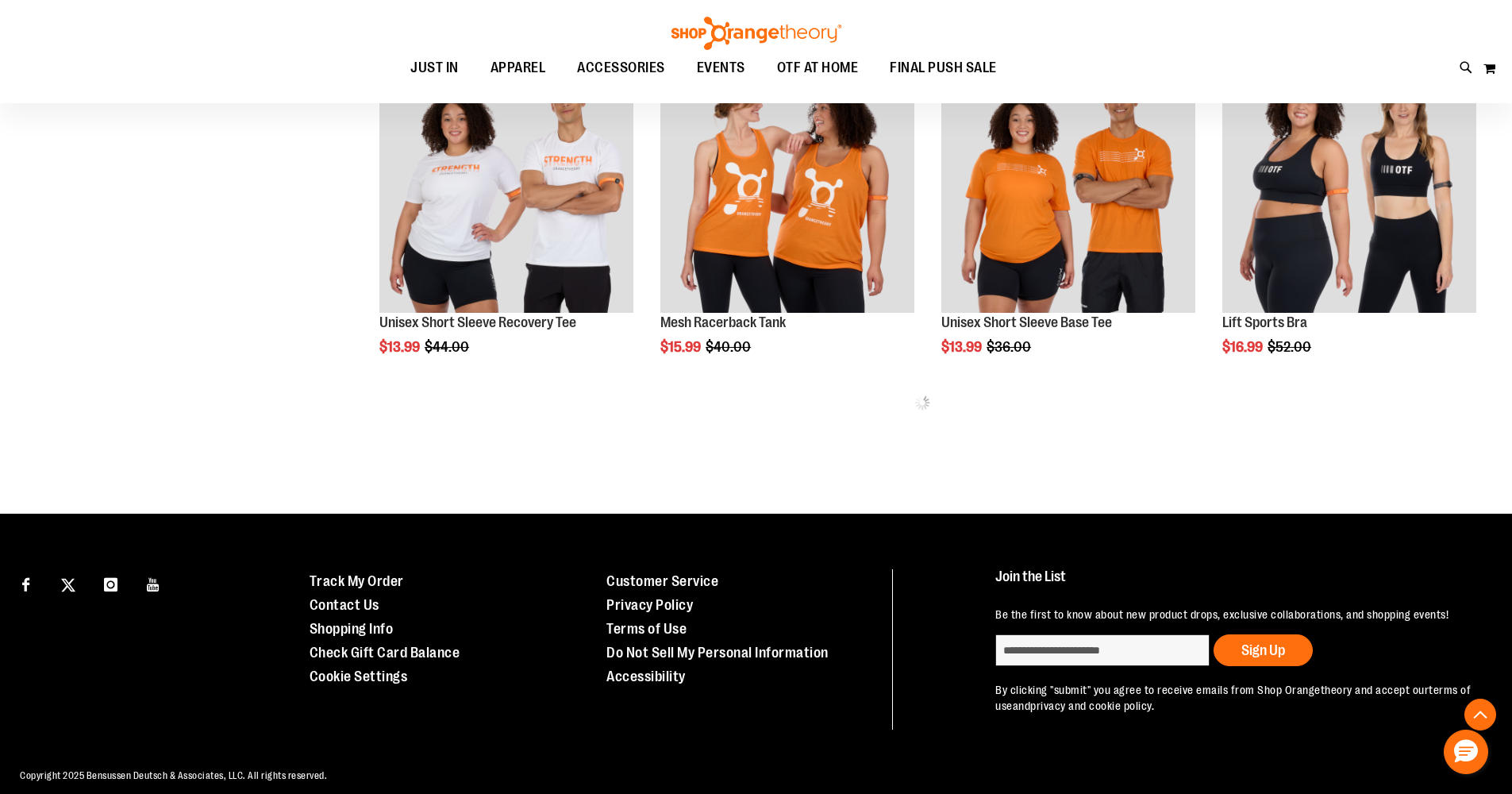
scroll to position [832, 0]
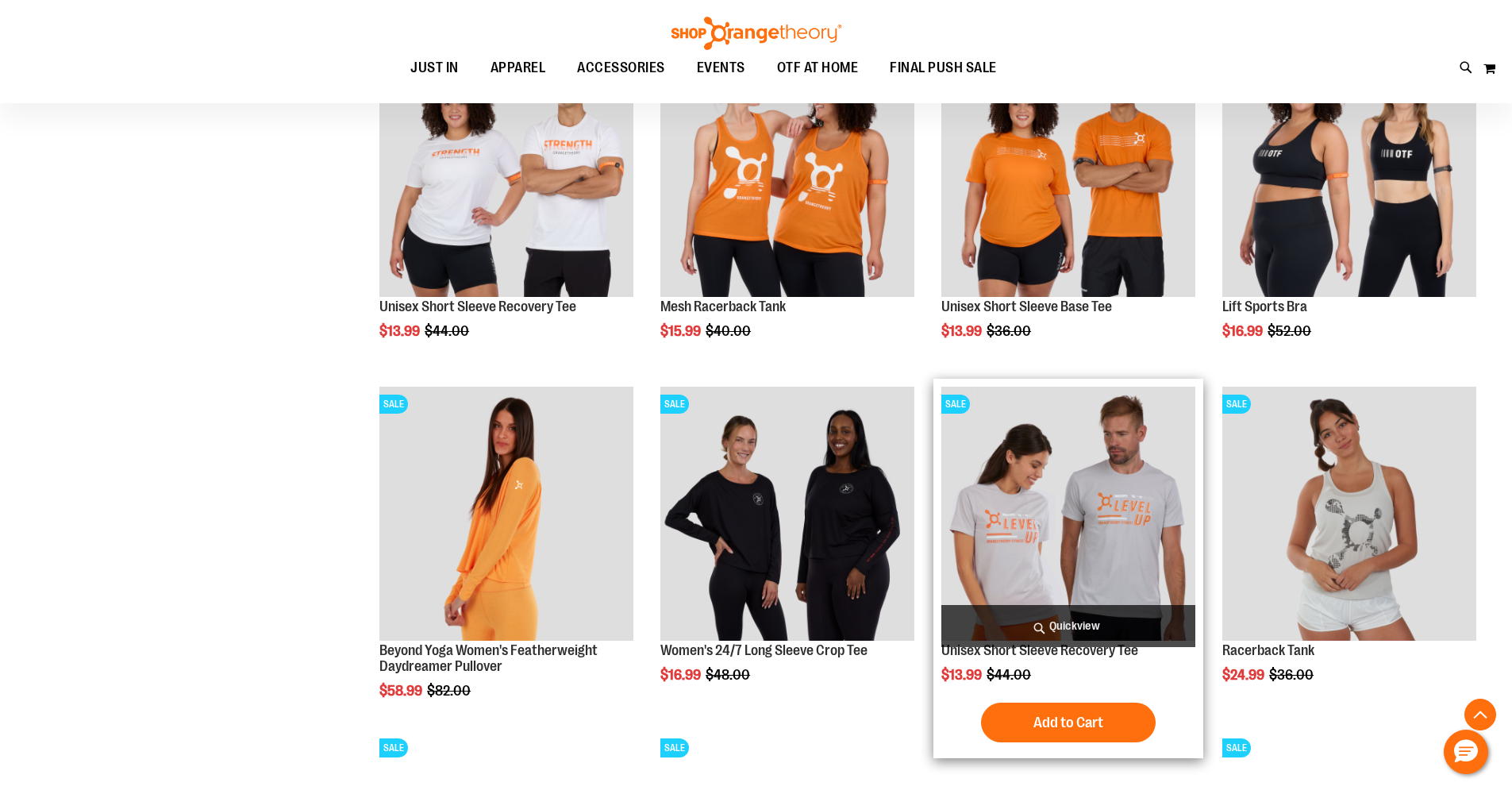
click at [1110, 544] on img "product" at bounding box center [1069, 514] width 254 height 255
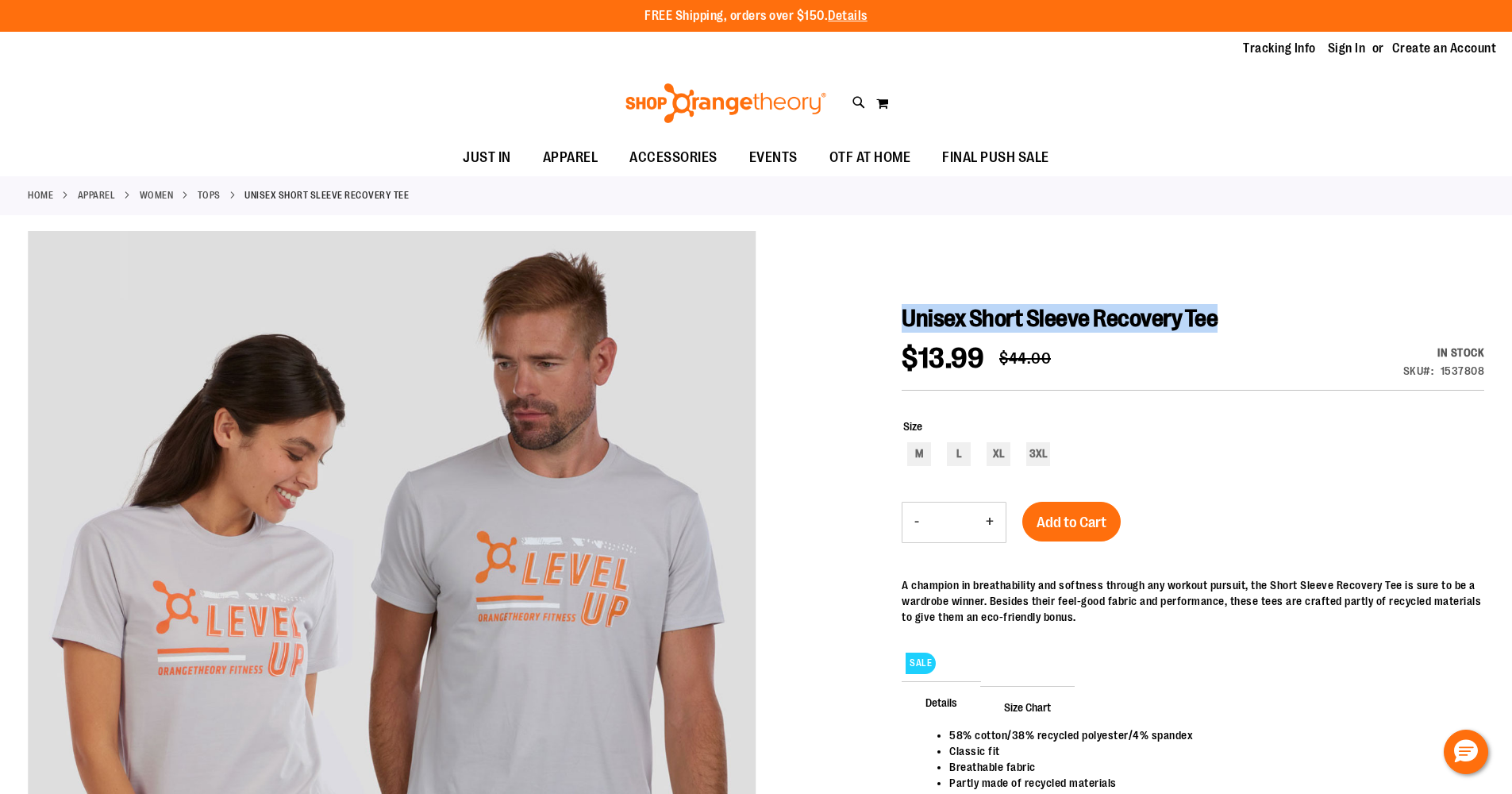
drag, startPoint x: 905, startPoint y: 314, endPoint x: 1236, endPoint y: 326, distance: 331.2
click at [1218, 326] on span "Unisex Short Sleeve Recovery Tee" at bounding box center [1059, 318] width 316 height 27
copy span "Unisex Short Sleeve Recovery Tee"
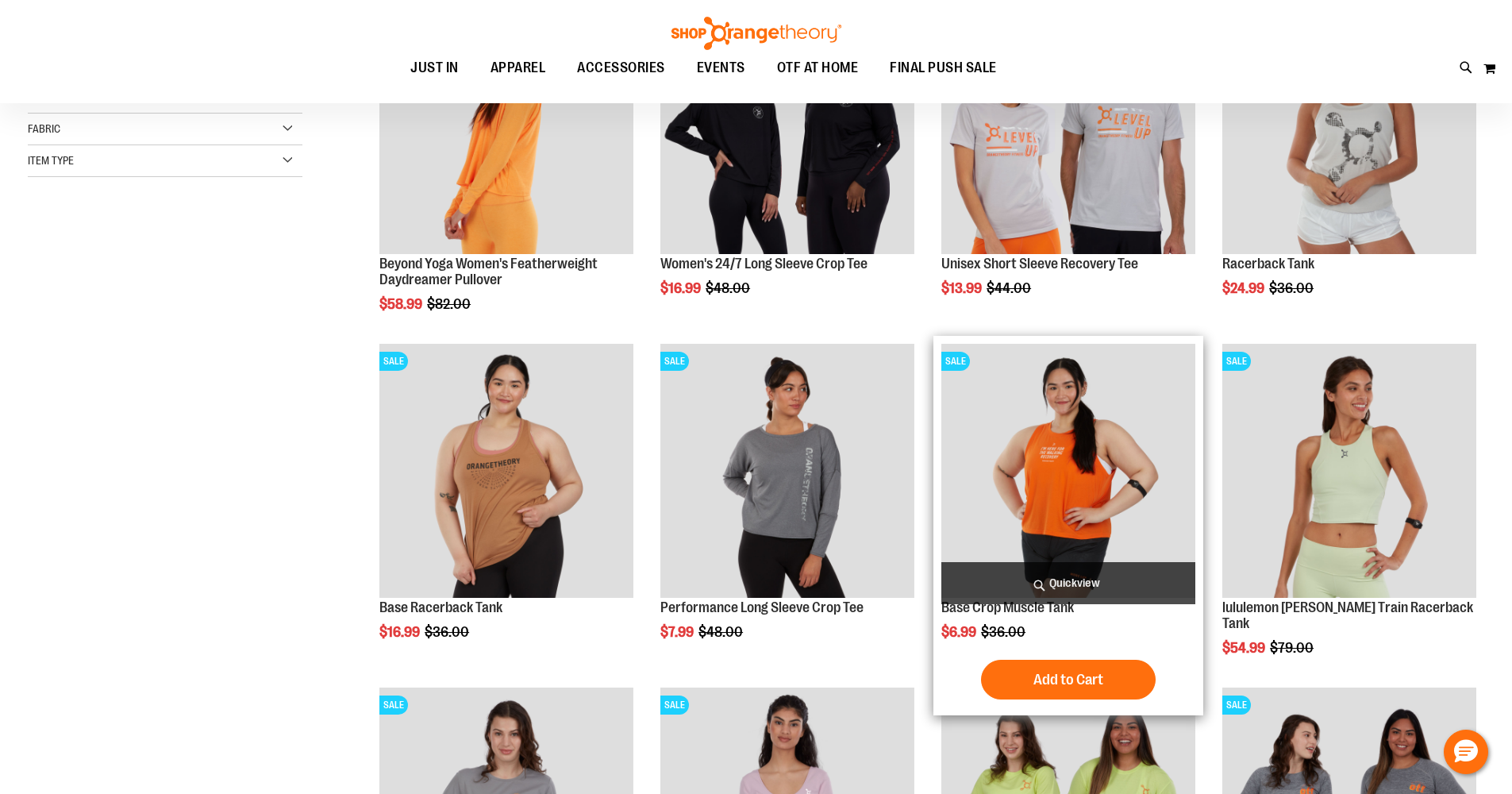
scroll to position [209, 0]
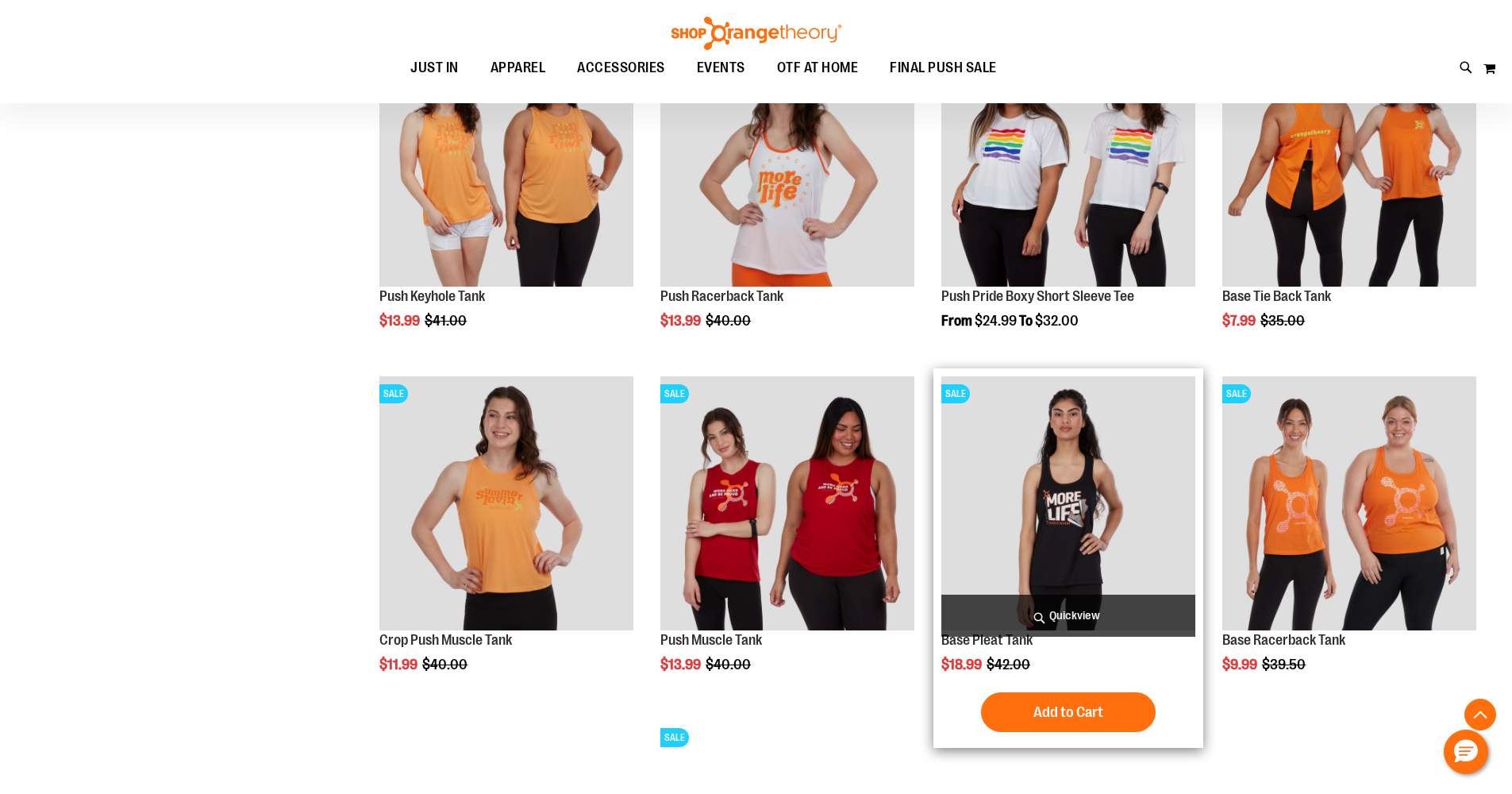
scroll to position [1382, 0]
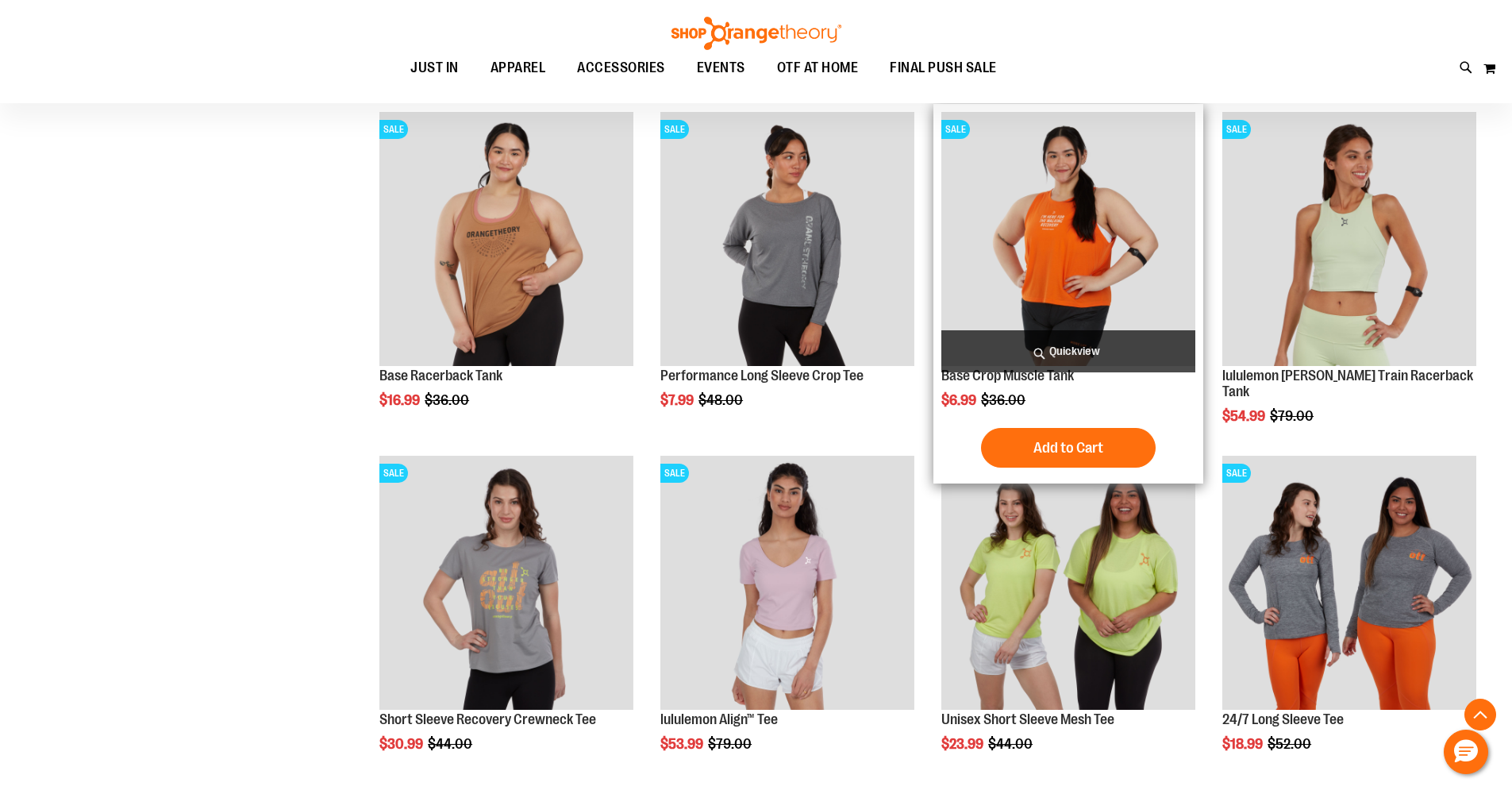
scroll to position [276, 0]
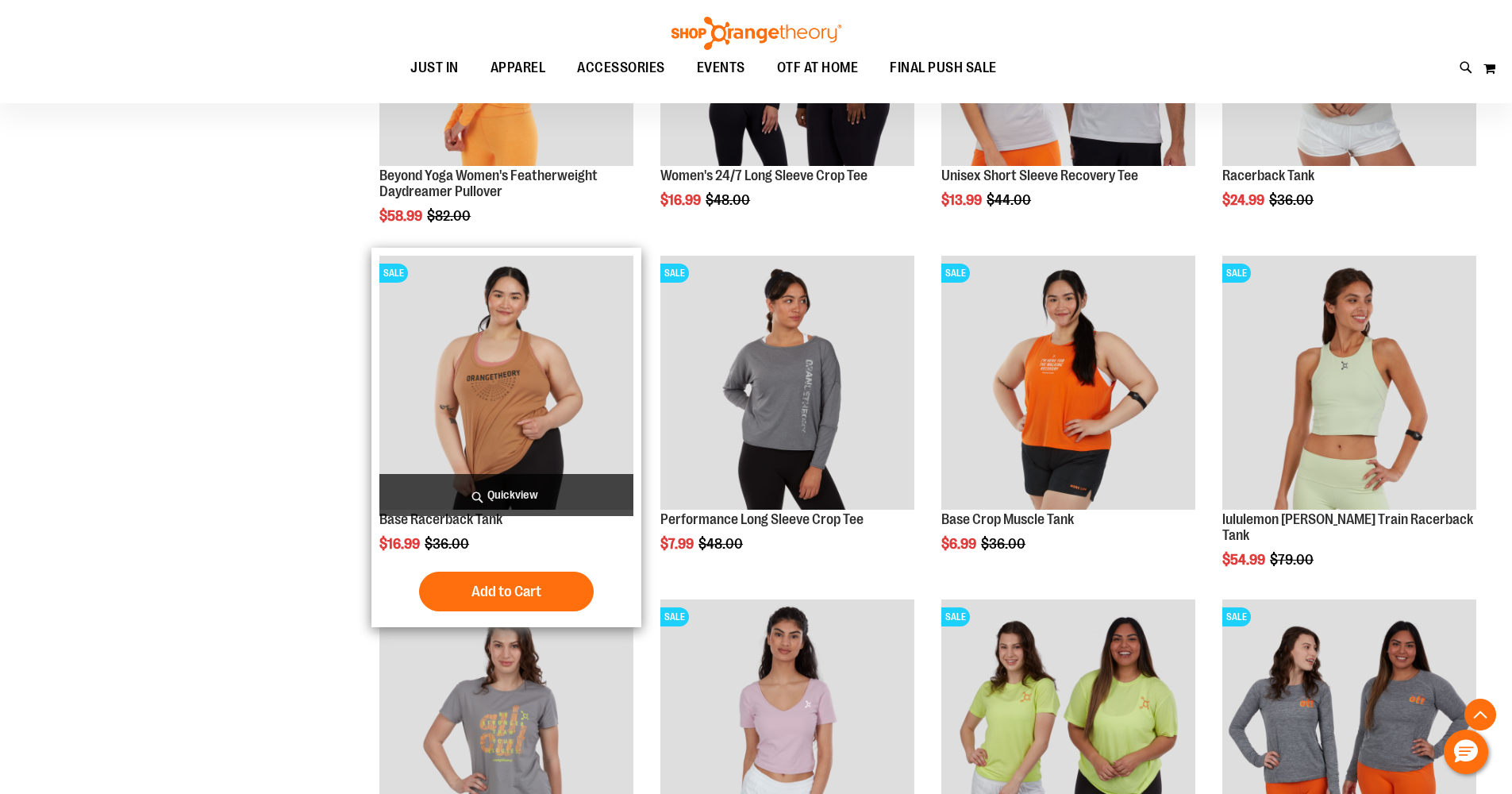
click at [501, 363] on img "product" at bounding box center [507, 383] width 254 height 255
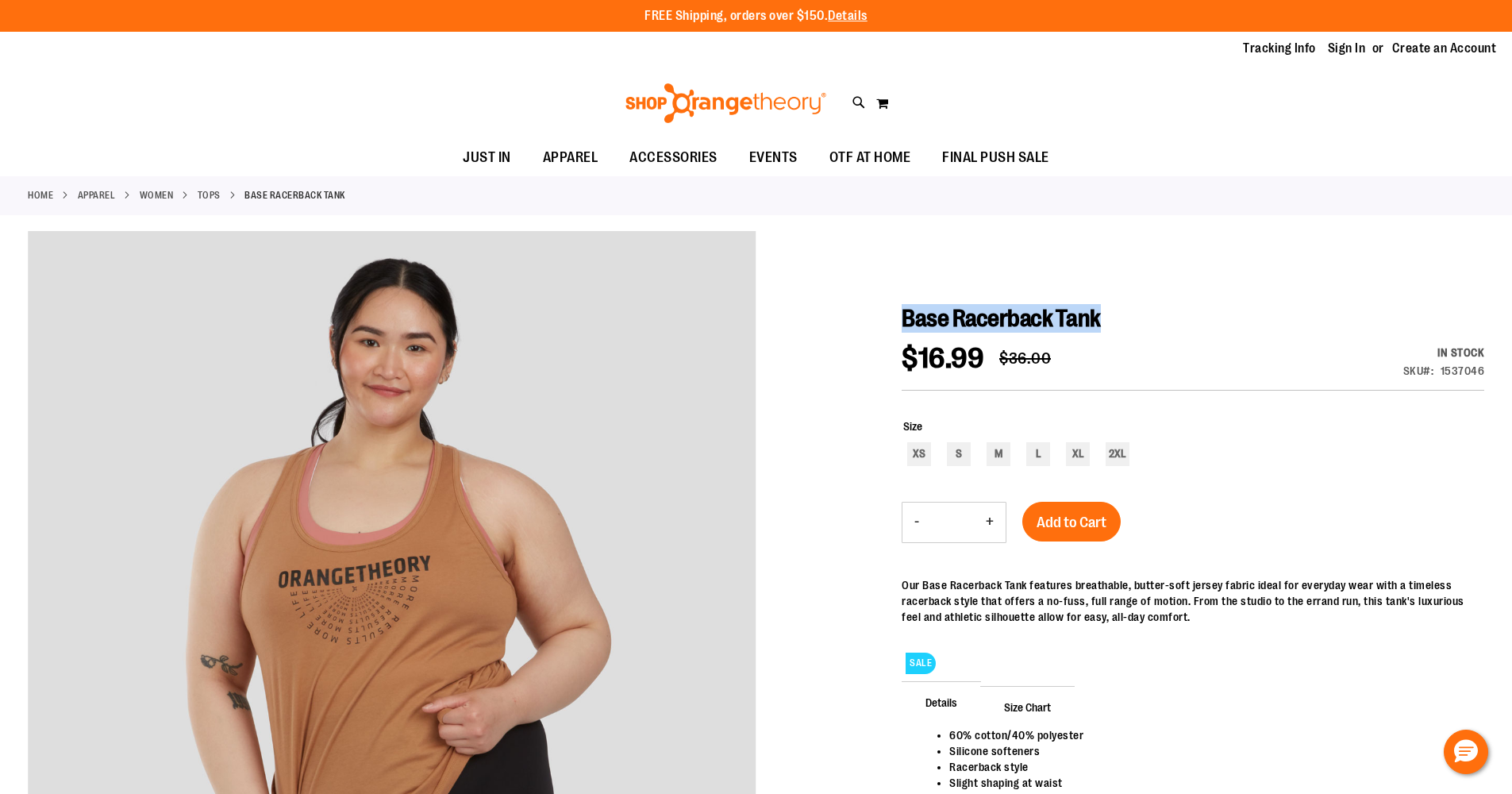
drag, startPoint x: 906, startPoint y: 314, endPoint x: 1116, endPoint y: 324, distance: 210.2
click at [1131, 326] on h1 "Base Racerback Tank" at bounding box center [1193, 318] width 583 height 29
copy span "Base Racerback Tank"
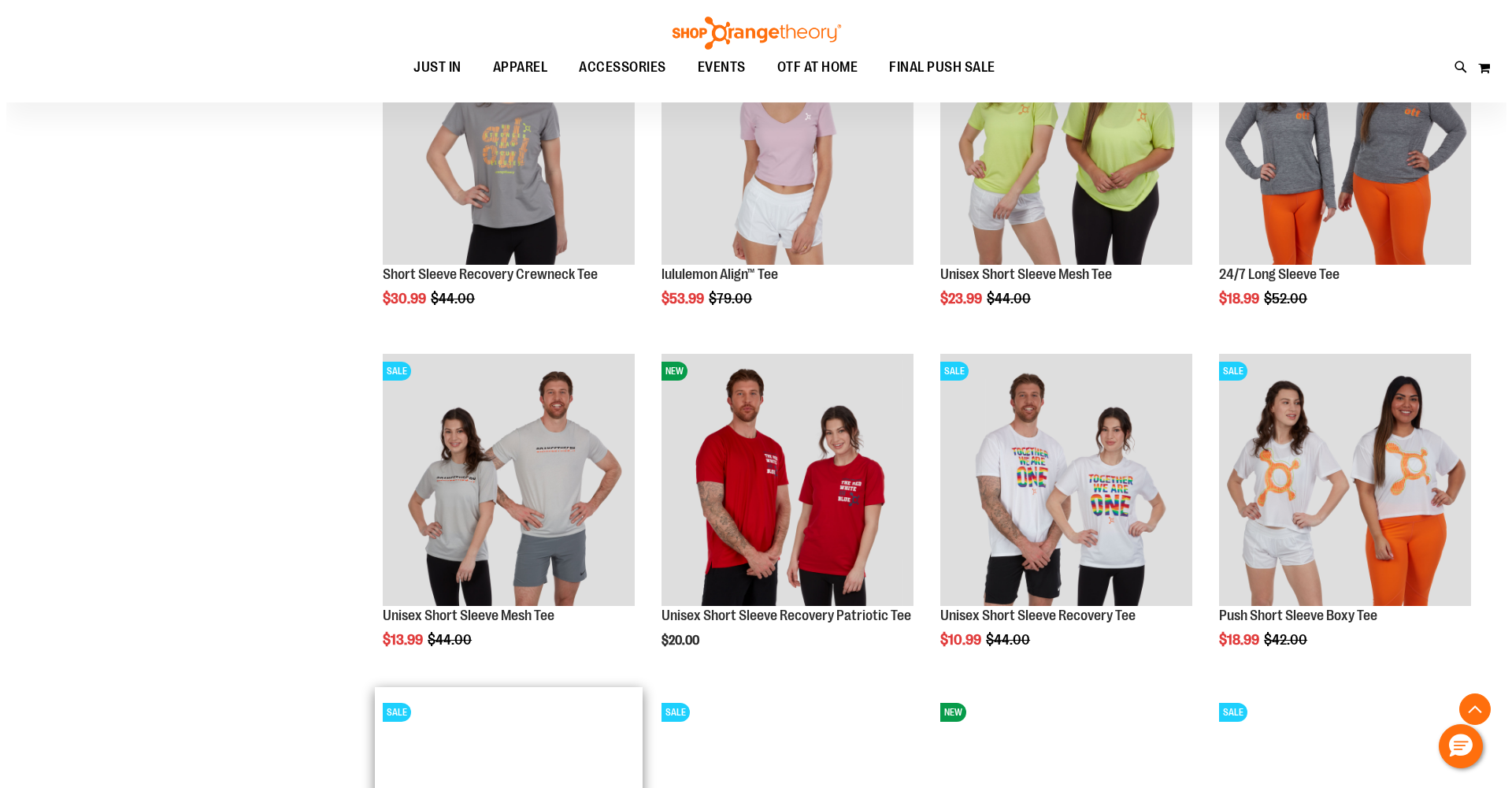
scroll to position [926, 0]
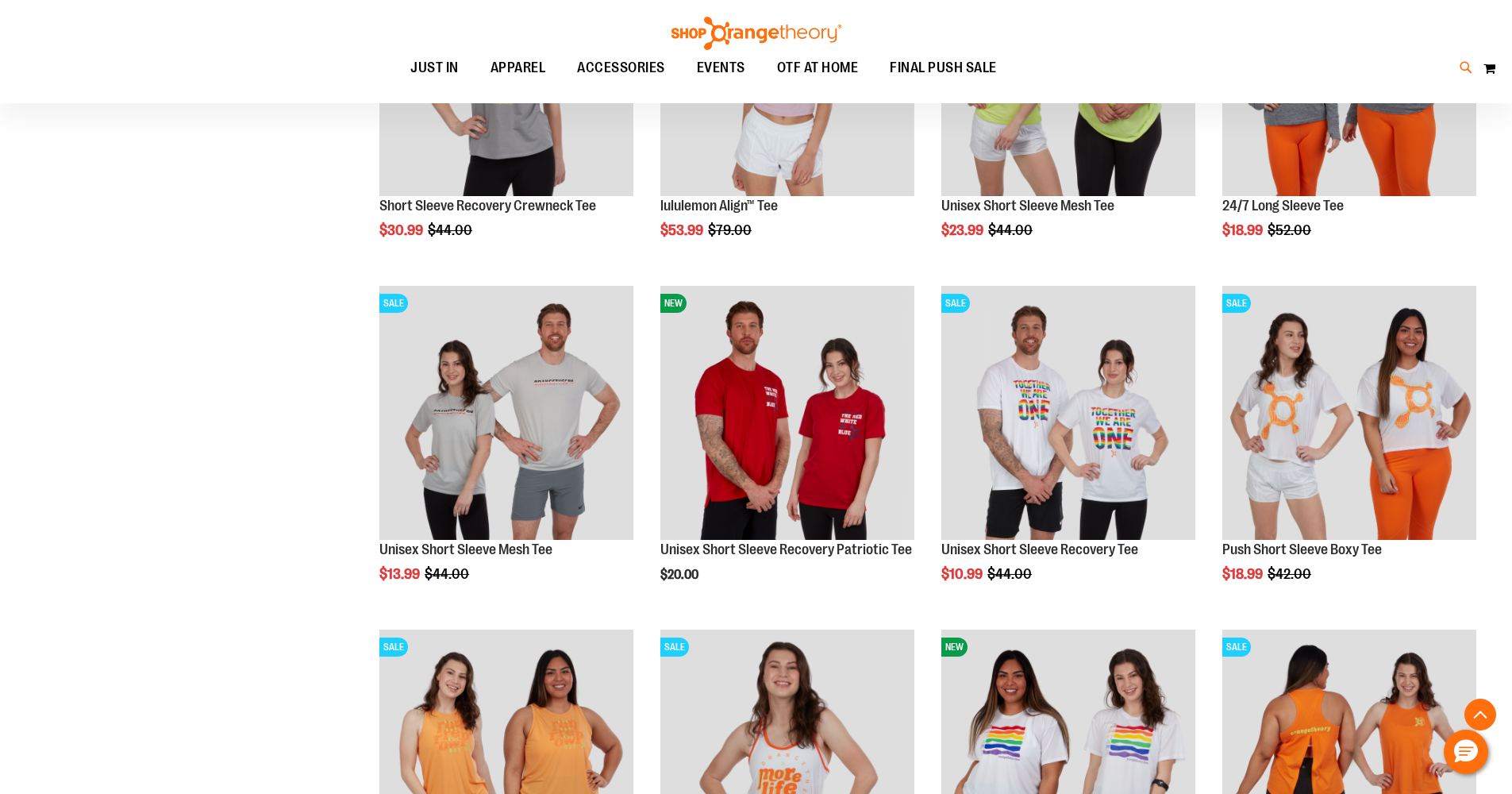
click at [1459, 69] on icon at bounding box center [1466, 68] width 14 height 18
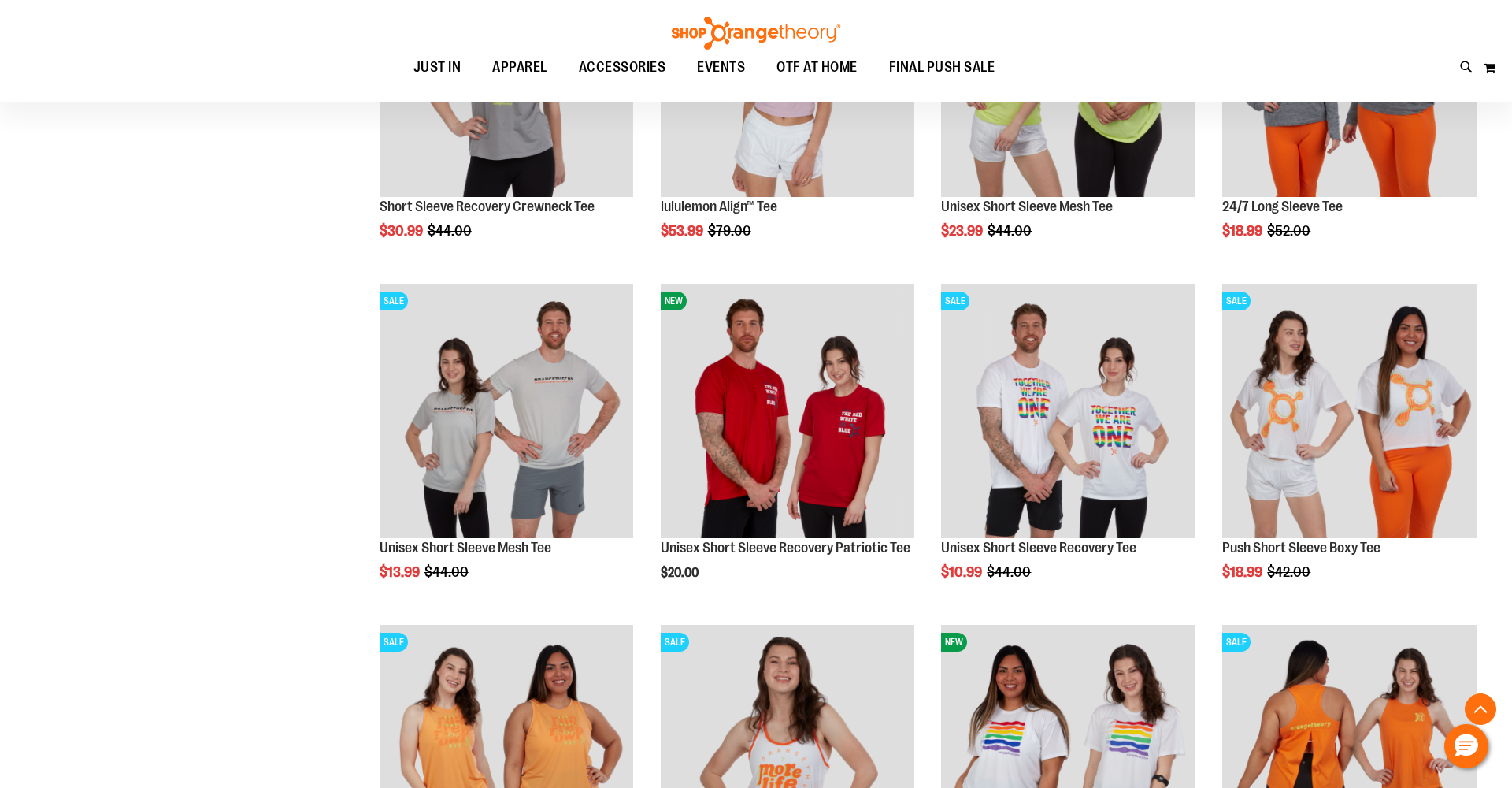
click at [1328, 91] on button "submit" at bounding box center [1330, 91] width 48 height 48
click at [1335, 91] on button "submit" at bounding box center [1330, 91] width 48 height 48
type input "**********"
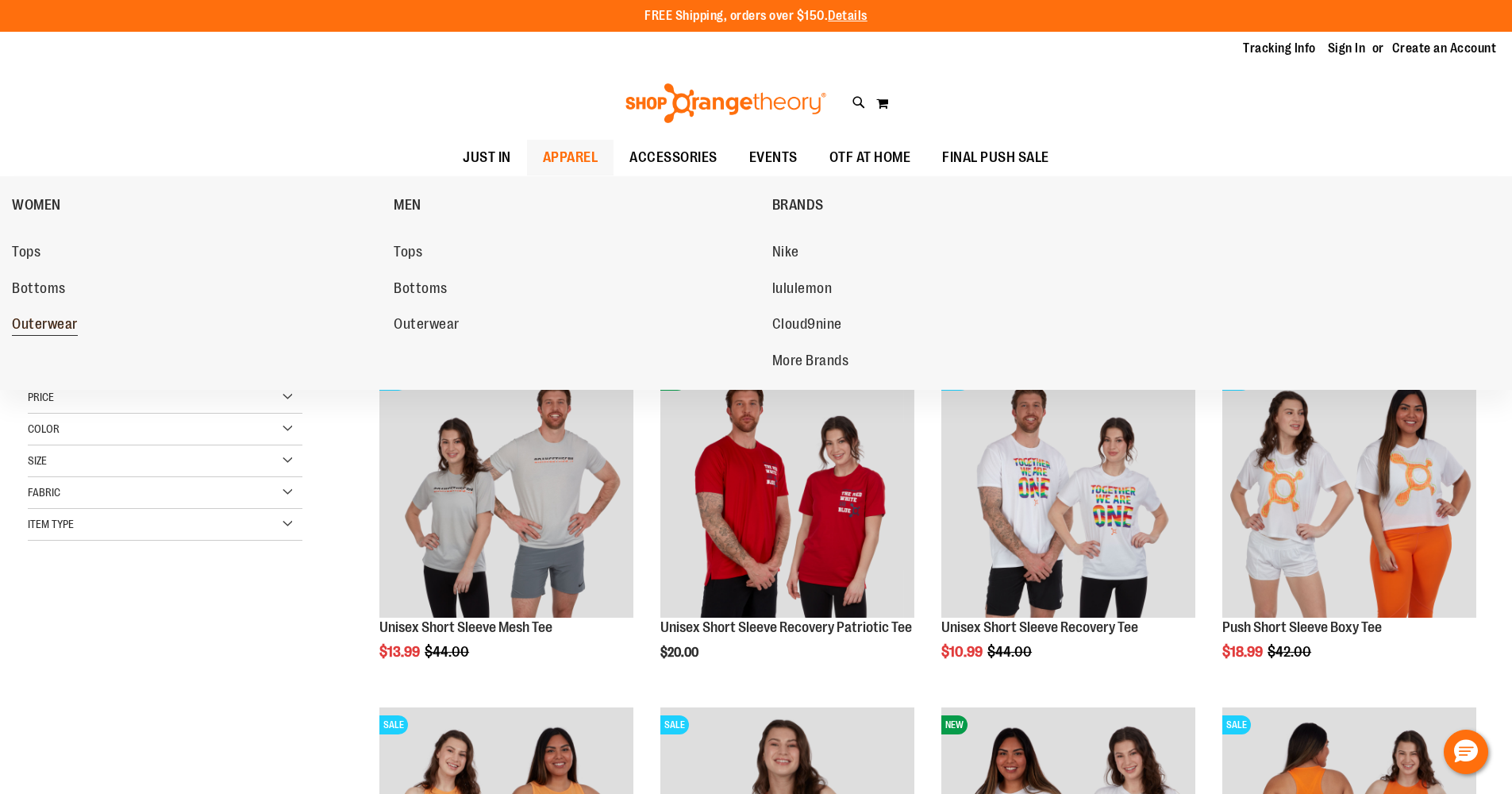
click at [42, 325] on span "Outerwear" at bounding box center [44, 326] width 65 height 20
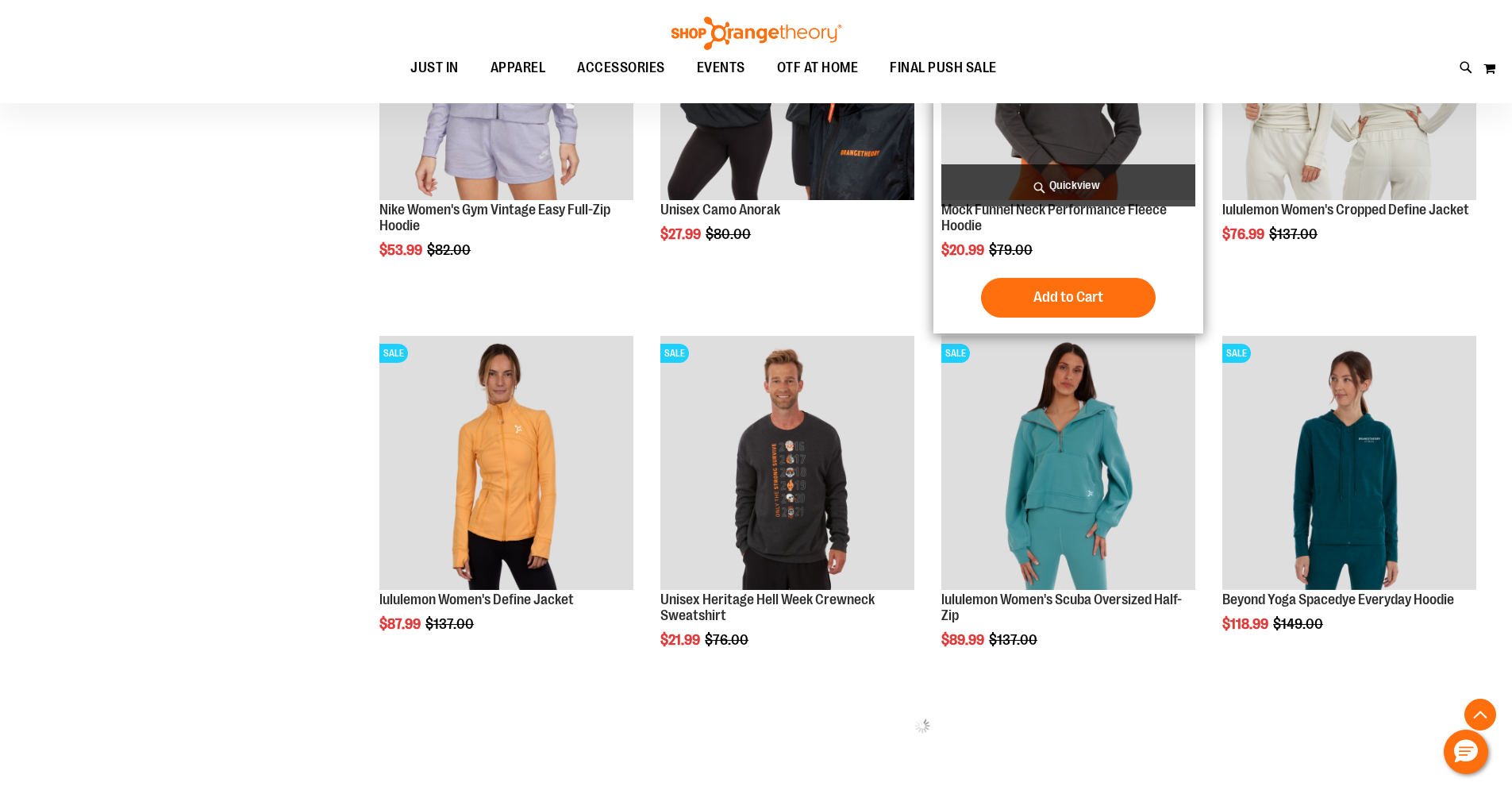
scroll to position [717, 0]
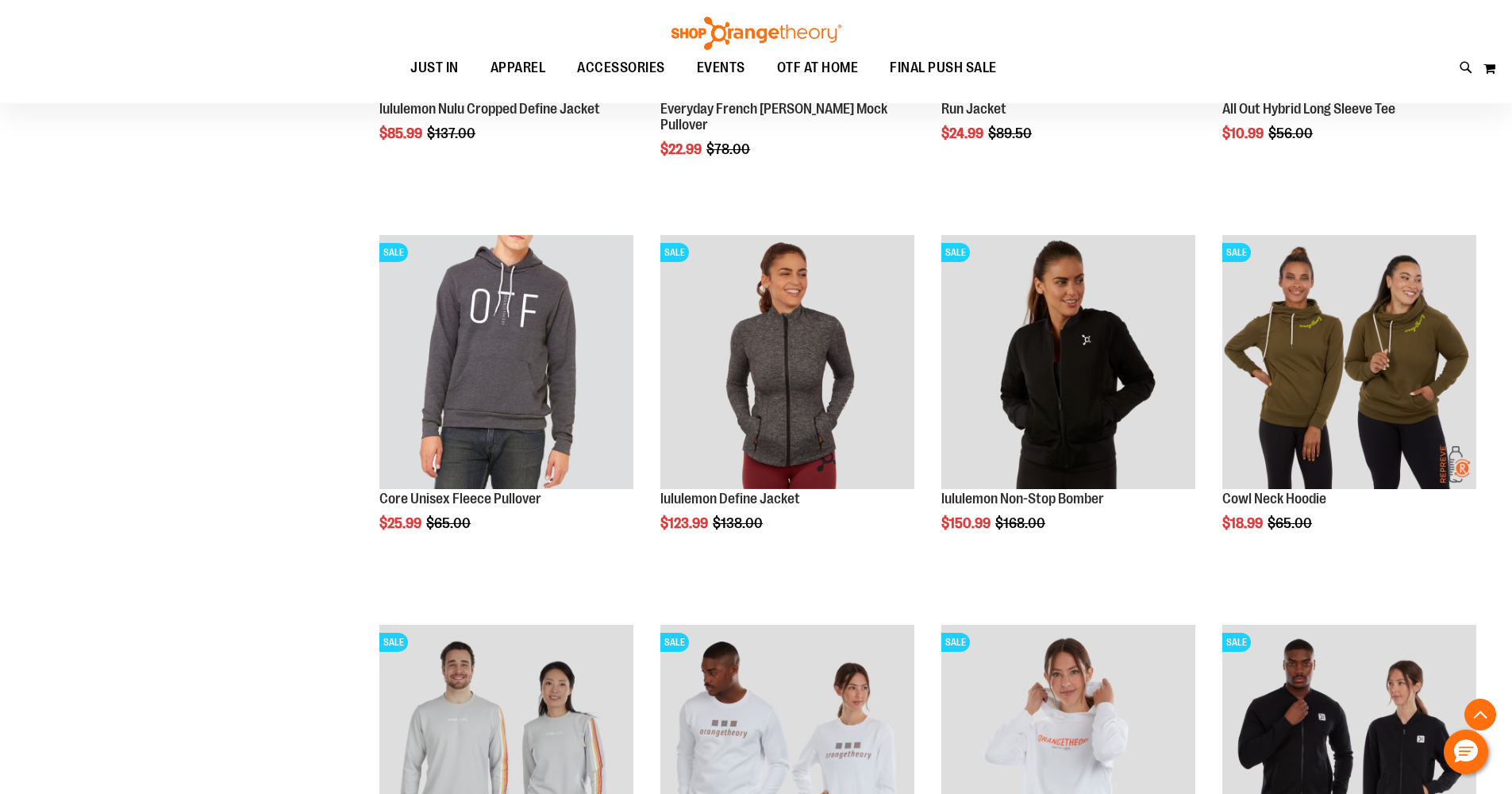
scroll to position [2276, 0]
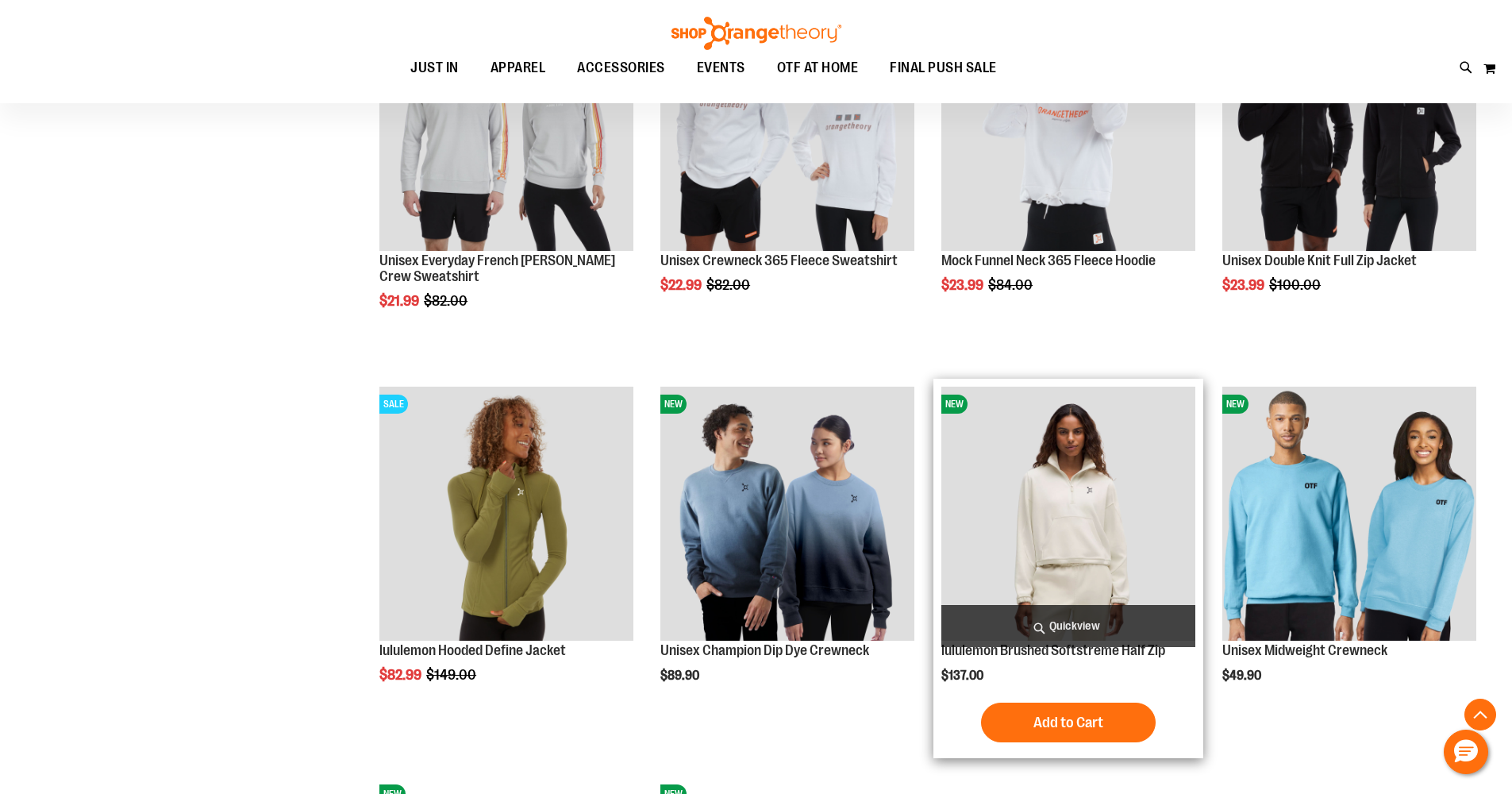
click at [1072, 458] on img "product" at bounding box center [1069, 514] width 254 height 255
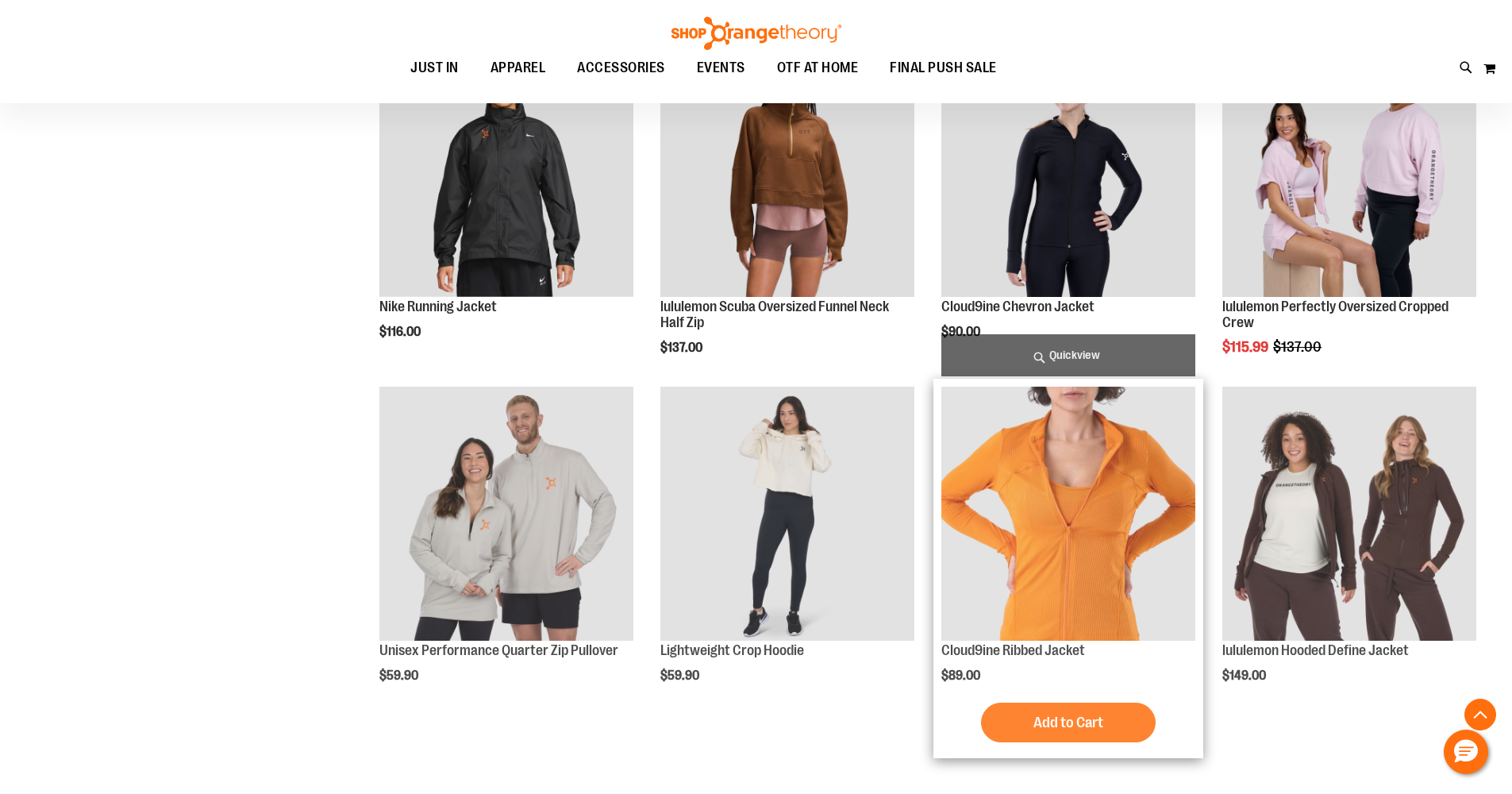
scroll to position [960, 0]
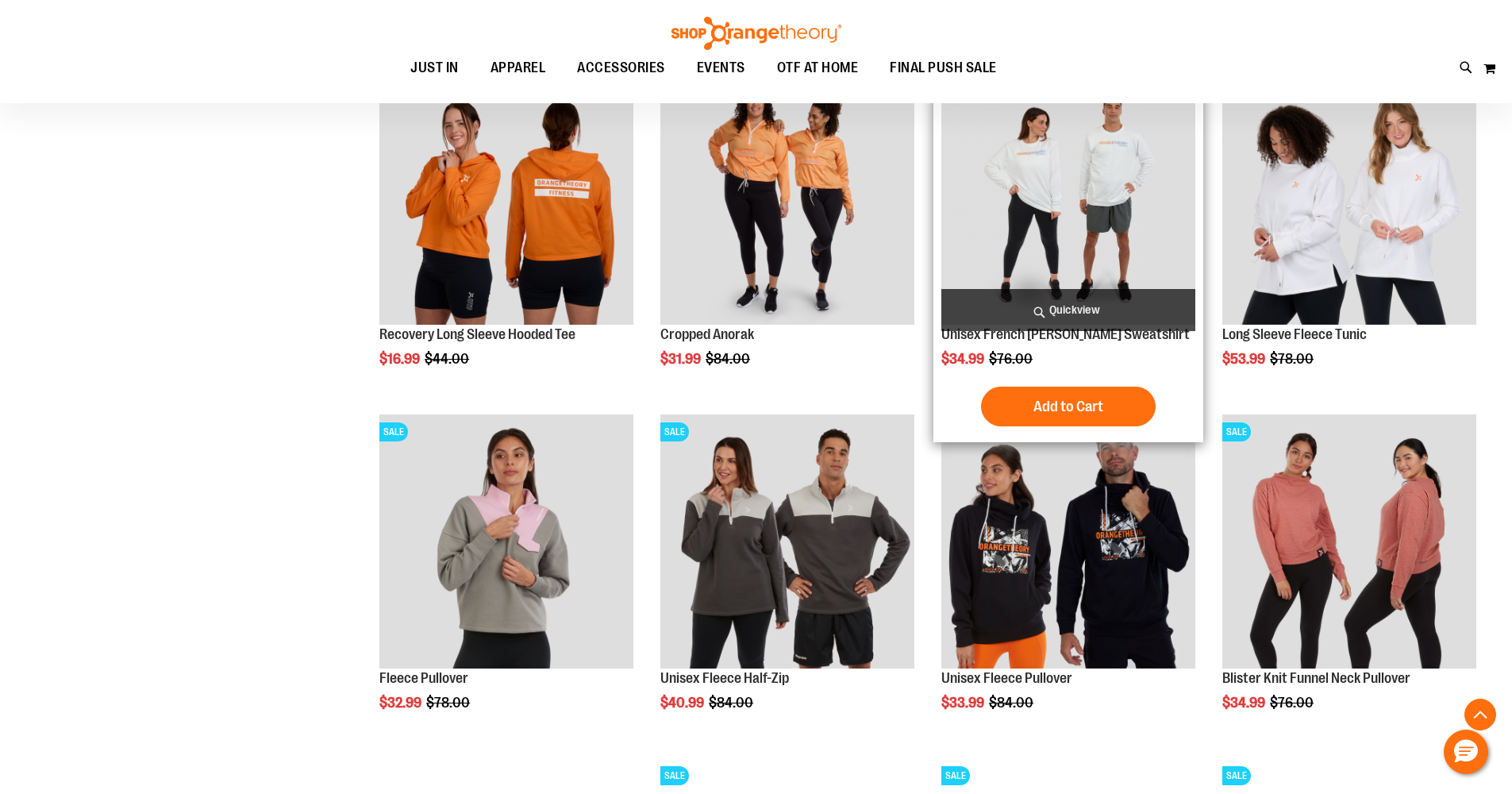
scroll to position [2031, 0]
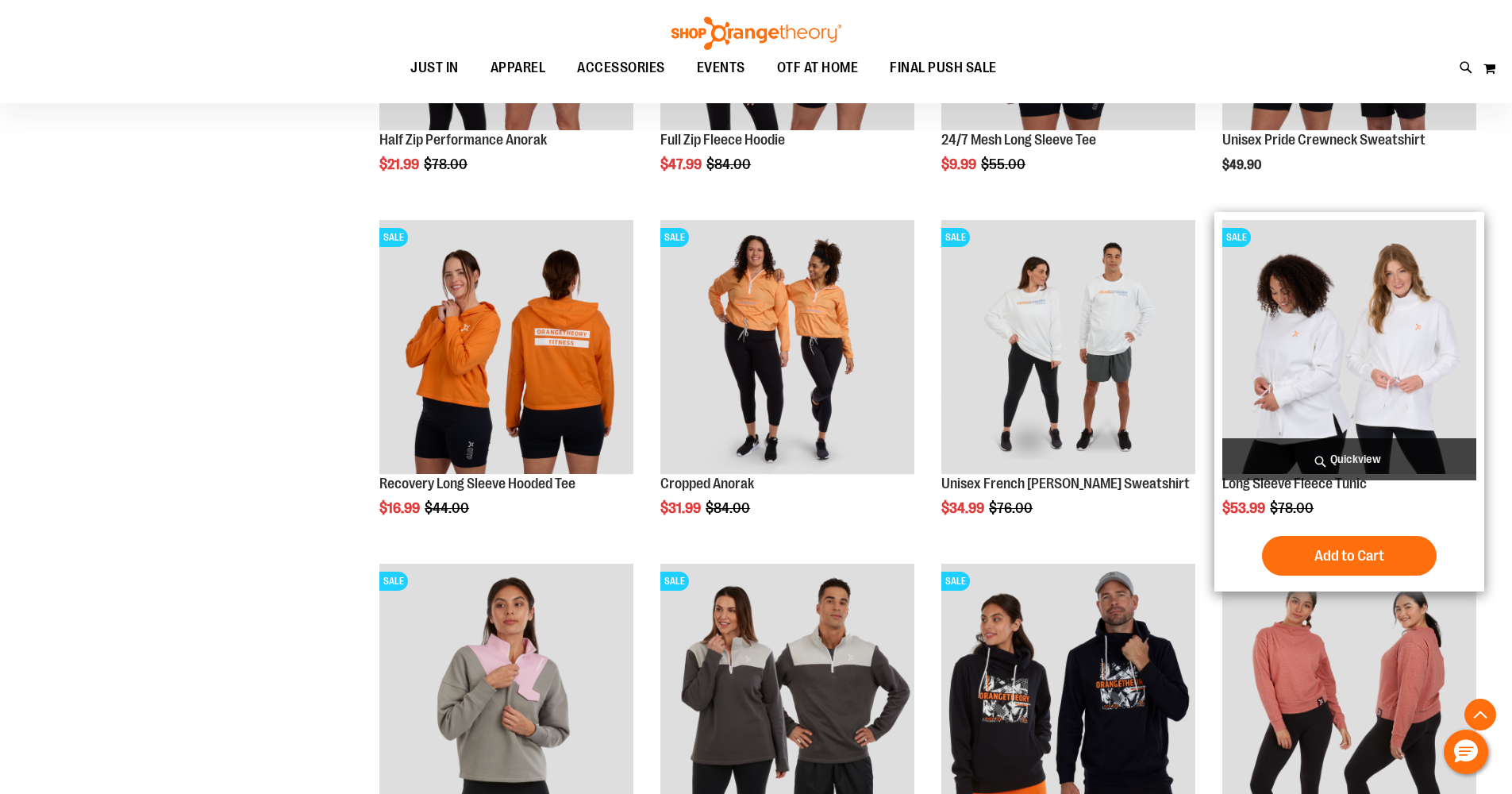
click at [1328, 373] on img "product" at bounding box center [1350, 347] width 254 height 255
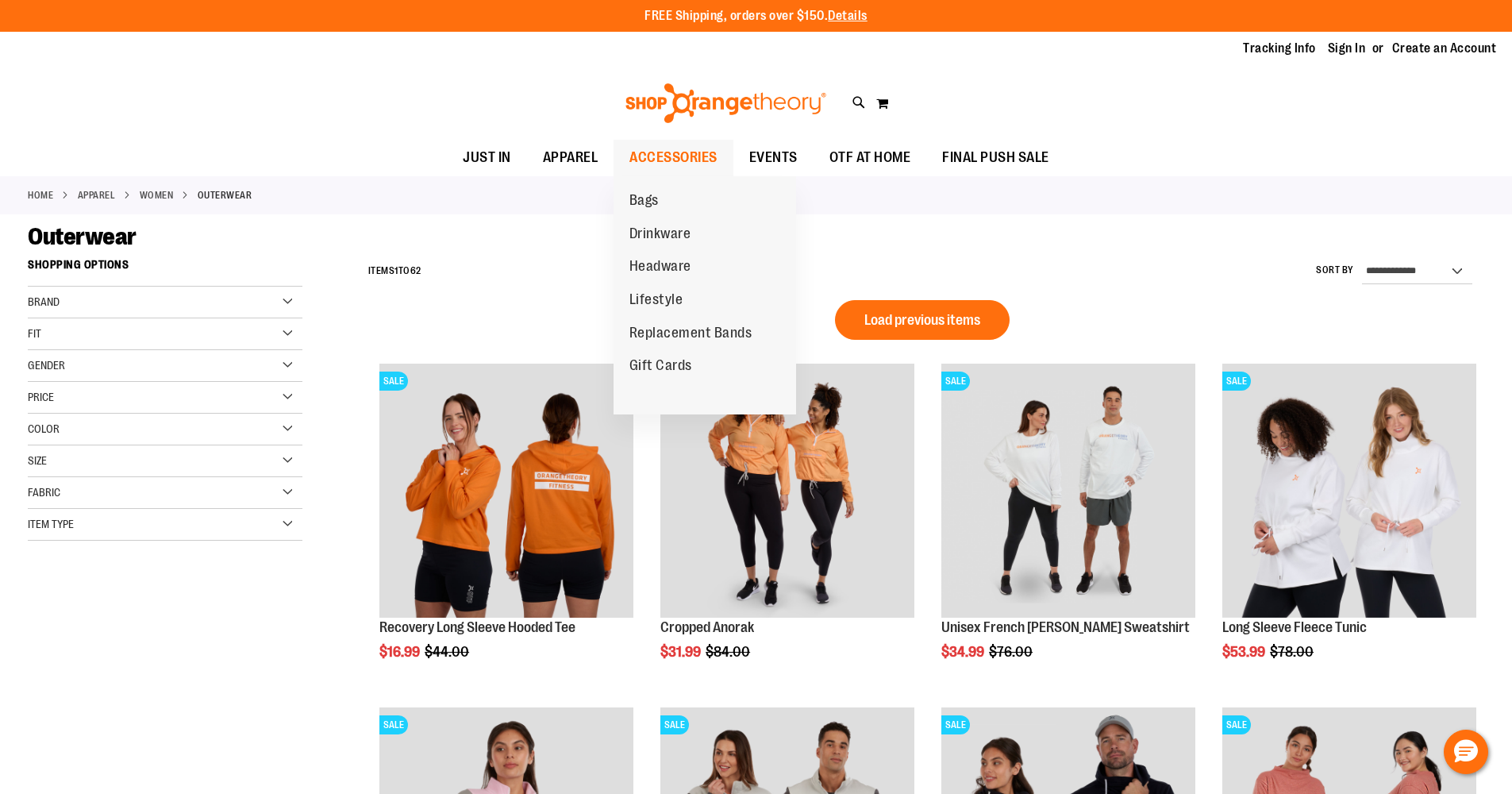
click at [681, 154] on span "ACCESSORIES" at bounding box center [674, 158] width 89 height 36
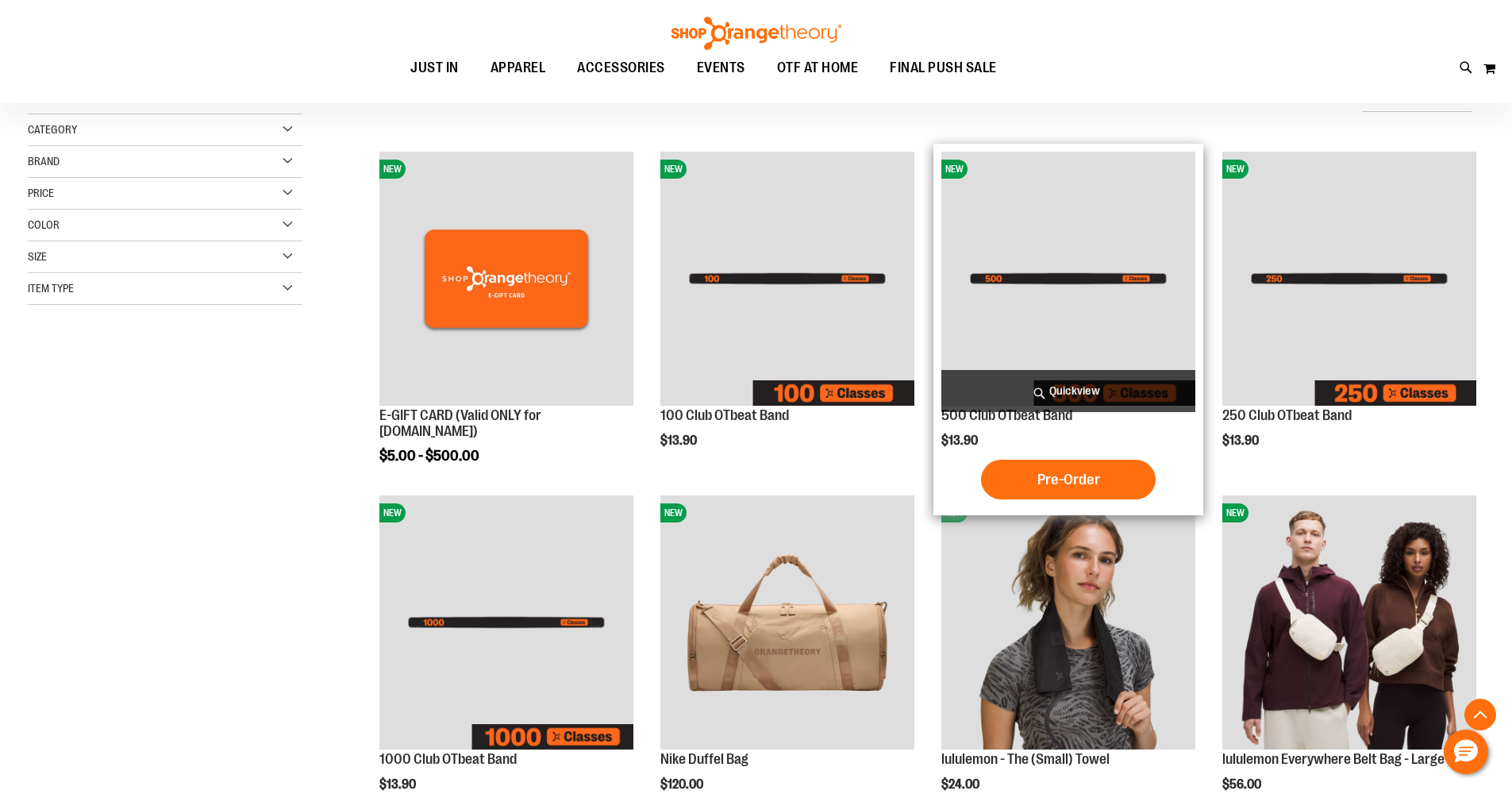
scroll to position [492, 0]
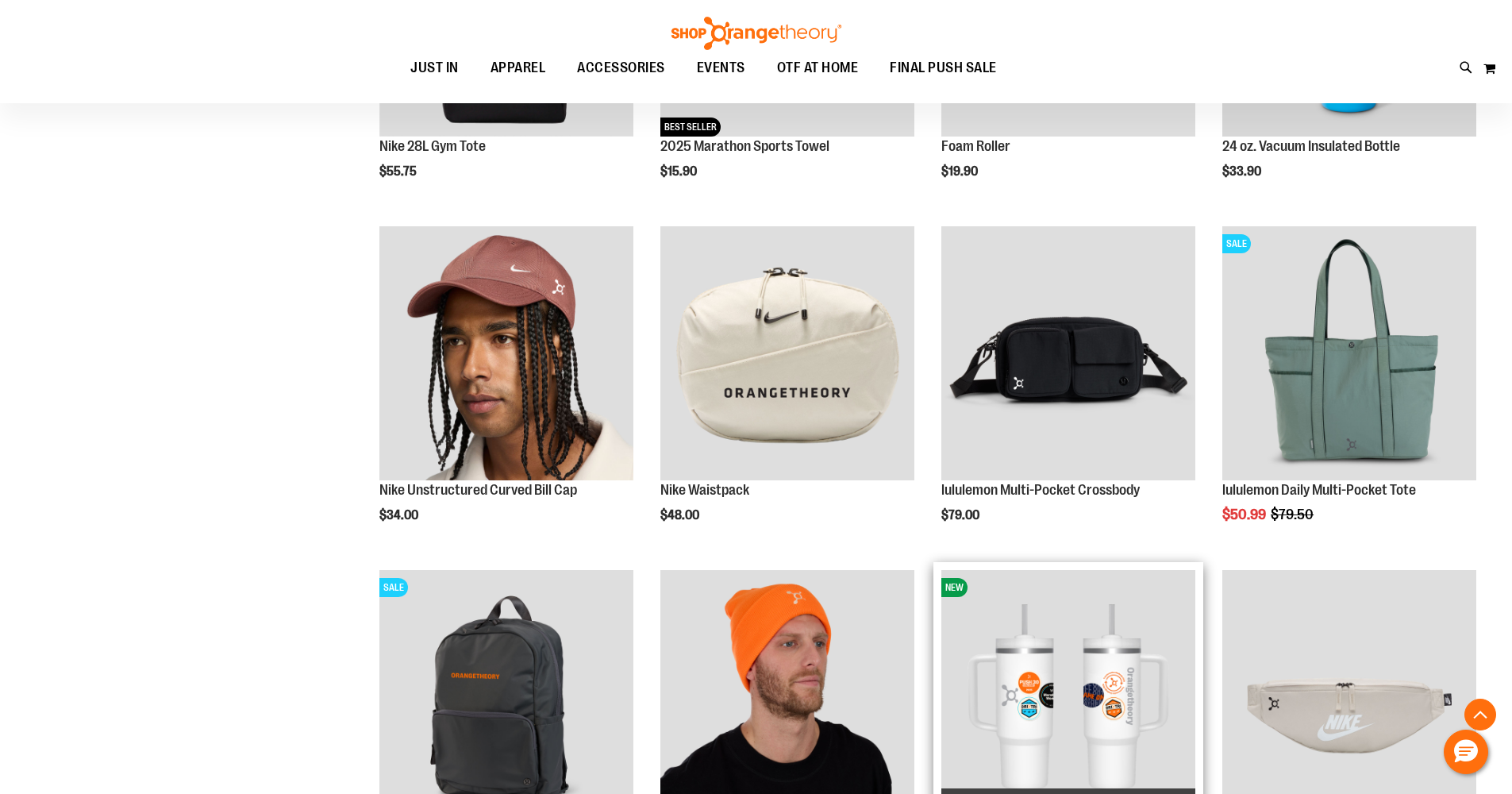
scroll to position [1260, 0]
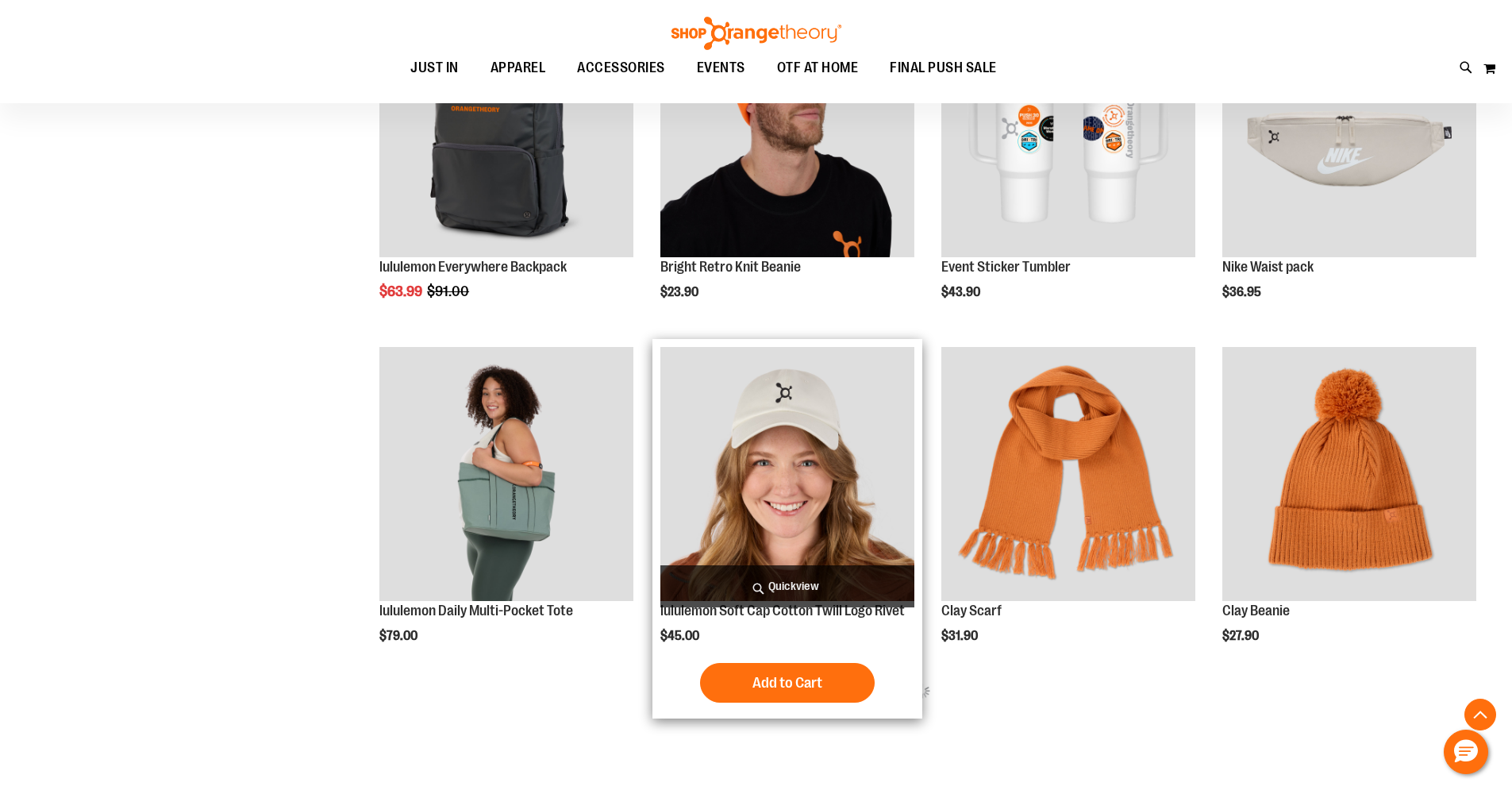
scroll to position [1699, 0]
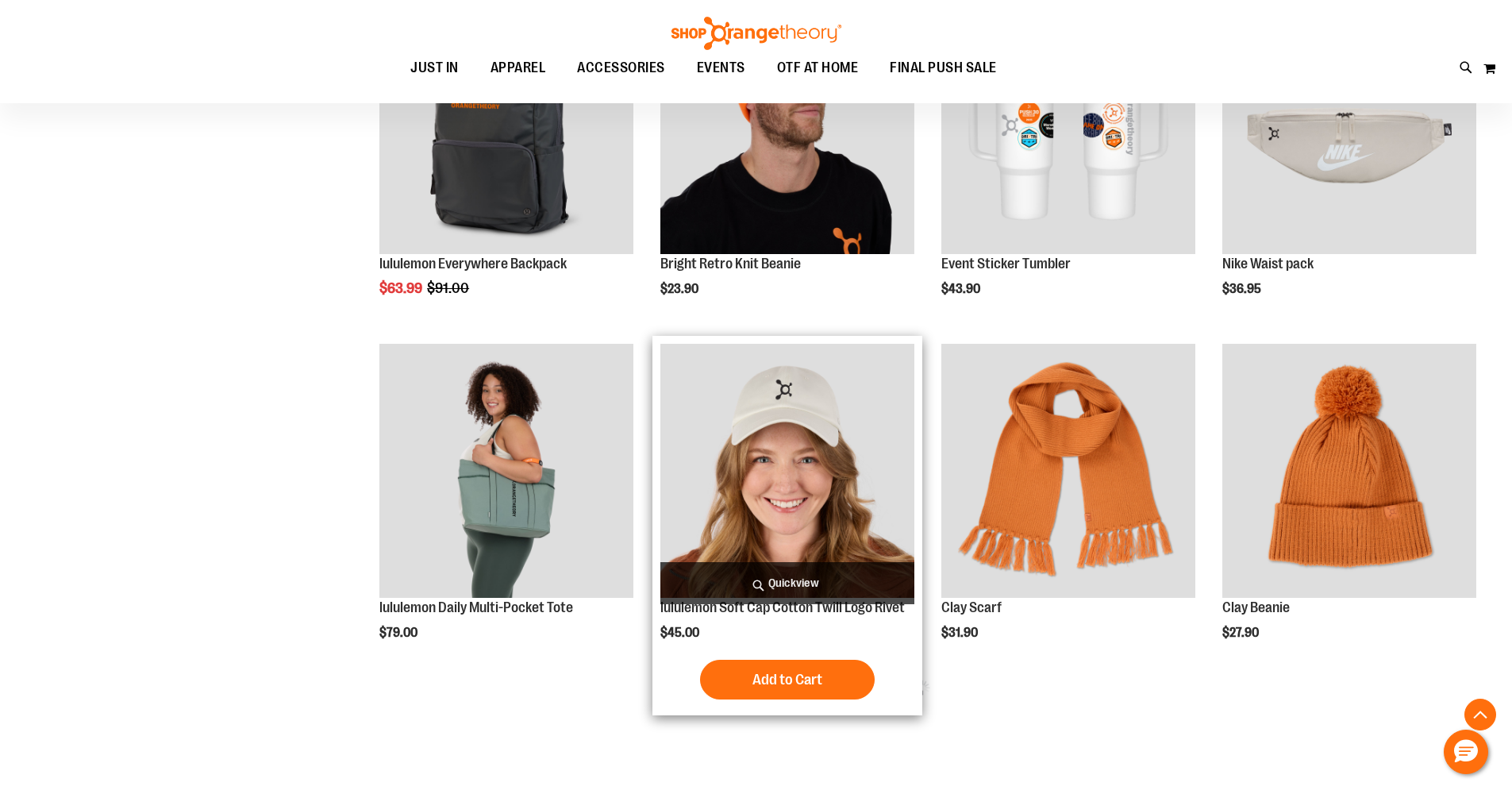
click at [798, 431] on img "product" at bounding box center [787, 471] width 254 height 255
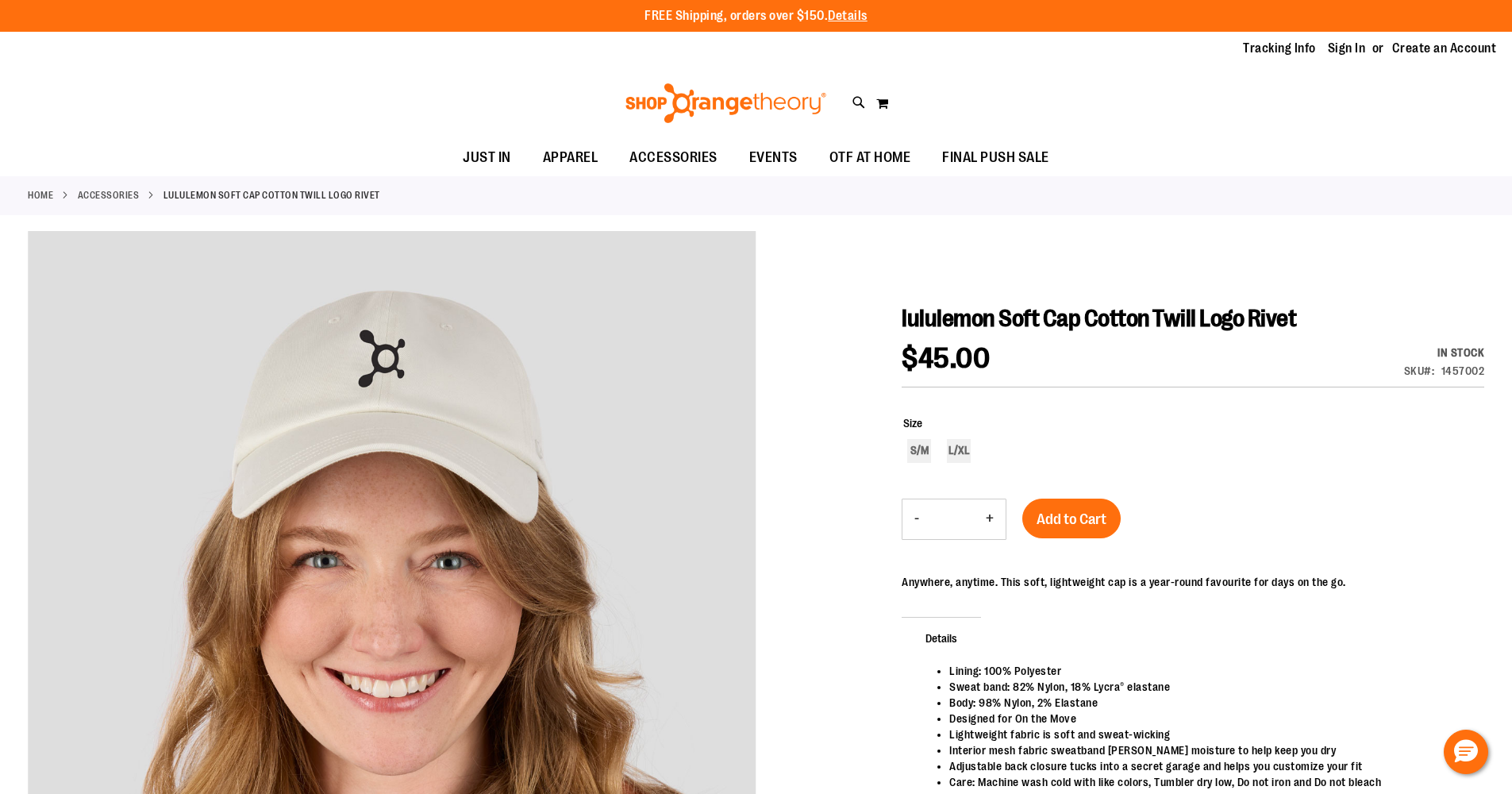
click at [1206, 305] on span "lululemon Soft Cap Cotton Twill Logo Rivet" at bounding box center [1099, 318] width 395 height 27
drag, startPoint x: 1321, startPoint y: 317, endPoint x: 902, endPoint y: 308, distance: 419.1
click at [902, 308] on h1 "lululemon Soft Cap Cotton Twill Logo Rivet" at bounding box center [1193, 318] width 583 height 29
copy span "lululemon Soft Cap Cotton Twill Logo Rivet"
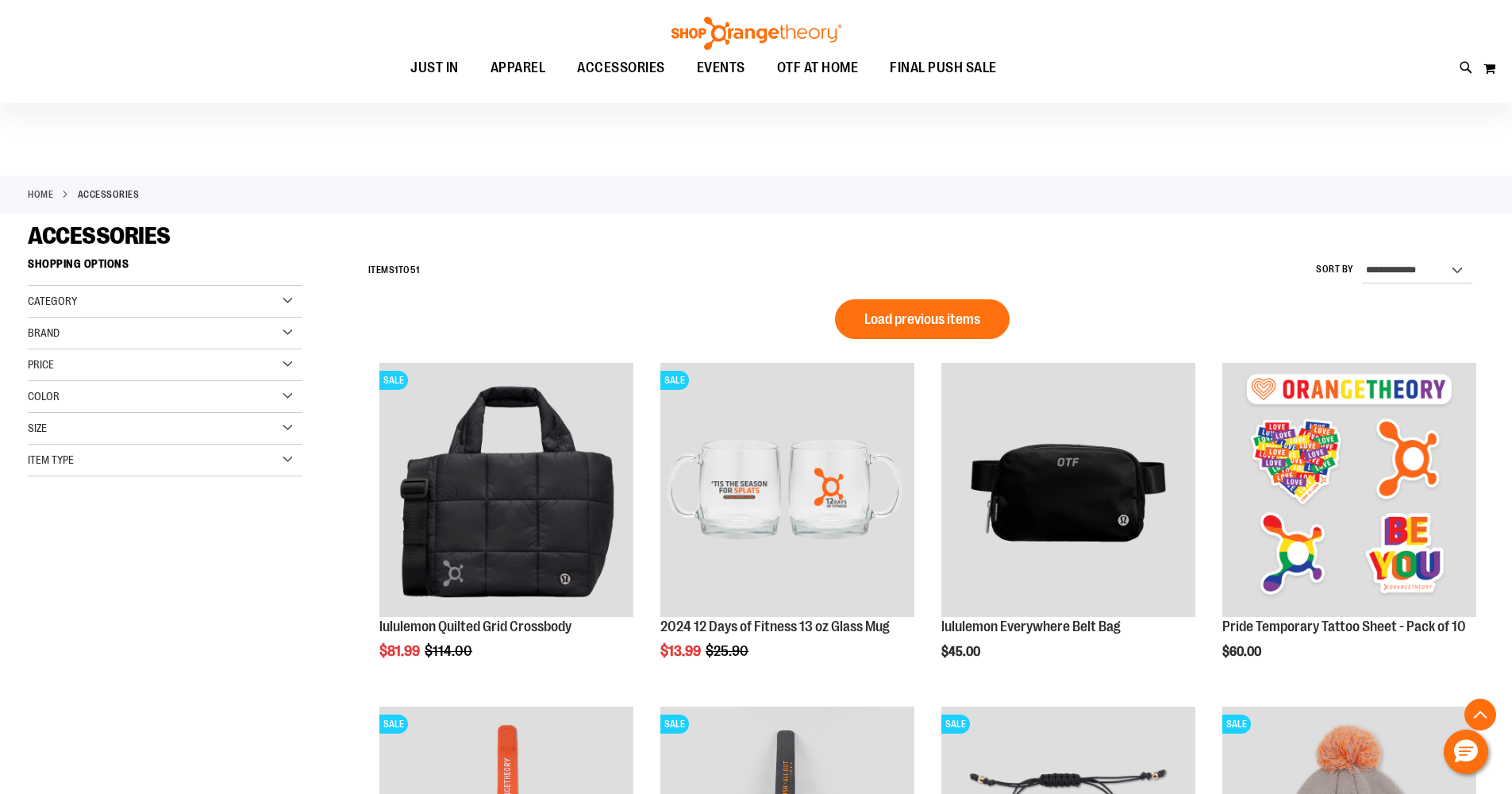
scroll to position [832, 0]
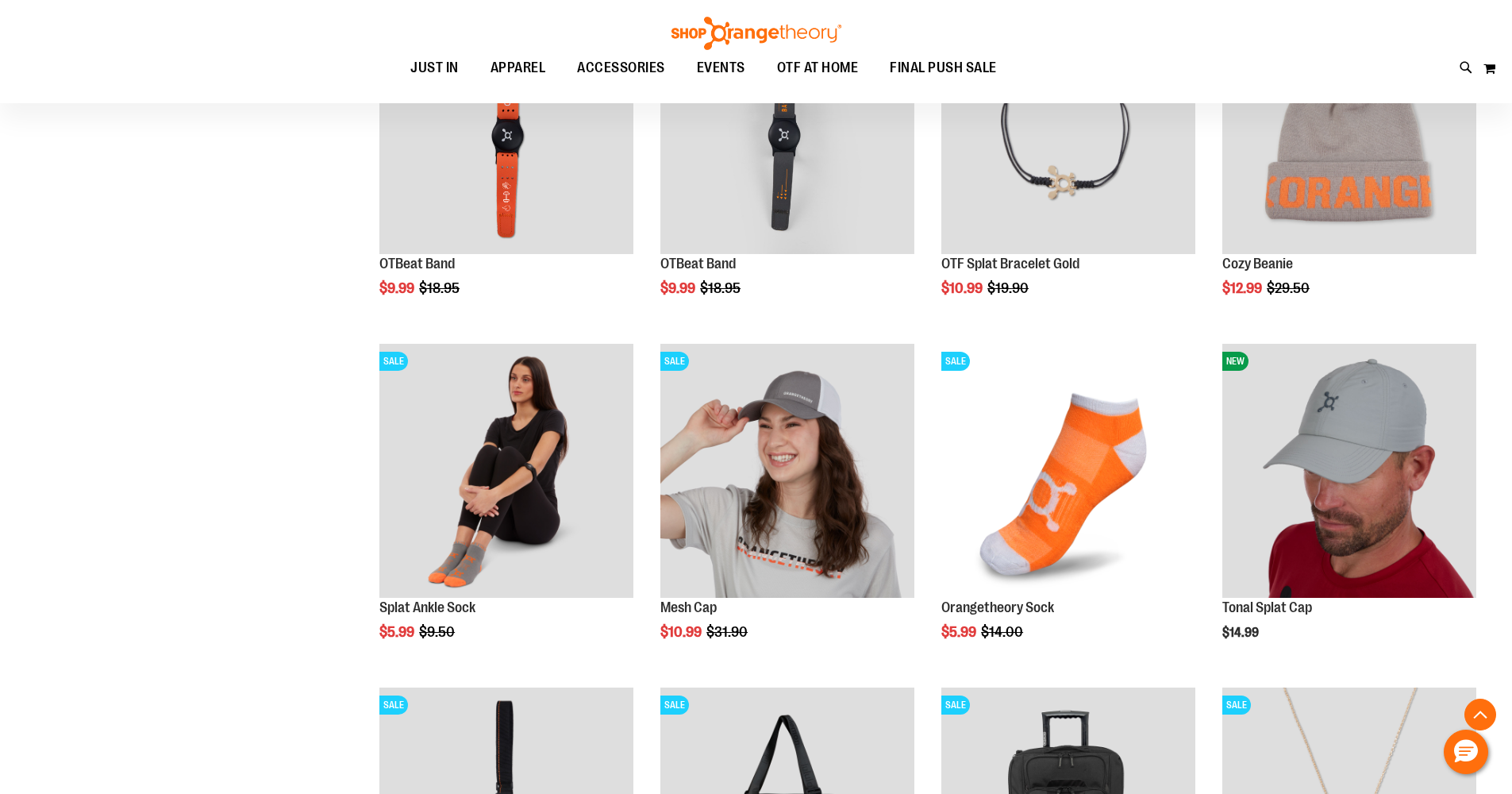
scroll to position [376, 0]
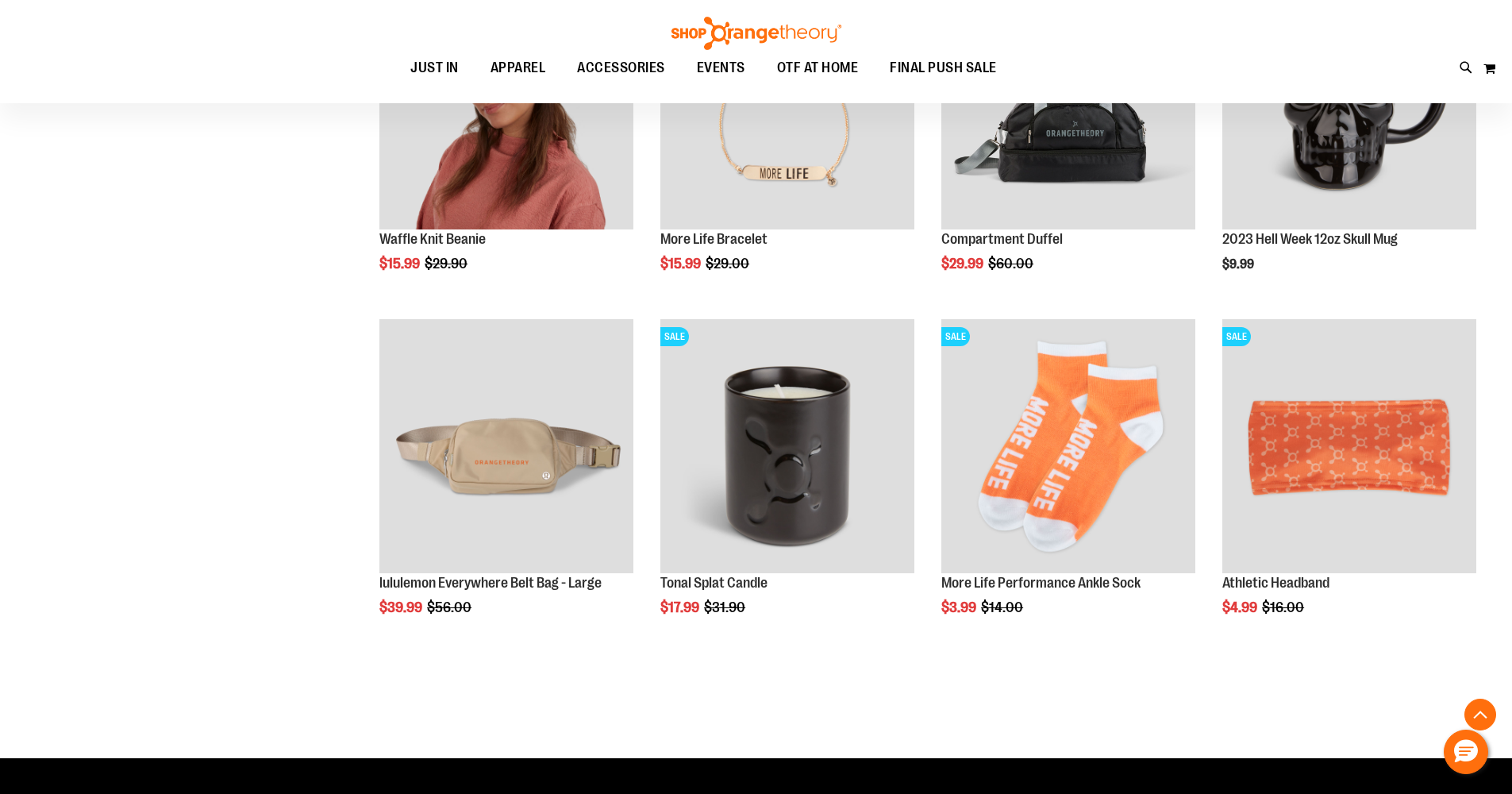
scroll to position [1769, 0]
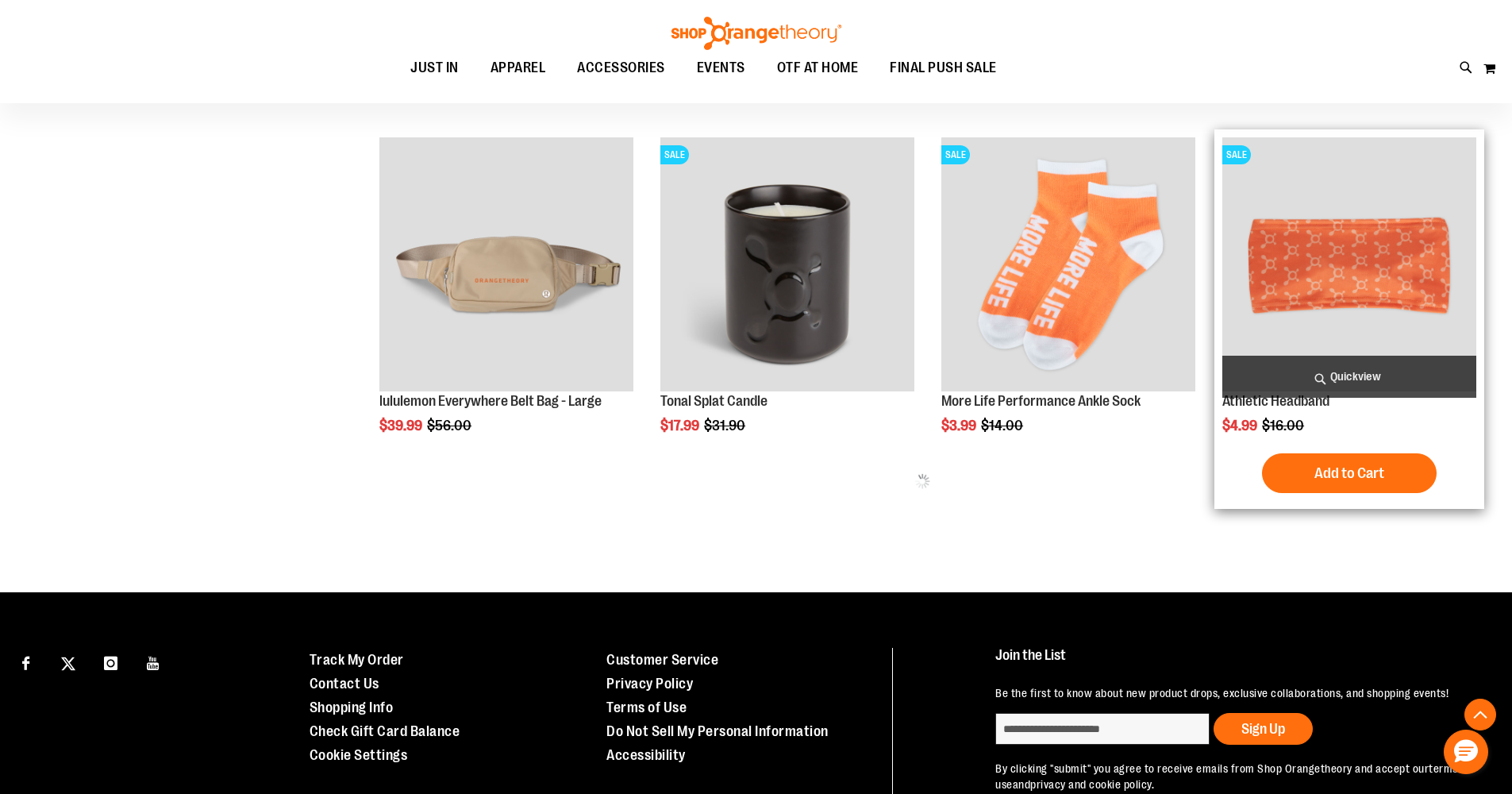
click at [1301, 260] on img "product" at bounding box center [1350, 265] width 254 height 255
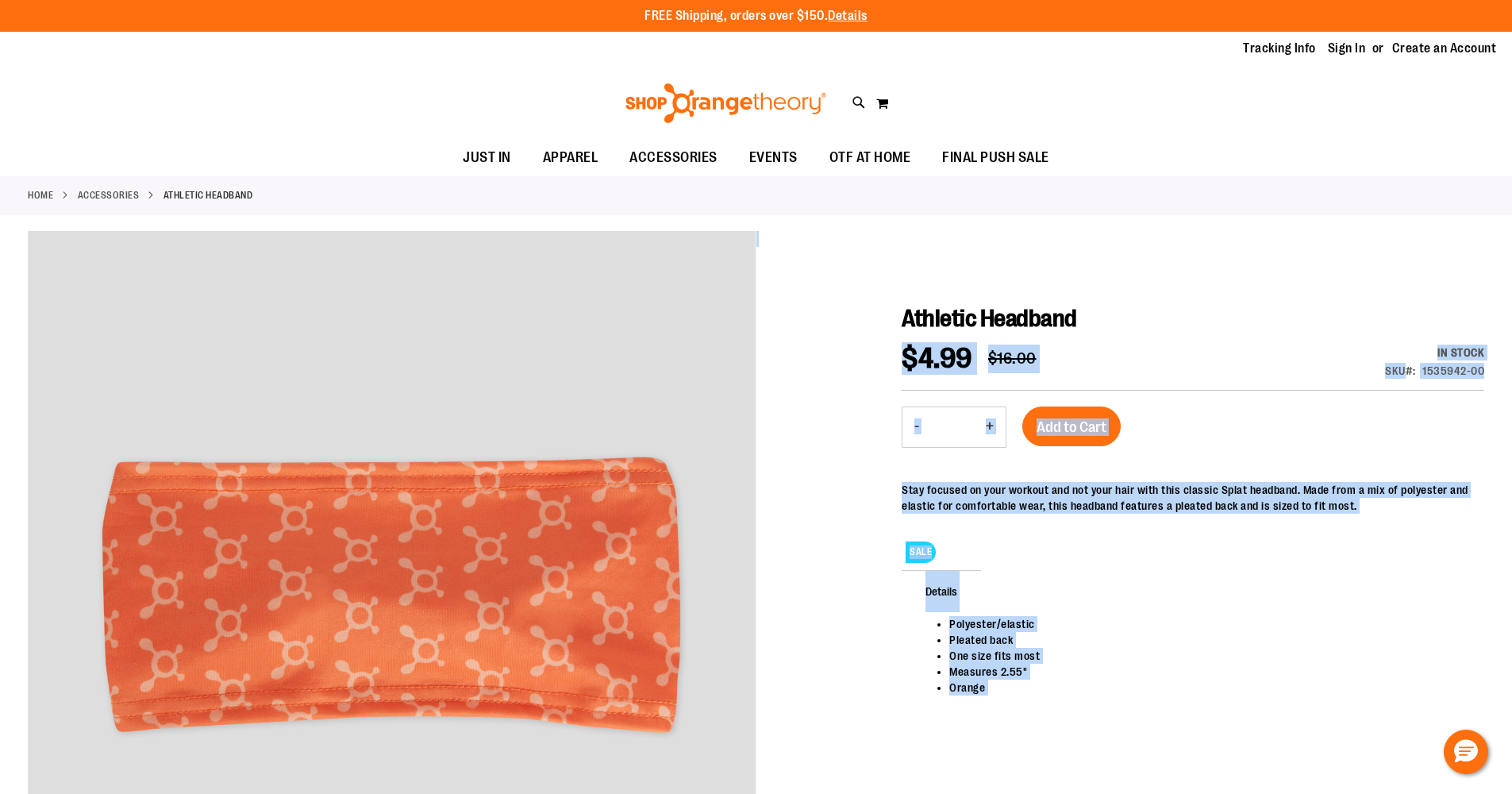
drag, startPoint x: 1087, startPoint y: 313, endPoint x: 893, endPoint y: 303, distance: 194.3
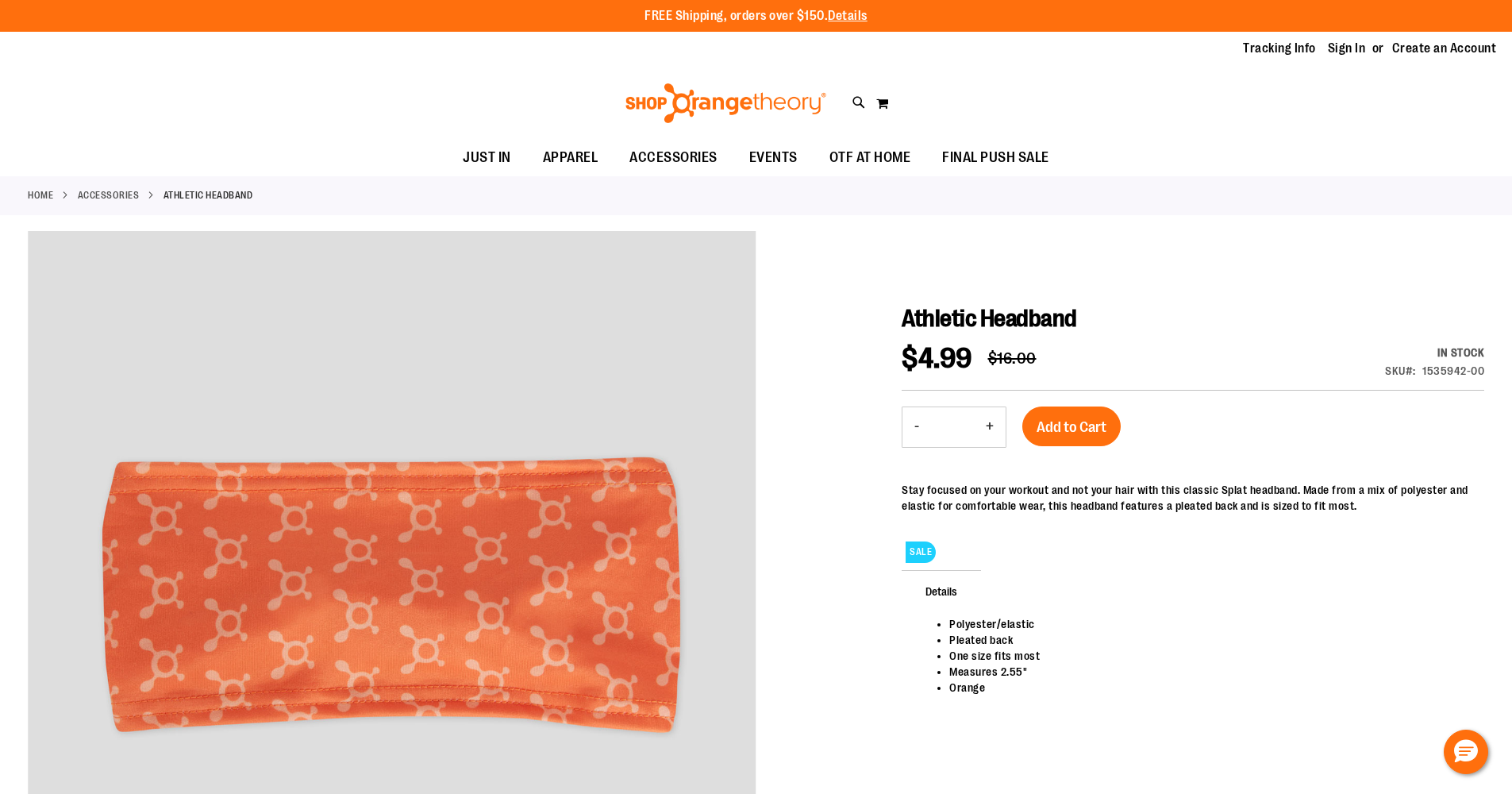
click at [945, 313] on span "Athletic Headband" at bounding box center [989, 318] width 175 height 27
drag, startPoint x: 904, startPoint y: 315, endPoint x: 1066, endPoint y: 317, distance: 162.0
click at [1077, 326] on span "Athletic Headband" at bounding box center [989, 318] width 175 height 27
copy span "Athletic Headband"
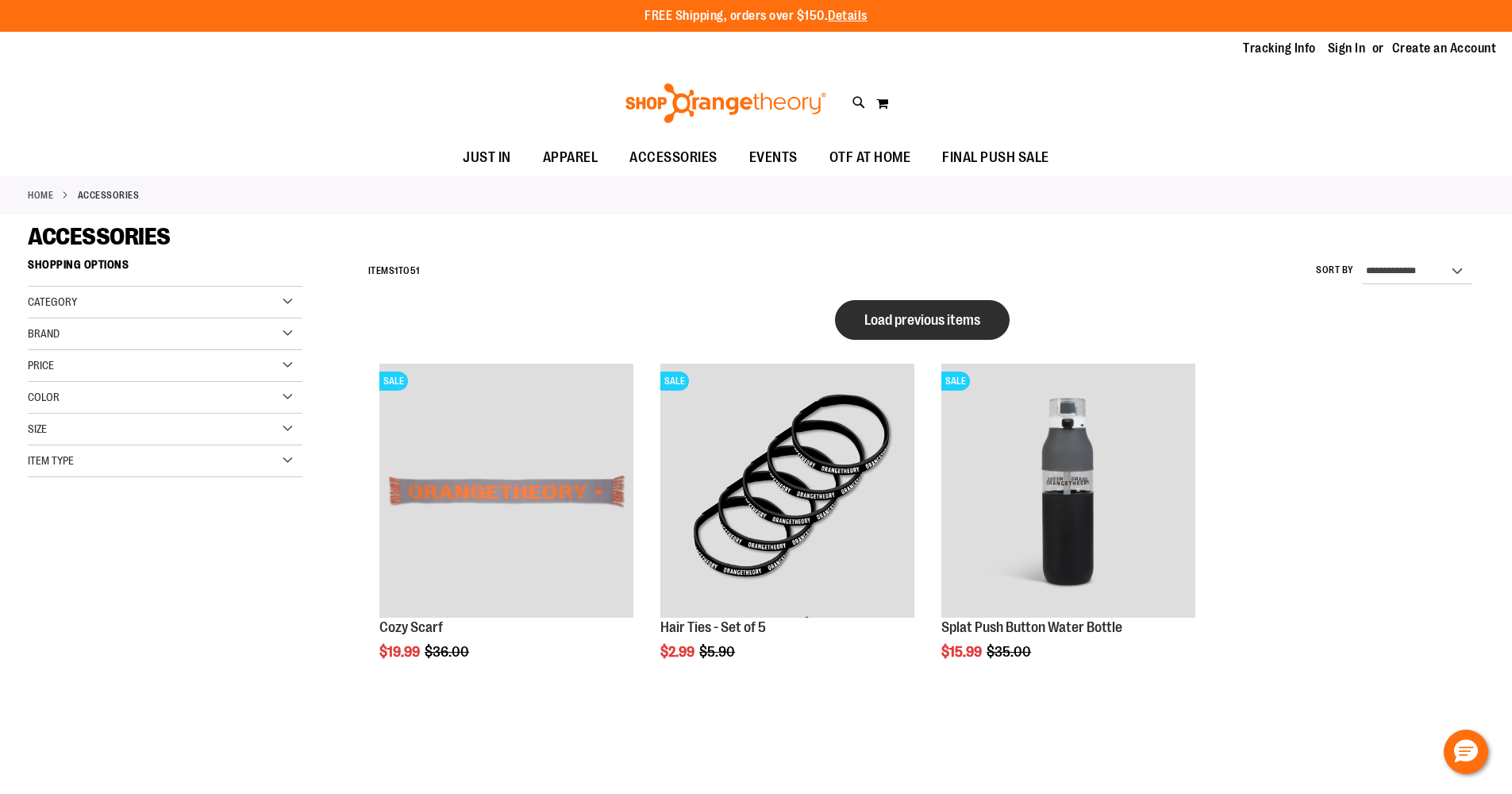
click at [921, 316] on span "Load previous items" at bounding box center [923, 319] width 116 height 16
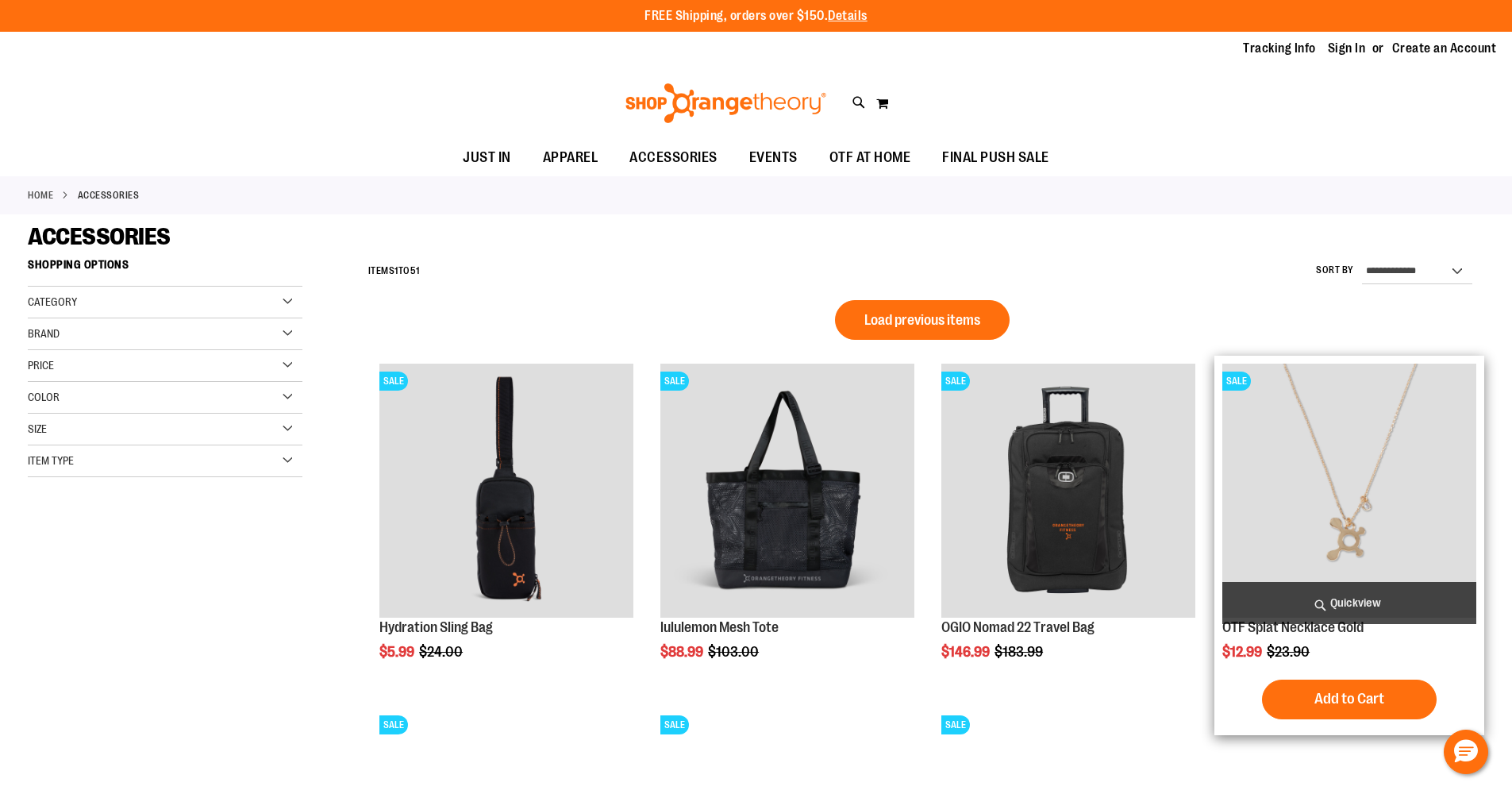
click at [1328, 512] on img "product" at bounding box center [1350, 491] width 254 height 255
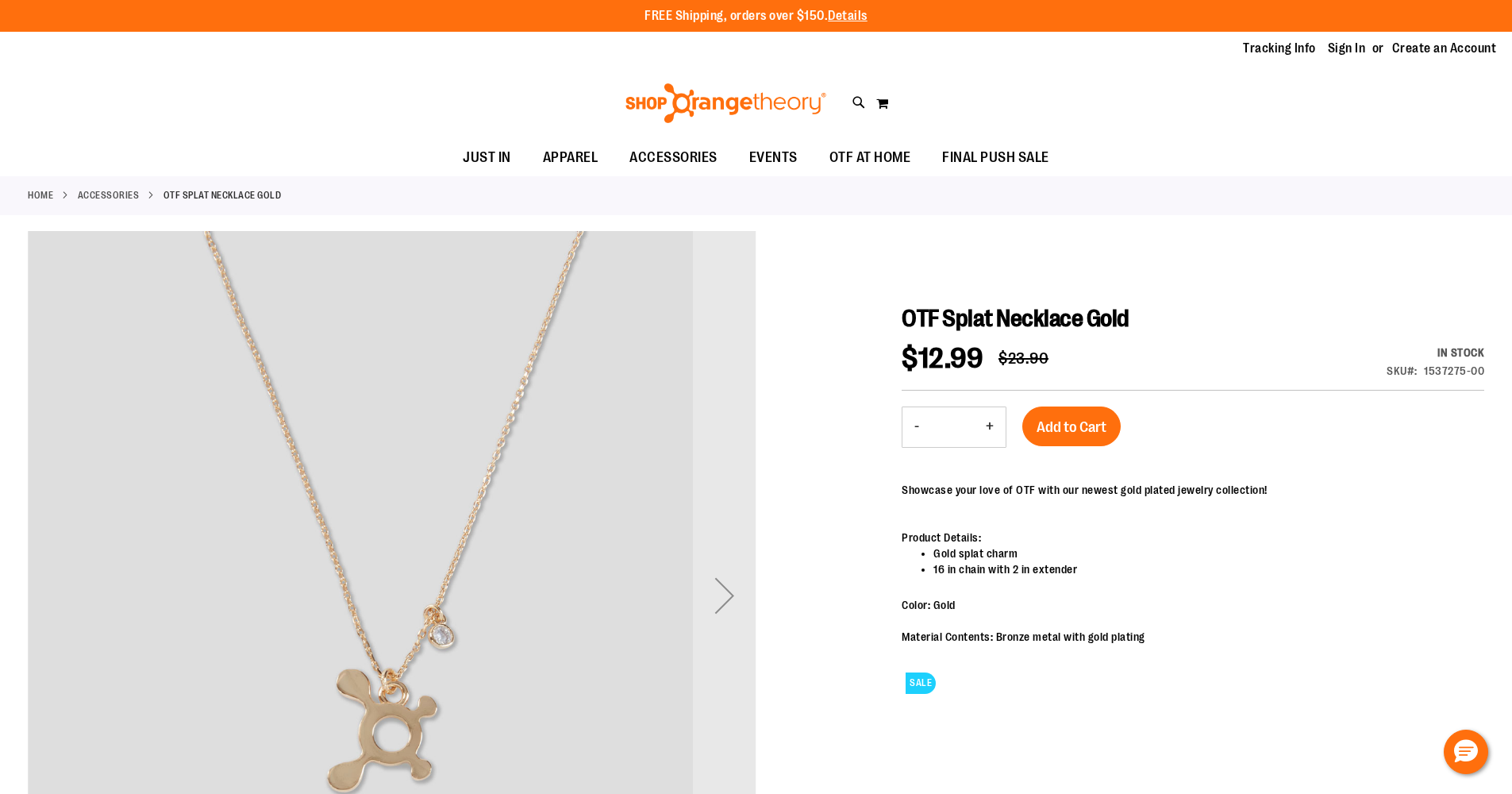
scroll to position [3, 0]
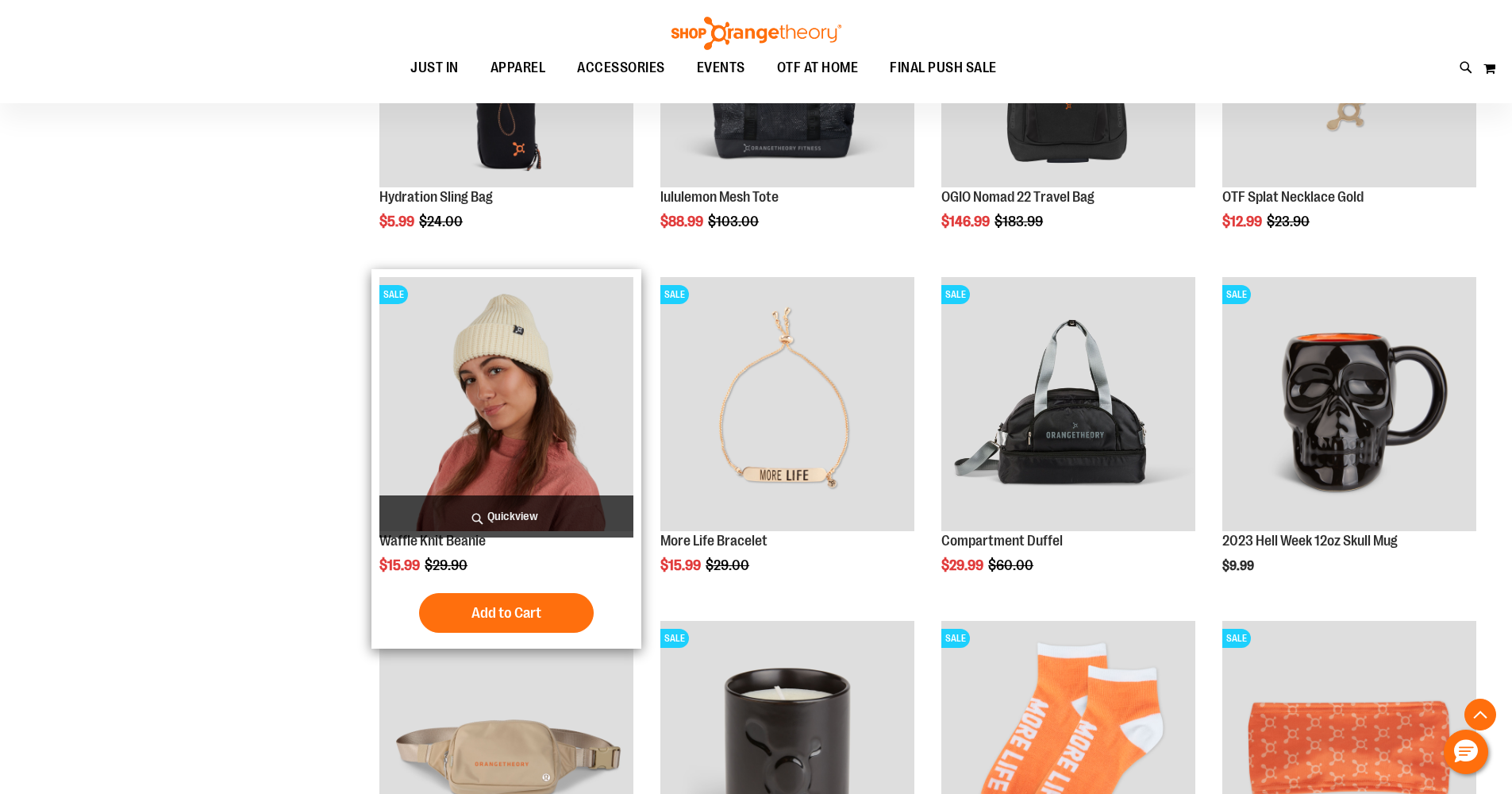
scroll to position [760, 0]
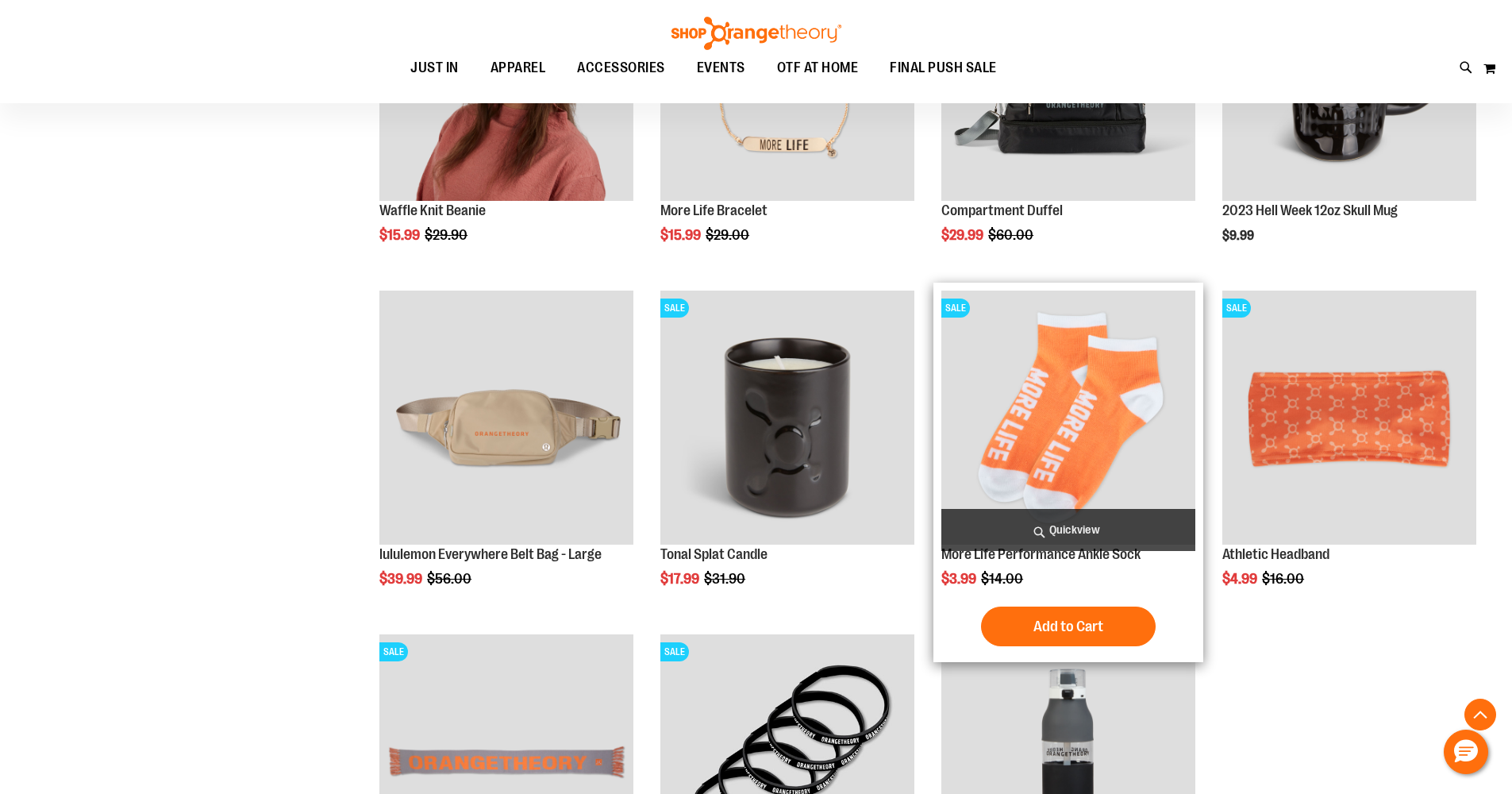
click at [1053, 362] on img "product" at bounding box center [1069, 418] width 254 height 255
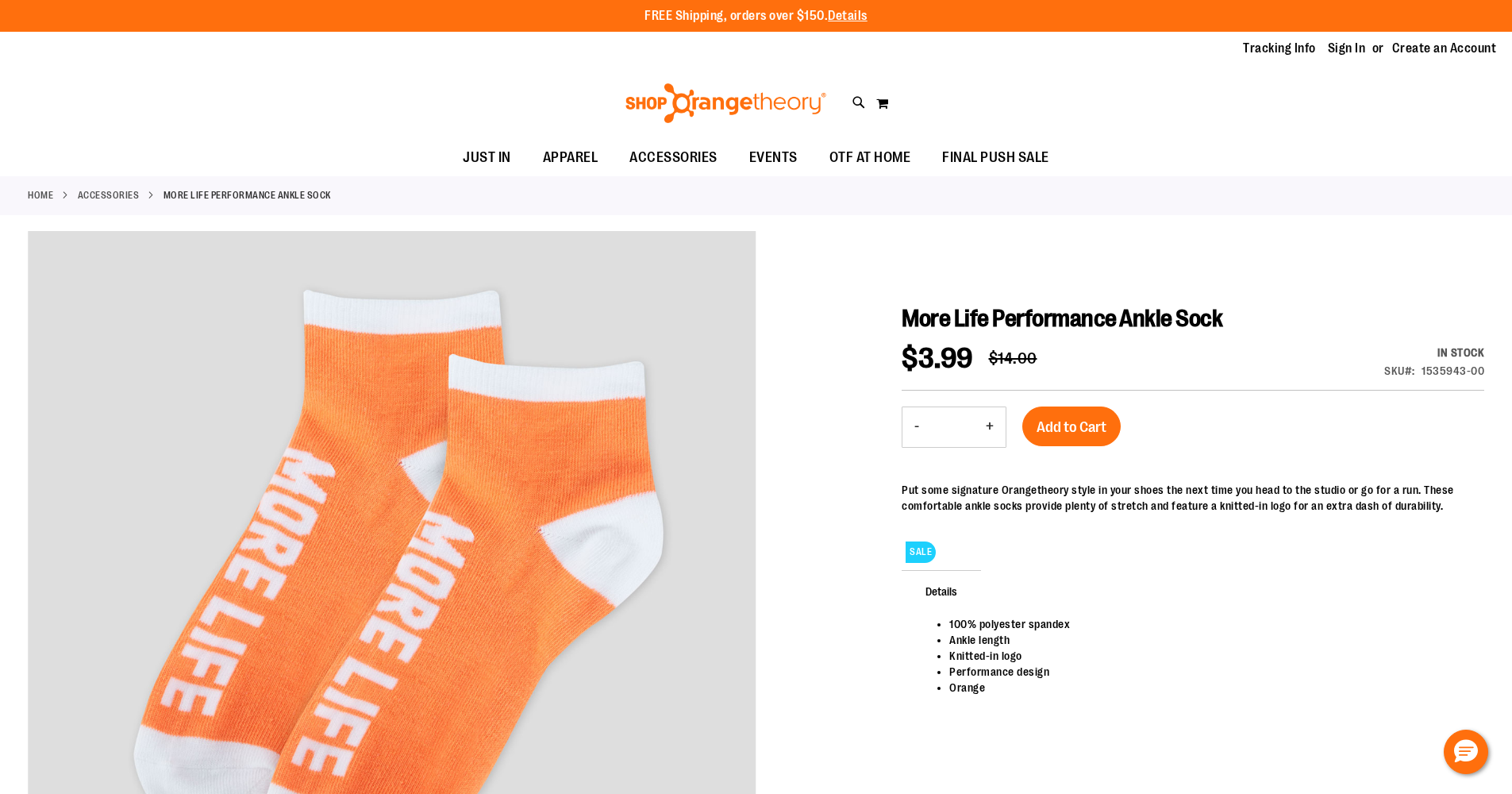
drag, startPoint x: 1099, startPoint y: 312, endPoint x: 1213, endPoint y: 317, distance: 114.1
click at [1104, 311] on span "More Life Performance Ankle Sock" at bounding box center [1062, 318] width 321 height 27
click at [1246, 311] on h1 "More Life Performance Ankle Sock" at bounding box center [1193, 318] width 583 height 29
drag, startPoint x: 1245, startPoint y: 318, endPoint x: 908, endPoint y: 311, distance: 337.1
click at [905, 311] on span "More Life Performance Ankle Sock" at bounding box center [1062, 318] width 321 height 27
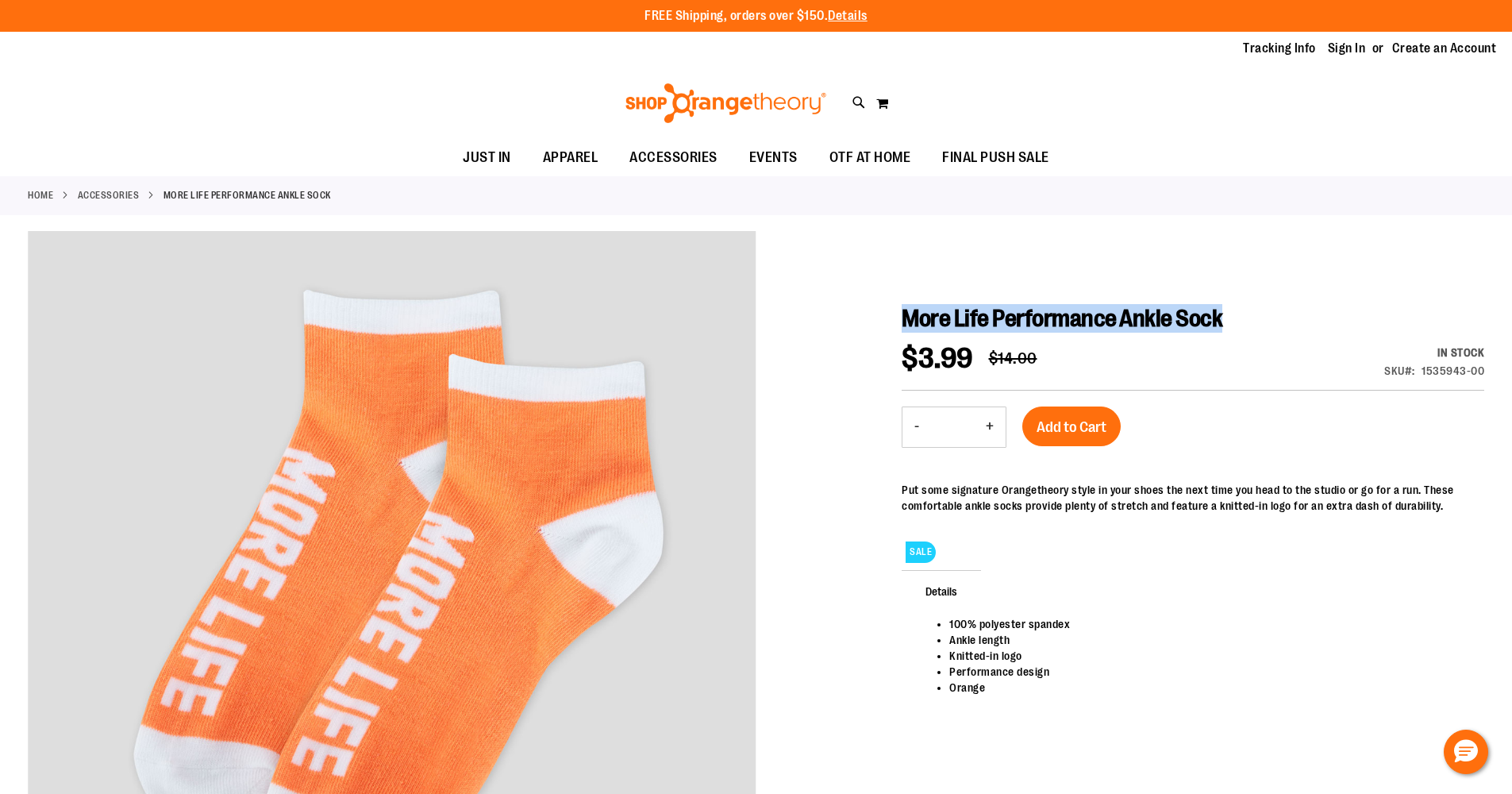
copy span "More Life Performance Ankle Sock"
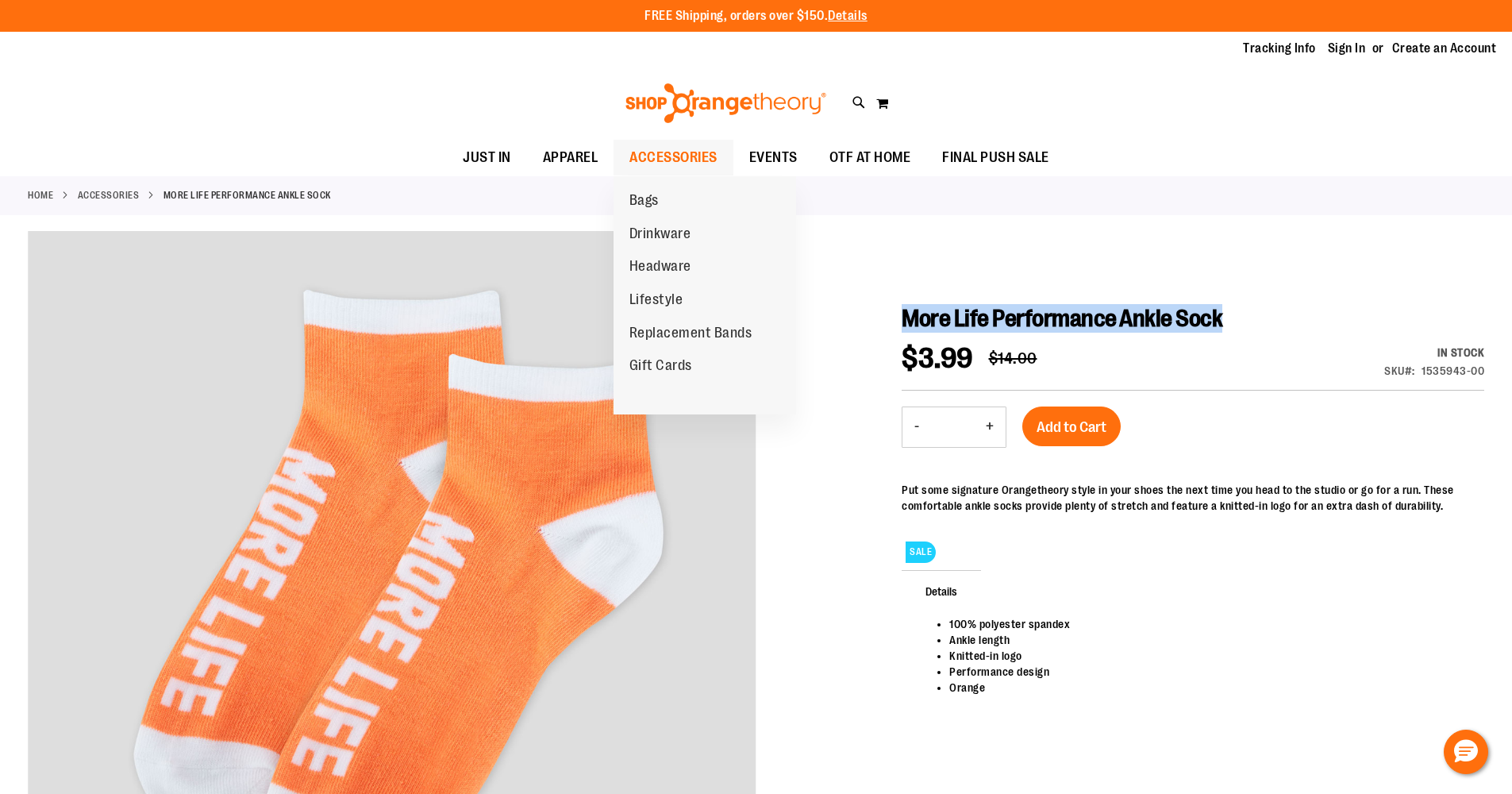
click at [687, 158] on span "ACCESSORIES" at bounding box center [674, 158] width 89 height 36
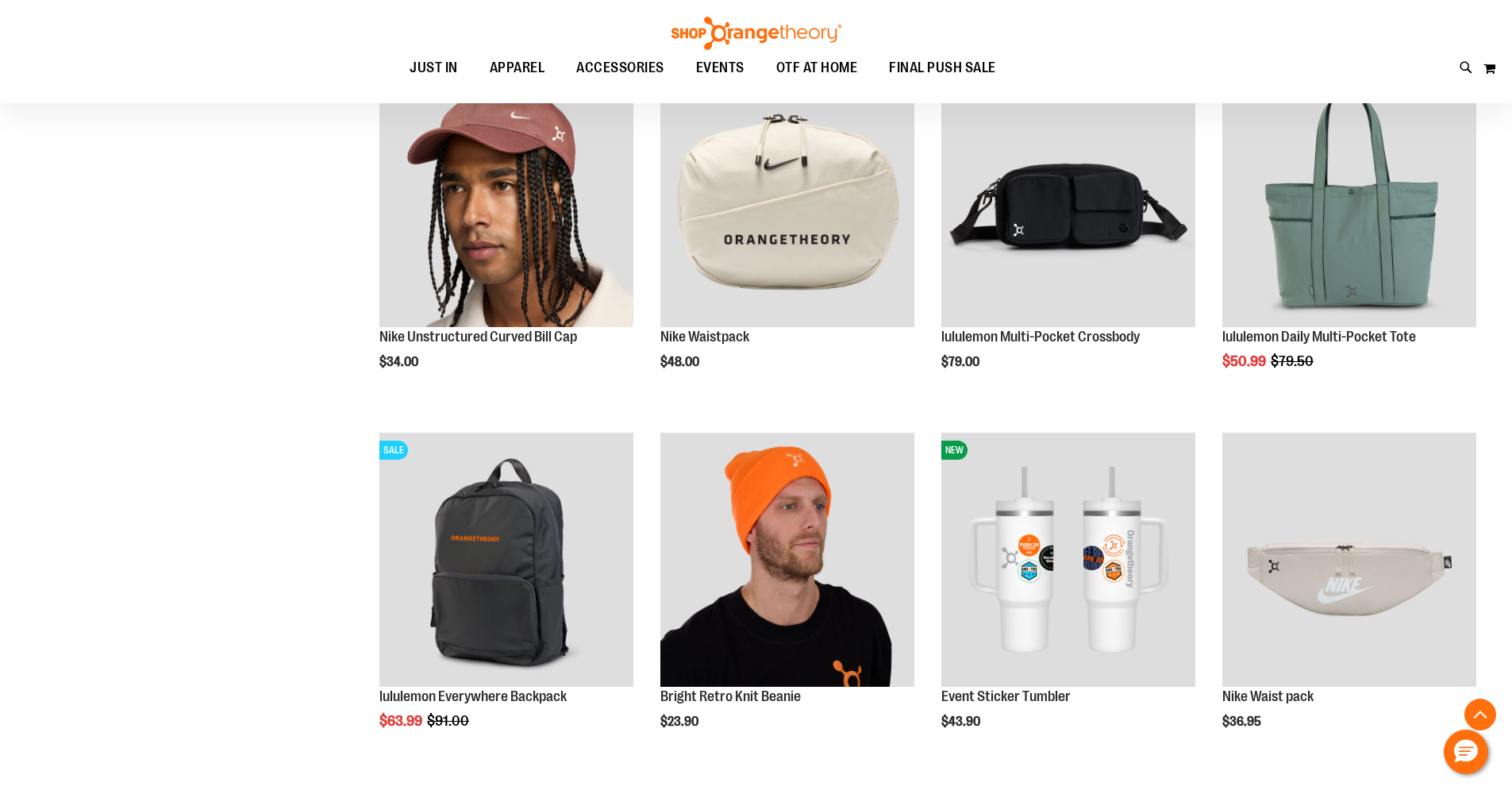
scroll to position [1476, 0]
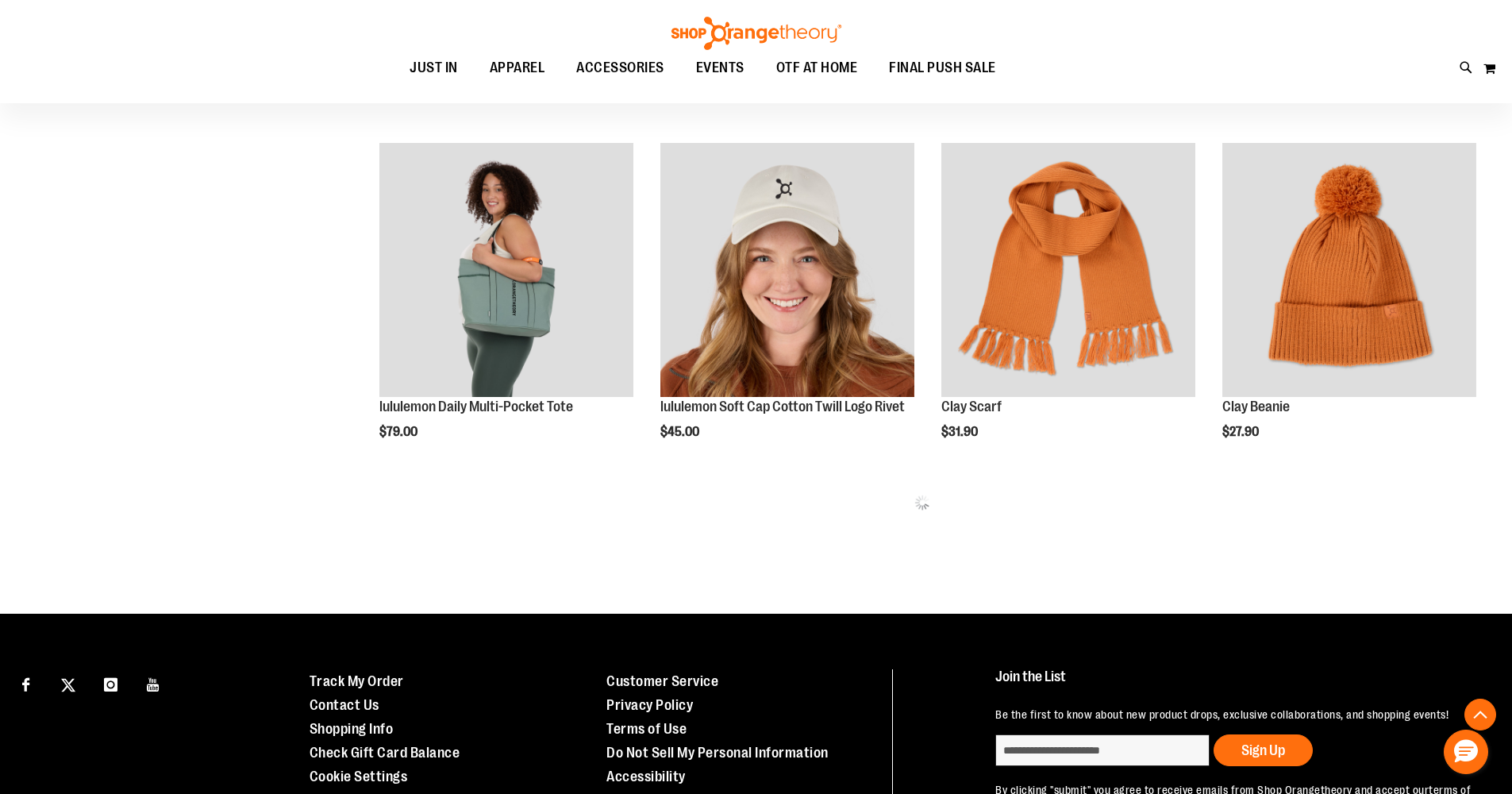
scroll to position [2002, 0]
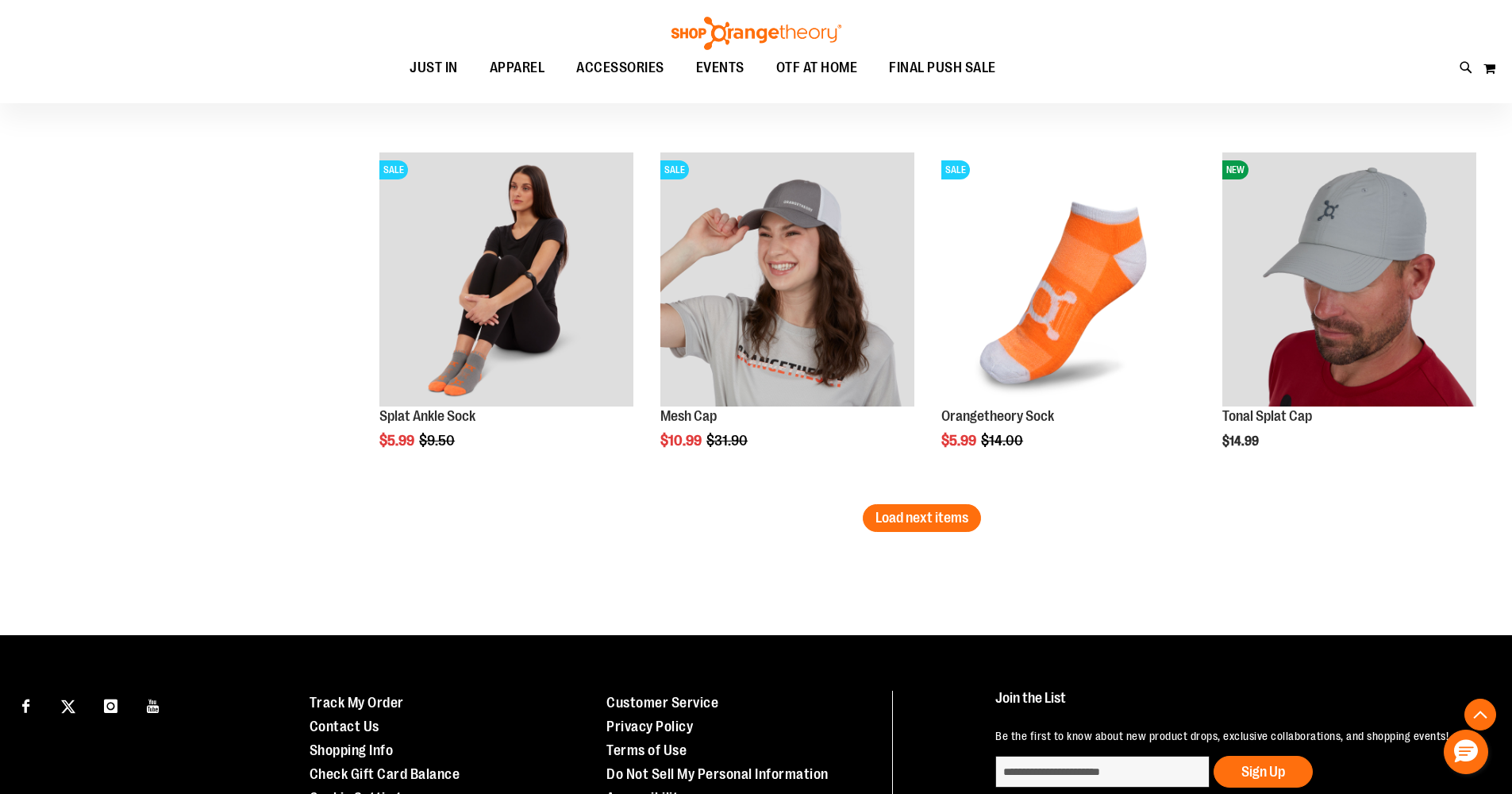
scroll to position [3185, 0]
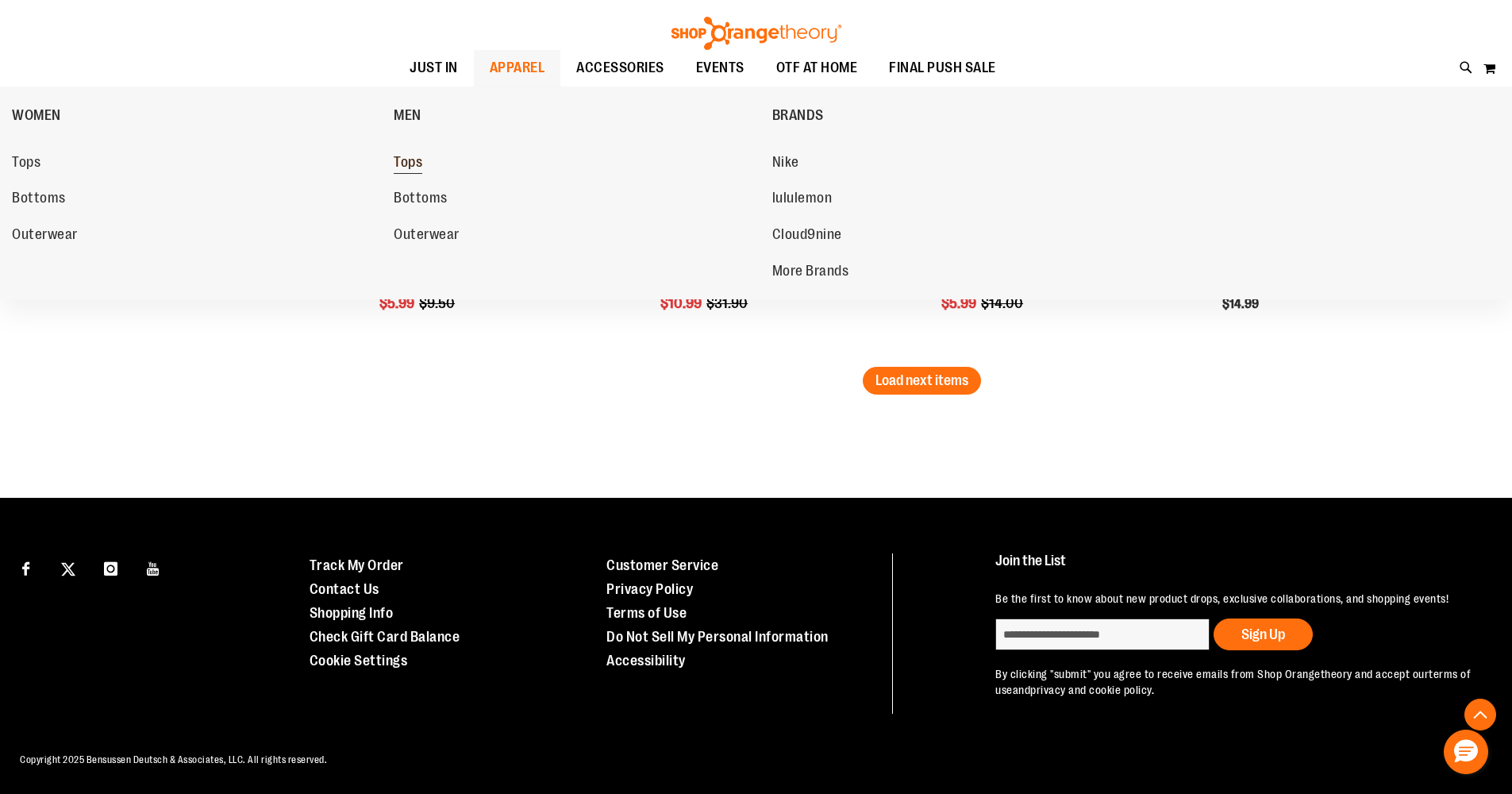
click at [405, 160] on span "Tops" at bounding box center [408, 164] width 29 height 20
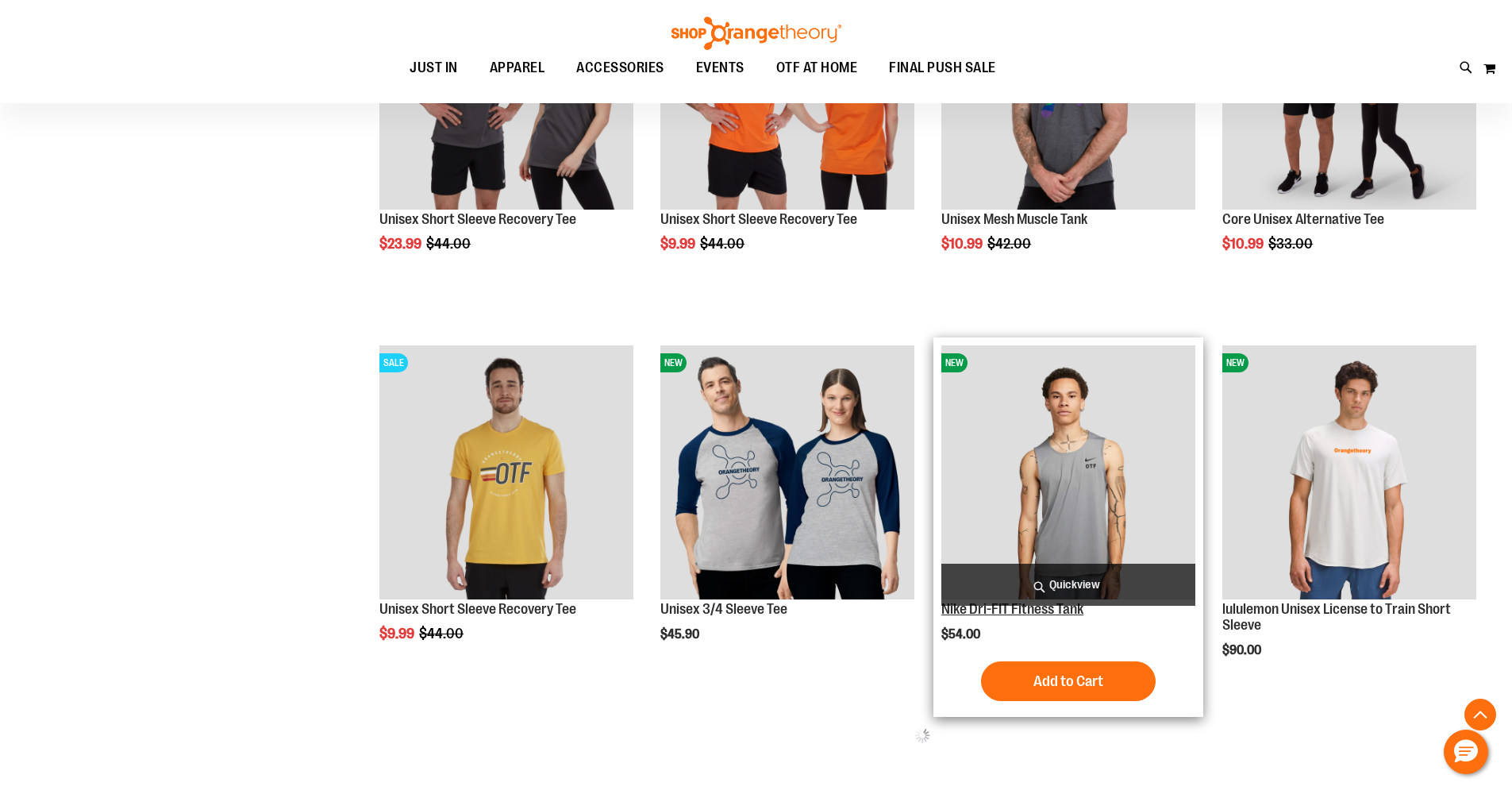
scroll to position [859, 0]
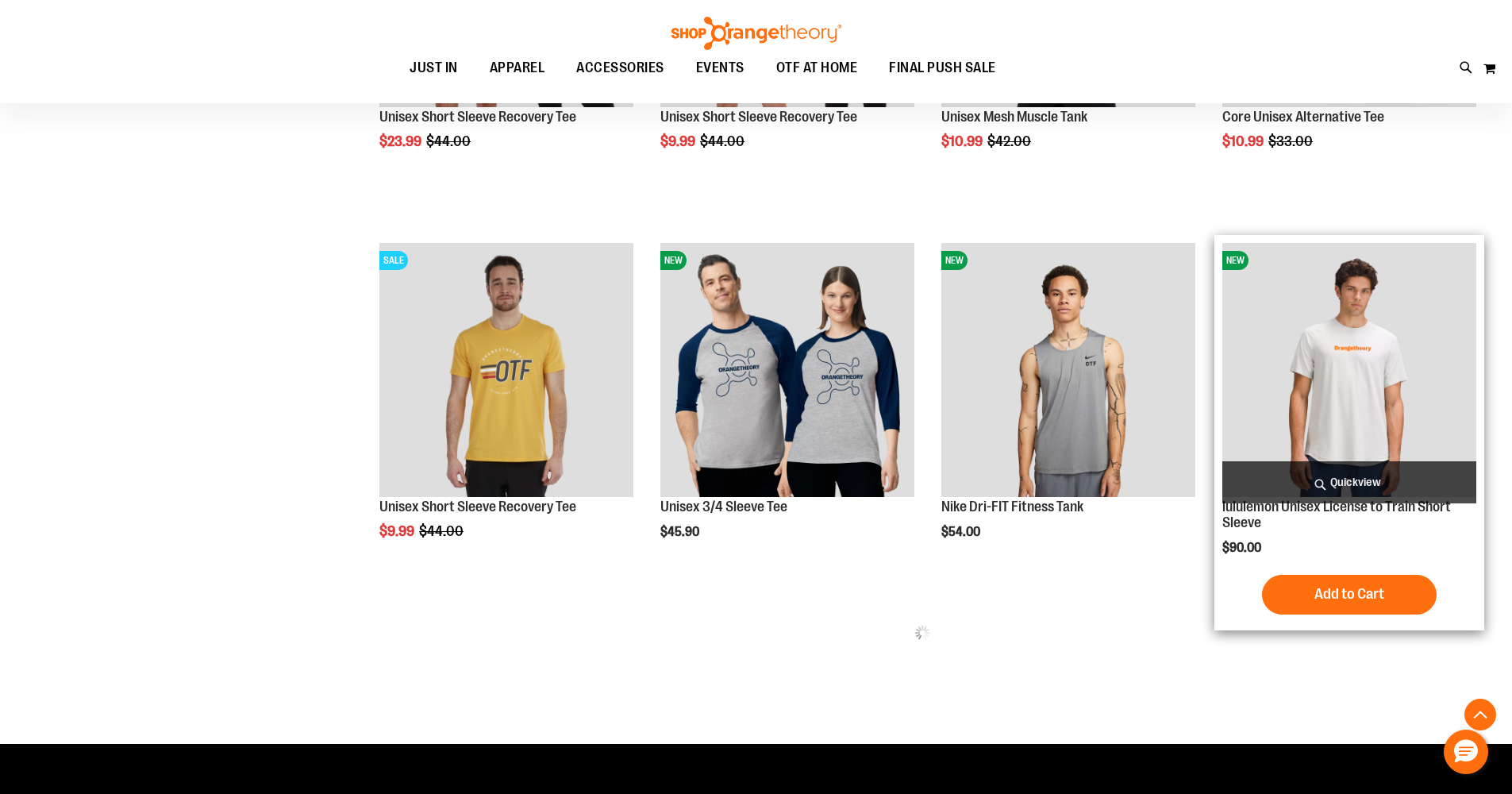
click at [1353, 415] on img "product" at bounding box center [1350, 370] width 254 height 255
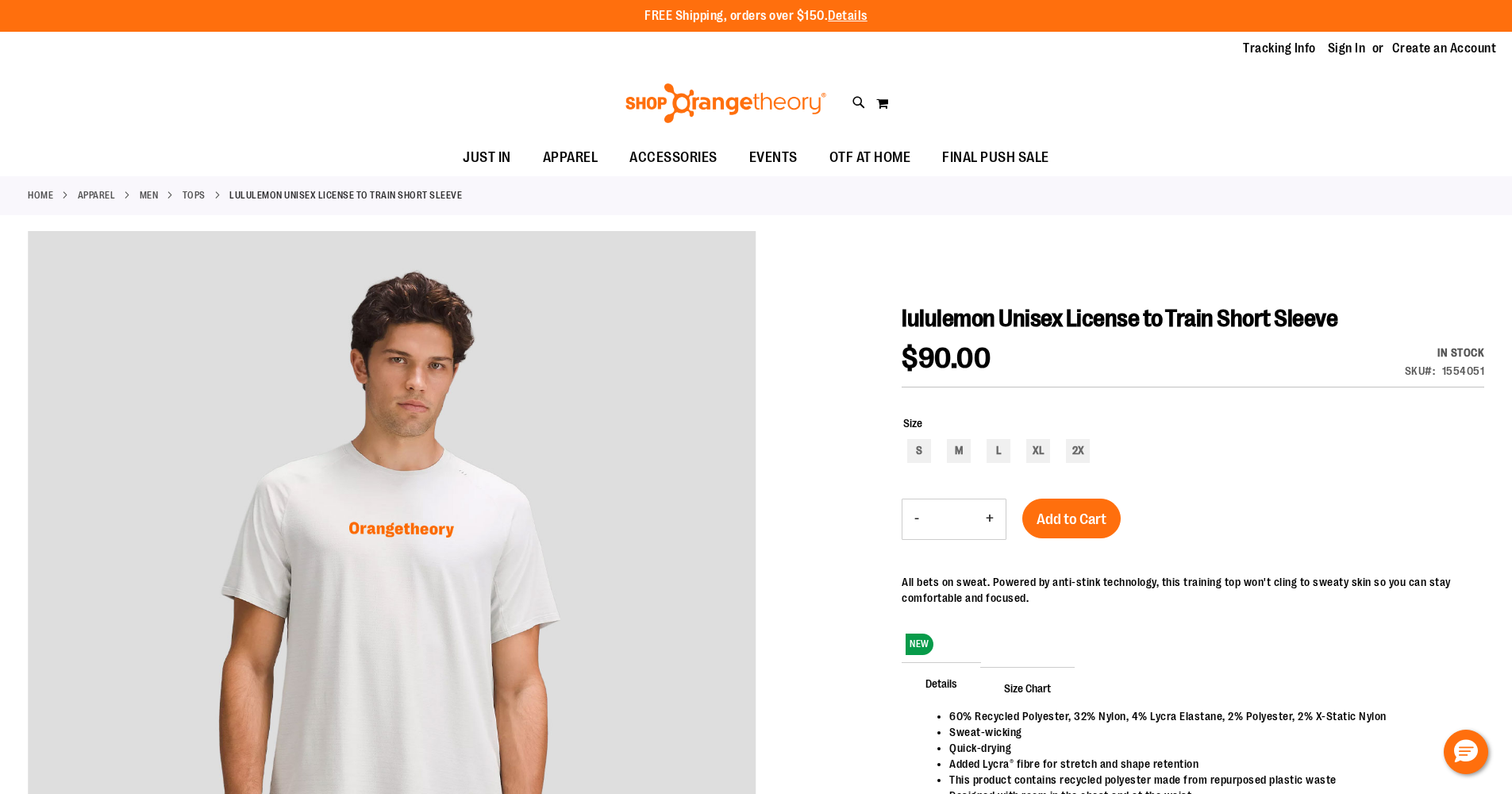
drag, startPoint x: 1013, startPoint y: 322, endPoint x: 992, endPoint y: 322, distance: 21.0
click at [1010, 322] on span "lululemon Unisex License to Train Short Sleeve" at bounding box center [1119, 318] width 436 height 27
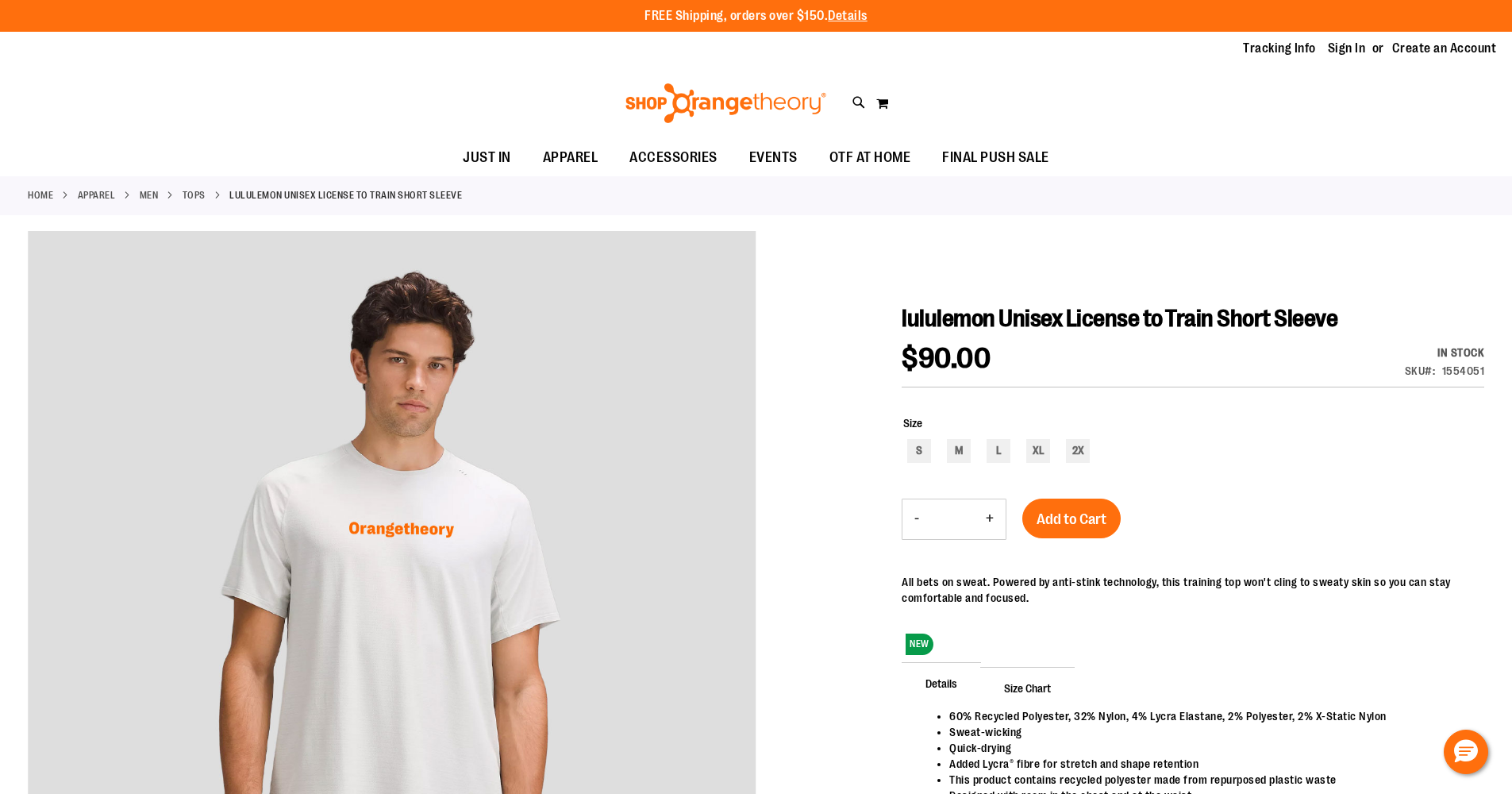
click at [897, 318] on div at bounding box center [756, 639] width 1457 height 815
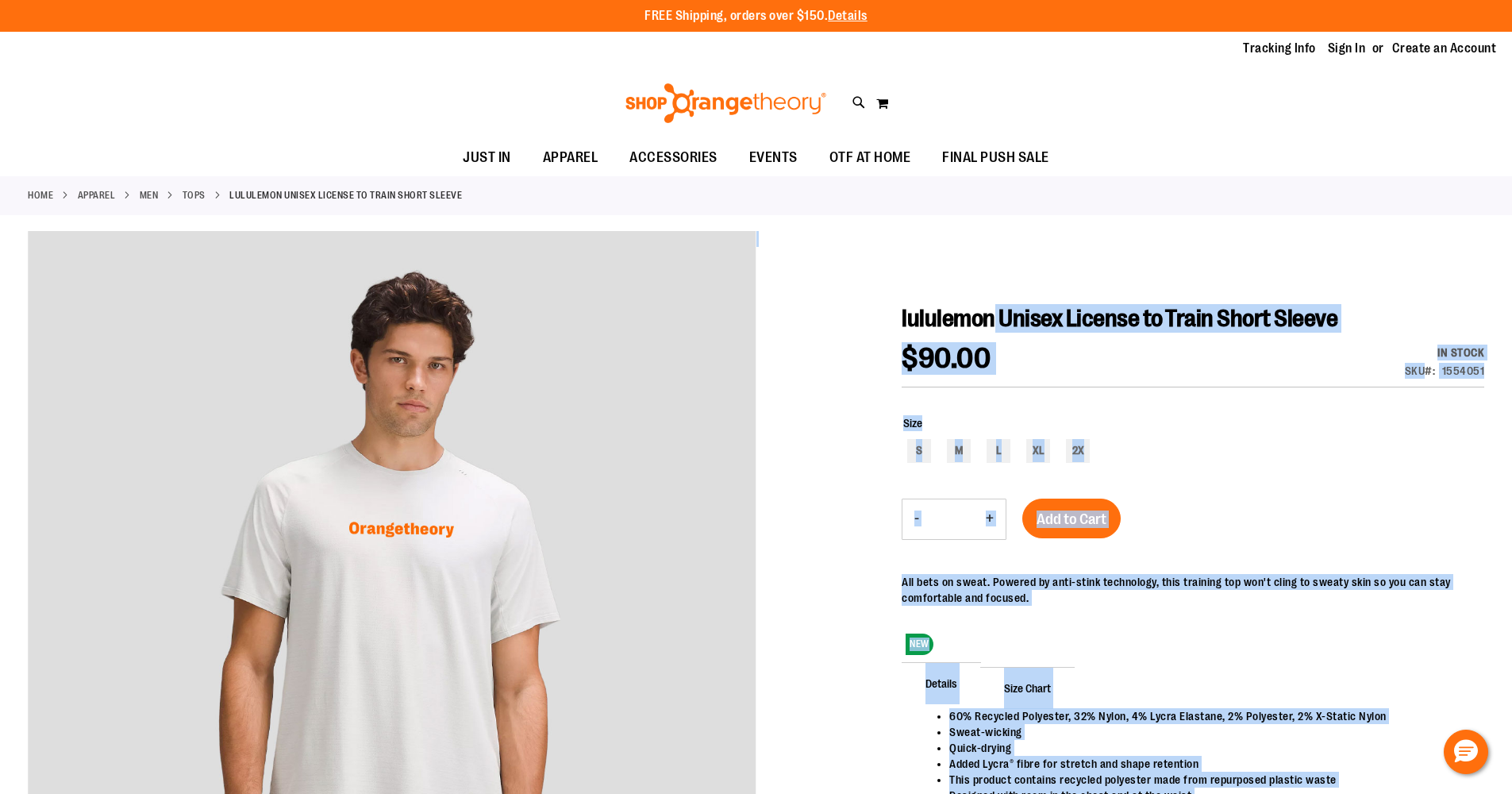
drag, startPoint x: 899, startPoint y: 314, endPoint x: 1008, endPoint y: 316, distance: 109.0
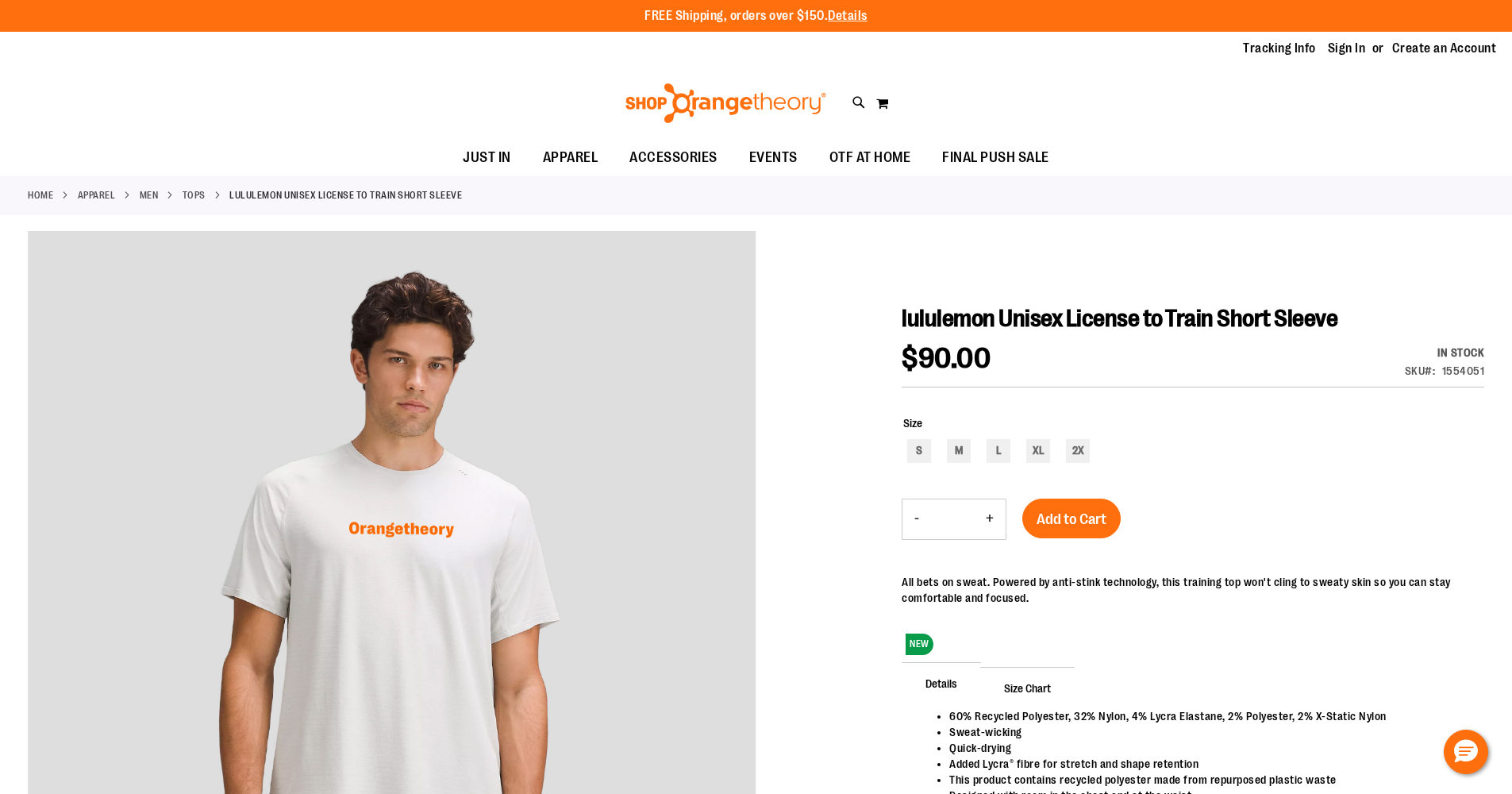
drag, startPoint x: 1008, startPoint y: 317, endPoint x: 1088, endPoint y: 314, distance: 80.1
click at [1008, 317] on span "lululemon Unisex License to Train Short Sleeve" at bounding box center [1119, 318] width 436 height 27
drag, startPoint x: 1388, startPoint y: 319, endPoint x: 902, endPoint y: 319, distance: 486.0
click at [902, 319] on h1 "lululemon Unisex License to Train Short Sleeve" at bounding box center [1193, 318] width 583 height 29
copy span "lululemon Unisex License to Train Short Sleeve"
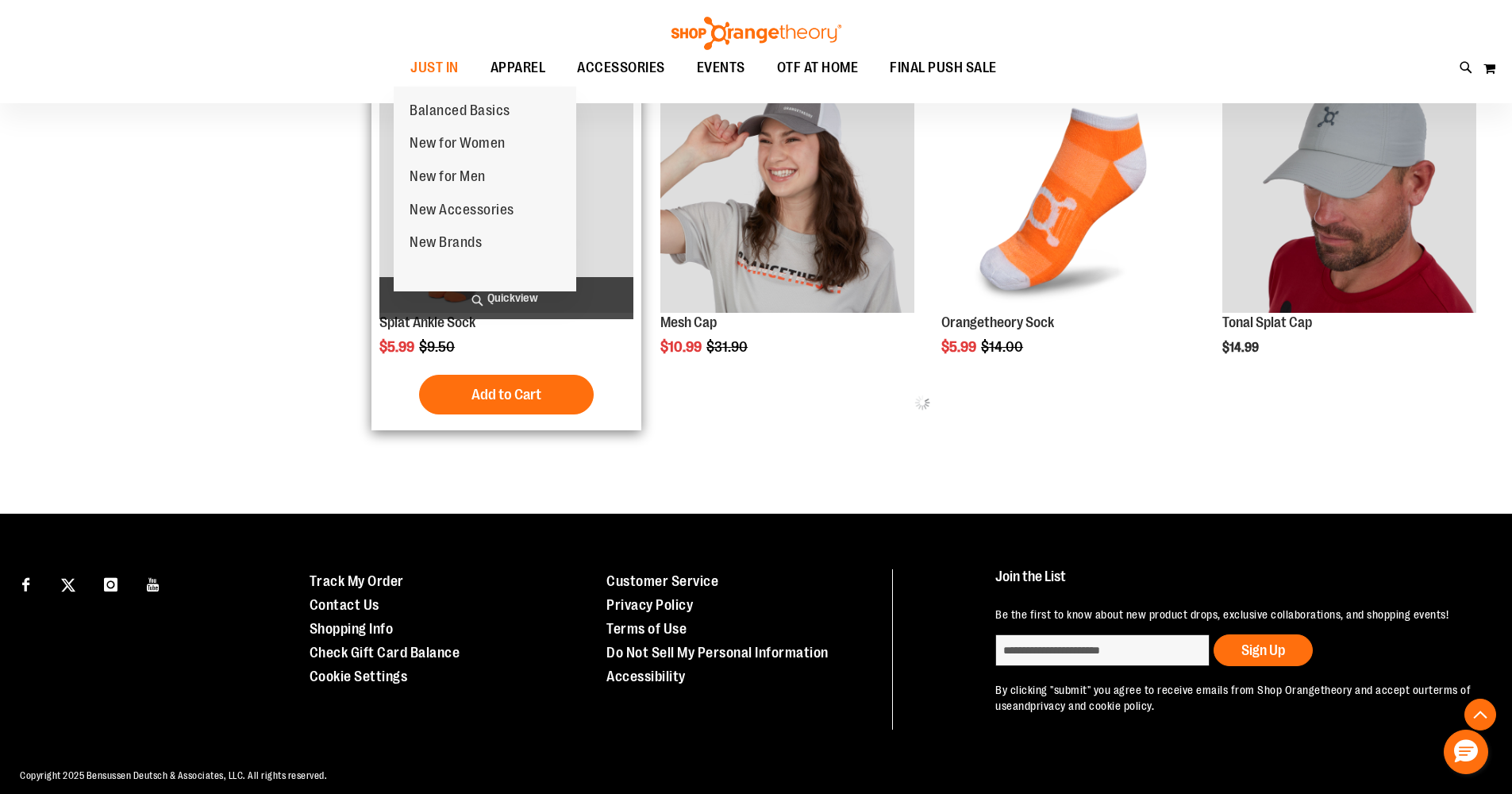
scroll to position [832, 0]
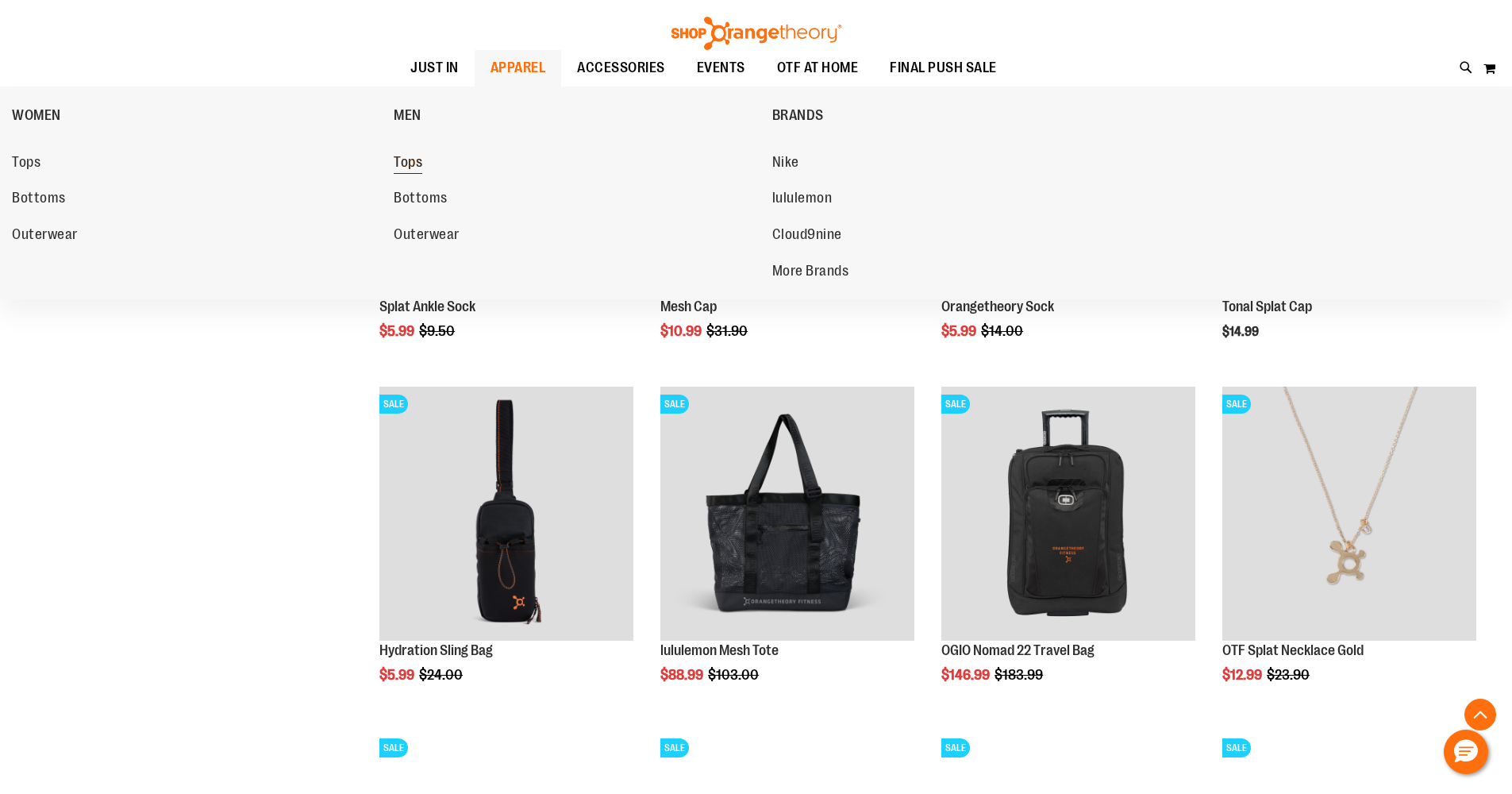
click at [409, 166] on span "Tops" at bounding box center [408, 164] width 29 height 20
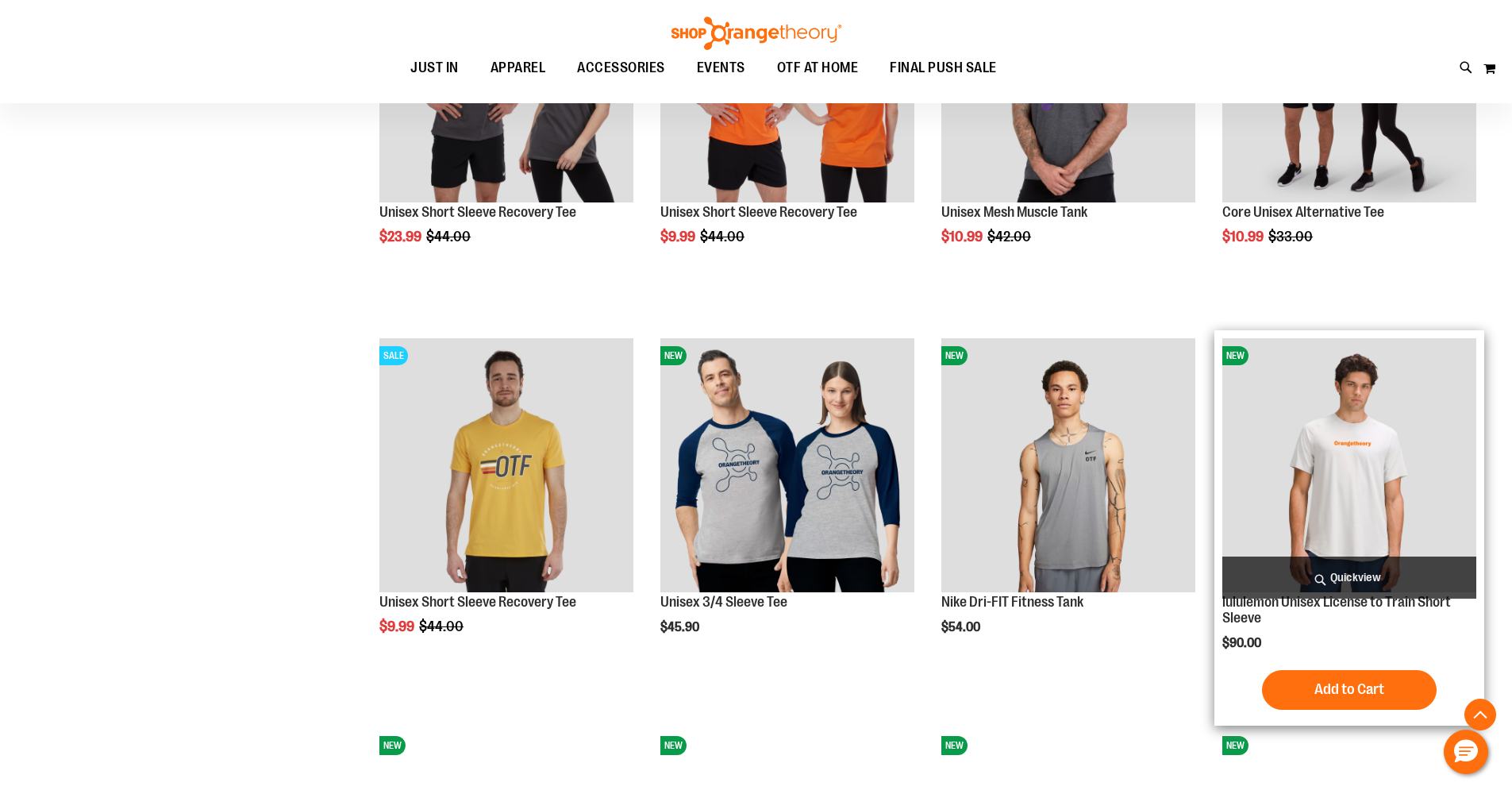
scroll to position [587, 0]
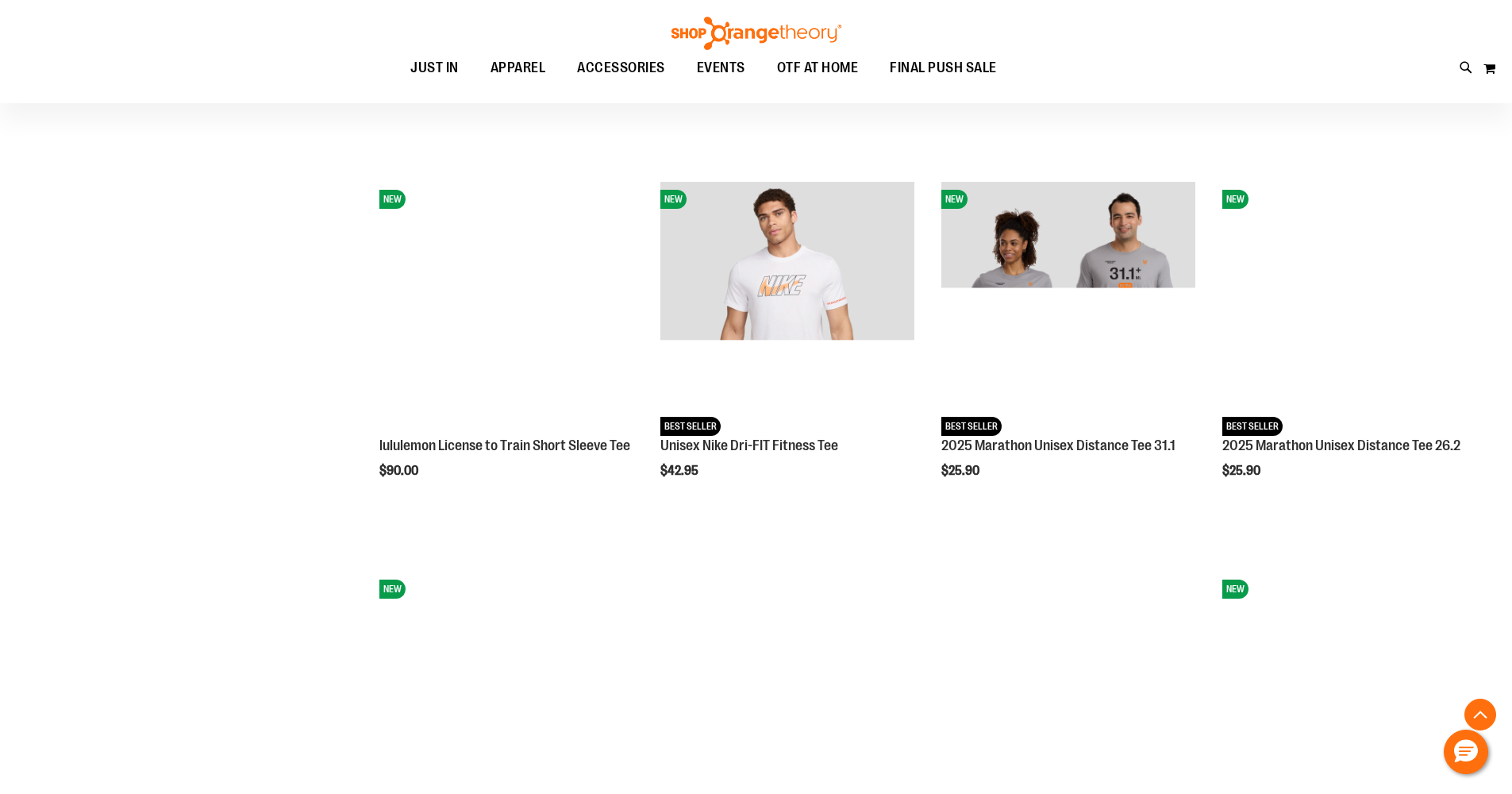
scroll to position [1704, 0]
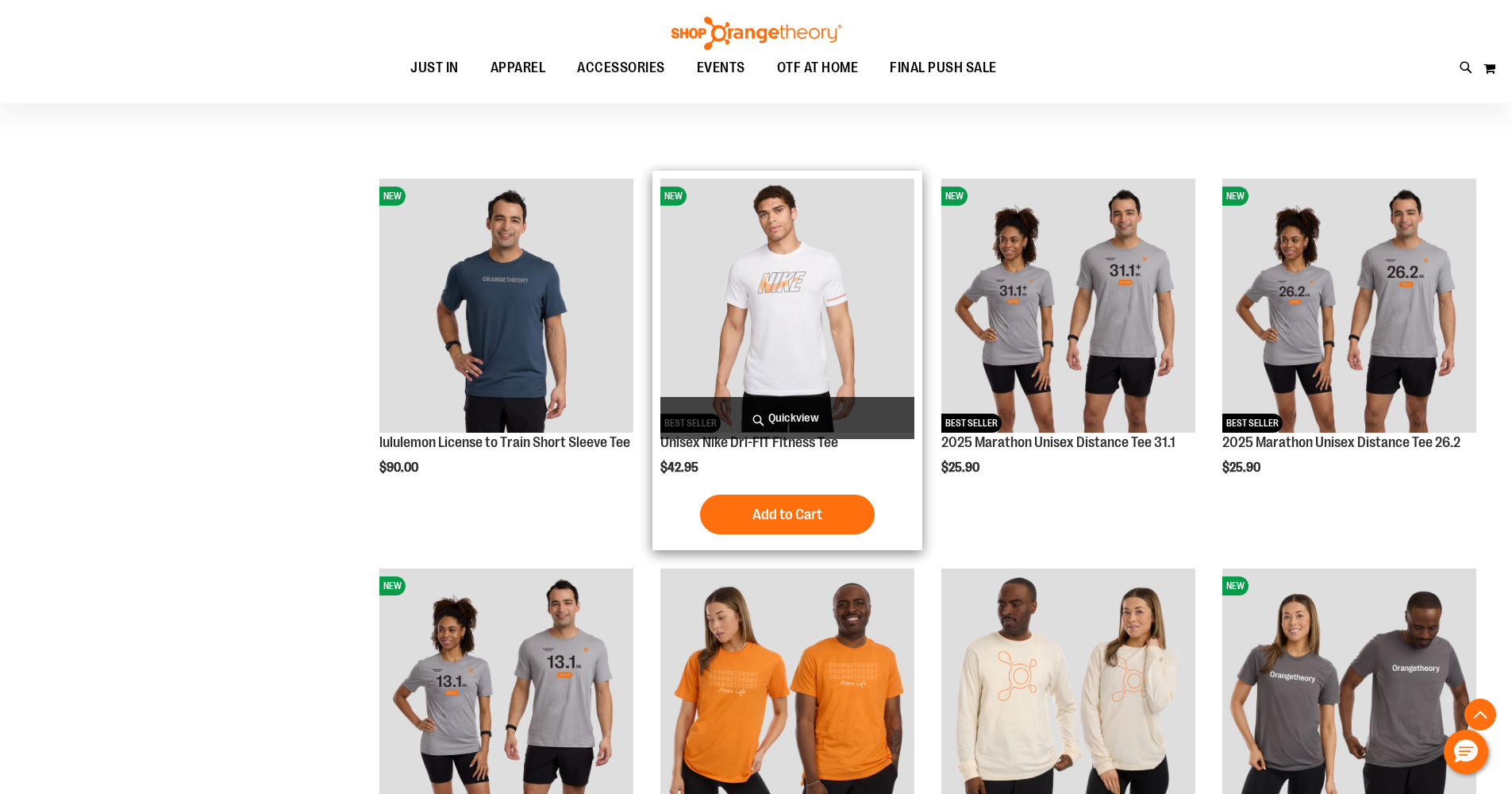
click at [752, 267] on img "product" at bounding box center [787, 306] width 254 height 255
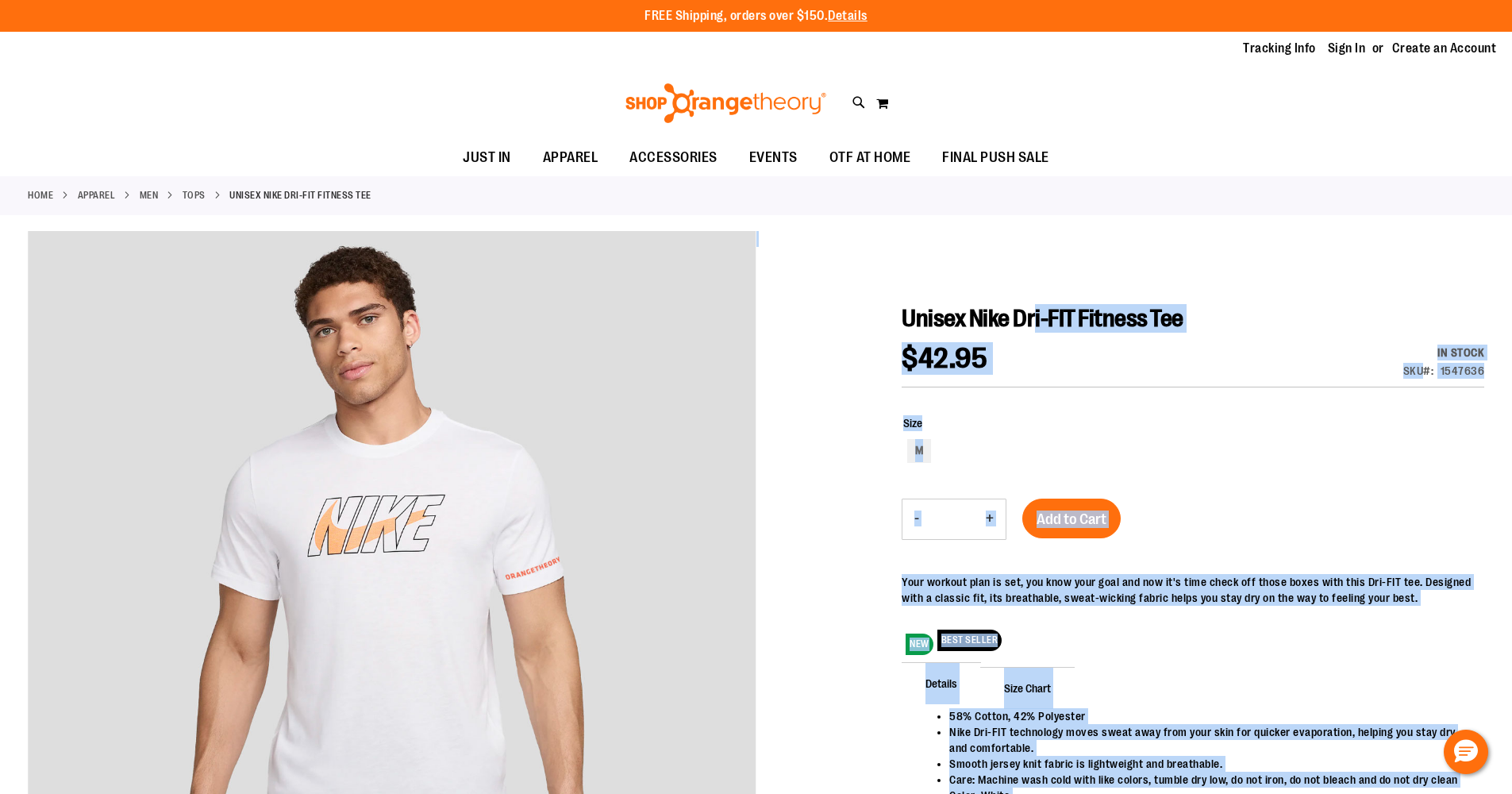
drag, startPoint x: 894, startPoint y: 314, endPoint x: 1048, endPoint y: 310, distance: 154.1
click at [1052, 311] on span "Unisex Nike Dri-FIT Fitness Tee" at bounding box center [1043, 318] width 282 height 27
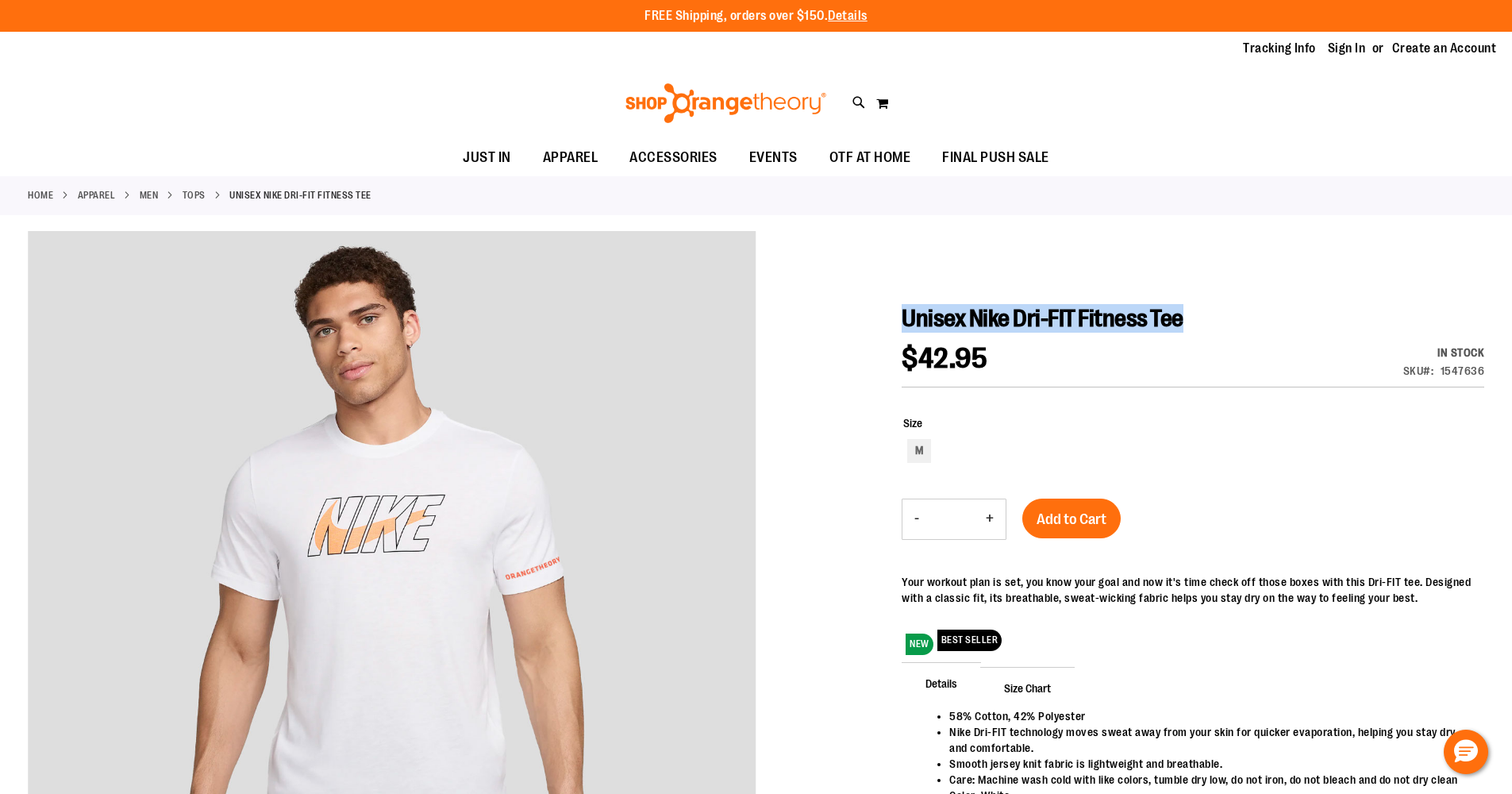
drag, startPoint x: 1218, startPoint y: 315, endPoint x: 904, endPoint y: 323, distance: 314.1
click at [904, 323] on h1 "Unisex Nike Dri-FIT Fitness Tee" at bounding box center [1193, 318] width 583 height 29
copy span "Unisex Nike Dri-FIT Fitness Tee"
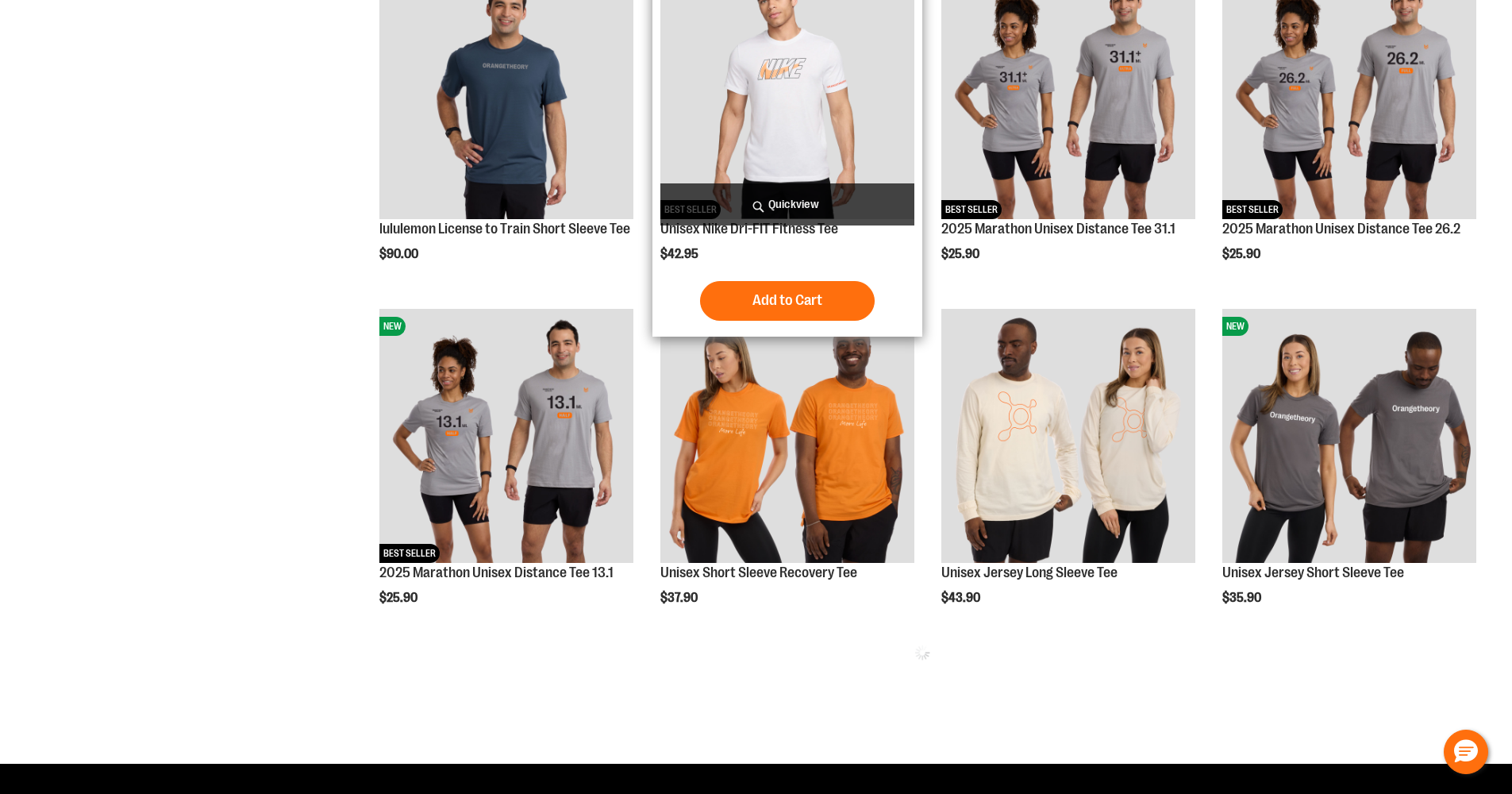
scroll to position [703, 0]
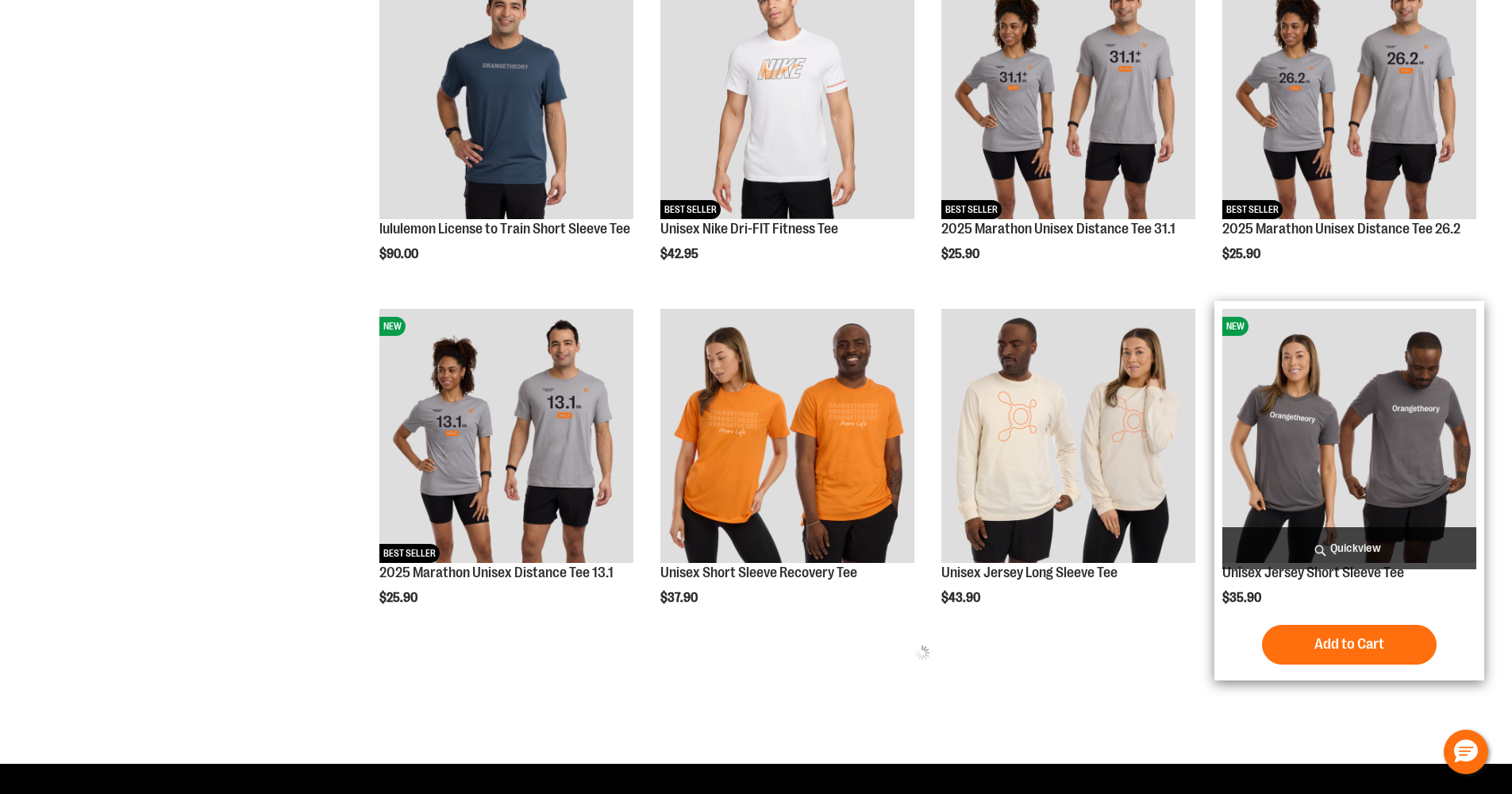
click at [1378, 453] on img "product" at bounding box center [1350, 436] width 254 height 255
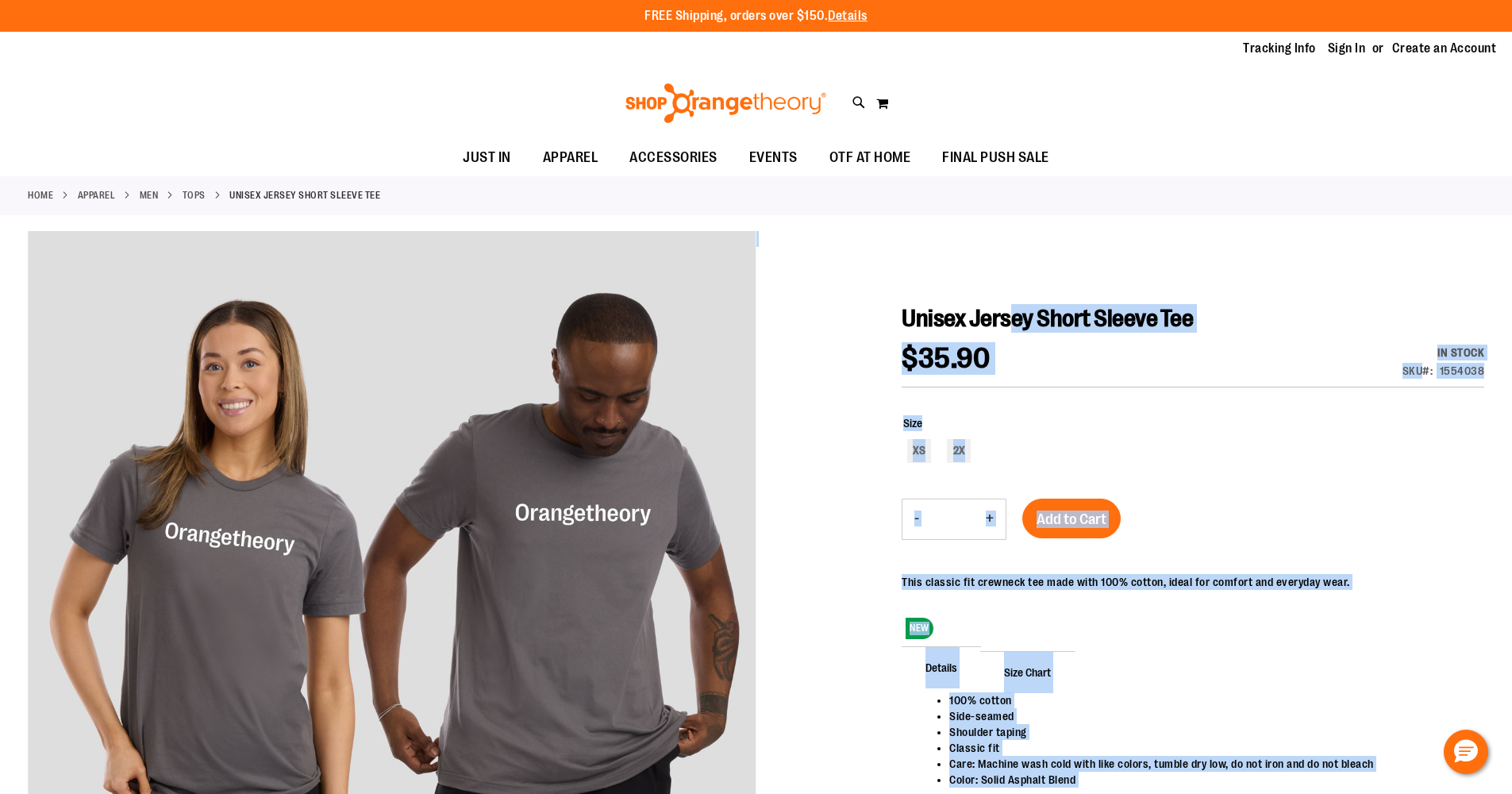
drag, startPoint x: 893, startPoint y: 318, endPoint x: 1020, endPoint y: 323, distance: 127.1
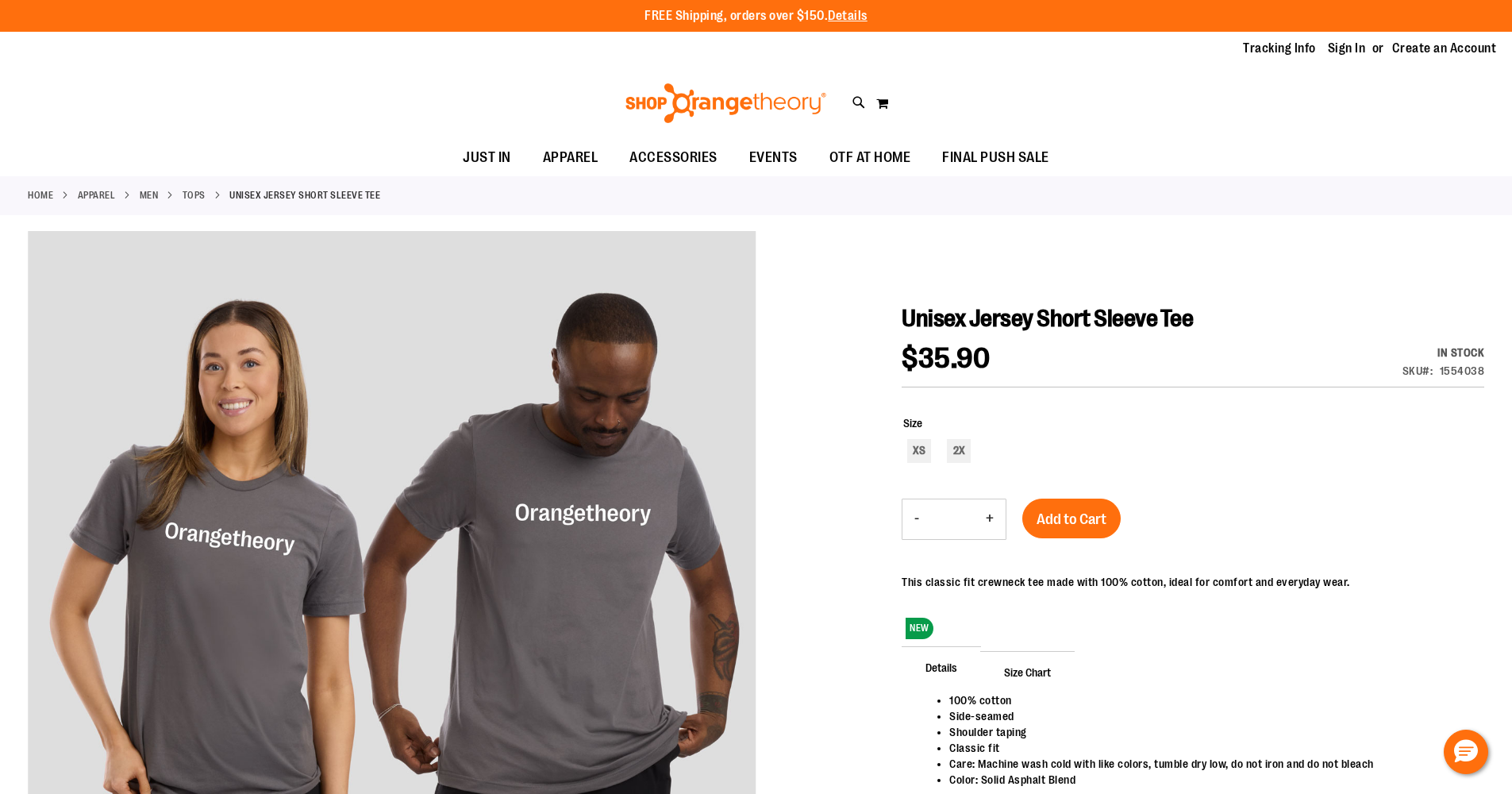
click at [1018, 324] on span "Unisex Jersey Short Sleeve Tee" at bounding box center [1047, 318] width 291 height 27
drag, startPoint x: 1231, startPoint y: 319, endPoint x: 905, endPoint y: 310, distance: 326.1
click at [905, 310] on h1 "Unisex Jersey Short Sleeve Tee" at bounding box center [1193, 318] width 583 height 29
copy span "Unisex Jersey Short Sleeve Tee"
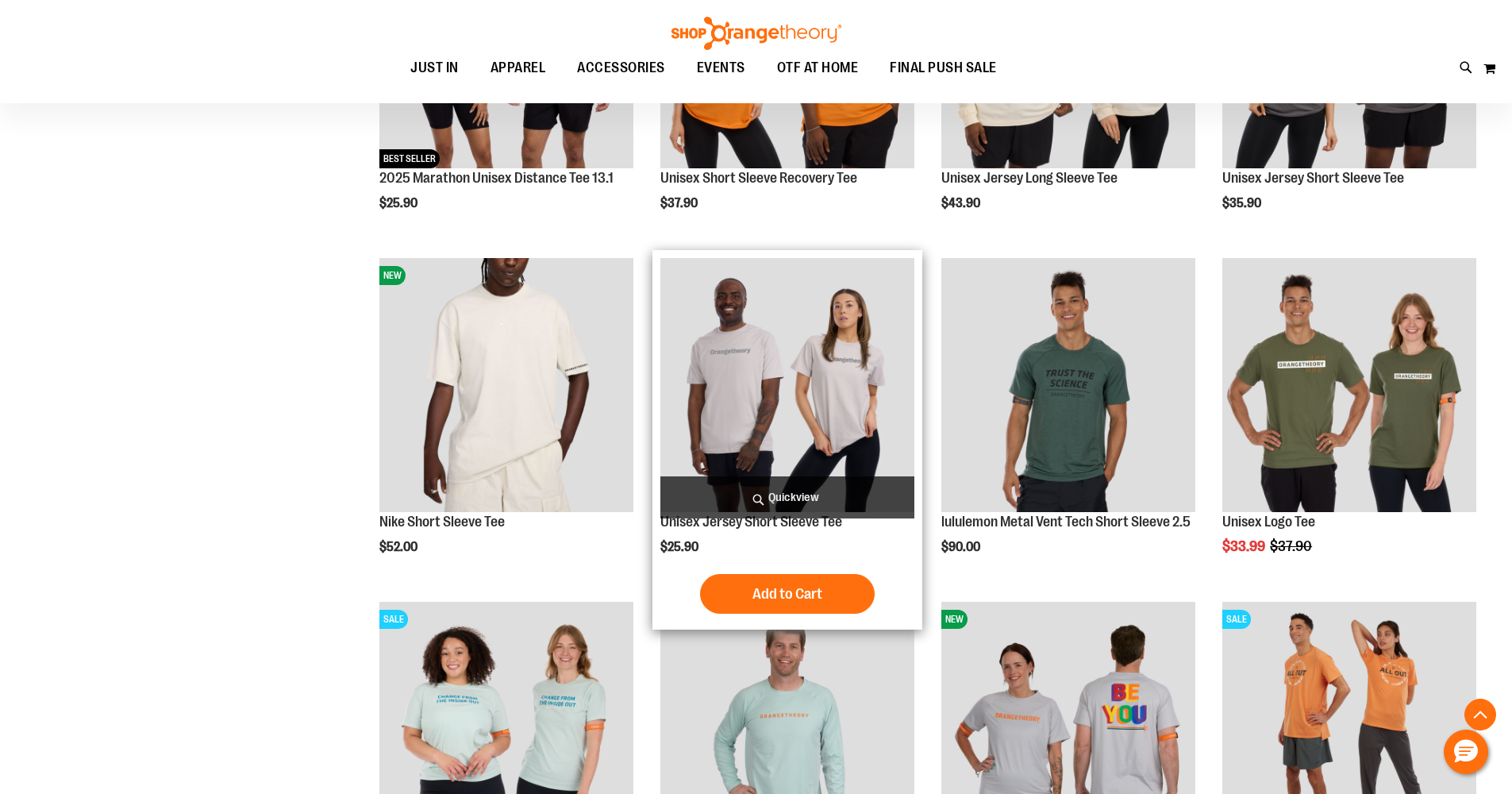
scroll to position [974, 0]
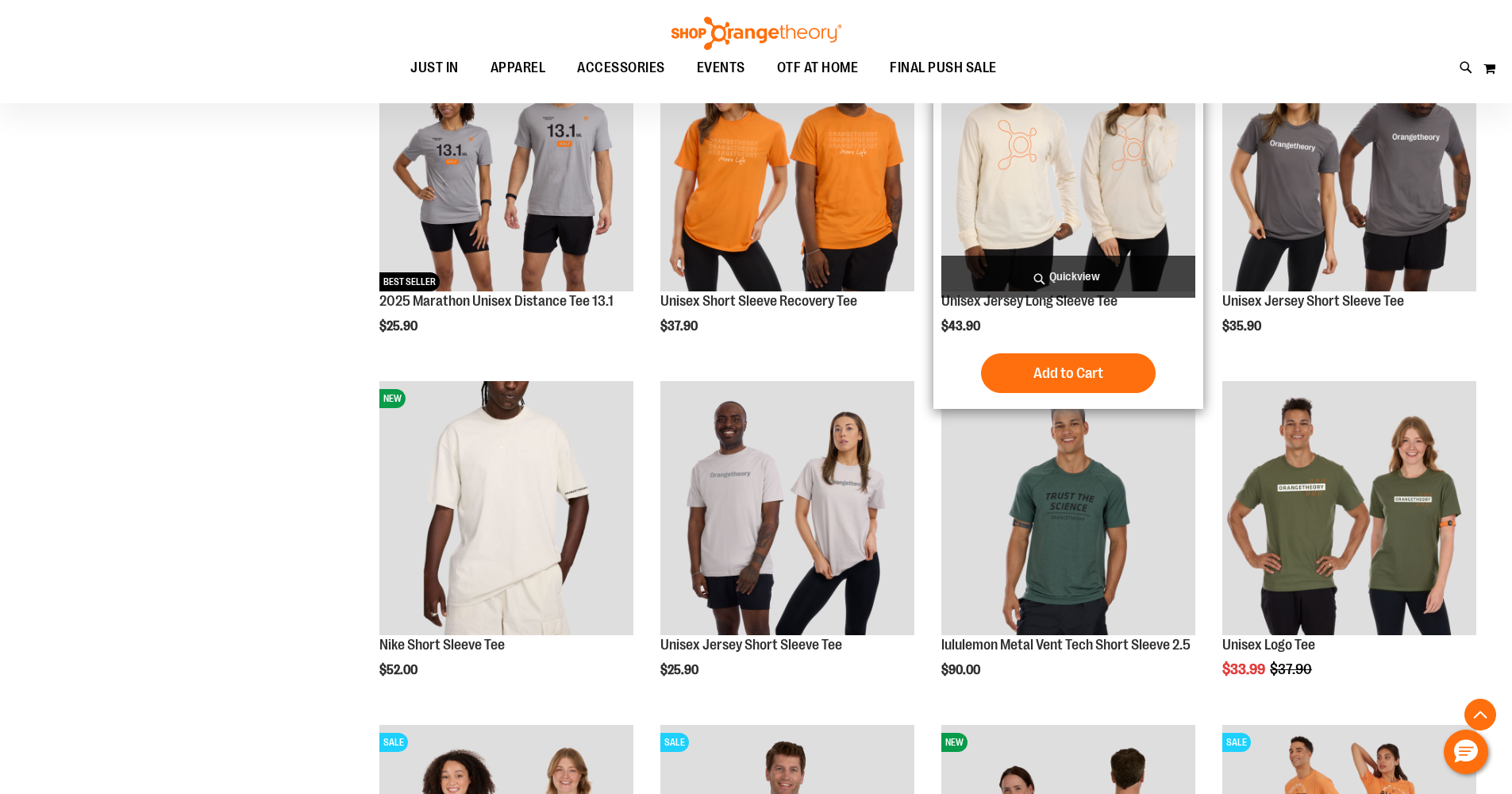
click at [1016, 235] on img "product" at bounding box center [1069, 164] width 254 height 255
click at [1010, 224] on img "product" at bounding box center [1069, 164] width 254 height 255
click at [1077, 173] on img "product" at bounding box center [1069, 164] width 254 height 255
click at [1075, 181] on img "product" at bounding box center [1069, 164] width 254 height 255
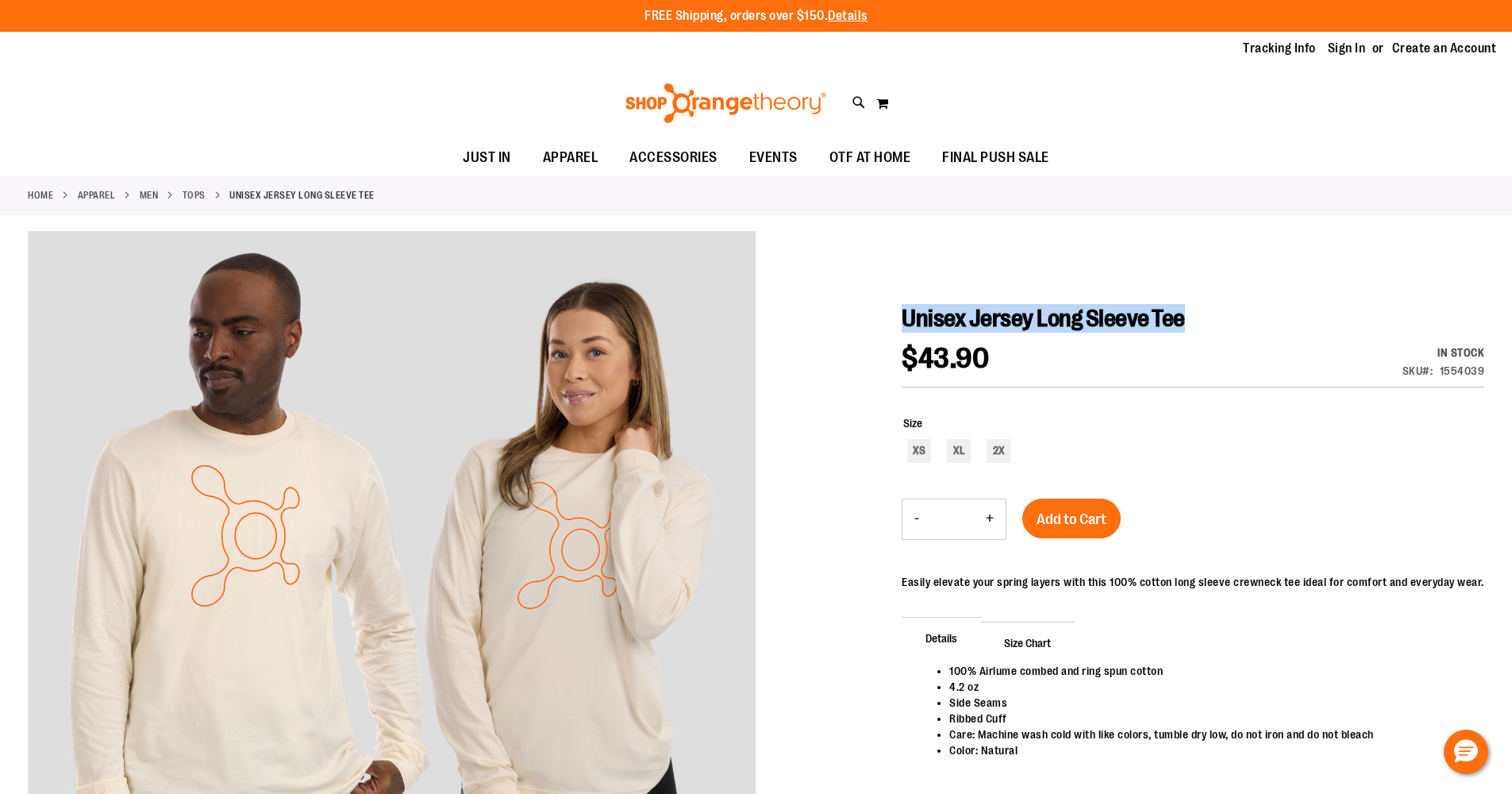
drag, startPoint x: 903, startPoint y: 314, endPoint x: 1208, endPoint y: 327, distance: 305.3
click at [1208, 327] on h1 "Unisex Jersey Long Sleeve Tee" at bounding box center [1193, 318] width 583 height 29
copy span "Unisex Jersey Long Sleeve Tee"
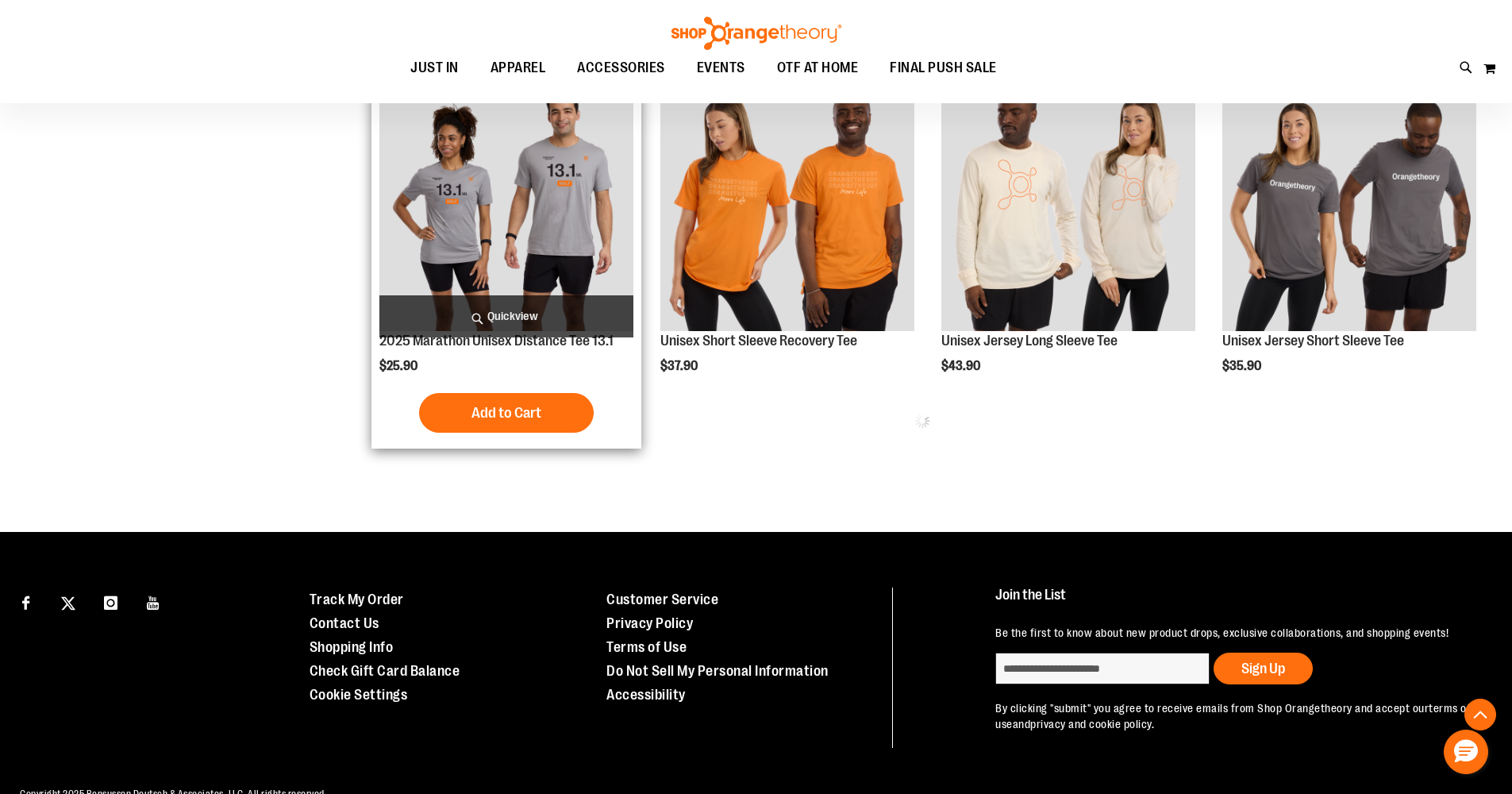
scroll to position [832, 0]
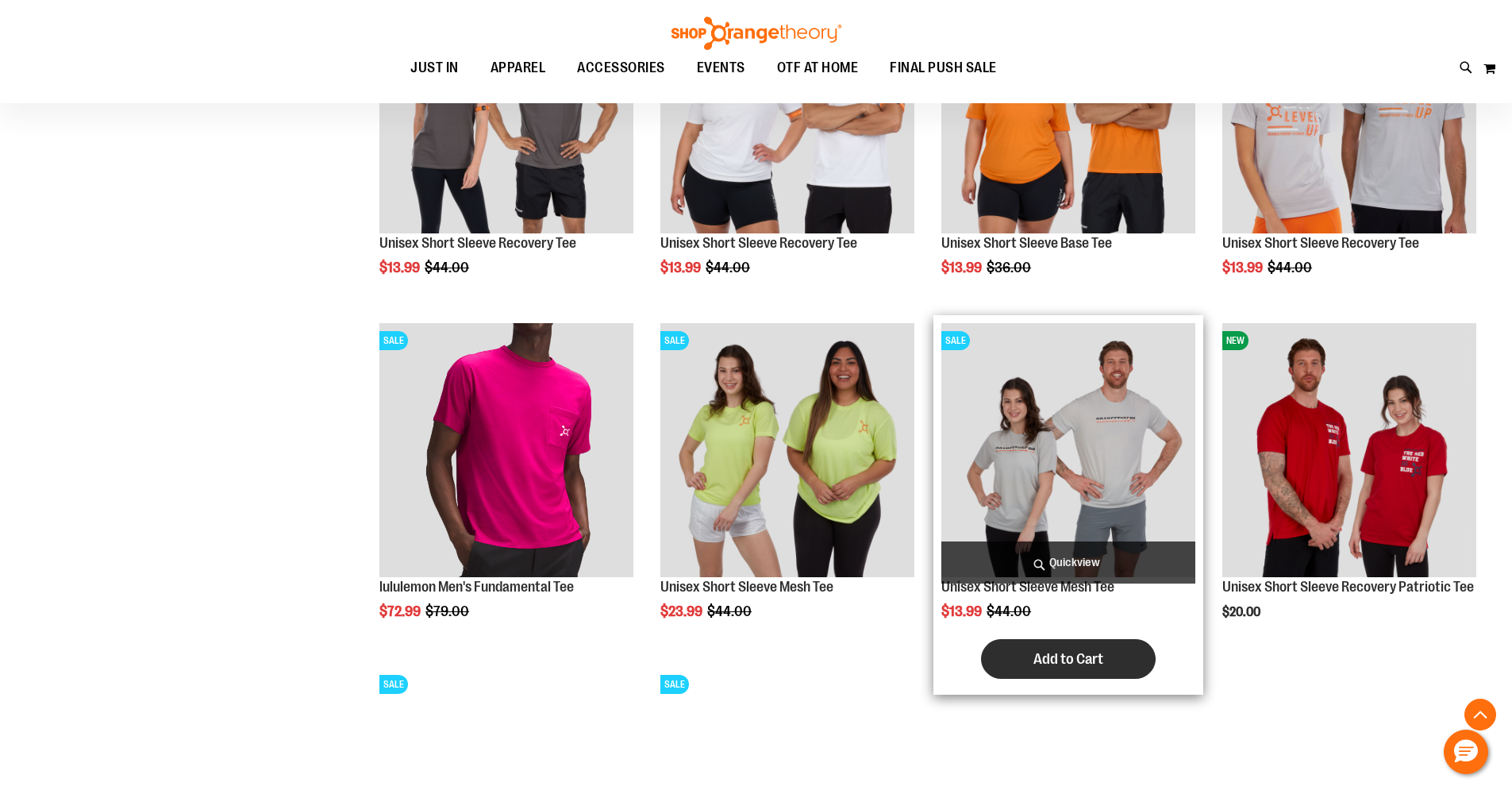
scroll to position [2030, 0]
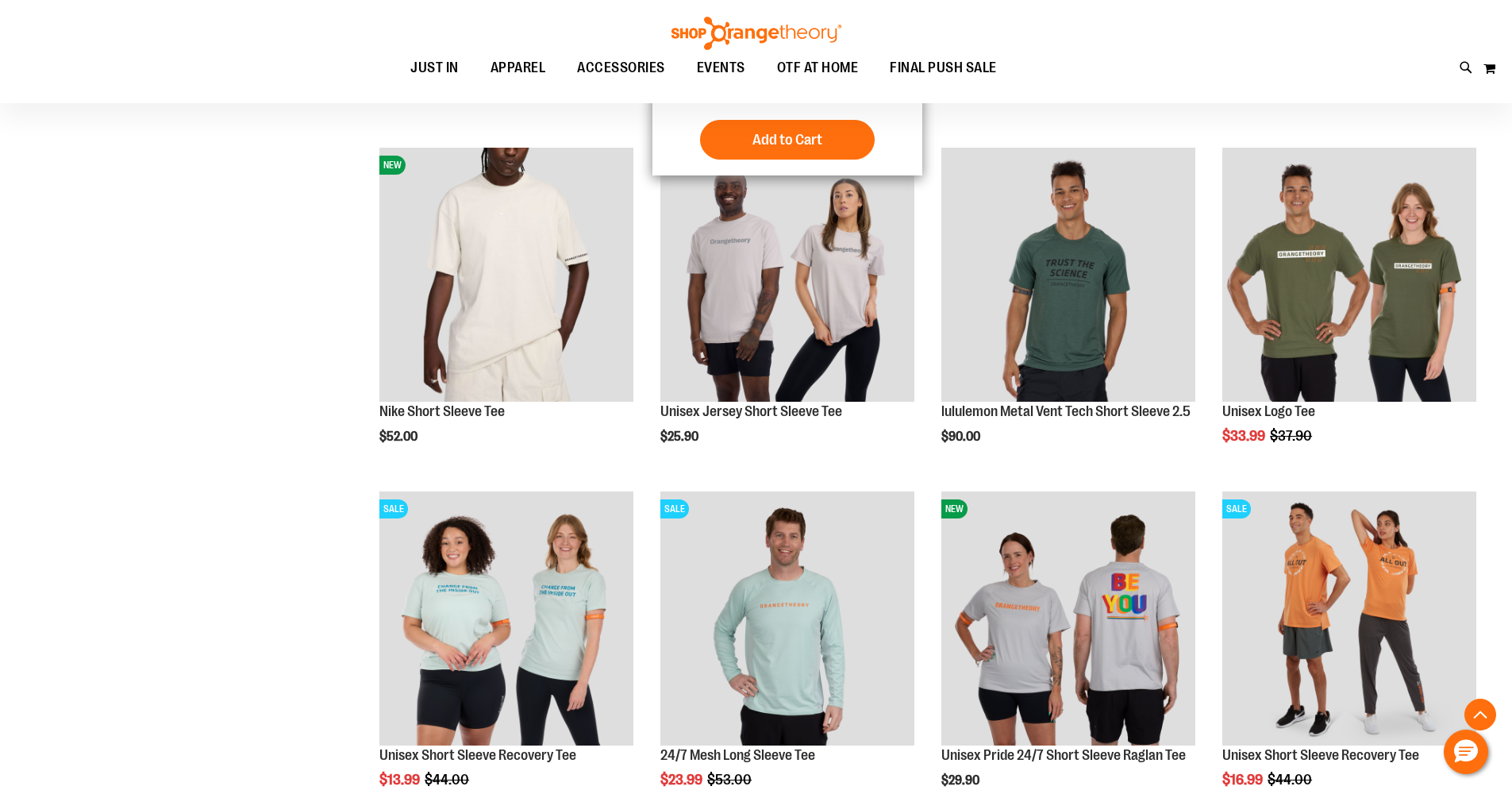
scroll to position [664, 0]
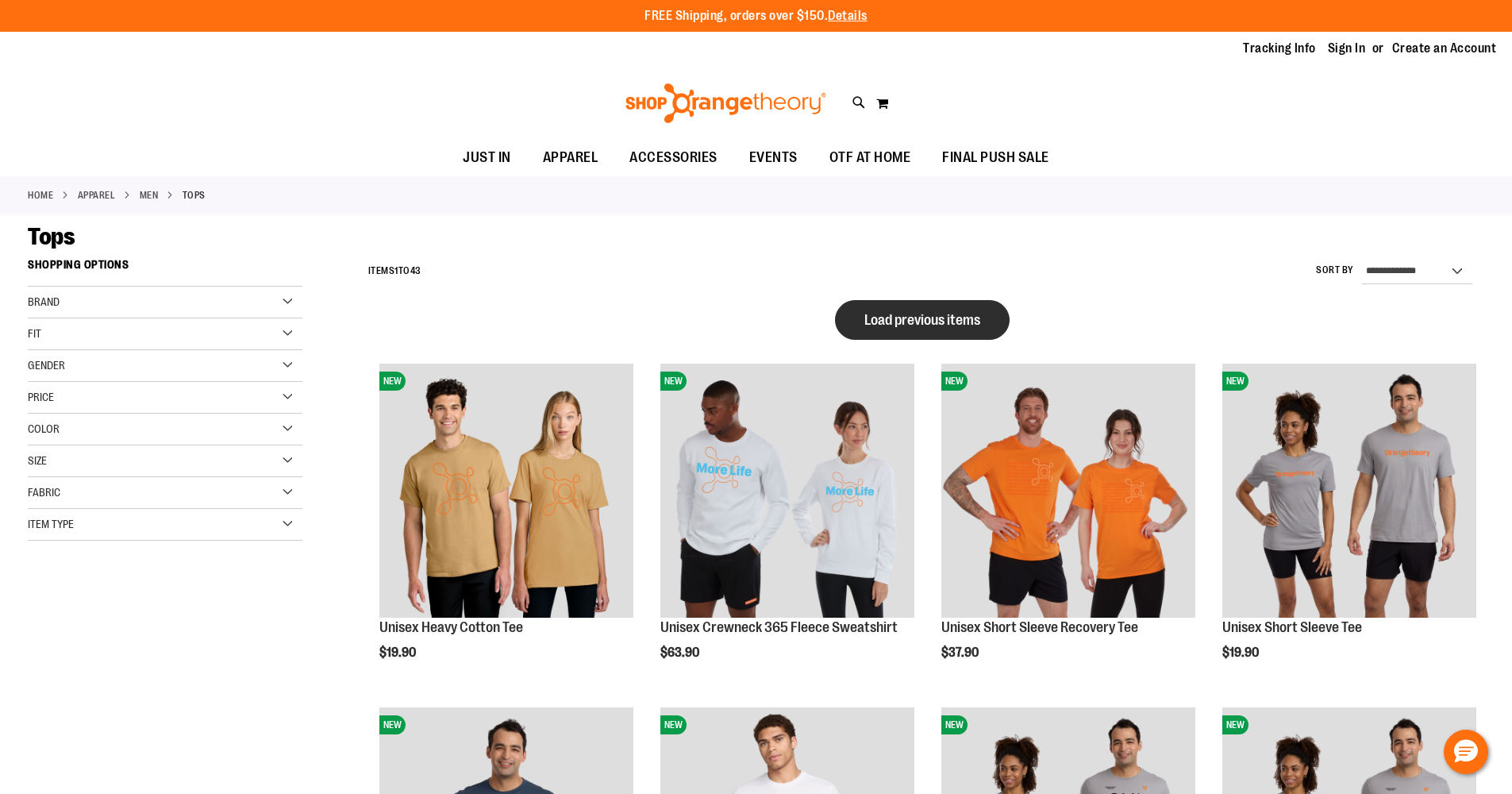
click at [888, 318] on span "Load previous items" at bounding box center [923, 319] width 116 height 16
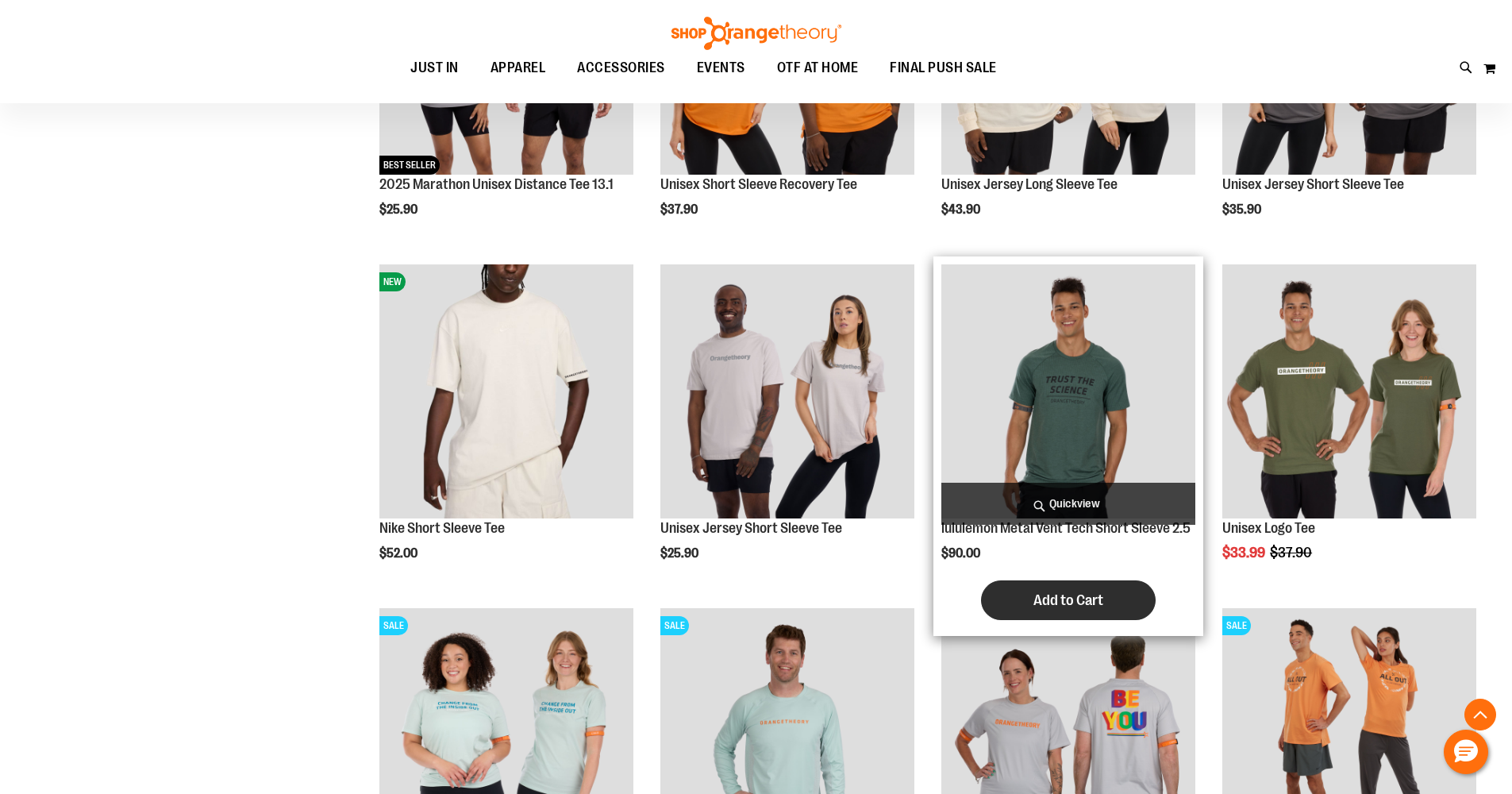
scroll to position [2099, 0]
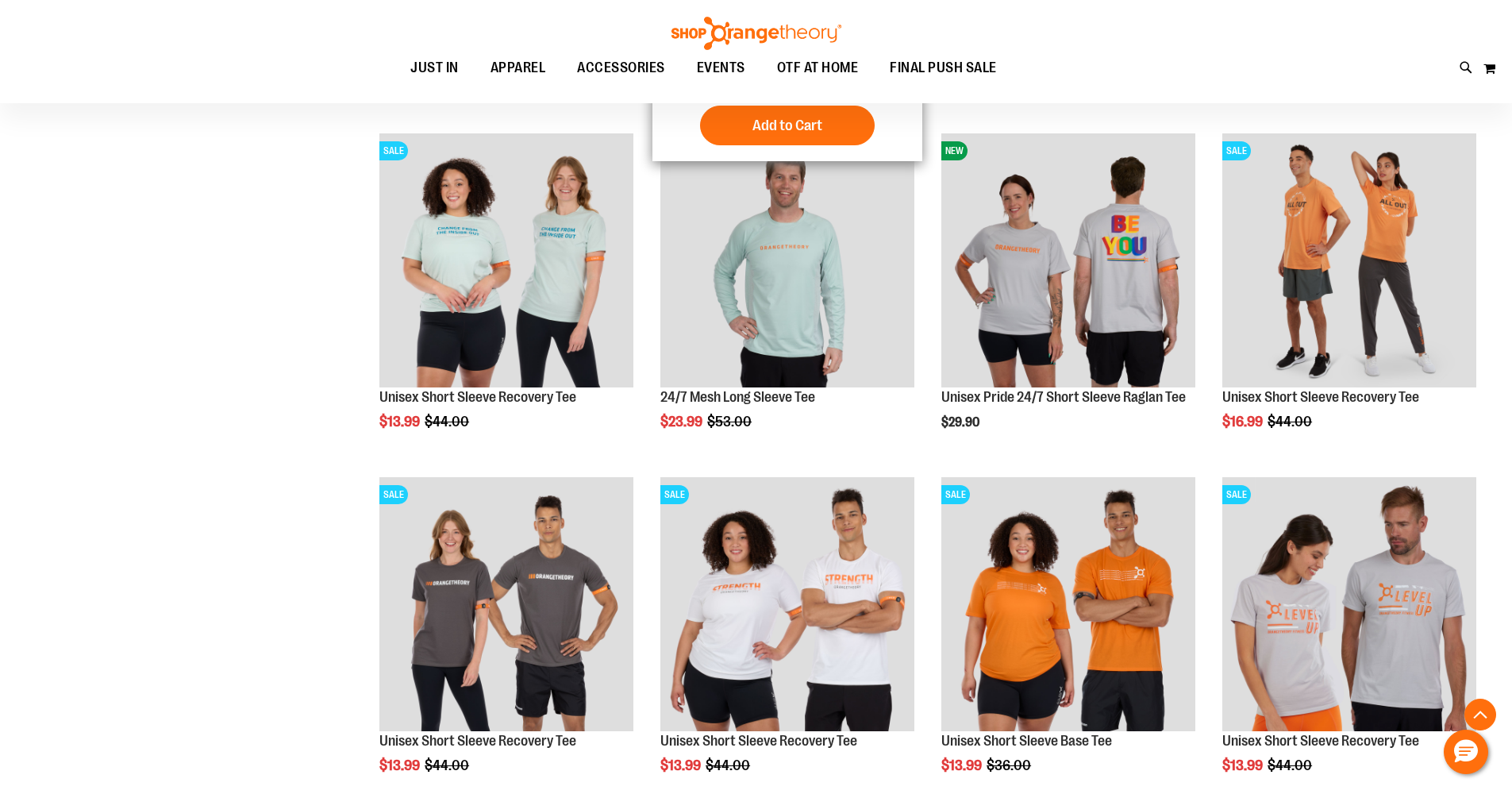
scroll to position [2076, 0]
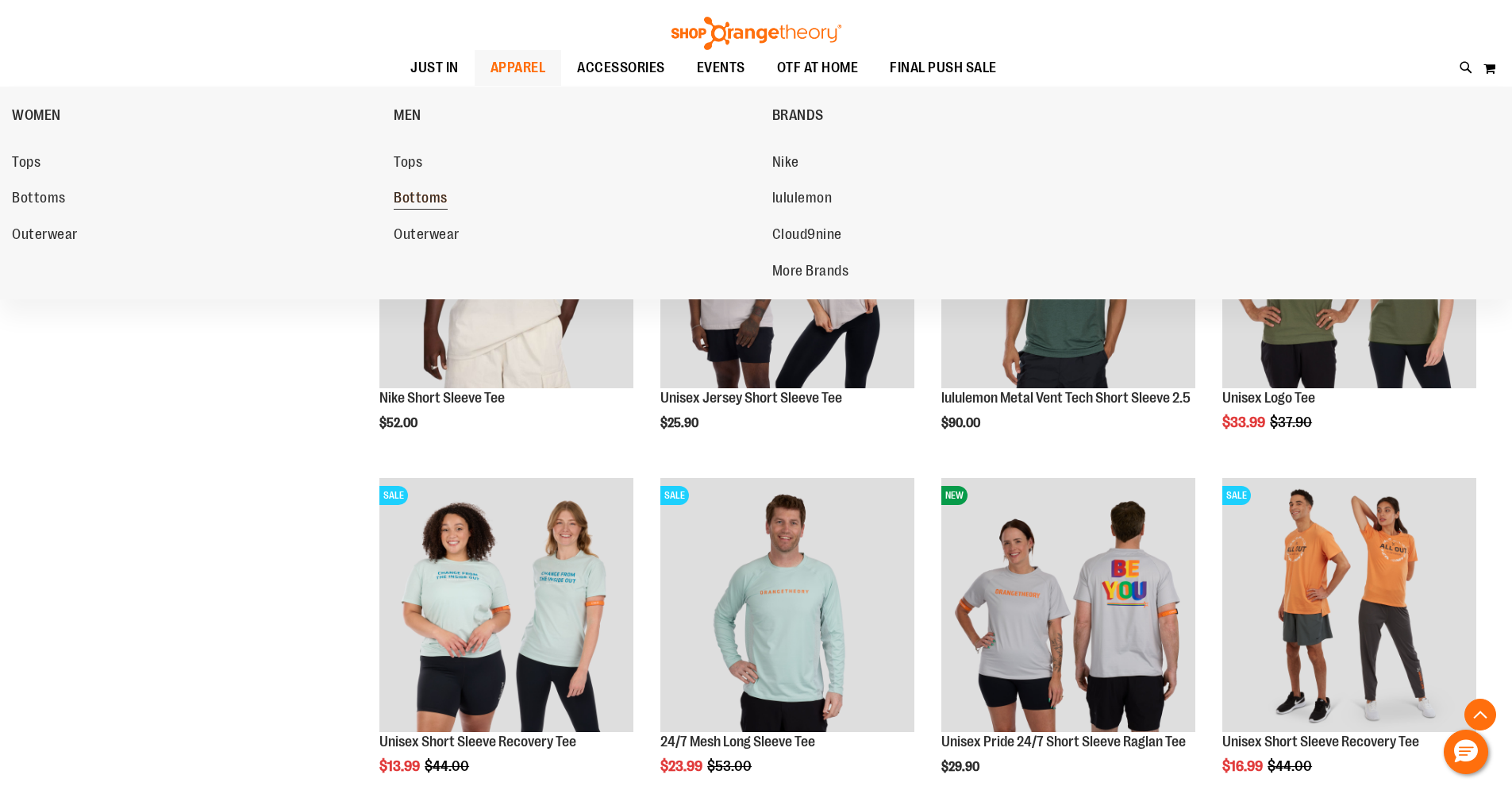
click at [441, 203] on span "Bottoms" at bounding box center [420, 200] width 54 height 20
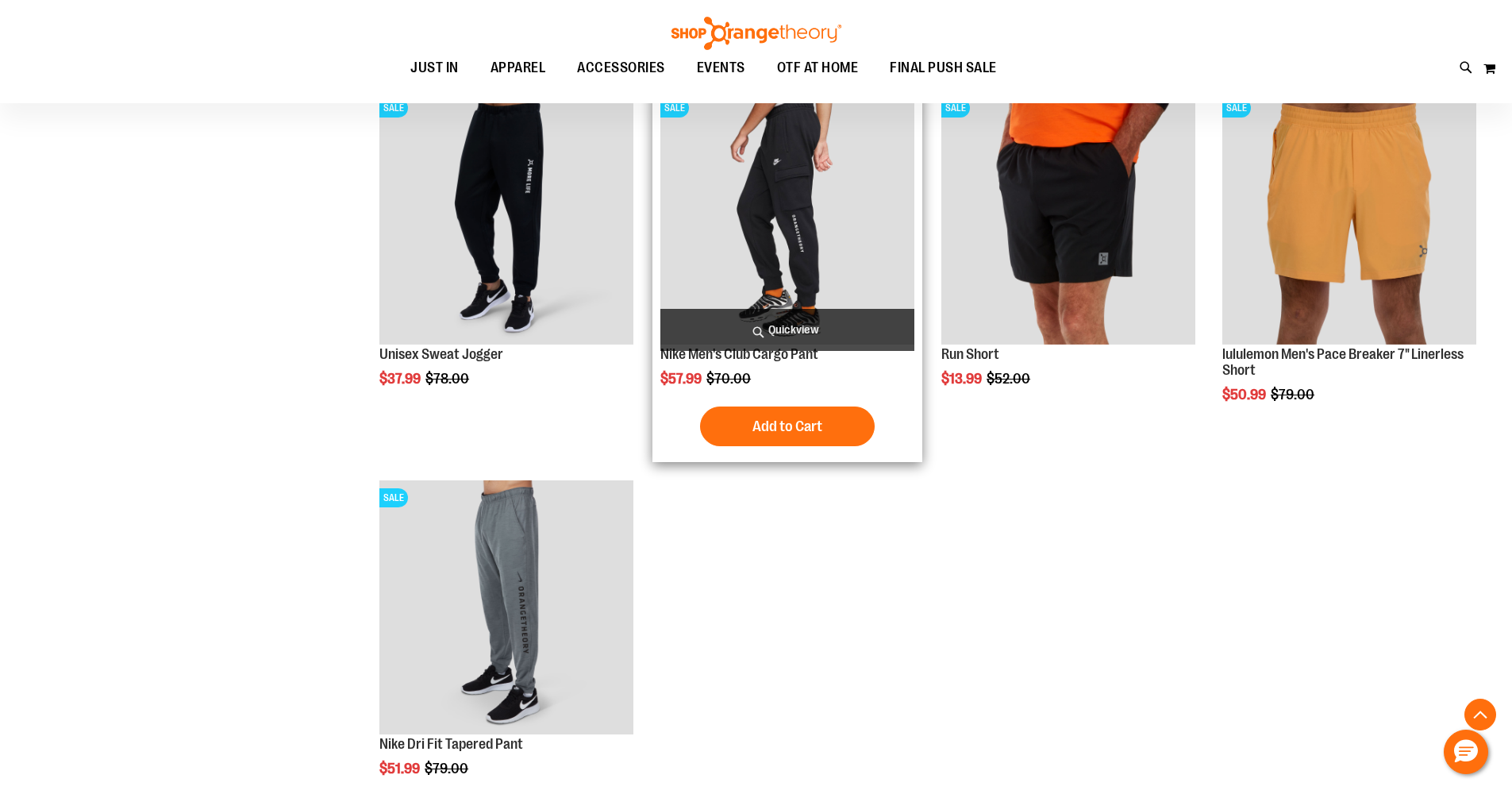
scroll to position [556, 0]
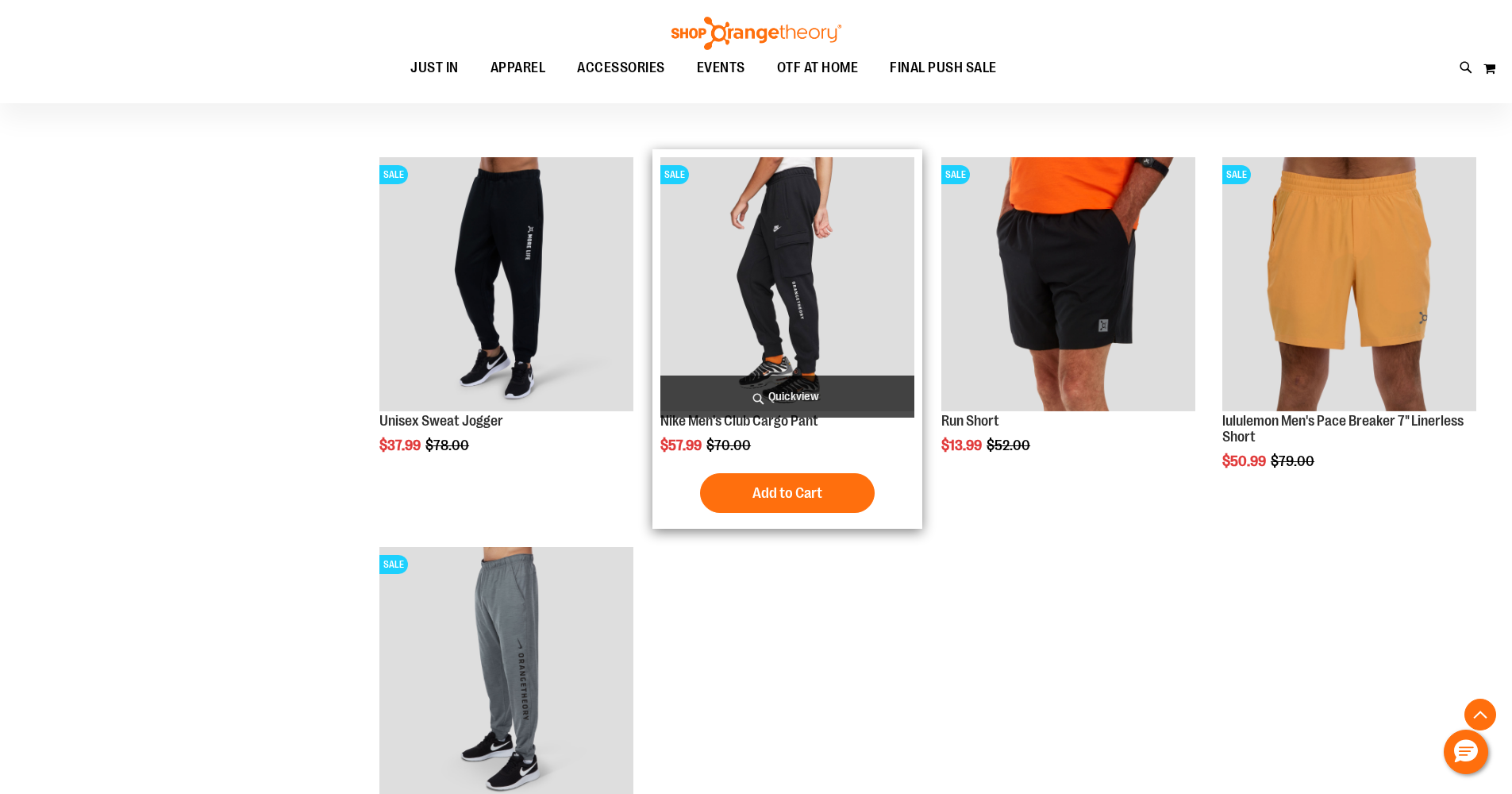
click at [745, 289] on img "product" at bounding box center [787, 284] width 254 height 255
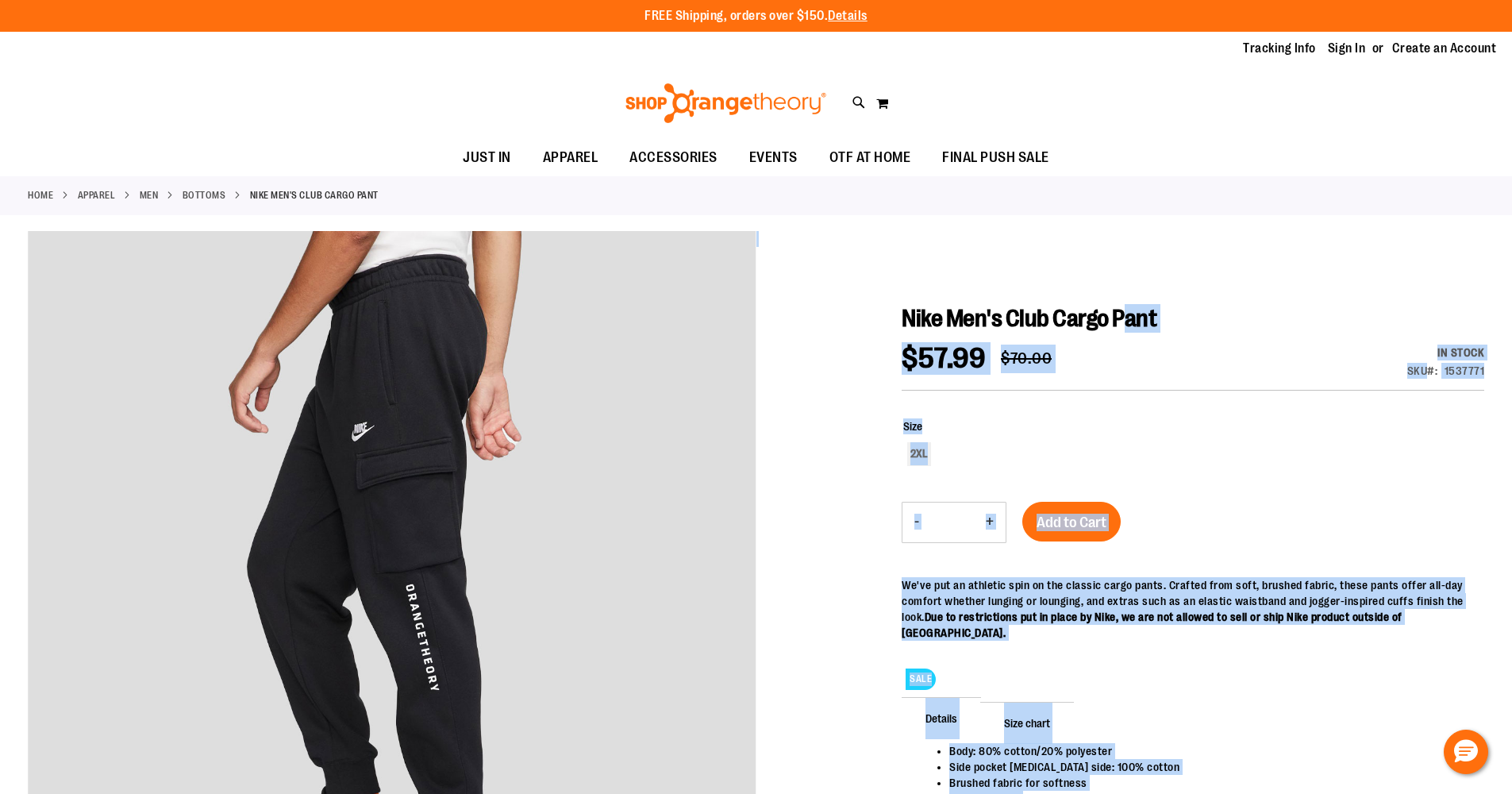
drag, startPoint x: 899, startPoint y: 317, endPoint x: 1145, endPoint y: 312, distance: 246.1
click at [1147, 312] on span "Nike Men's Club Cargo Pant" at bounding box center [1029, 318] width 254 height 27
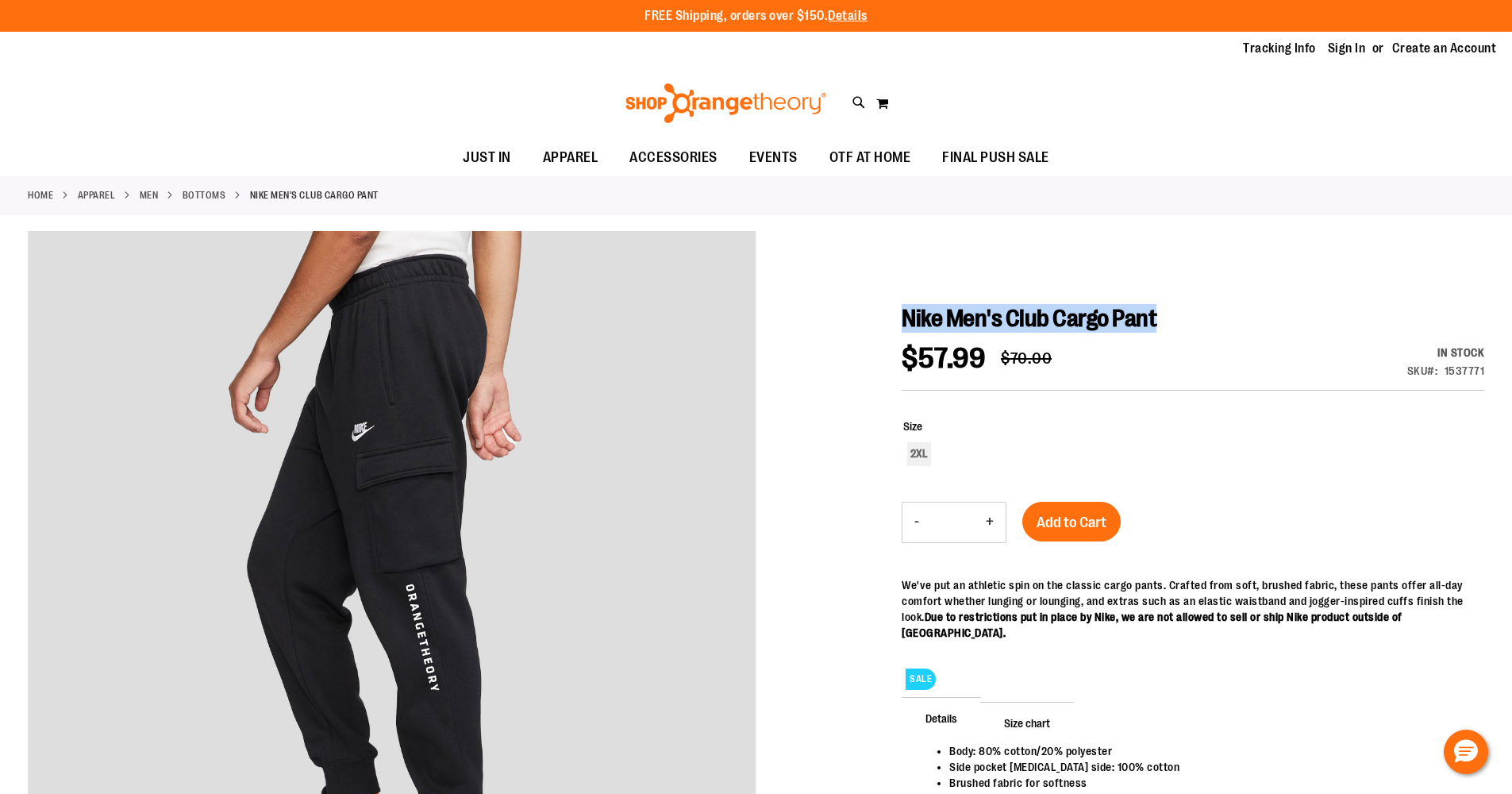
drag, startPoint x: 1191, startPoint y: 316, endPoint x: 907, endPoint y: 314, distance: 284.0
click at [907, 314] on h1 "Nike Men's Club Cargo Pant" at bounding box center [1193, 318] width 583 height 29
copy span "Nike Men's Club Cargo Pant"
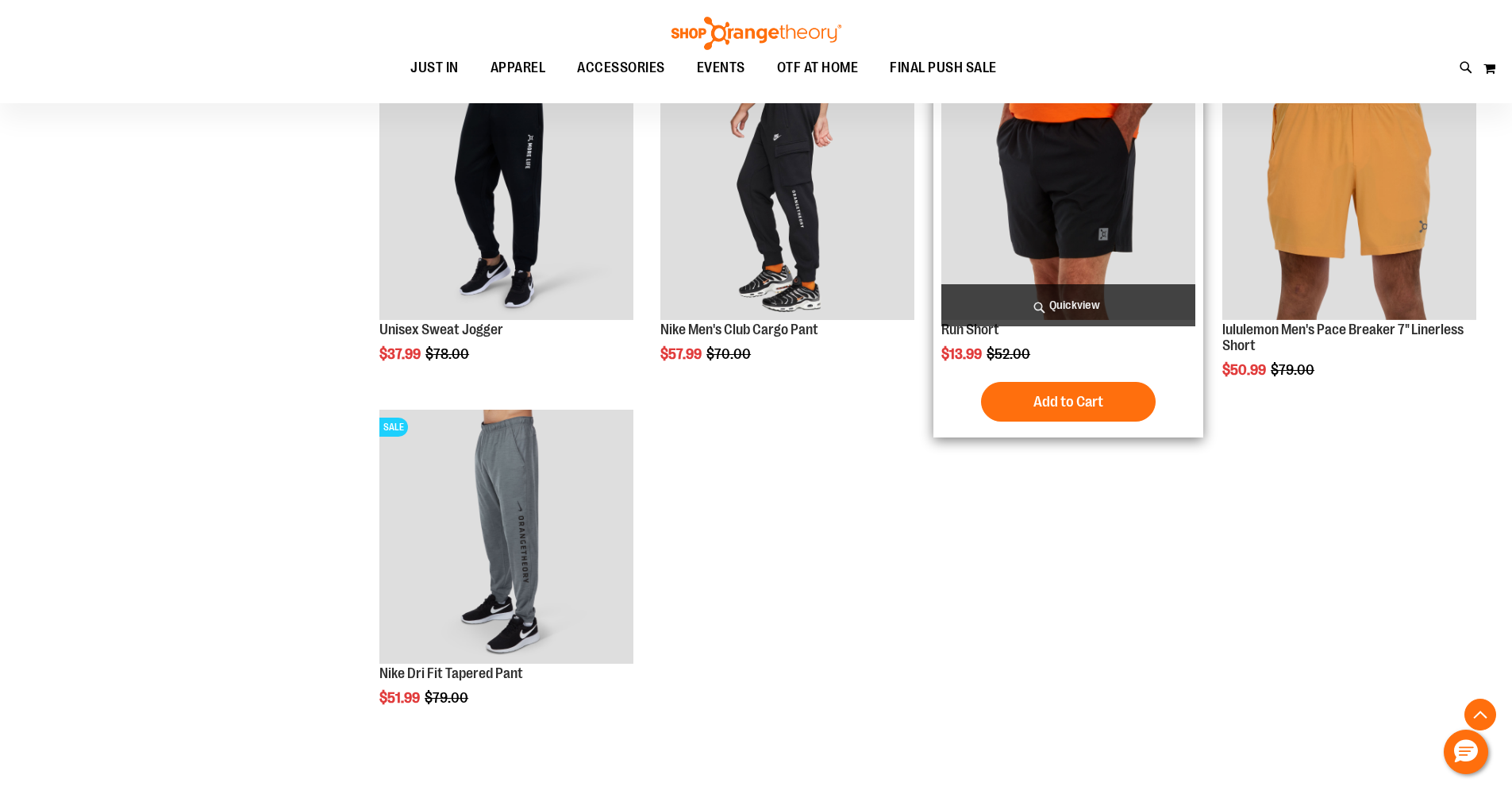
scroll to position [323, 0]
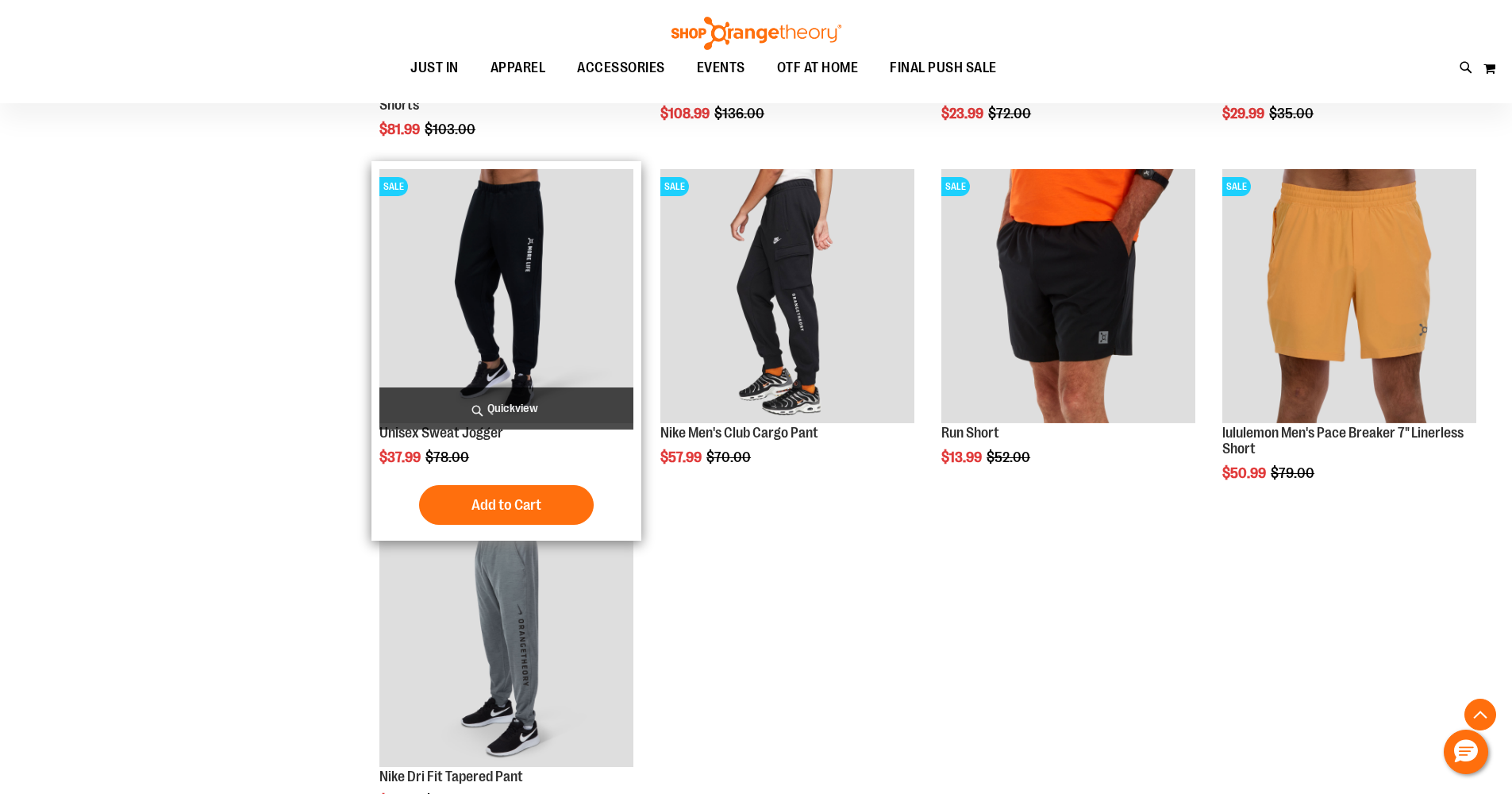
click at [472, 235] on img "product" at bounding box center [507, 296] width 254 height 255
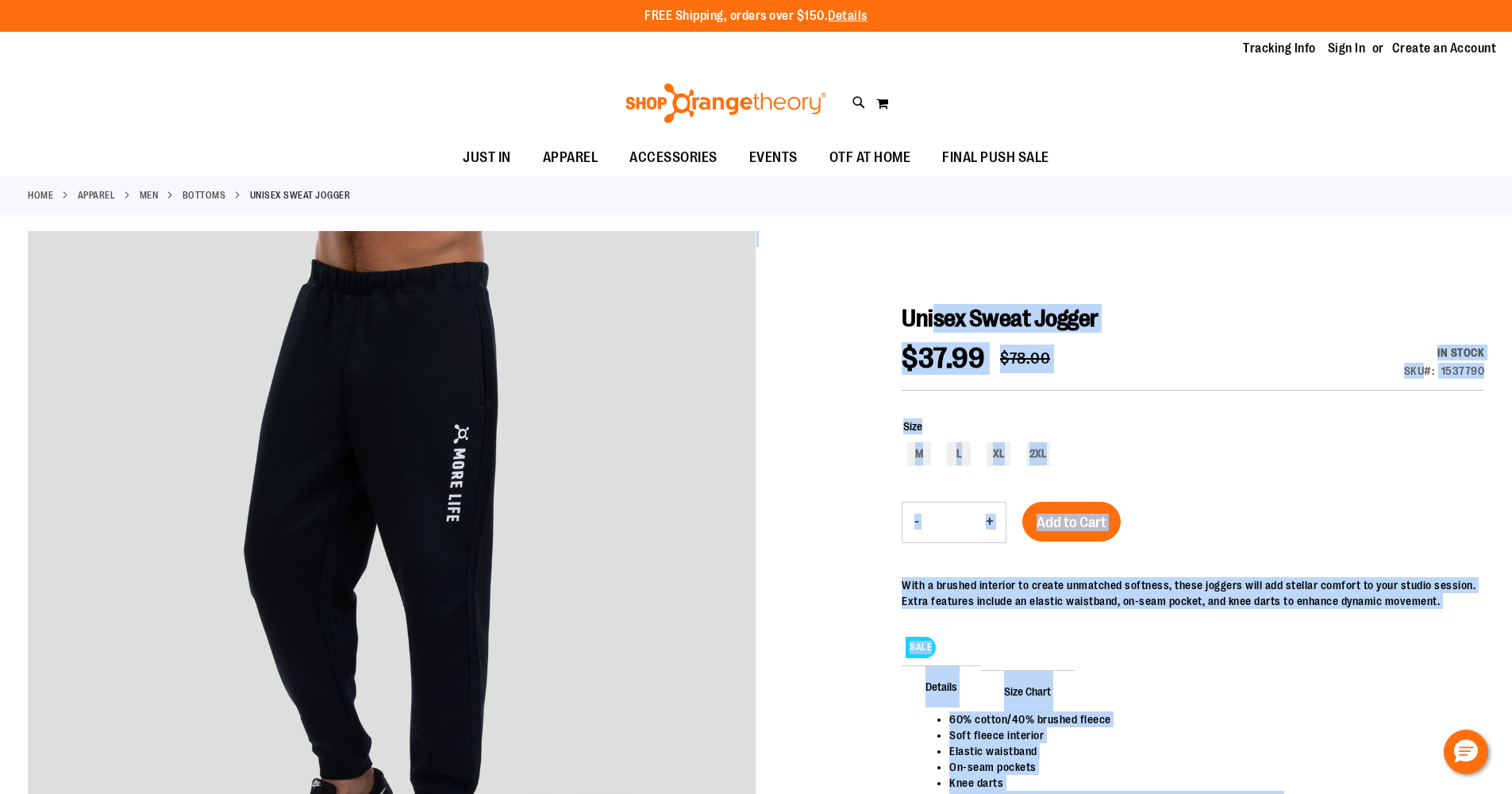
drag, startPoint x: 892, startPoint y: 322, endPoint x: 932, endPoint y: 317, distance: 40.3
click at [932, 317] on span "Unisex Sweat Jogger" at bounding box center [1000, 318] width 197 height 27
drag, startPoint x: 1117, startPoint y: 323, endPoint x: 902, endPoint y: 313, distance: 215.2
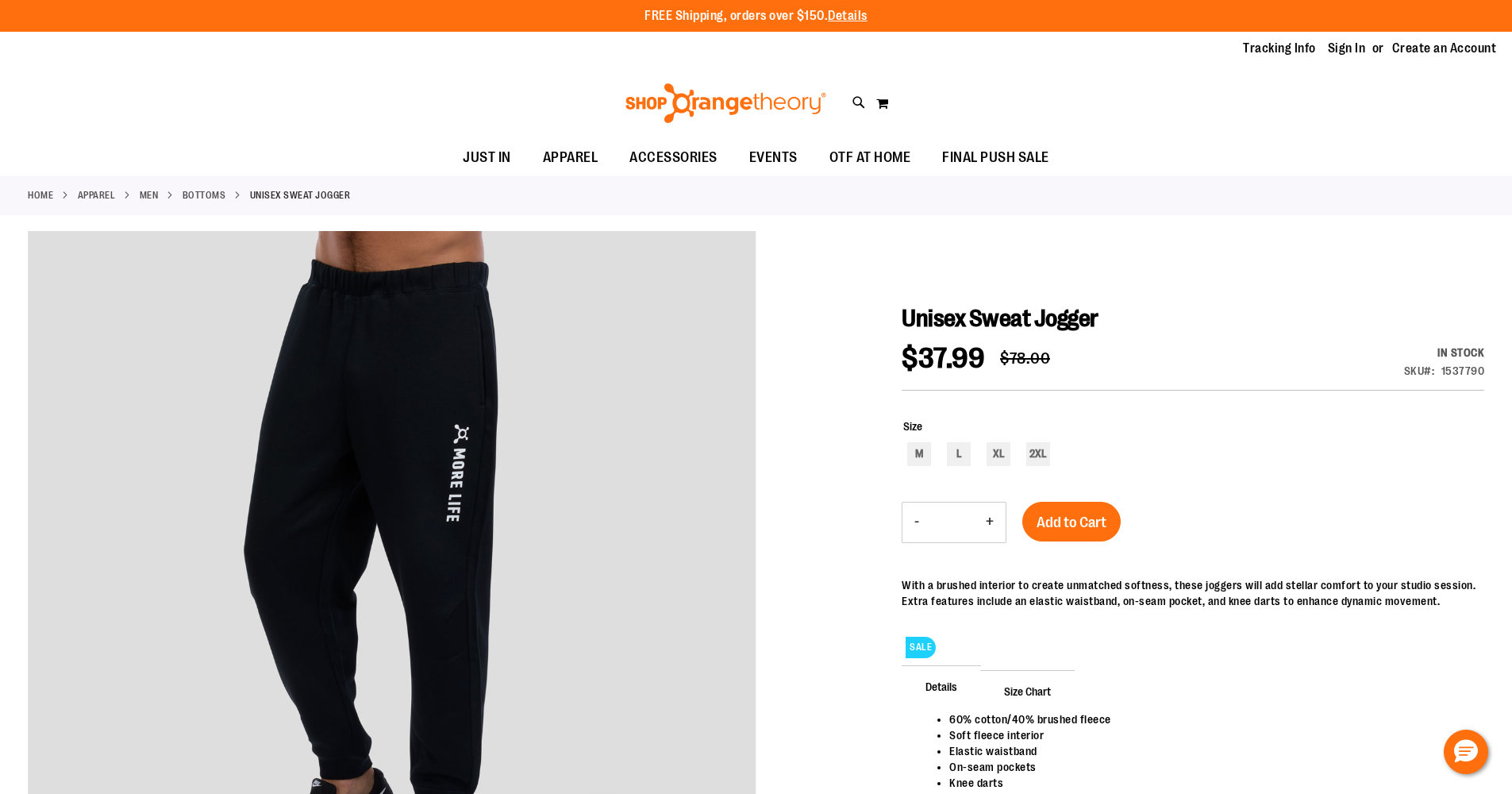
click at [927, 316] on span "Unisex Sweat Jogger" at bounding box center [1000, 318] width 197 height 27
drag, startPoint x: 1133, startPoint y: 314, endPoint x: 906, endPoint y: 305, distance: 227.2
click at [906, 305] on h1 "Unisex Sweat Jogger" at bounding box center [1193, 318] width 583 height 29
copy span "Unisex Sweat Jogger"
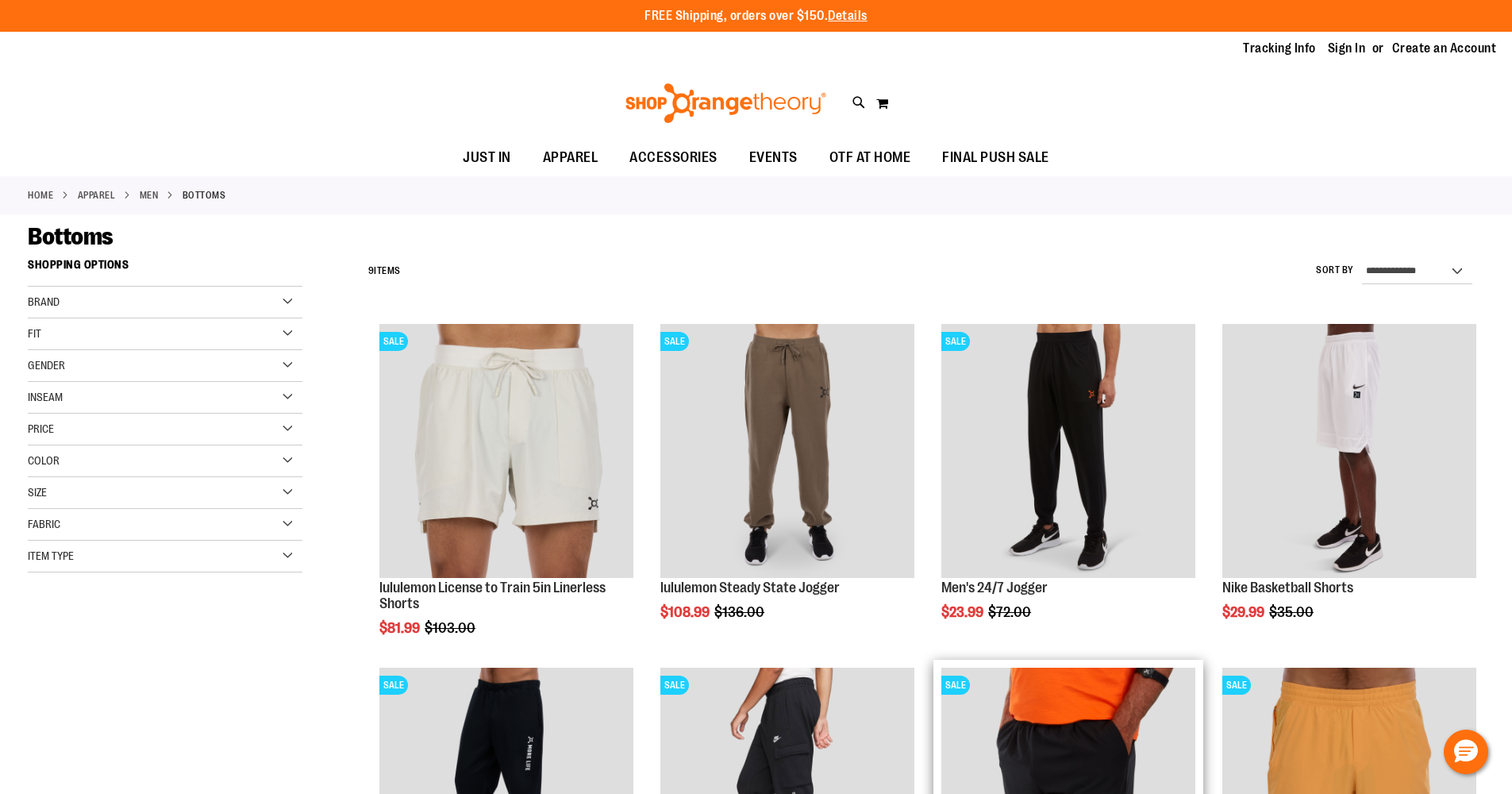
scroll to position [20, 0]
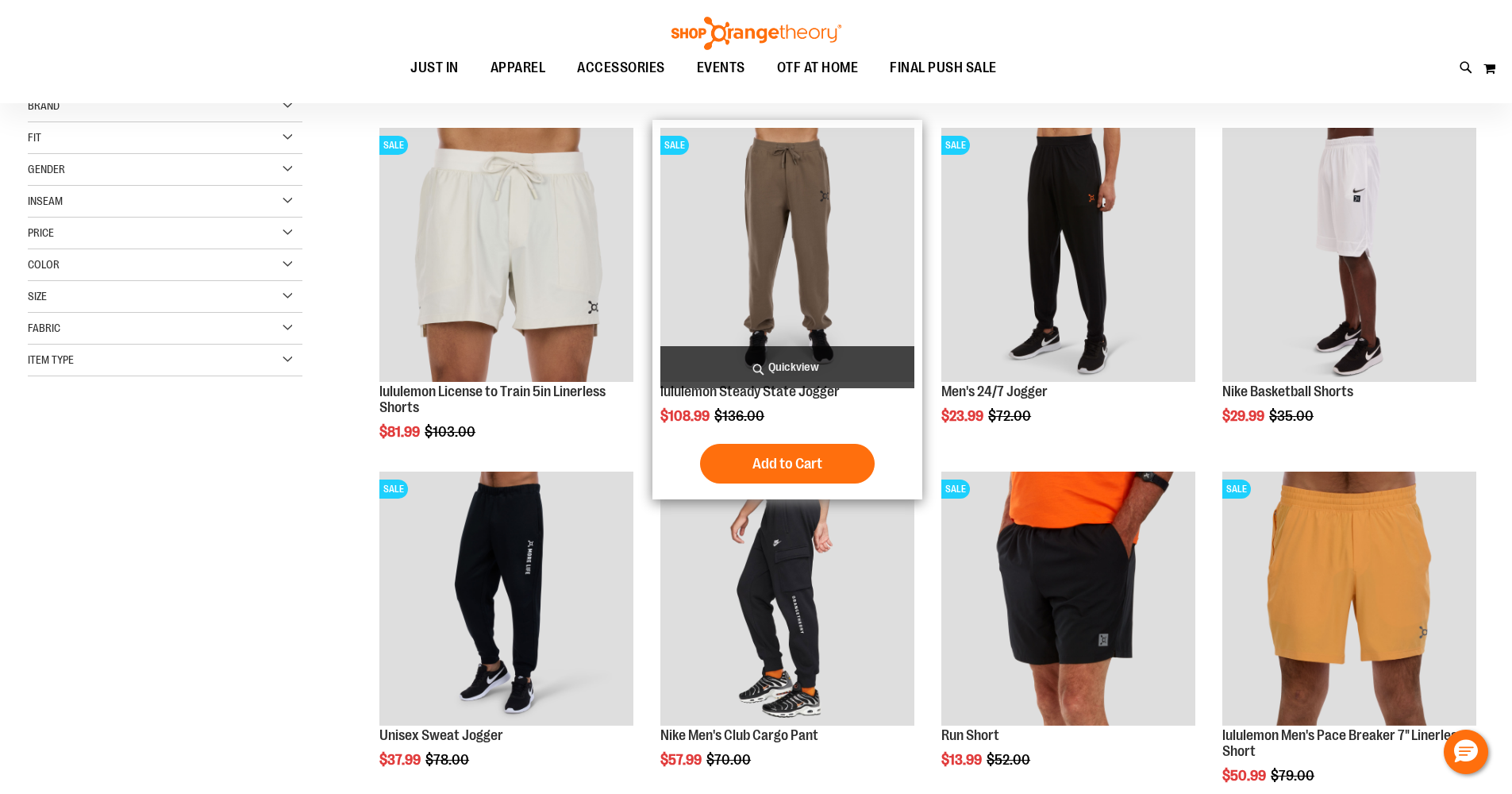
click at [751, 242] on img "product" at bounding box center [787, 255] width 254 height 255
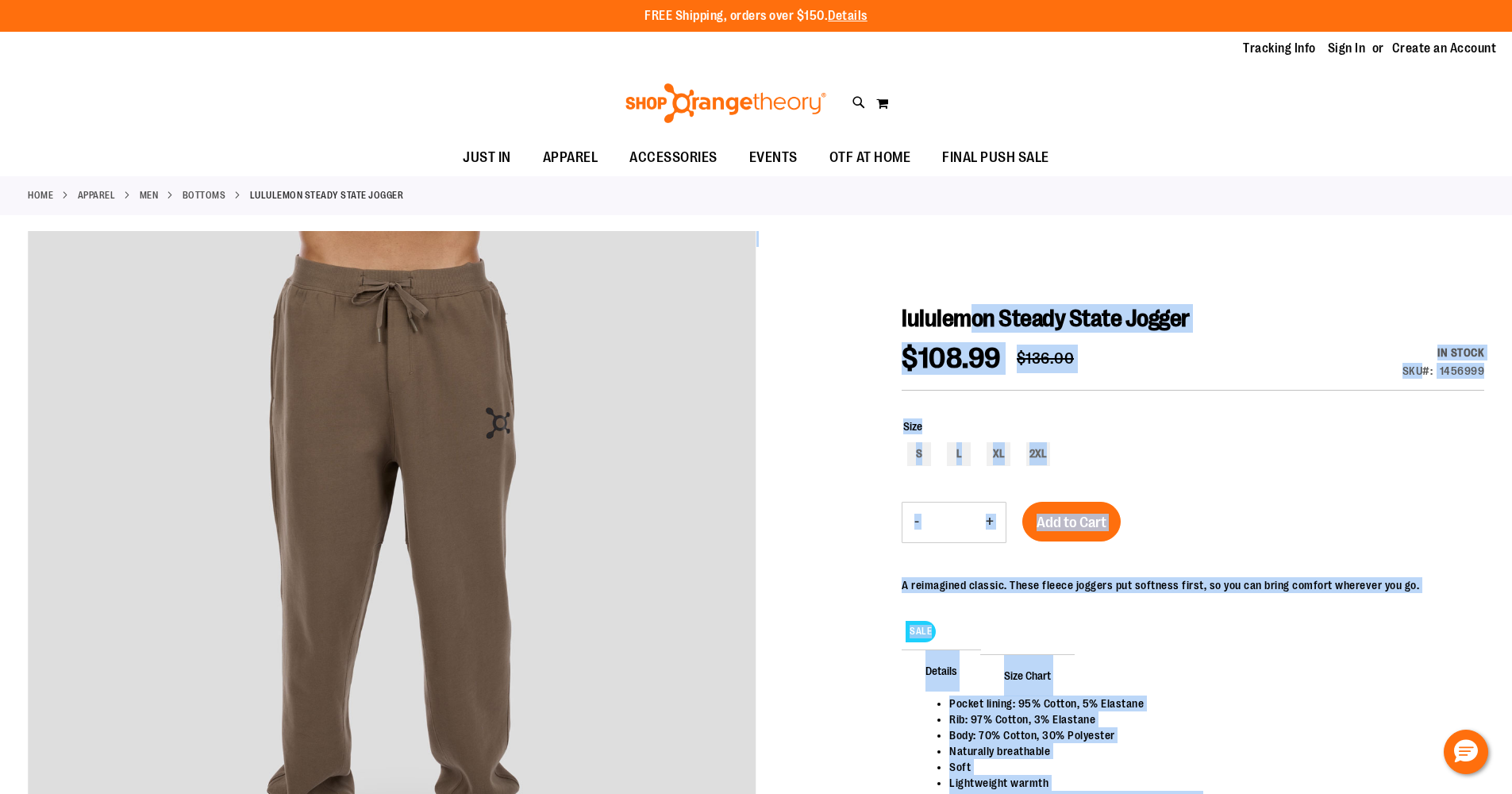
drag, startPoint x: 895, startPoint y: 312, endPoint x: 978, endPoint y: 309, distance: 83.1
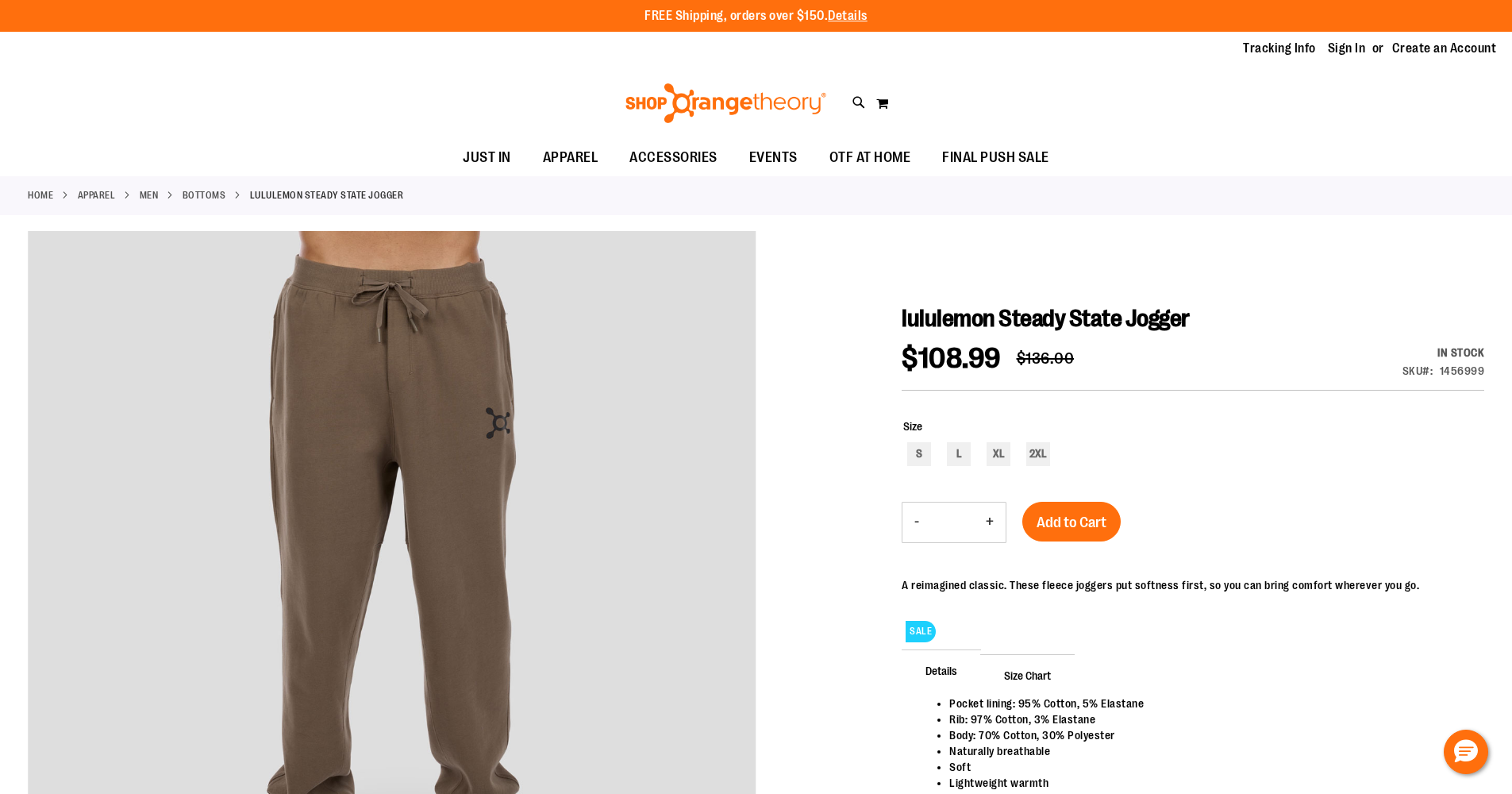
click at [978, 310] on span "lululemon Steady State Jogger" at bounding box center [1045, 318] width 289 height 27
drag, startPoint x: 1239, startPoint y: 311, endPoint x: 903, endPoint y: 317, distance: 336.1
click at [903, 317] on h1 "lululemon Steady State Jogger" at bounding box center [1193, 318] width 583 height 29
copy span "lululemon Steady State Jogger"
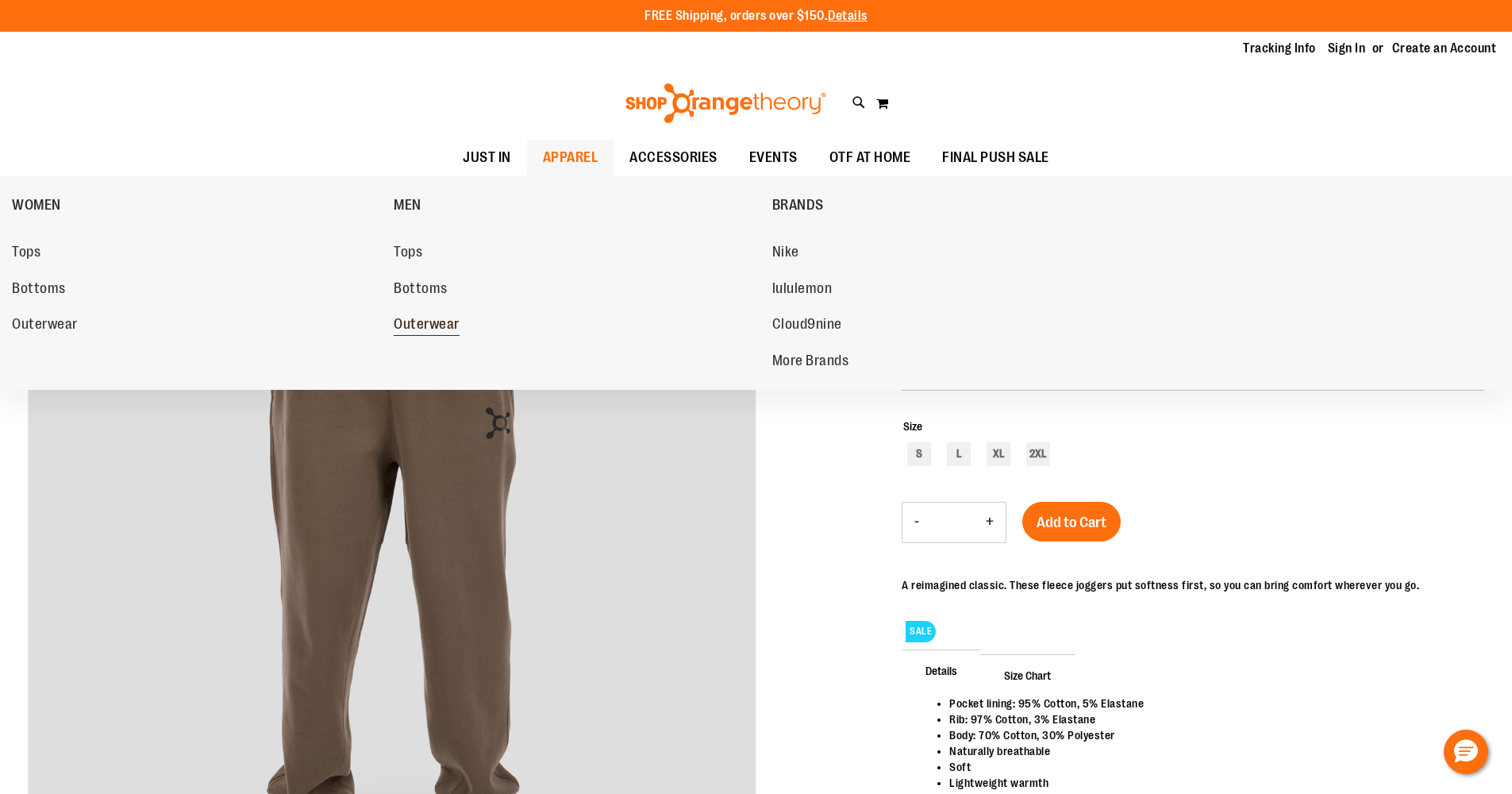
click at [430, 317] on span "Outerwear" at bounding box center [426, 326] width 65 height 20
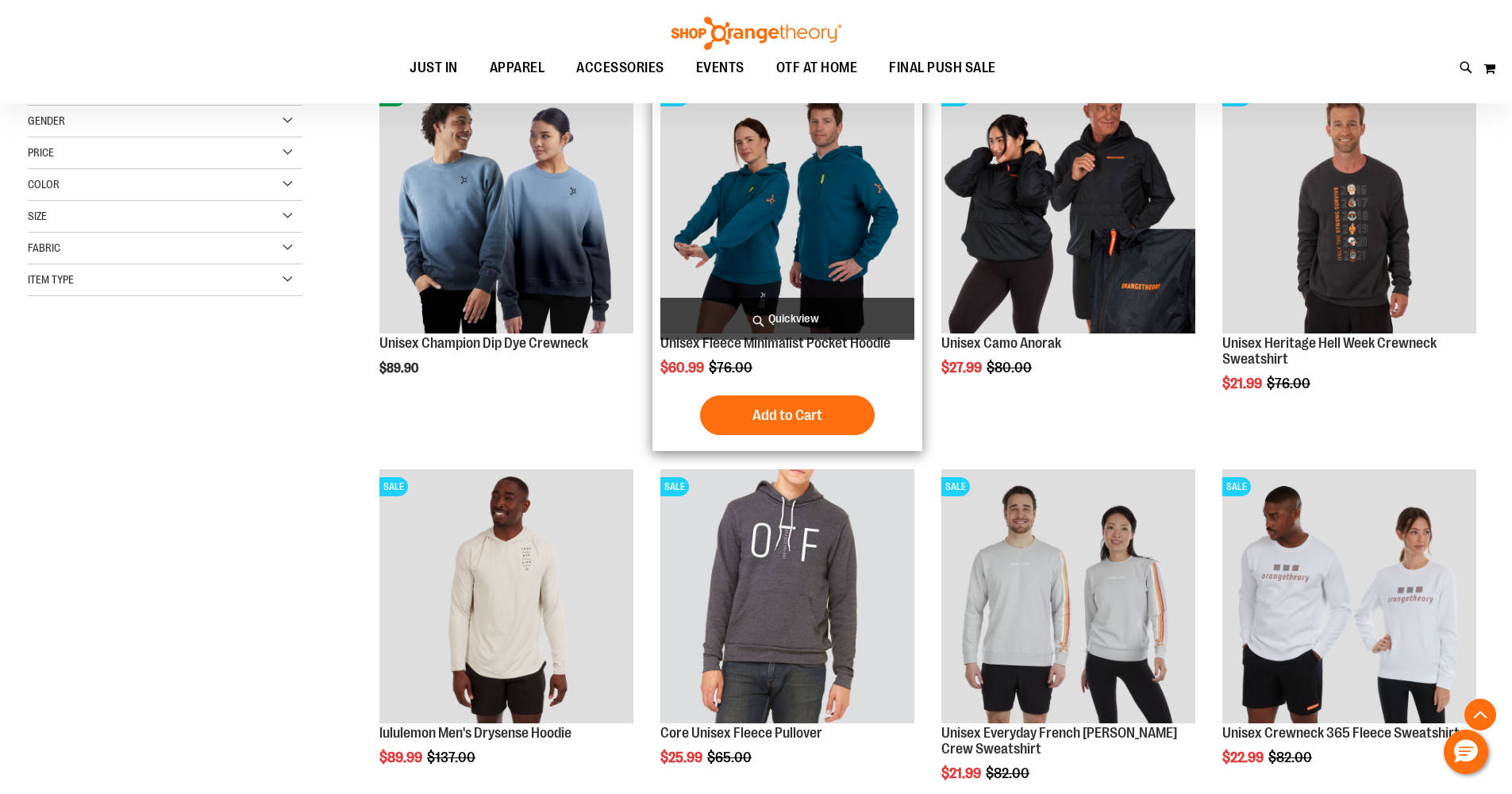
scroll to position [314, 0]
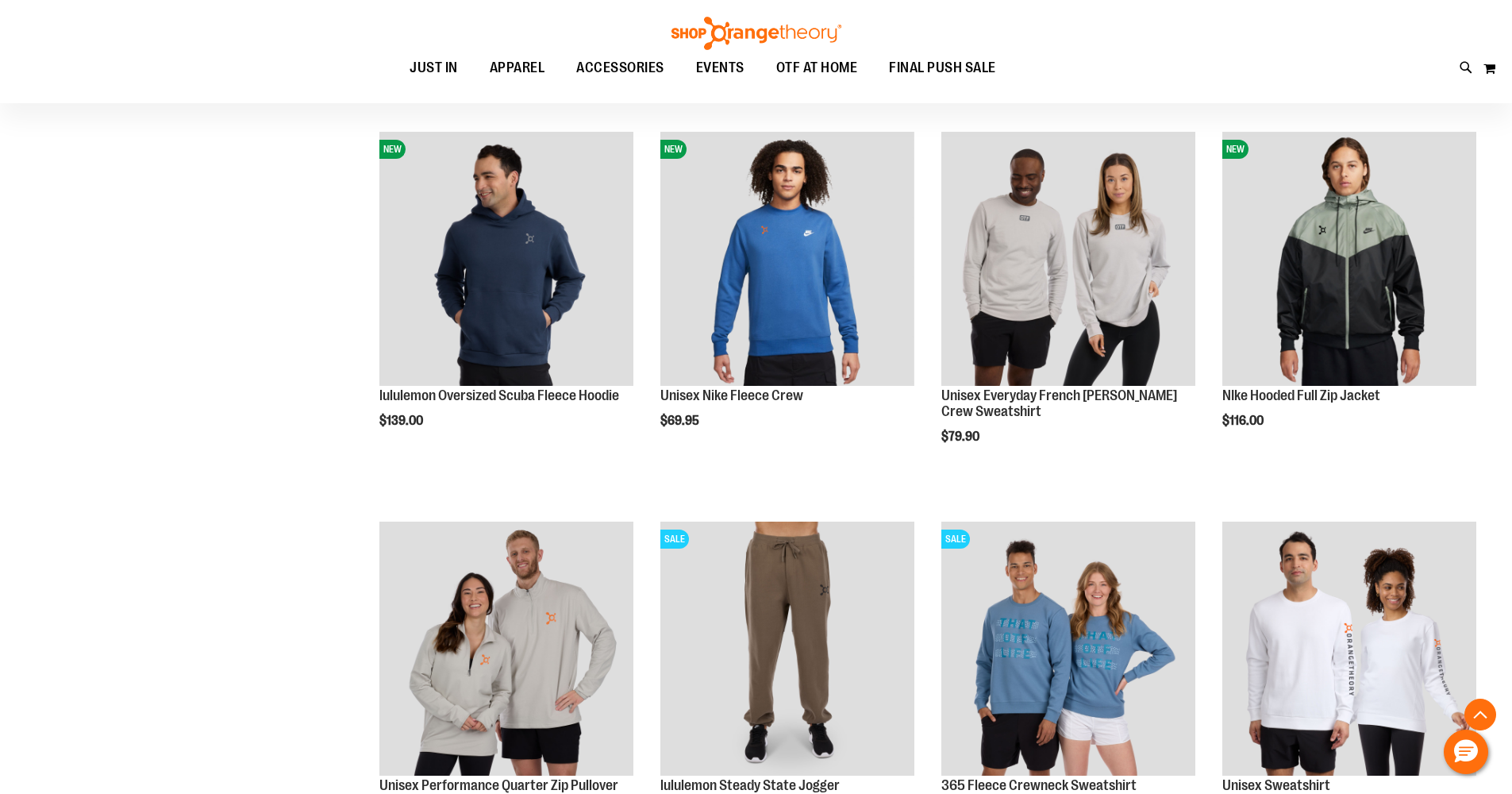
scroll to position [1633, 0]
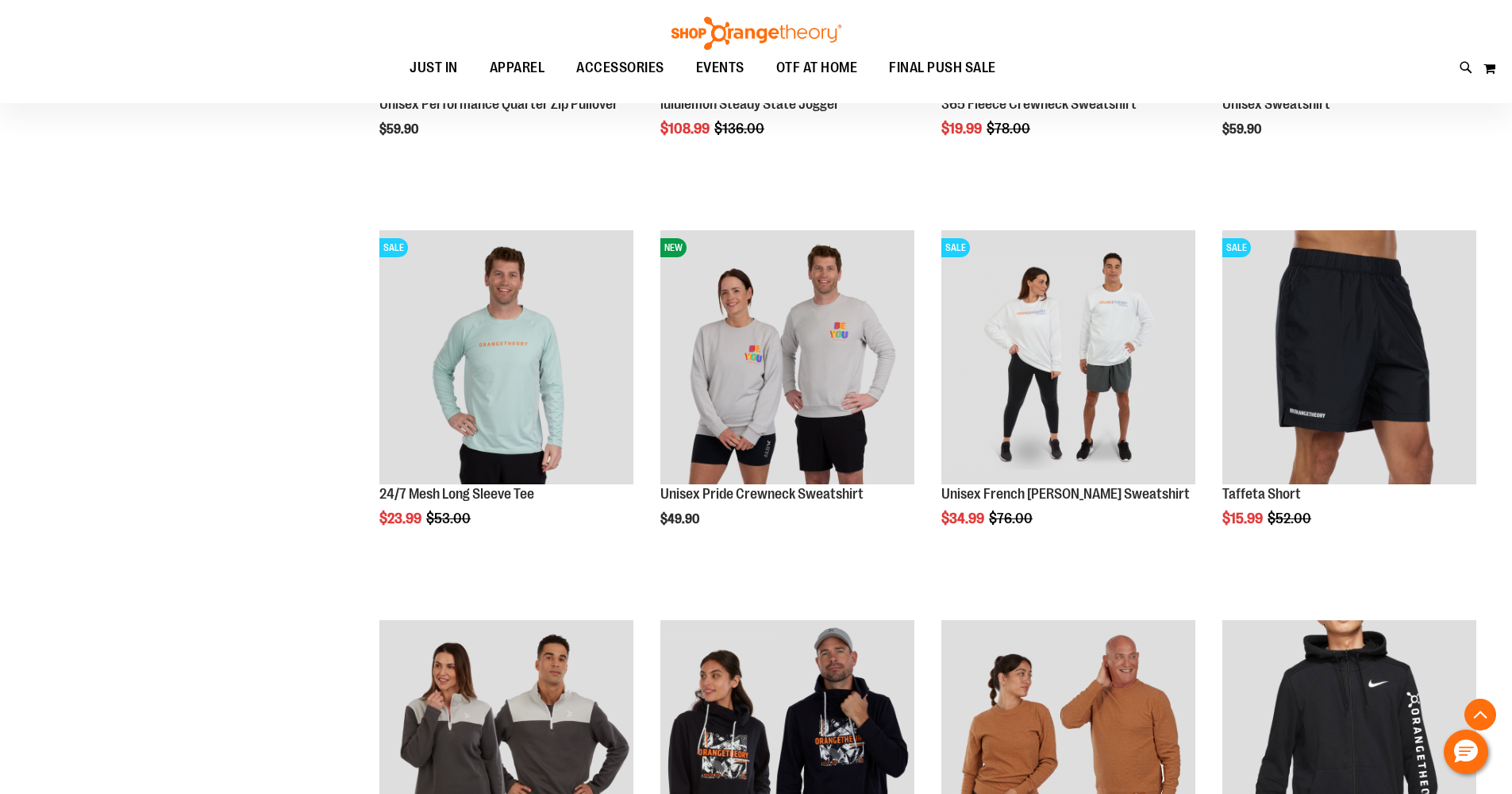
scroll to position [2259, 0]
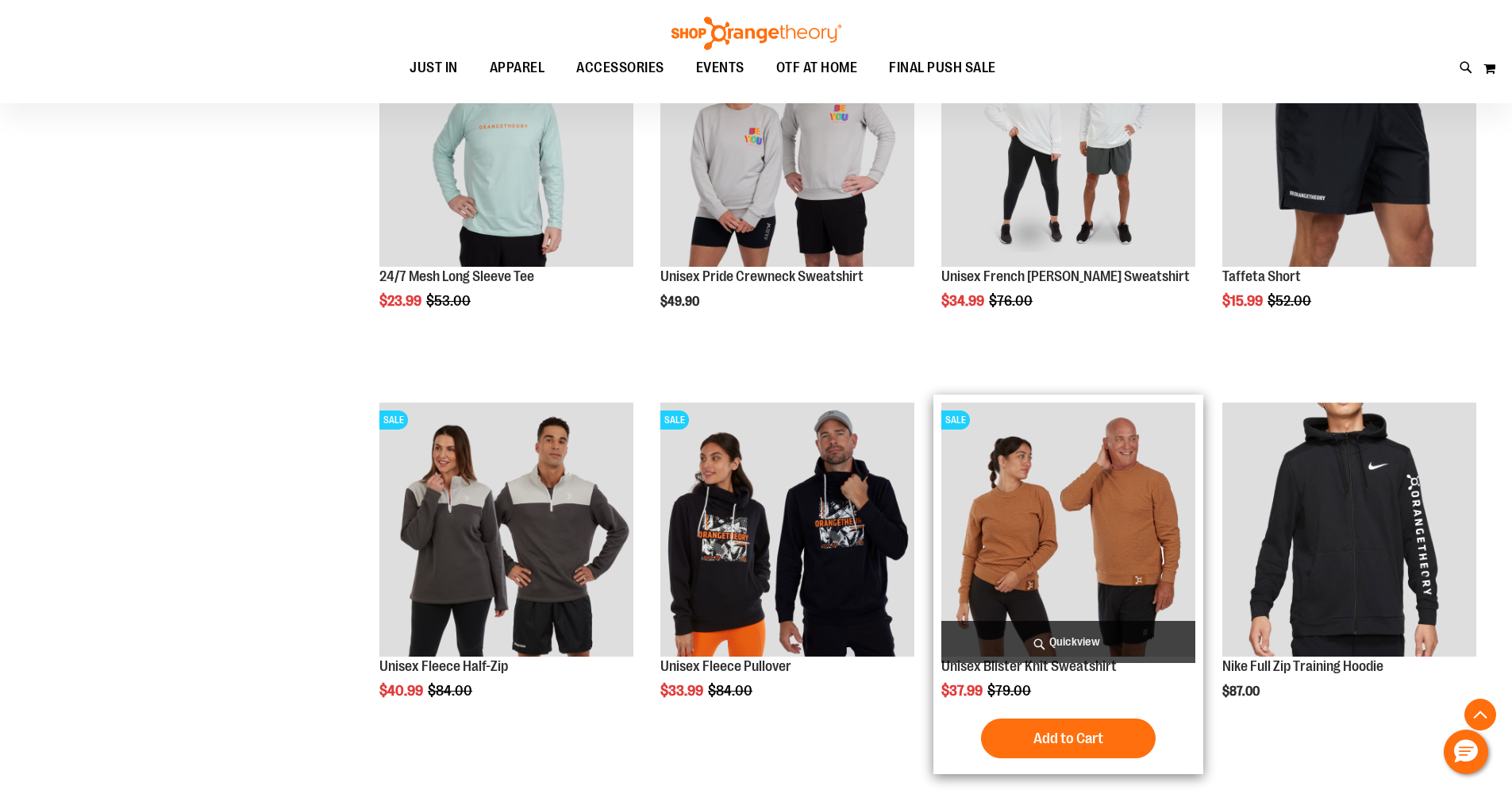
click at [1074, 524] on img "product" at bounding box center [1069, 530] width 254 height 255
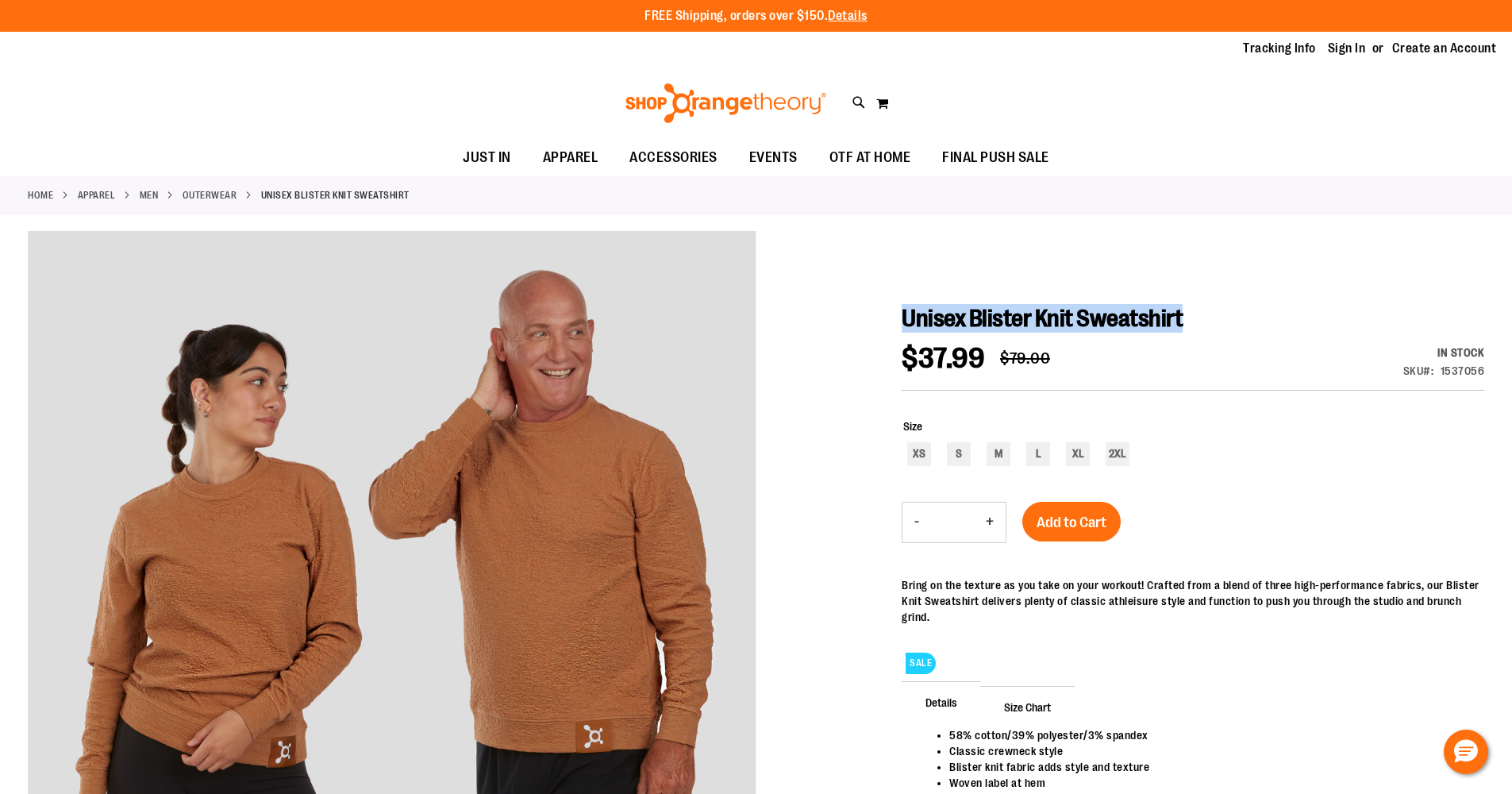
drag, startPoint x: 1212, startPoint y: 316, endPoint x: 904, endPoint y: 327, distance: 308.2
click at [904, 327] on h1 "Unisex Blister Knit Sweatshirt" at bounding box center [1193, 318] width 583 height 29
copy span "Unisex Blister Knit Sweatshirt"
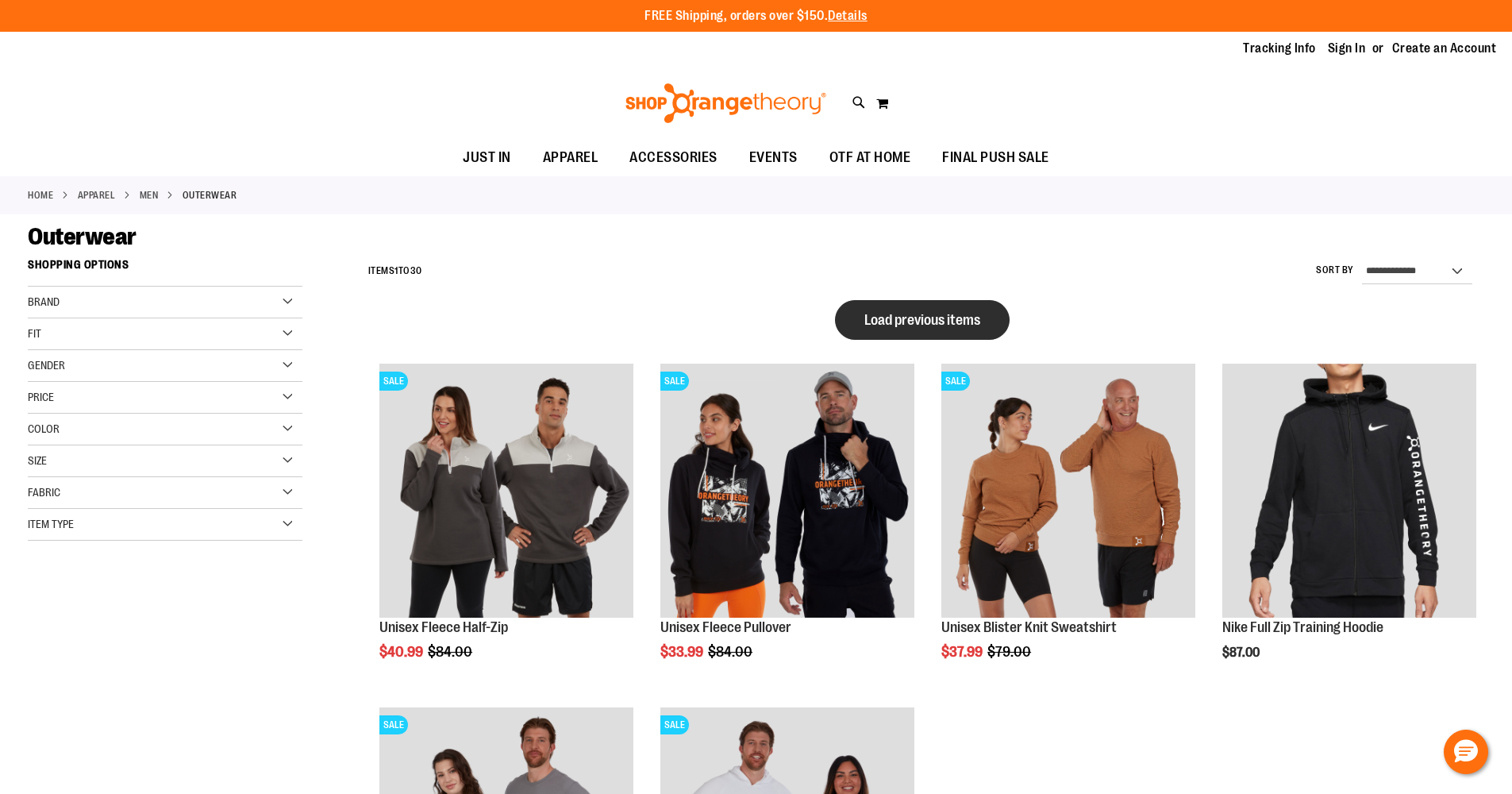
click at [897, 317] on span "Load previous items" at bounding box center [923, 319] width 116 height 16
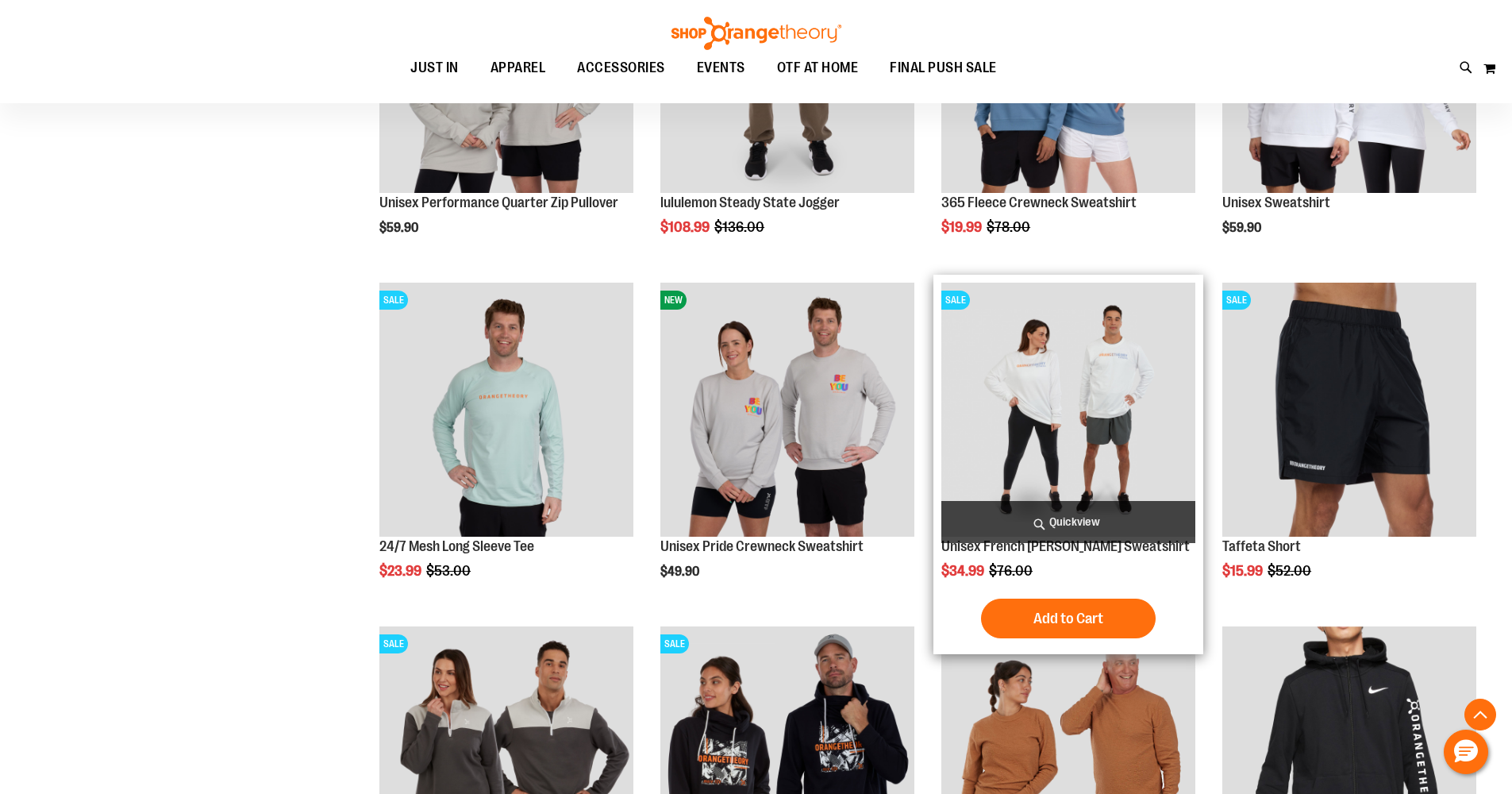
scroll to position [691, 0]
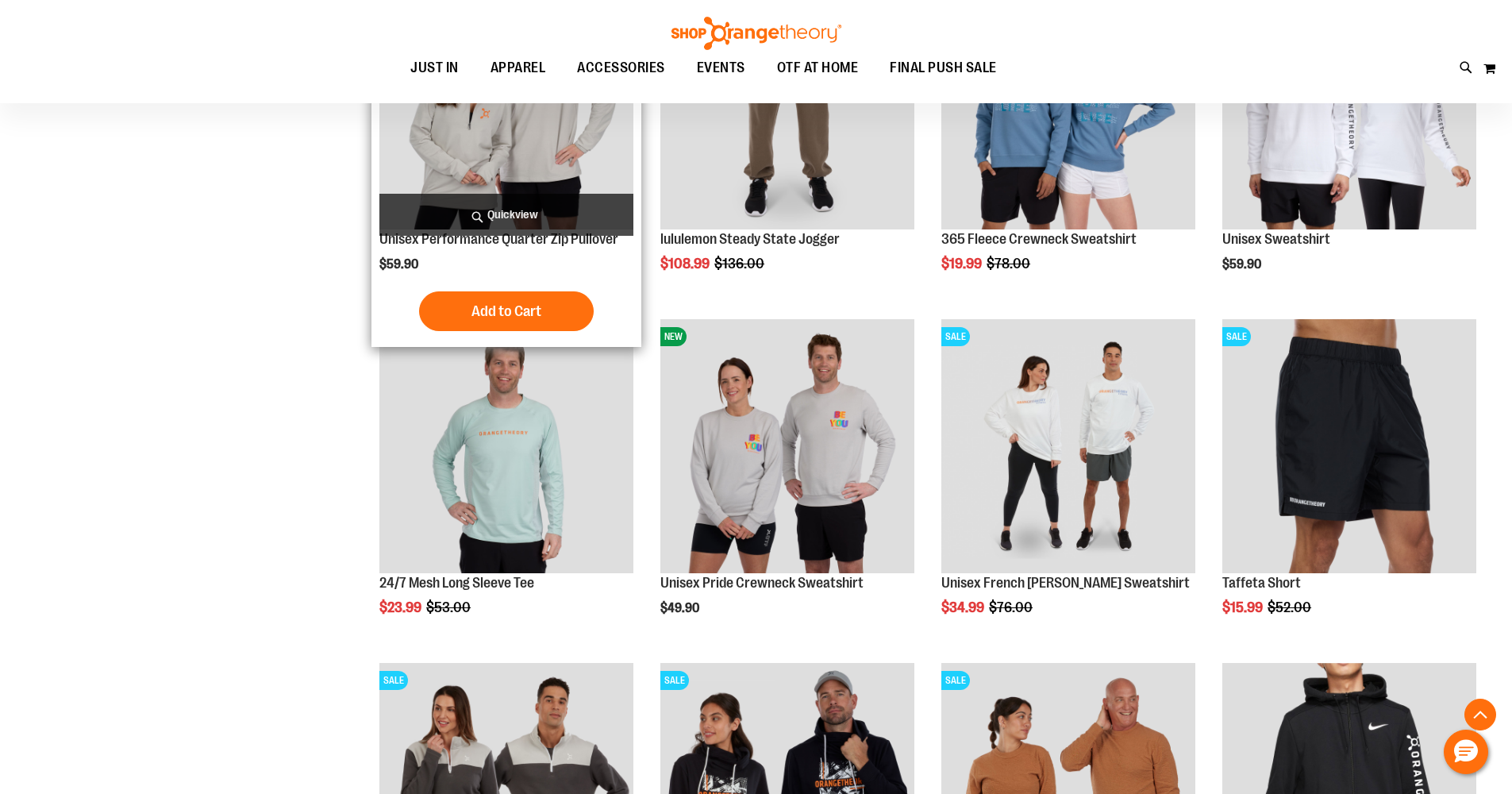
scroll to position [532, 0]
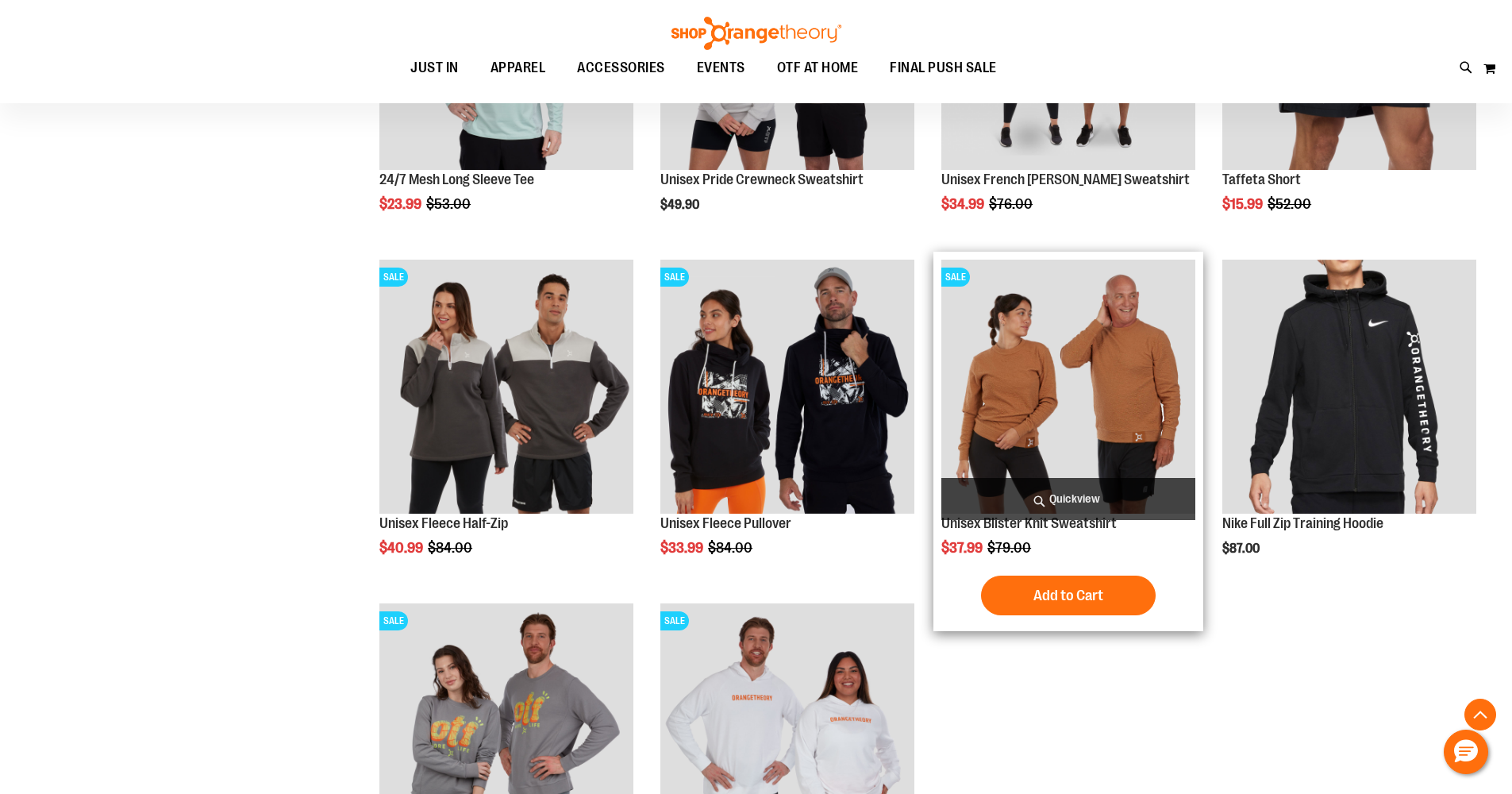
scroll to position [1064, 0]
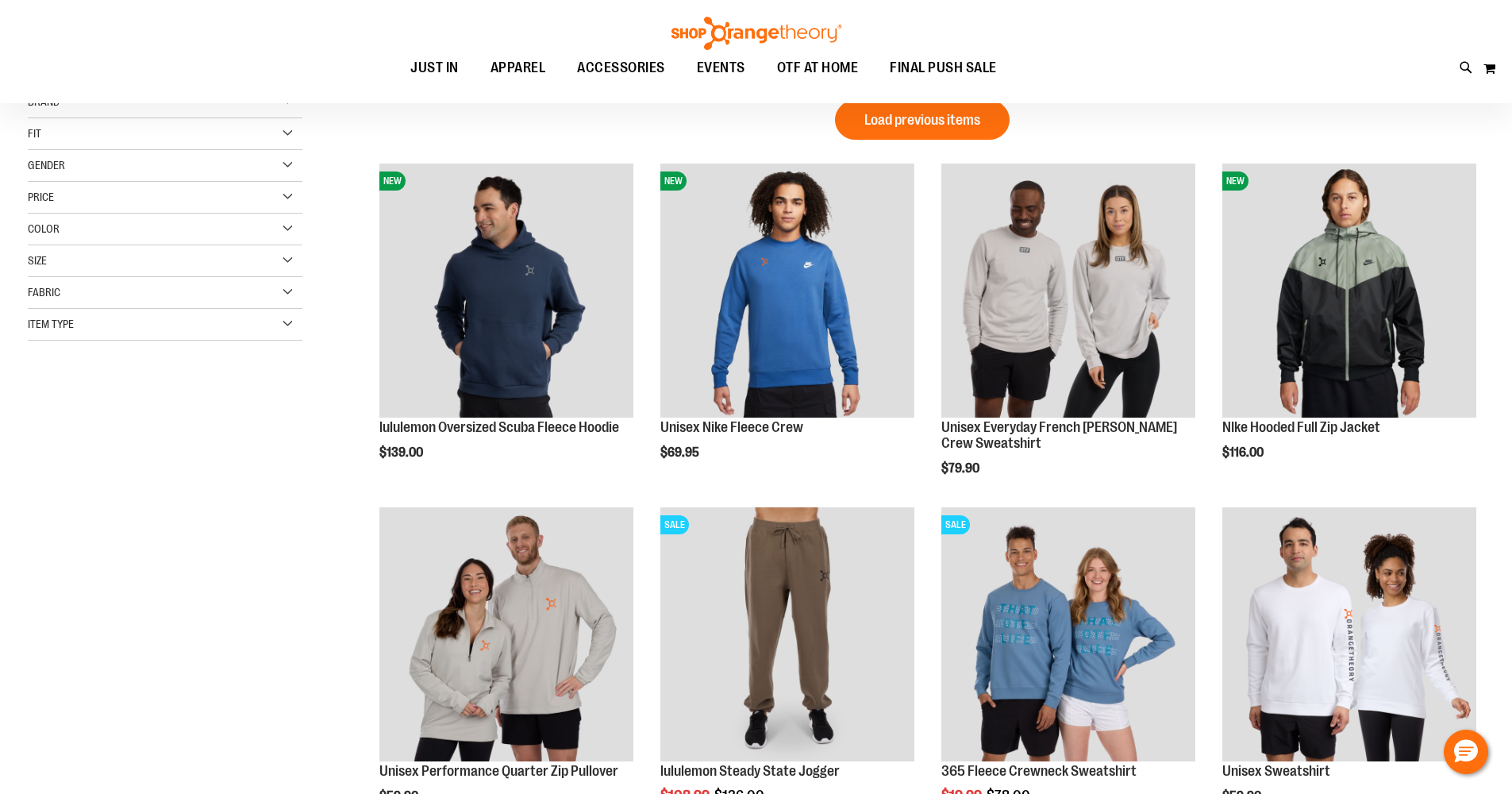
scroll to position [161, 0]
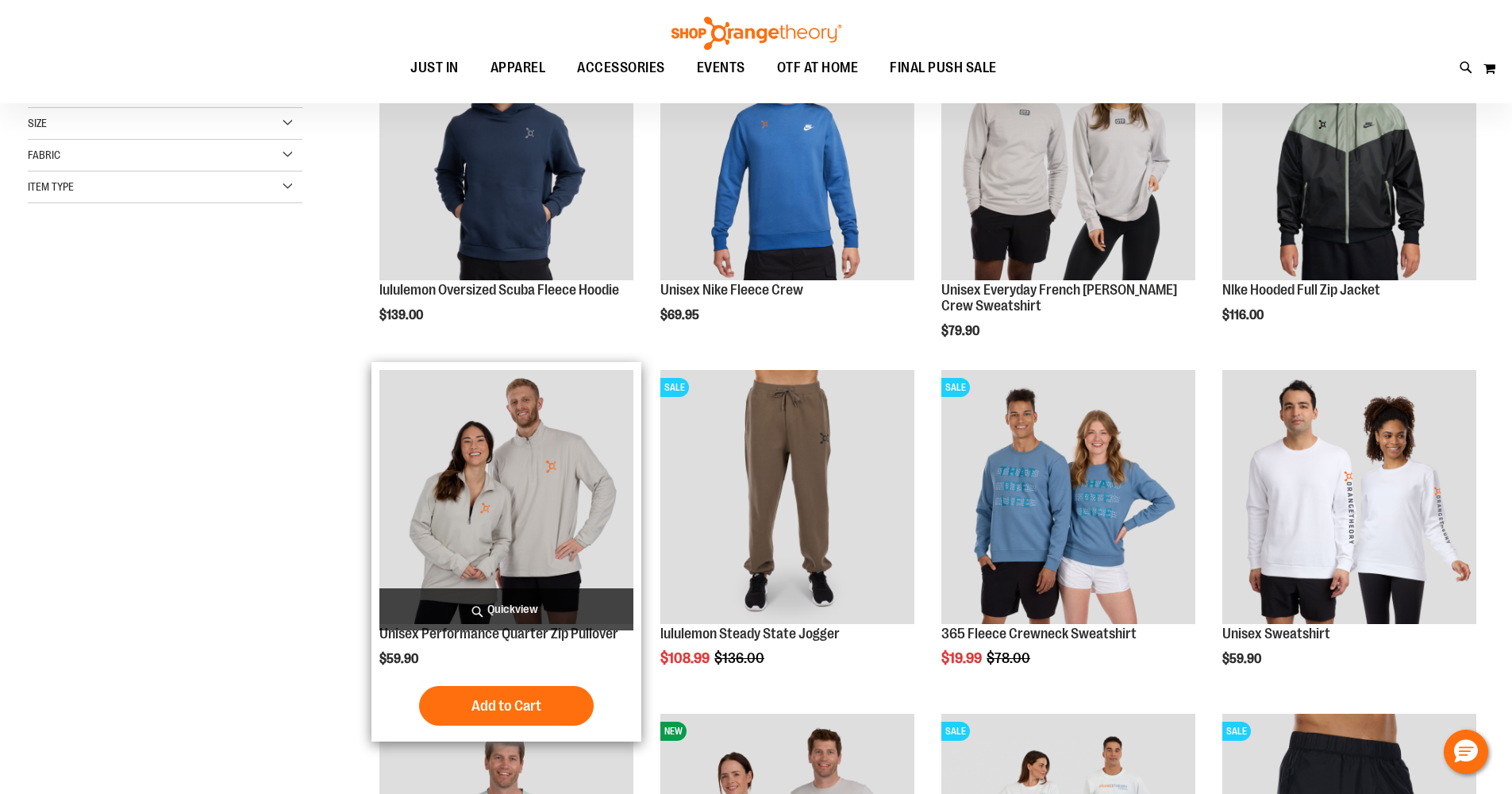
click at [586, 505] on img "product" at bounding box center [507, 497] width 254 height 255
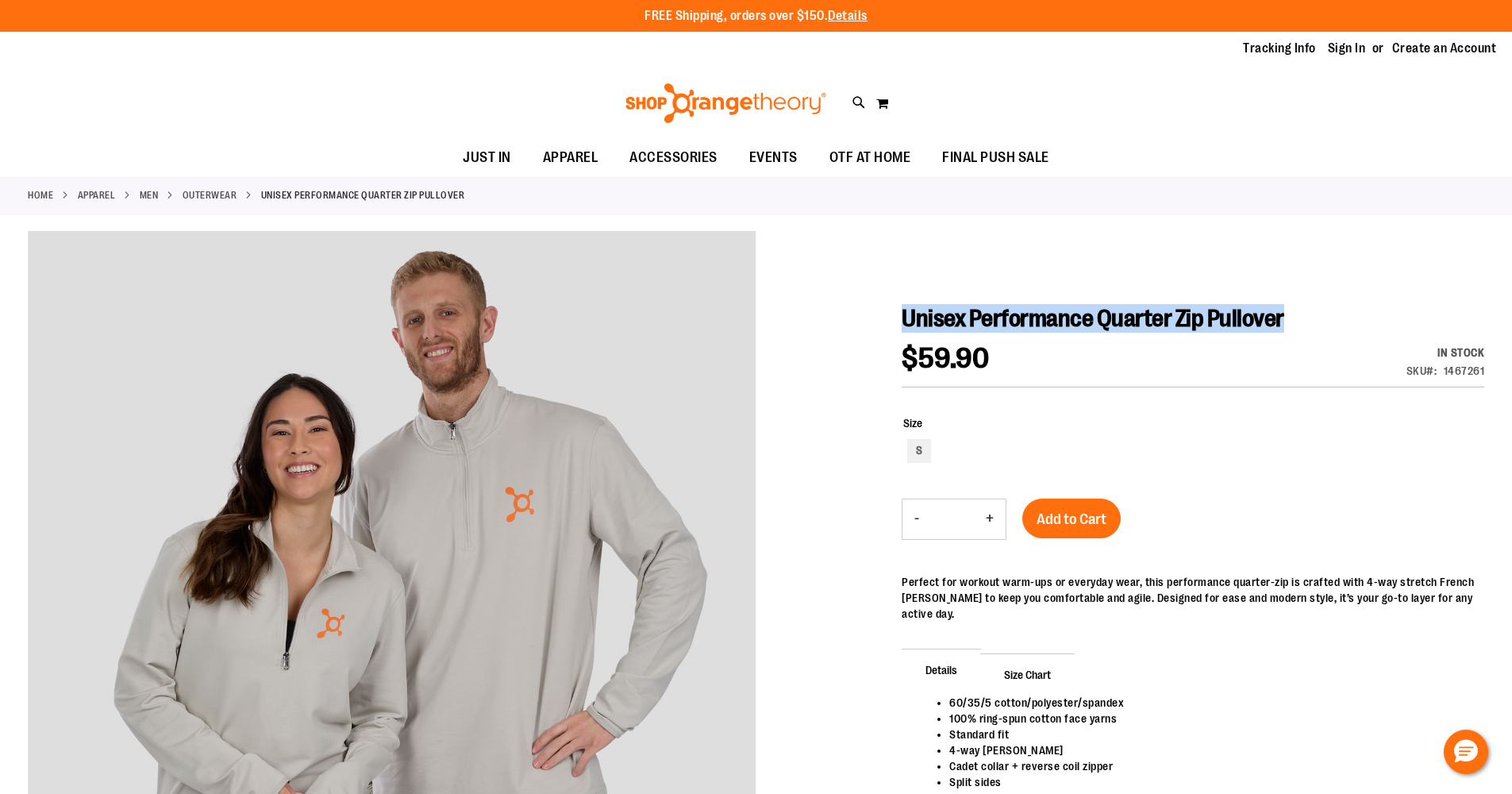
drag, startPoint x: 1312, startPoint y: 316, endPoint x: 904, endPoint y: 316, distance: 408.0
click at [904, 316] on h1 "Unisex Performance Quarter Zip Pullover" at bounding box center [1193, 318] width 583 height 29
copy span "Unisex Performance Quarter Zip Pullover"
